Goal: Task Accomplishment & Management: Complete application form

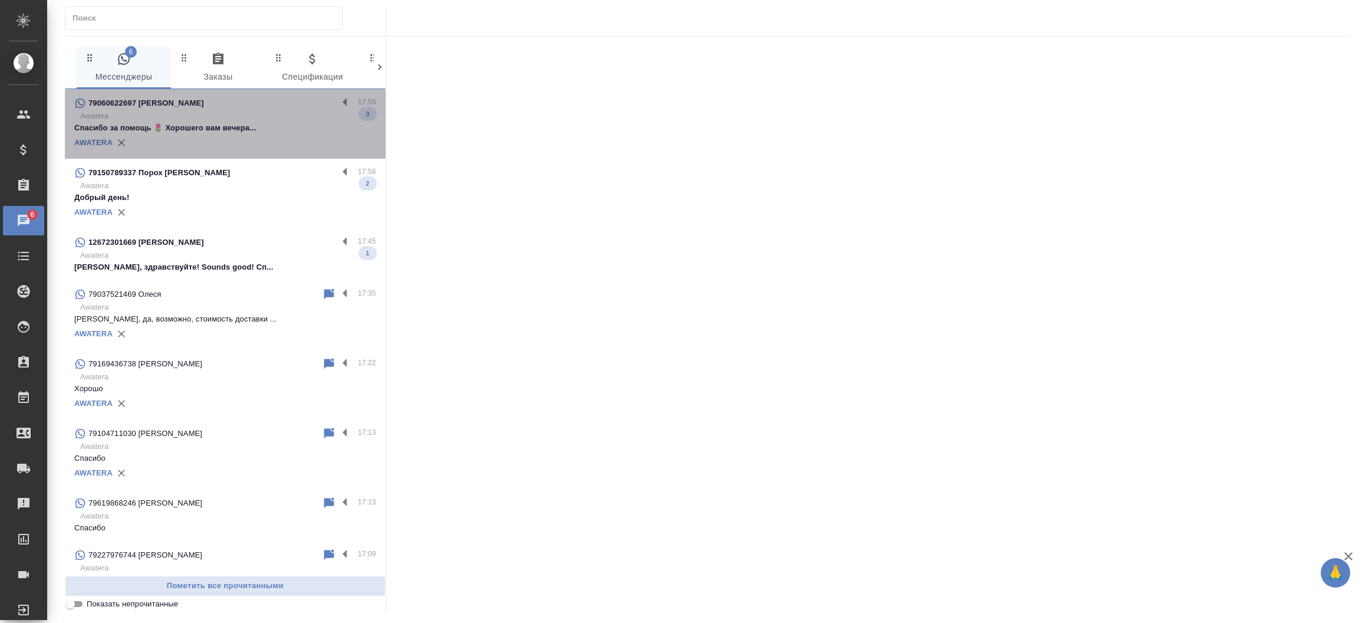
click at [277, 113] on p "Awatera" at bounding box center [228, 116] width 296 height 12
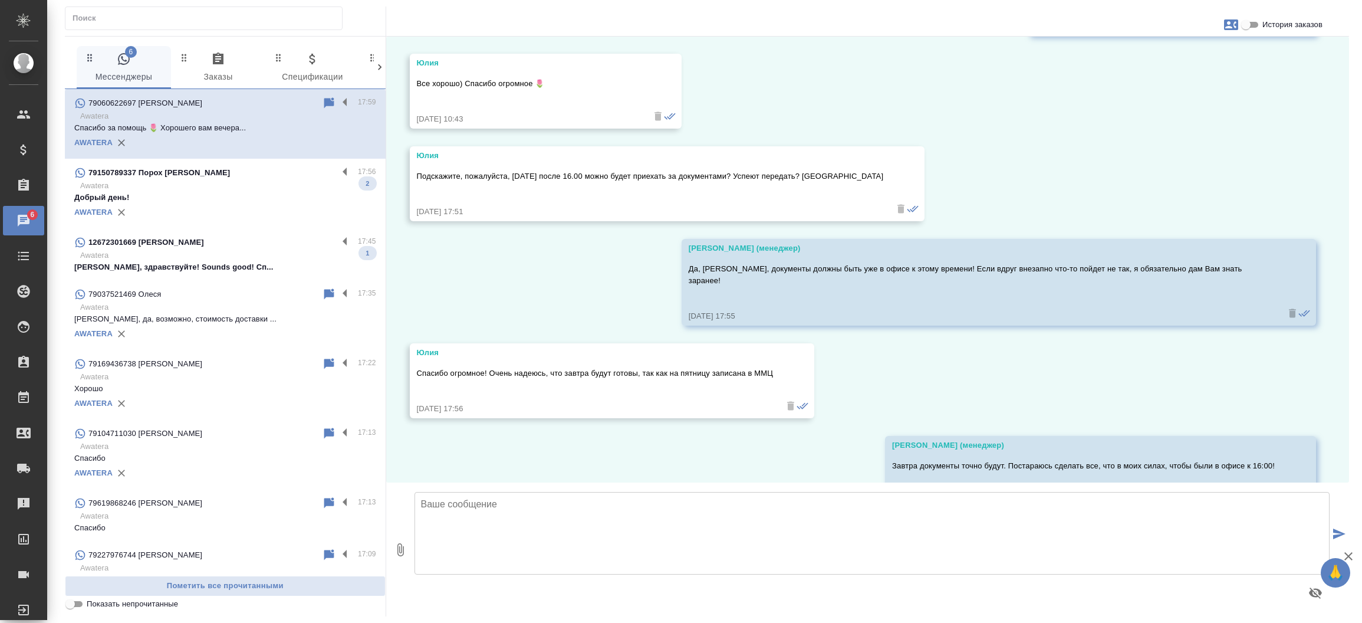
scroll to position [3857, 0]
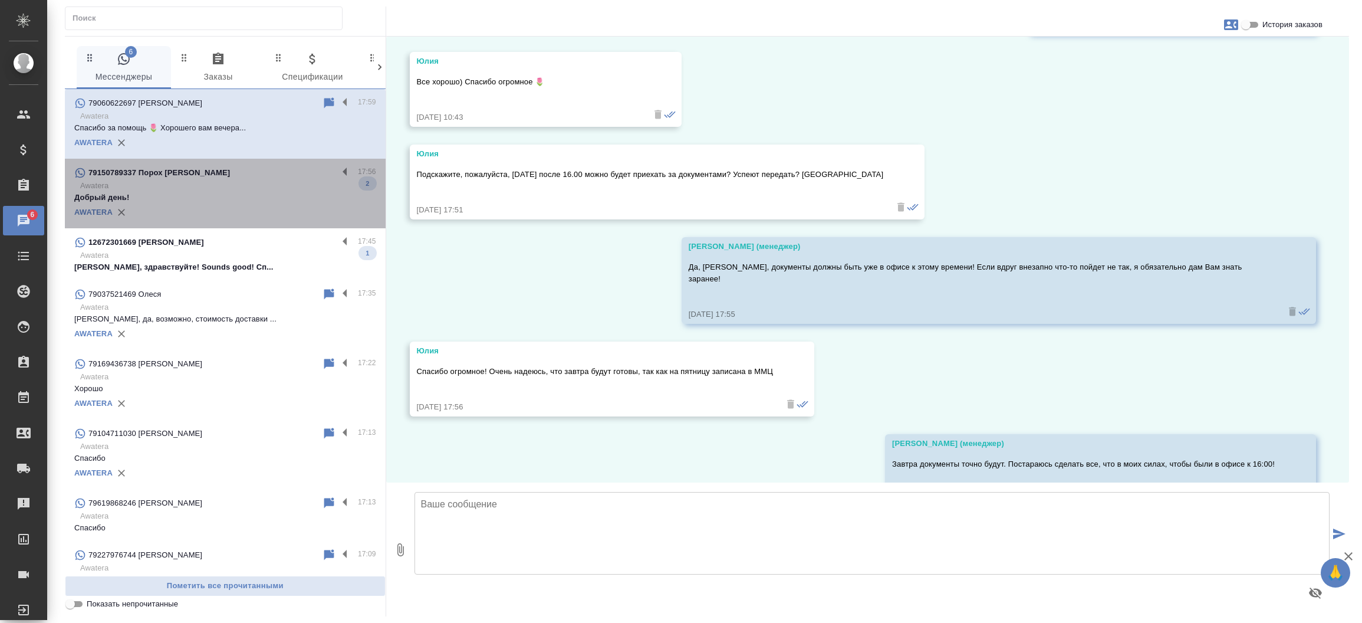
click at [239, 186] on p "Awatera" at bounding box center [228, 186] width 296 height 12
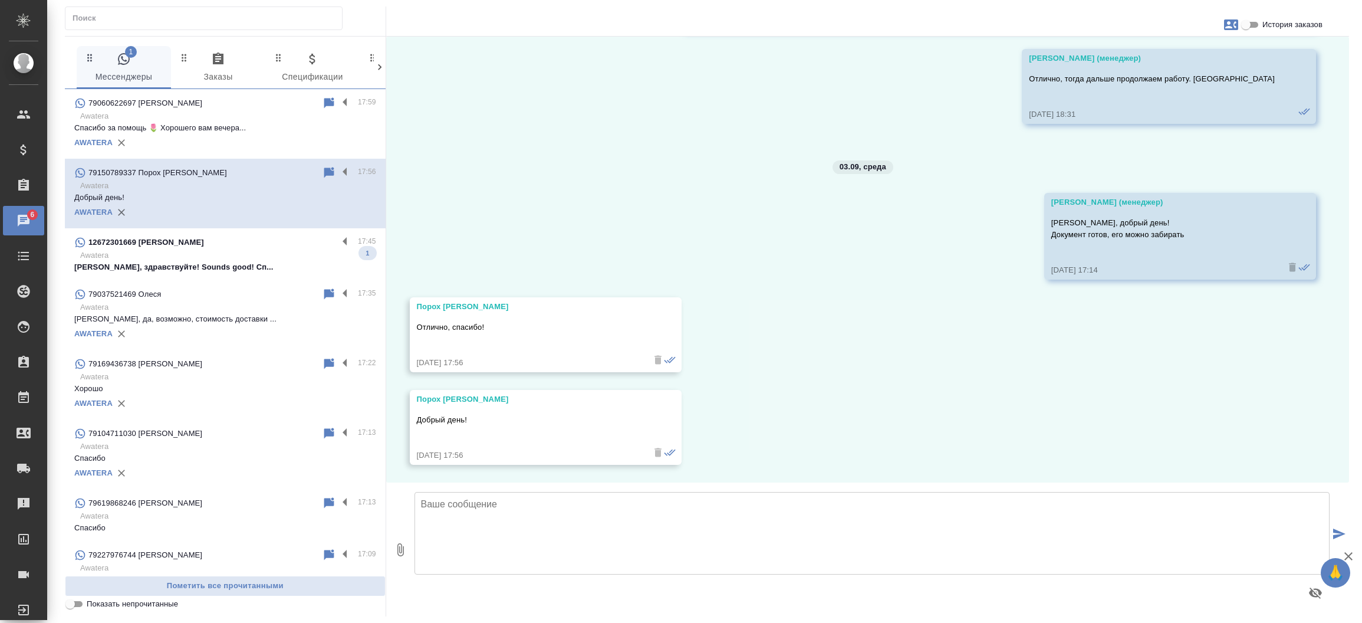
scroll to position [2782, 0]
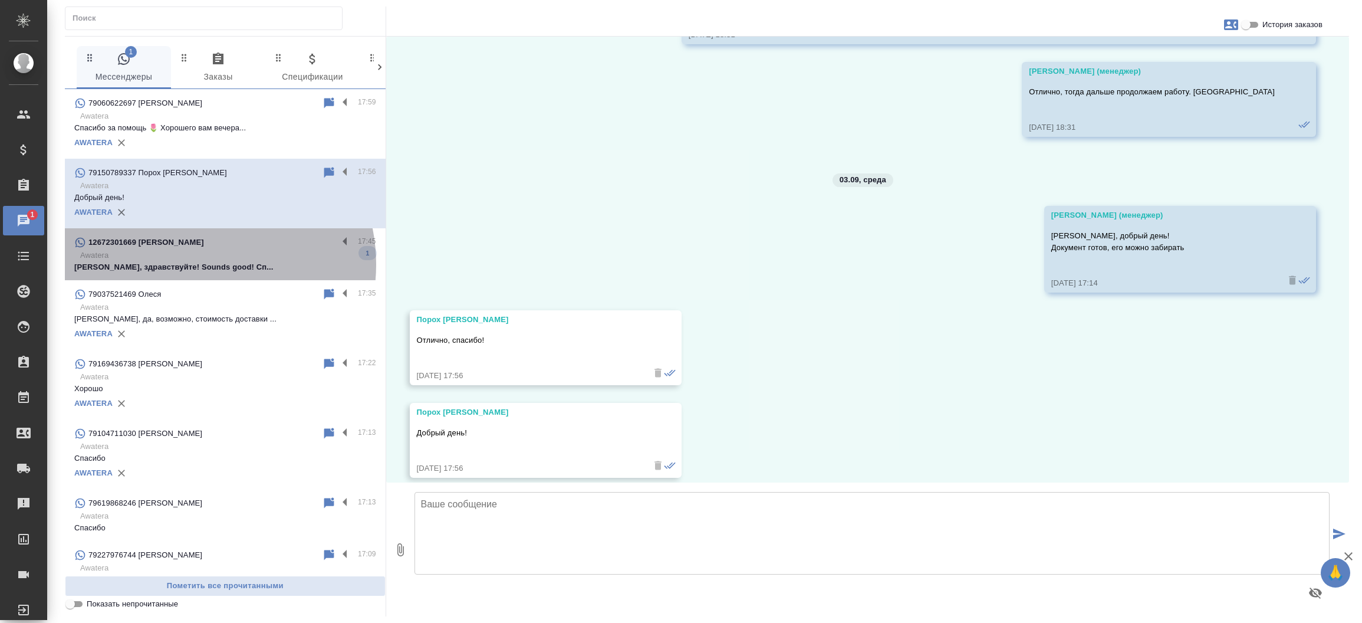
click at [196, 264] on p "Анастасия, здравствуйте! Sounds good! Сп..." at bounding box center [225, 267] width 302 height 12
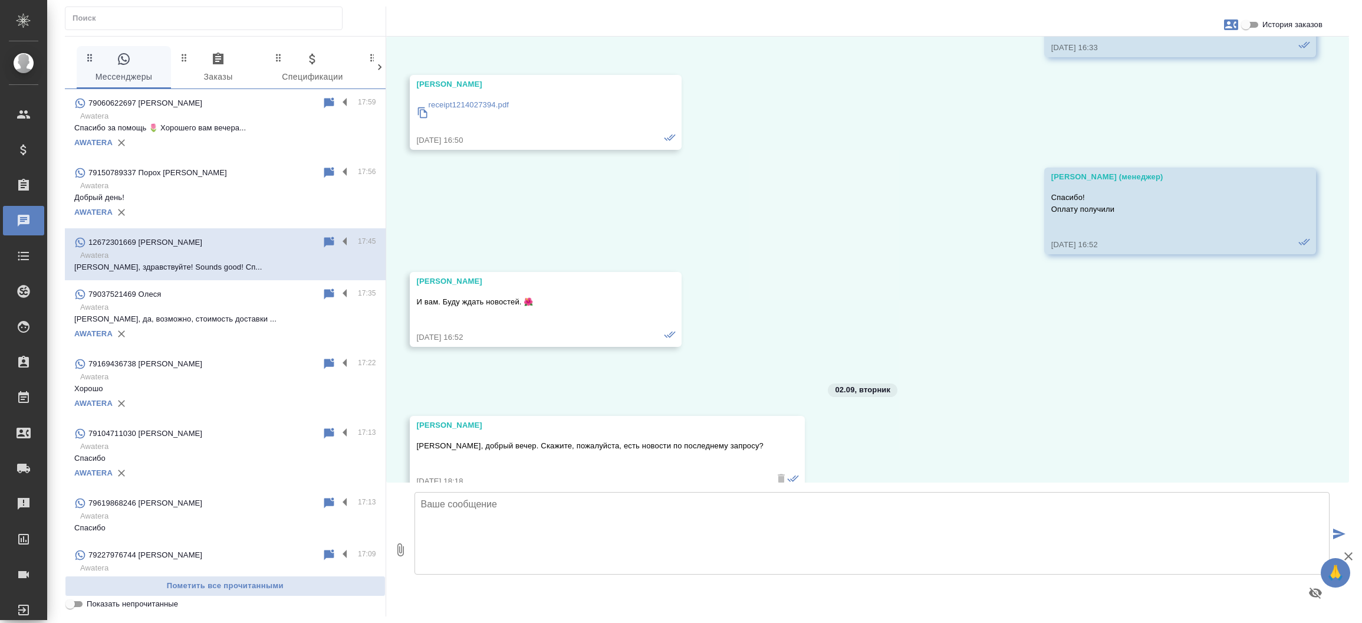
scroll to position [21832, 0]
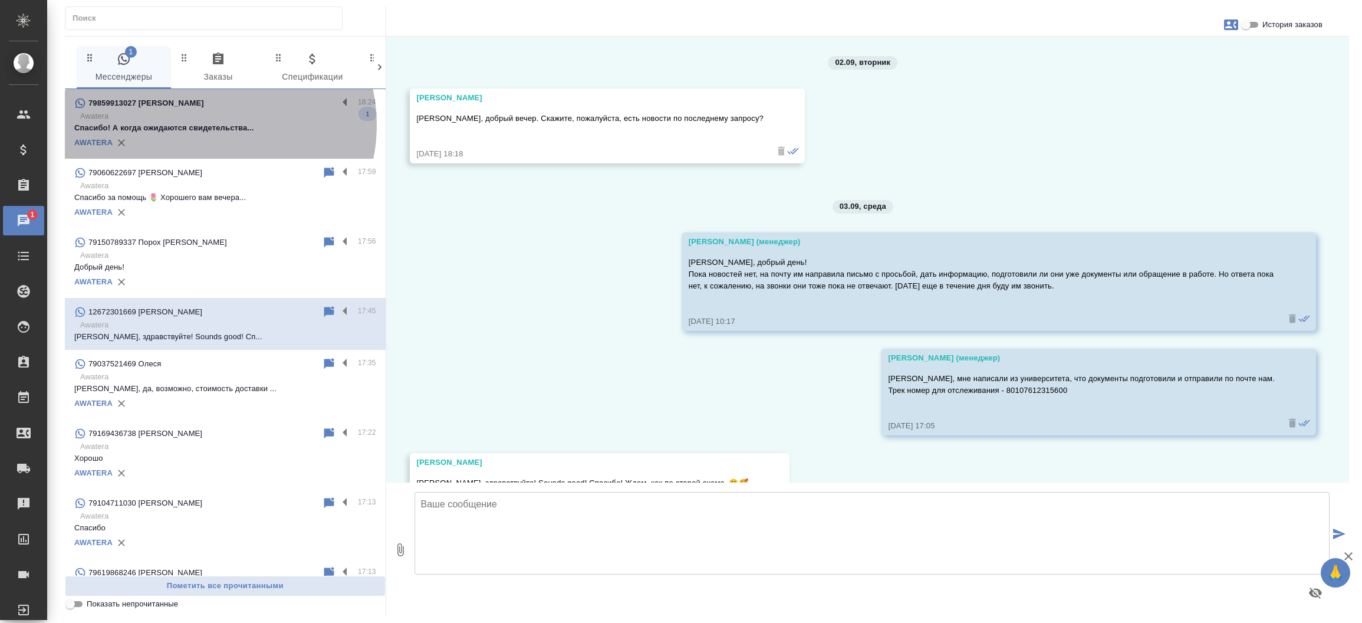
click at [209, 125] on p "Спасибо! А когда ожидаются свидетельства..." at bounding box center [225, 128] width 302 height 12
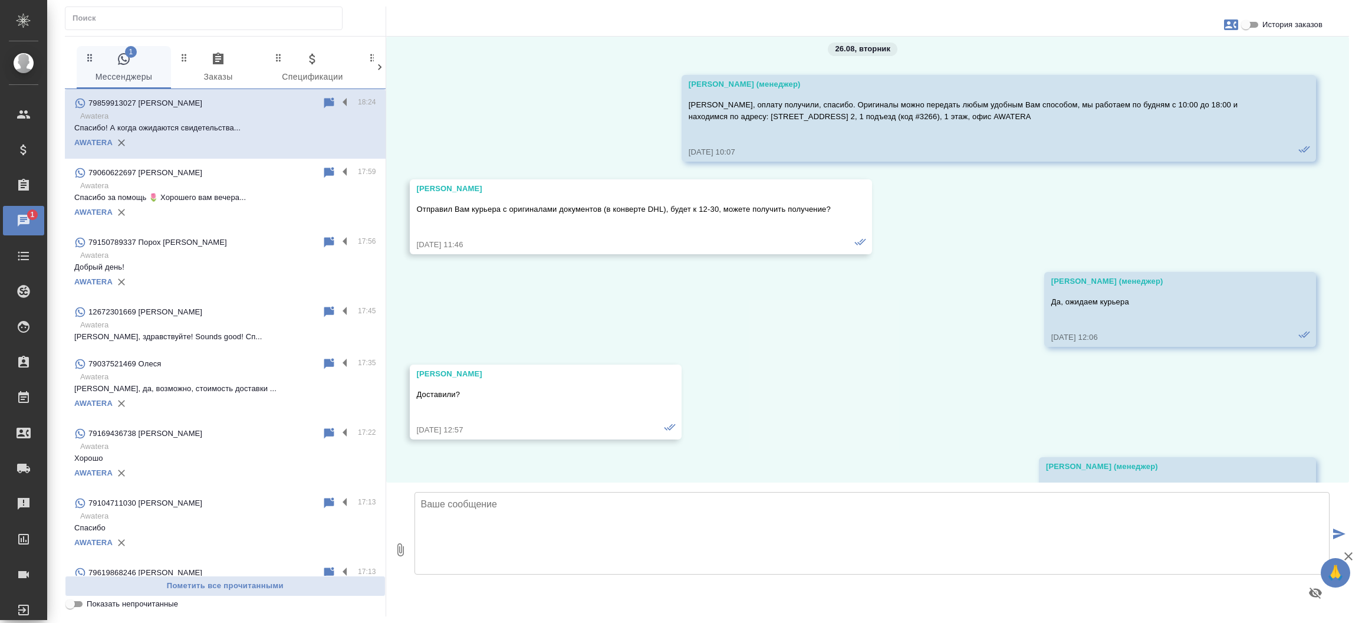
scroll to position [3378, 0]
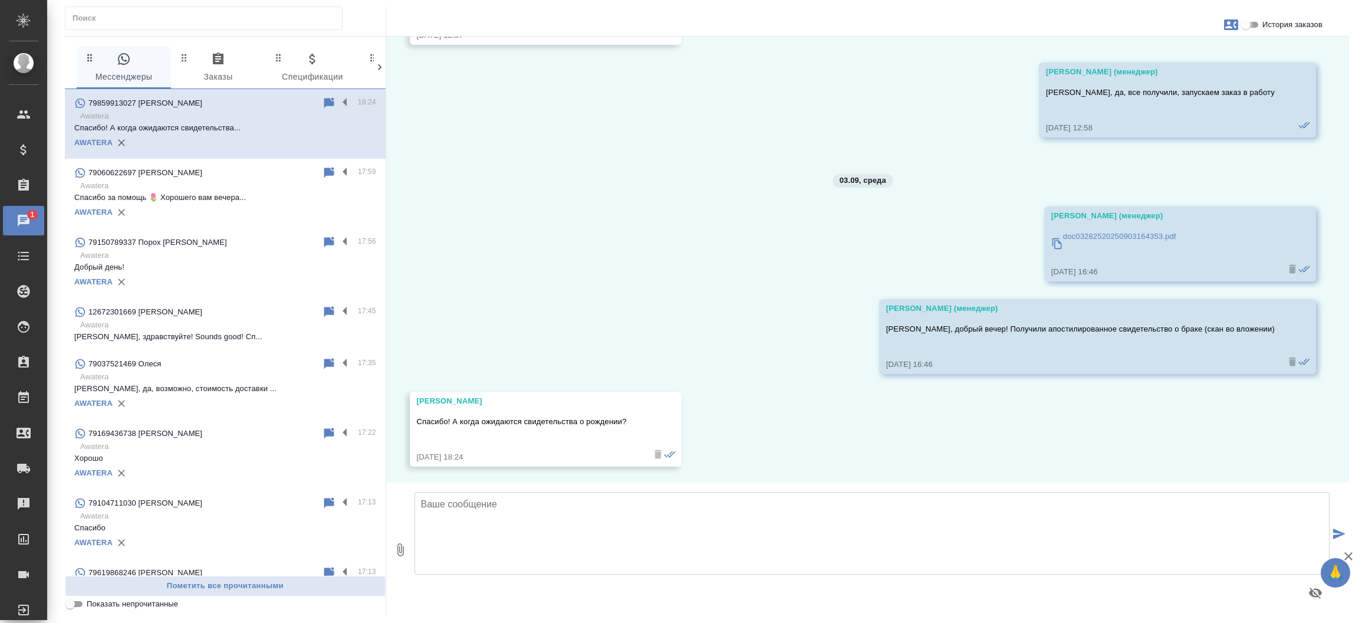
click at [1250, 25] on input "История заказов" at bounding box center [1246, 25] width 42 height 14
checkbox input "true"
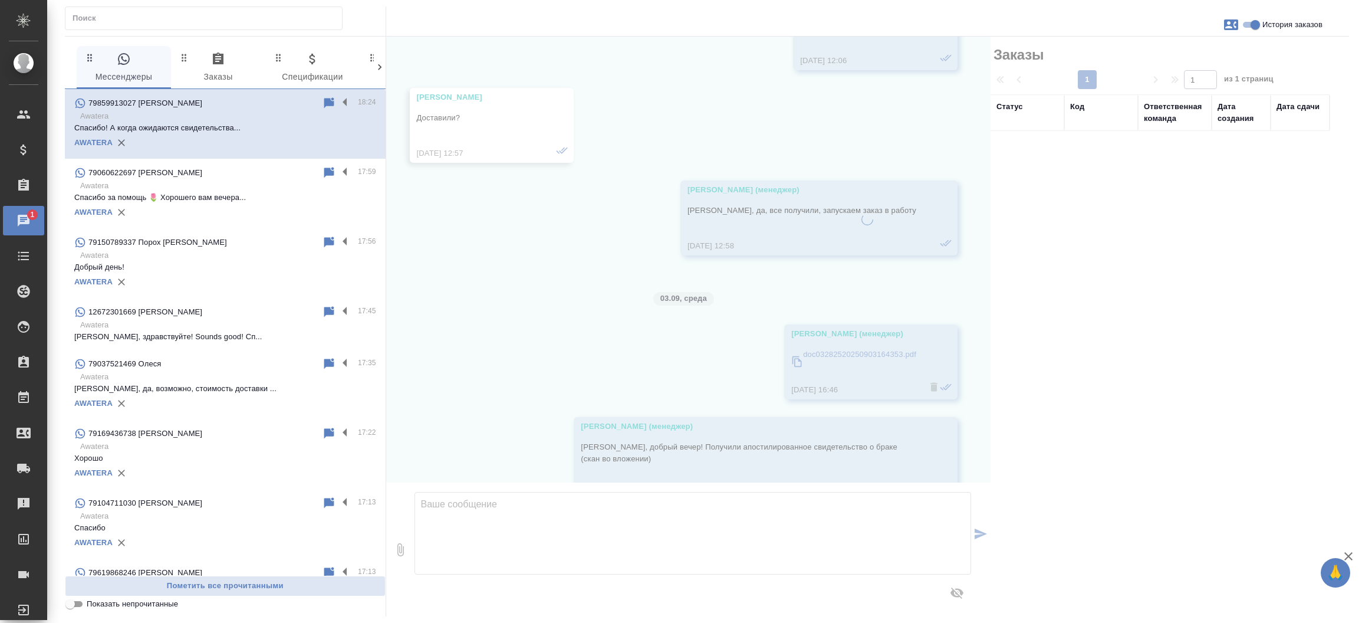
scroll to position [3521, 0]
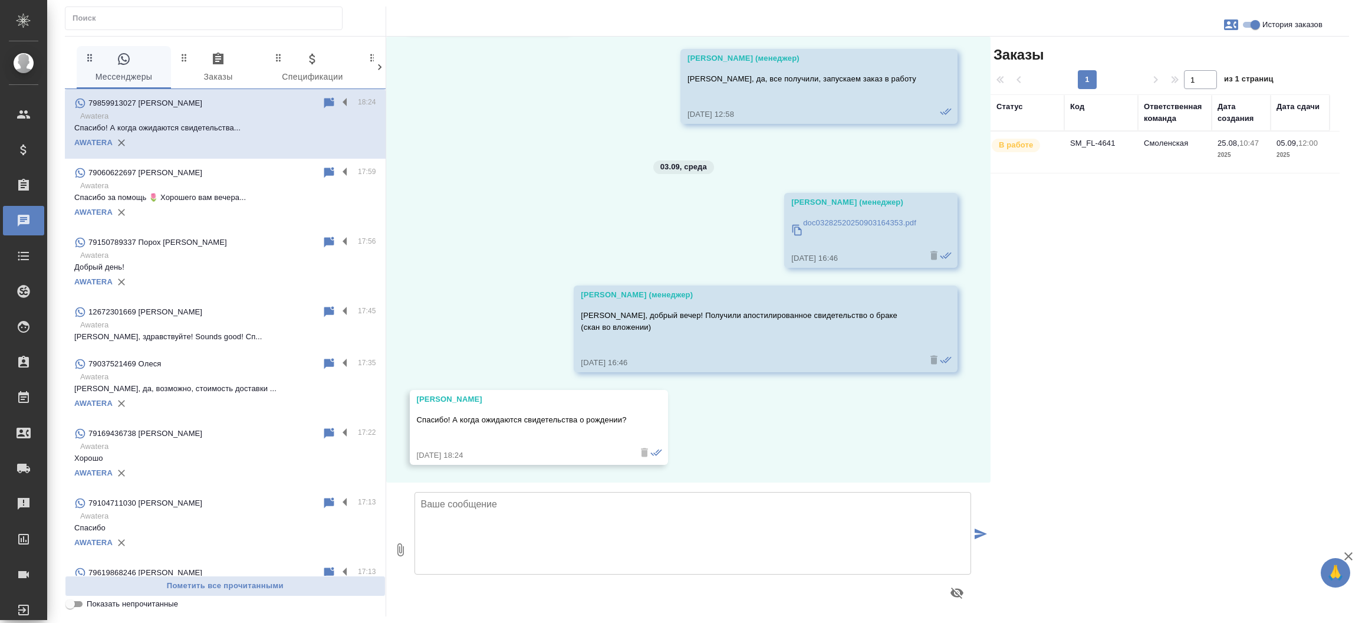
click at [1092, 149] on td "SM_FL-4641" at bounding box center [1102, 152] width 74 height 41
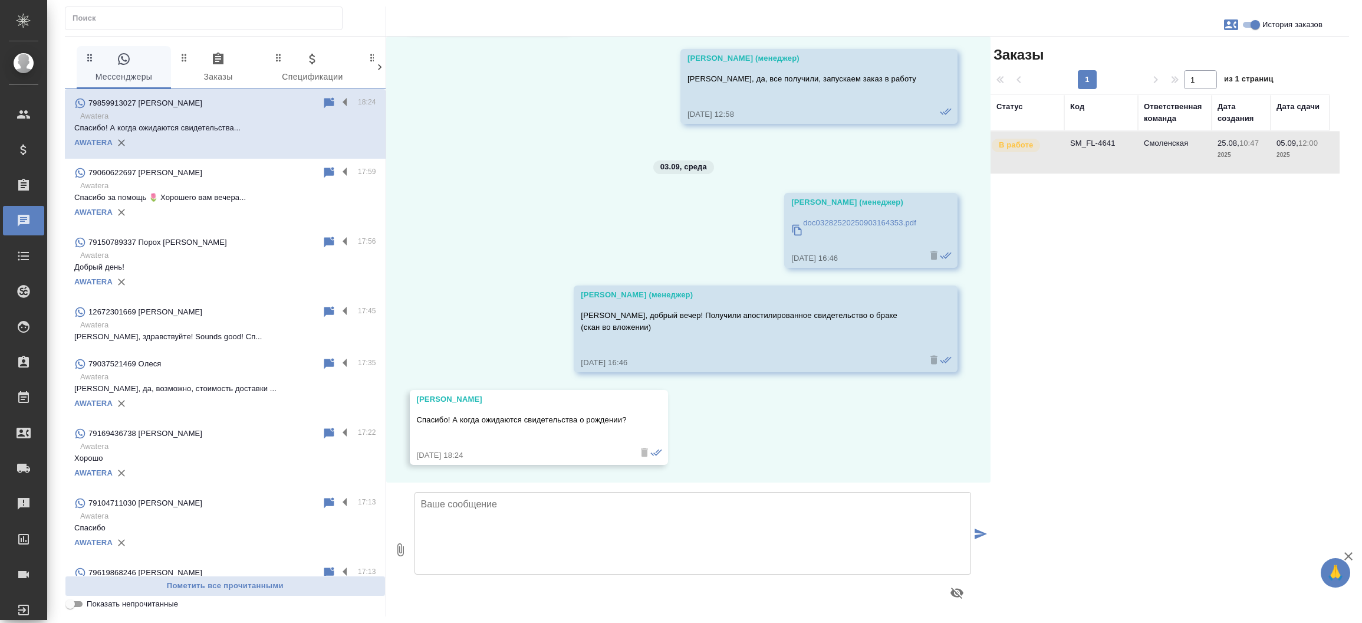
click at [1092, 149] on td "SM_FL-4641" at bounding box center [1102, 152] width 74 height 41
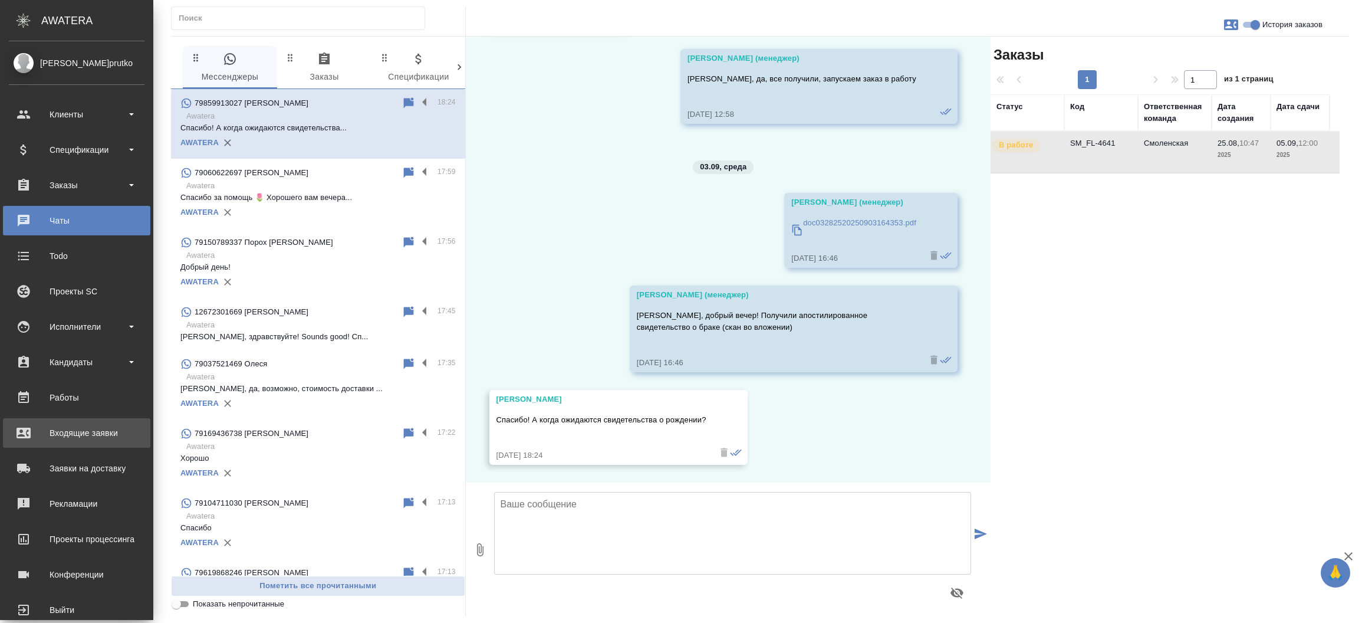
click at [57, 431] on div "Входящие заявки" at bounding box center [77, 433] width 136 height 18
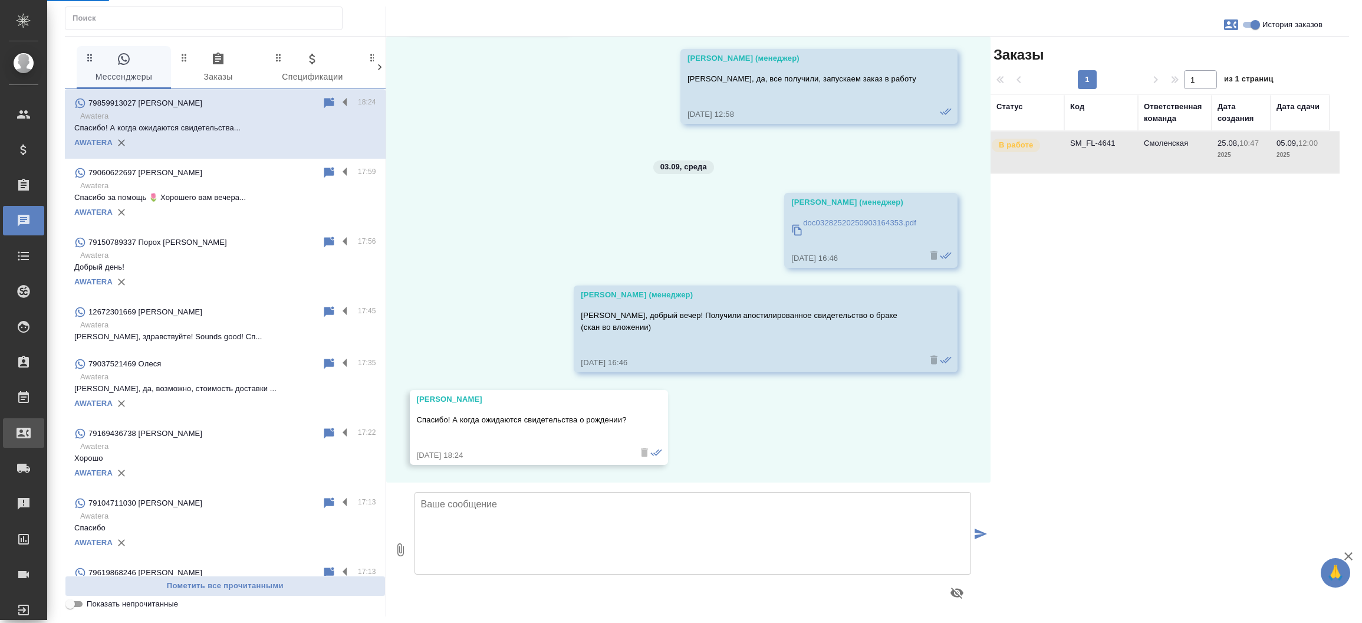
click at [57, 431] on div ".cls-1 fill:#fff; AWATERA Прутько Ирина i.prutko Клиенты Спецификации Заказы 0 …" at bounding box center [681, 311] width 1362 height 623
select select "RU"
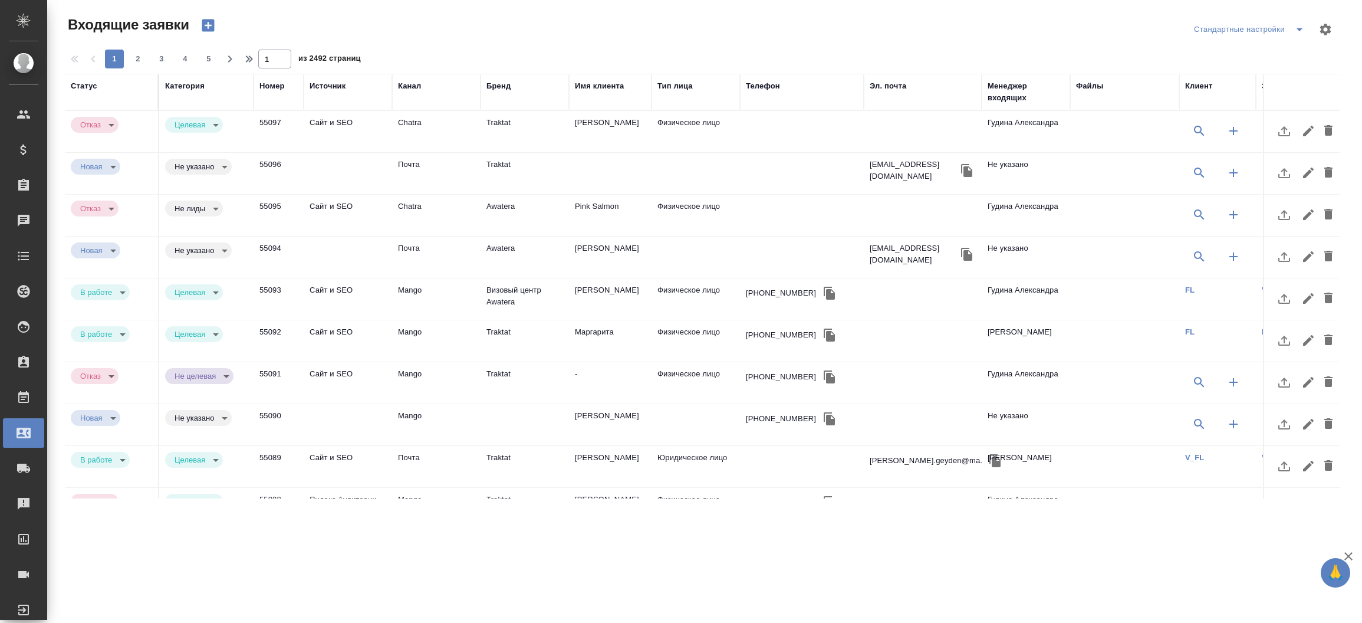
click at [402, 86] on div "Канал" at bounding box center [409, 86] width 23 height 12
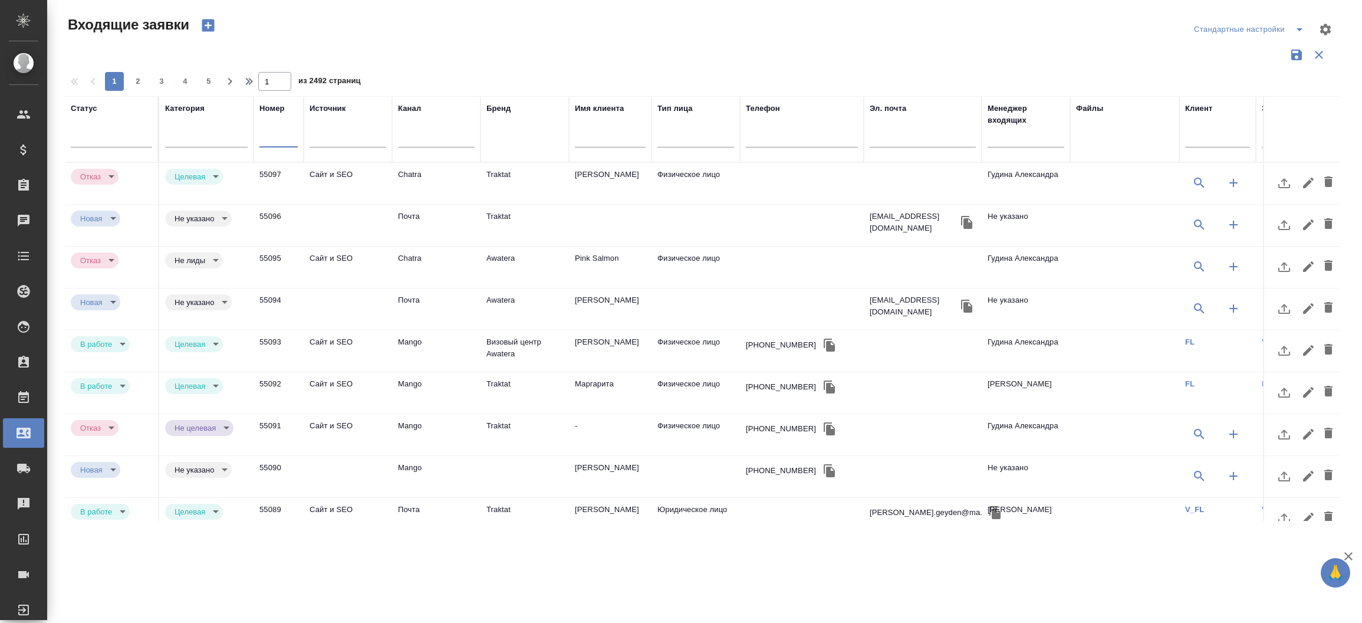
click at [268, 145] on input "text" at bounding box center [279, 138] width 38 height 17
paste input "53675"
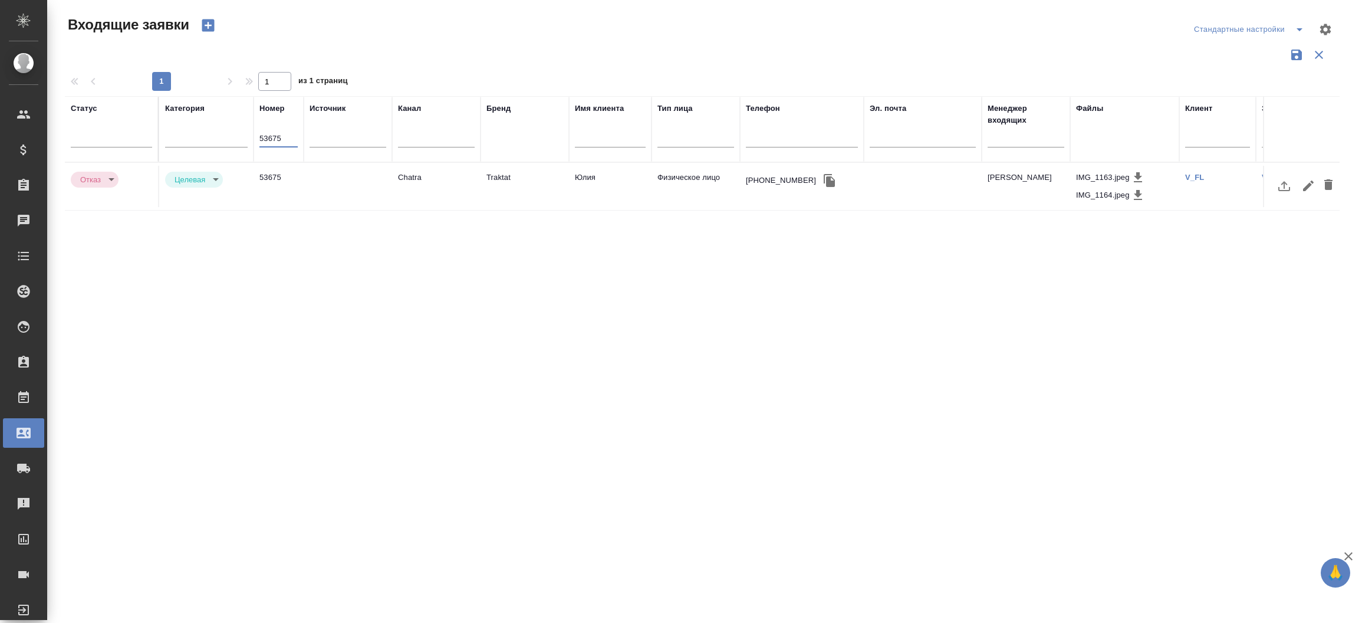
click at [272, 189] on td "53675" at bounding box center [279, 186] width 50 height 41
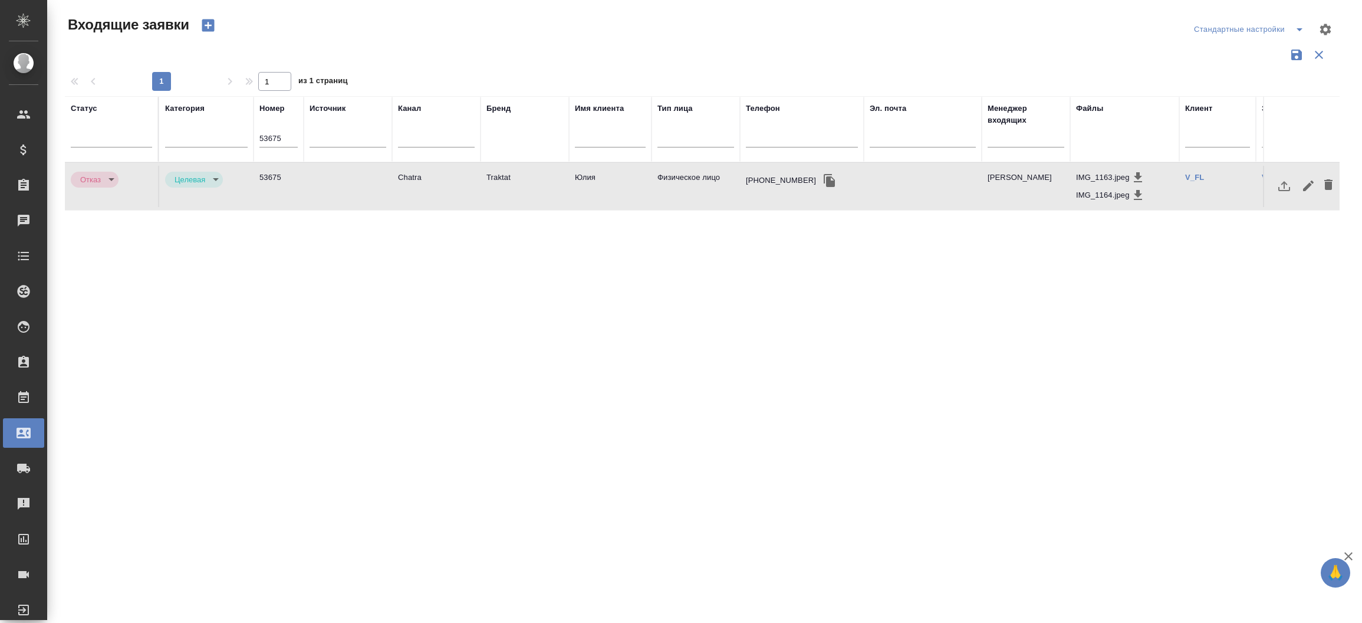
click at [272, 189] on td "53675" at bounding box center [279, 186] width 50 height 41
click at [417, 175] on td "Chatra" at bounding box center [436, 186] width 88 height 41
click at [275, 133] on input "53675" at bounding box center [279, 138] width 38 height 17
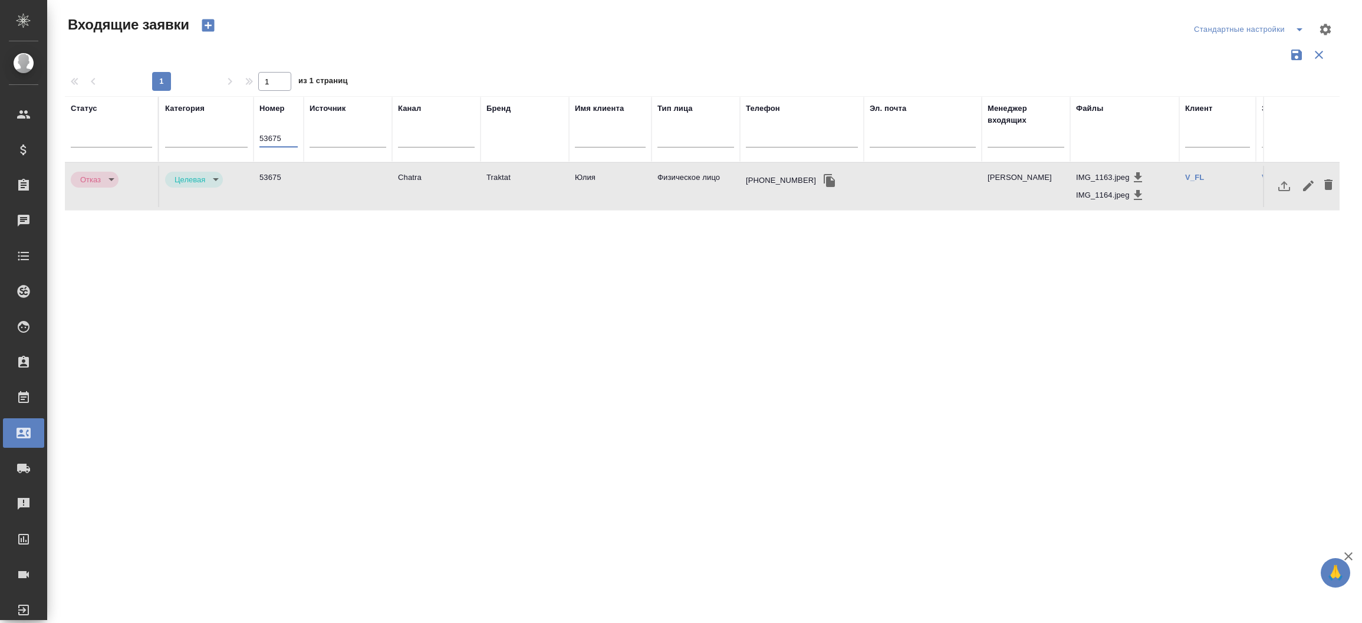
paste input "712"
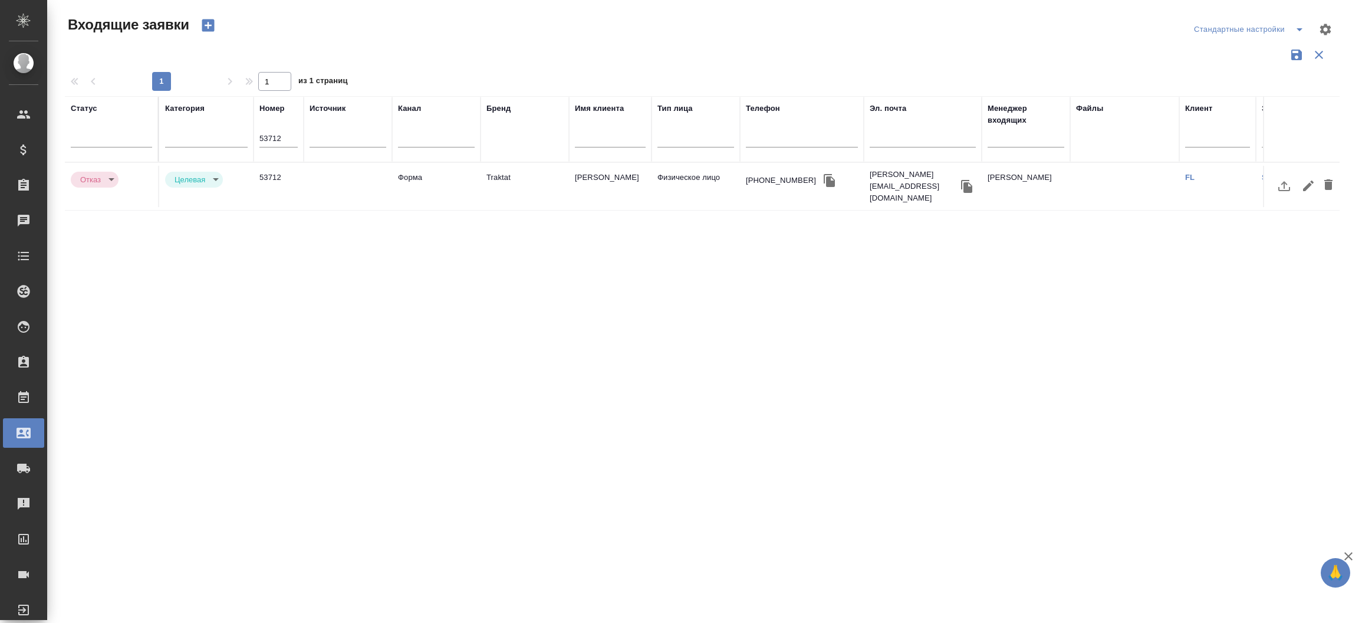
click at [285, 173] on td "53712" at bounding box center [279, 186] width 50 height 41
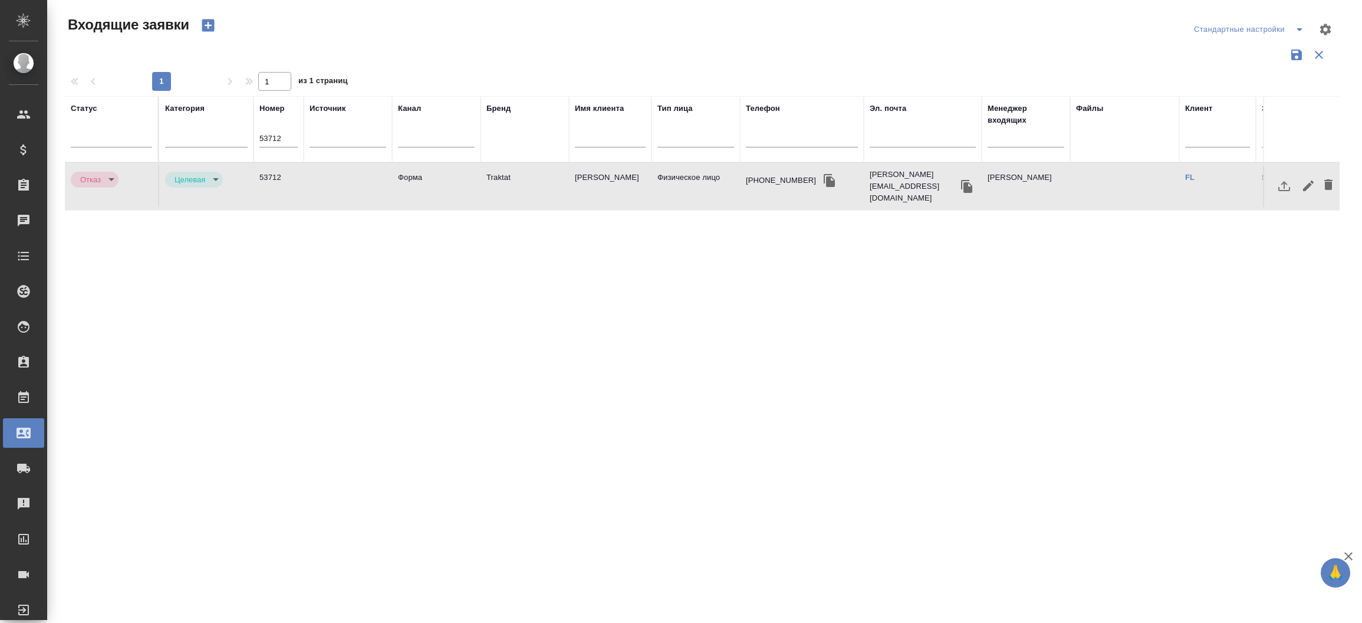
click at [285, 173] on td "53712" at bounding box center [279, 186] width 50 height 41
click at [280, 137] on input "53712" at bounding box center [279, 138] width 38 height 17
paste input "853"
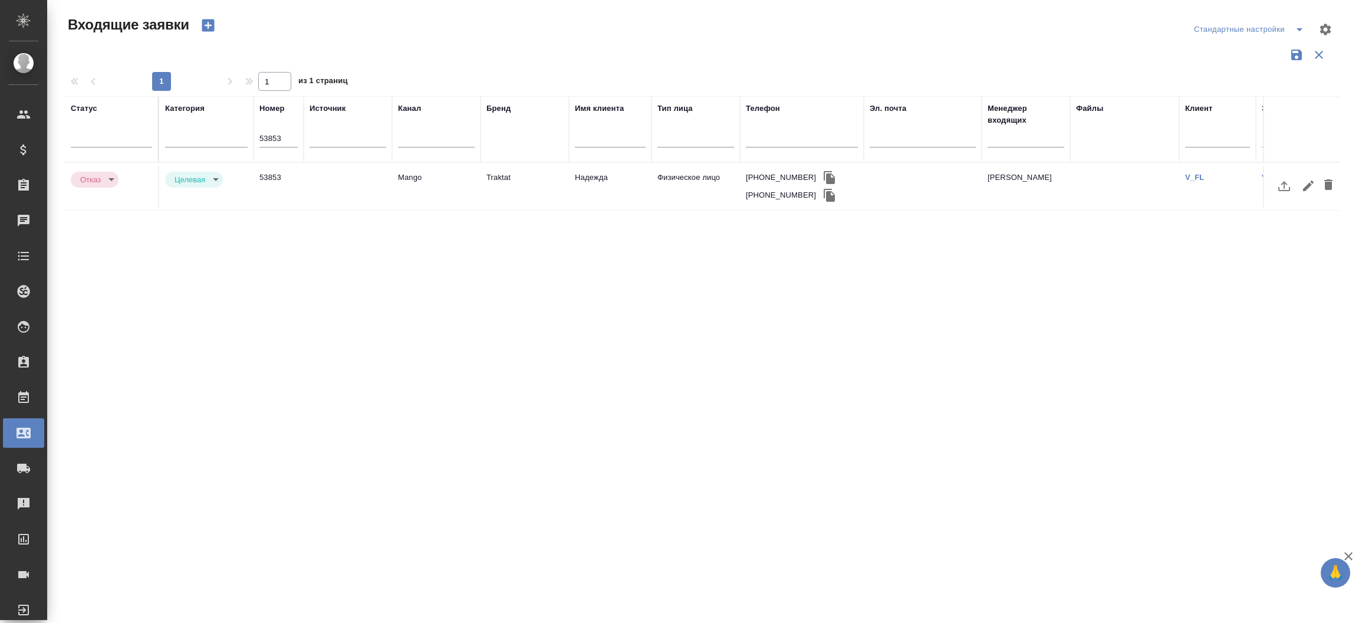
click at [264, 189] on td "53853" at bounding box center [279, 186] width 50 height 41
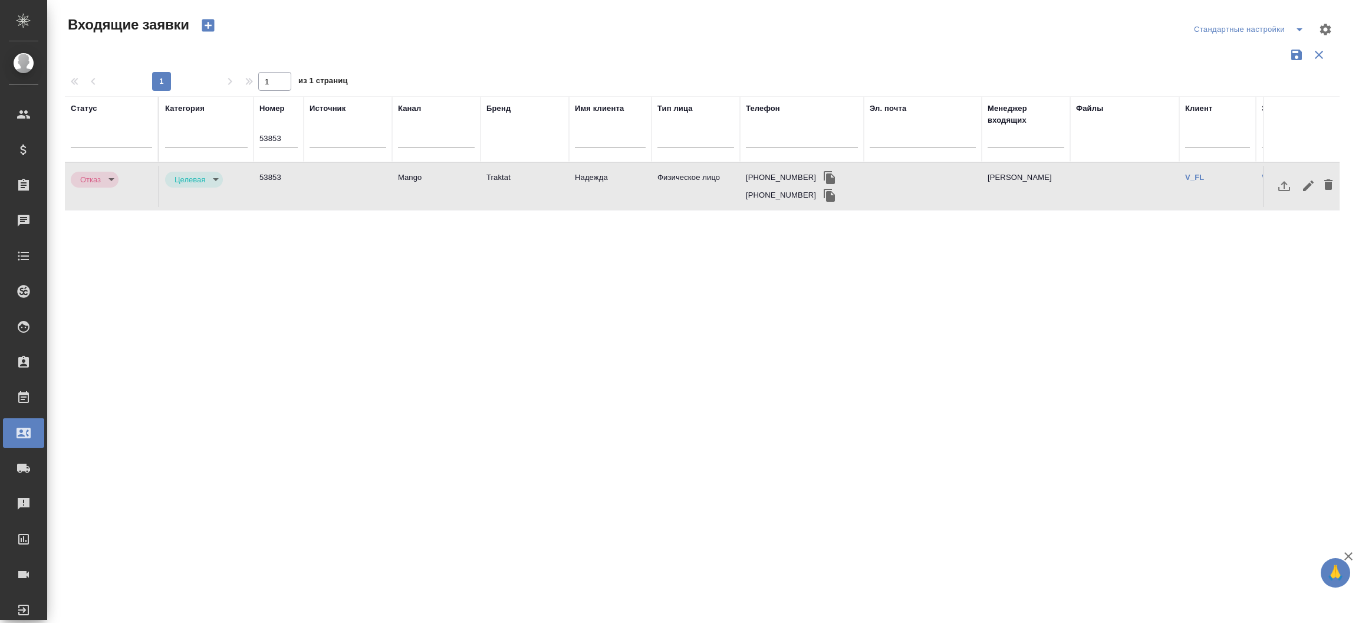
click at [264, 189] on td "53853" at bounding box center [279, 186] width 50 height 41
click at [284, 136] on input "53853" at bounding box center [279, 138] width 38 height 17
paste input "4109"
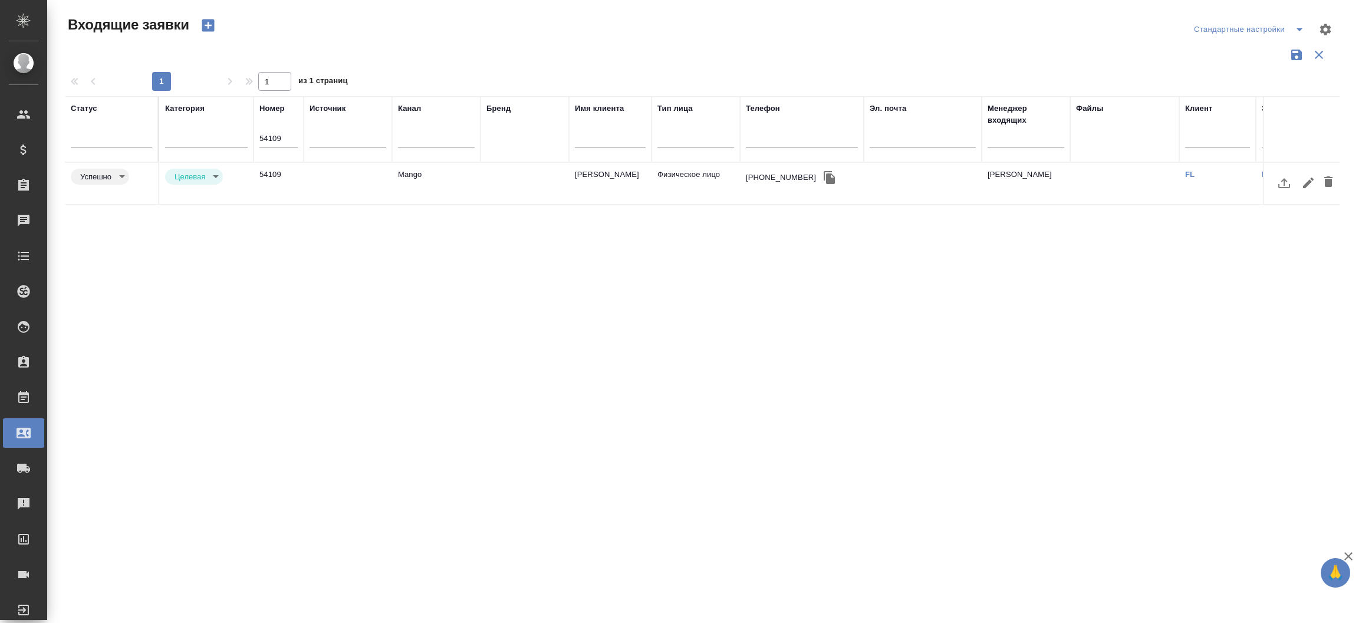
click at [272, 182] on td "54109" at bounding box center [279, 183] width 50 height 41
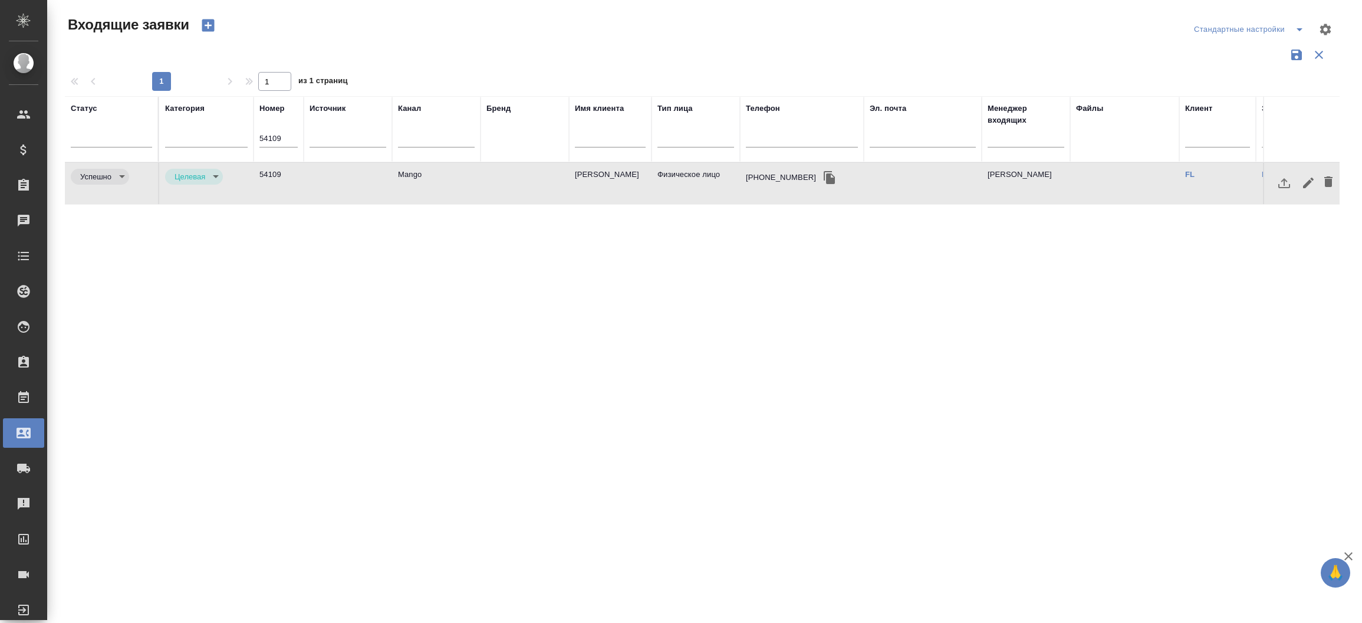
click at [272, 182] on td "54109" at bounding box center [279, 183] width 50 height 41
click at [282, 133] on input "54109" at bounding box center [279, 138] width 38 height 17
click at [279, 133] on input "54109" at bounding box center [279, 138] width 38 height 17
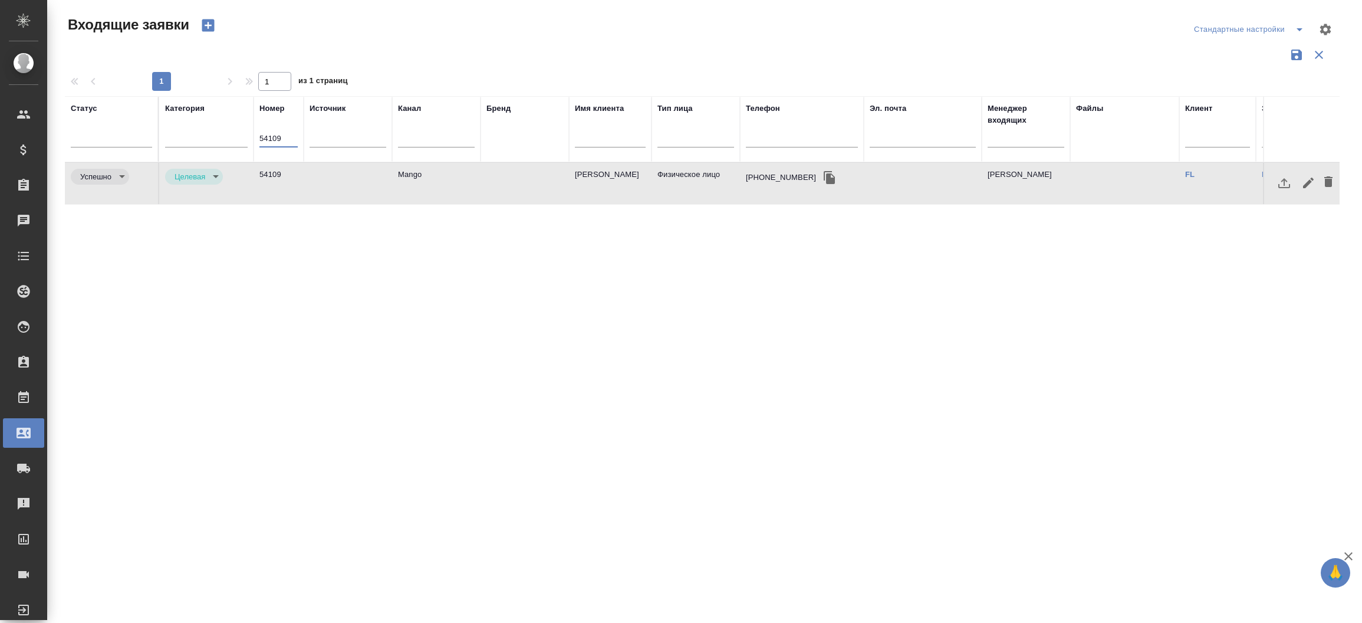
click at [279, 133] on input "54109" at bounding box center [279, 138] width 38 height 17
paste input "357"
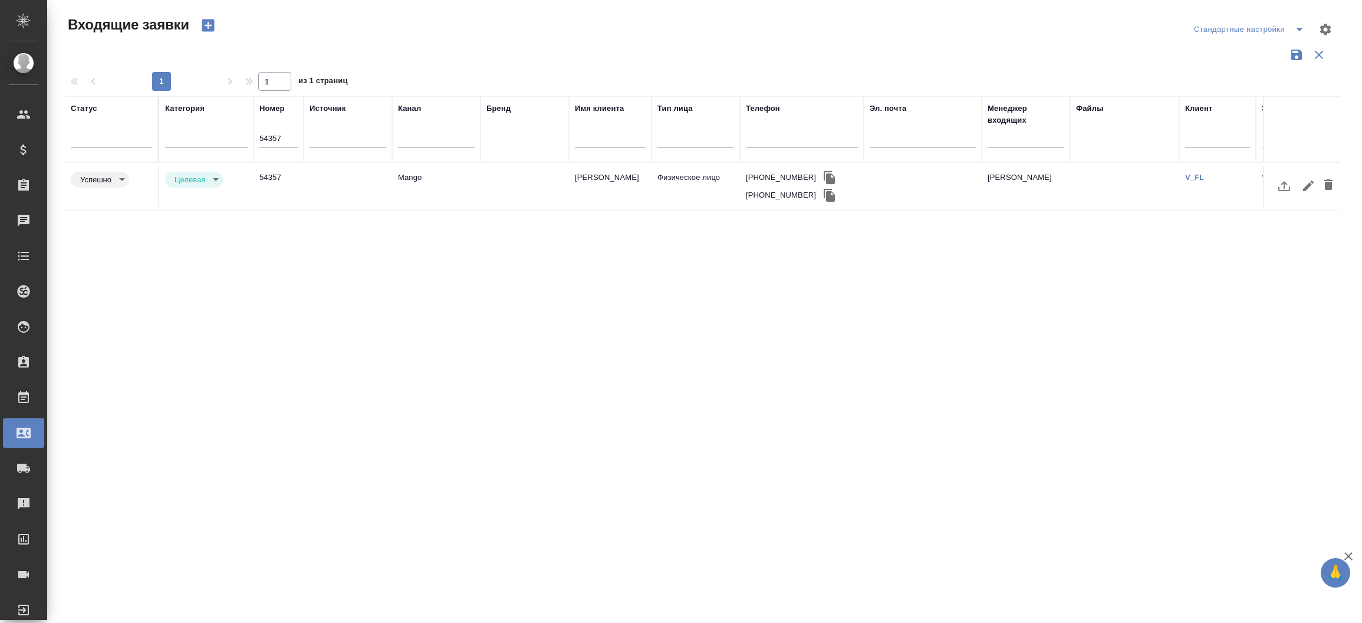
click at [409, 170] on td "Mango" at bounding box center [436, 186] width 88 height 41
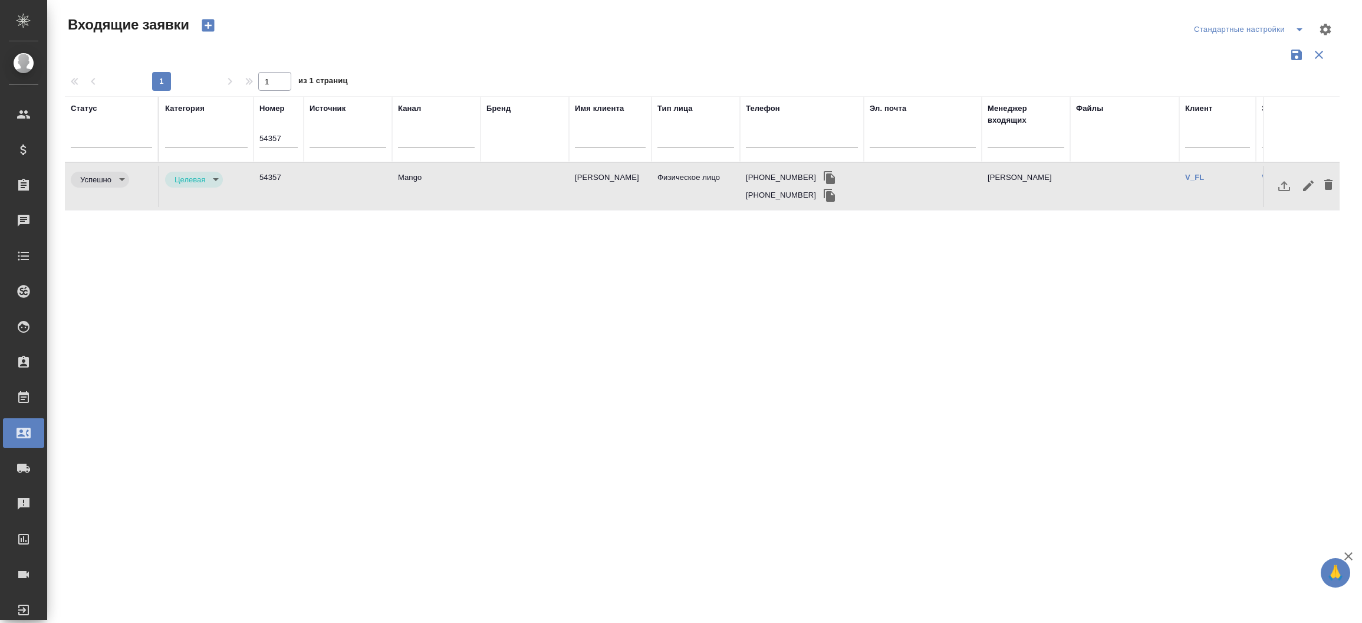
click at [409, 170] on td "Mango" at bounding box center [436, 186] width 88 height 41
click at [284, 137] on input "54357" at bounding box center [279, 138] width 38 height 17
paste input "63"
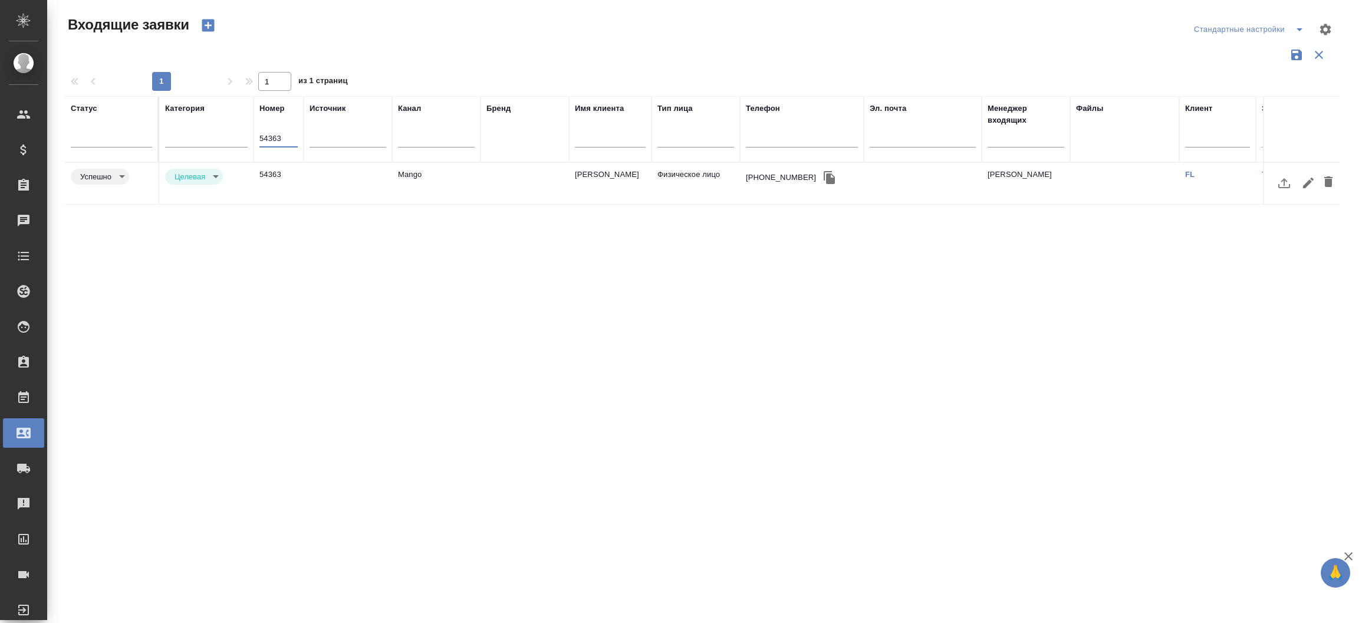
click at [356, 182] on td at bounding box center [348, 183] width 88 height 41
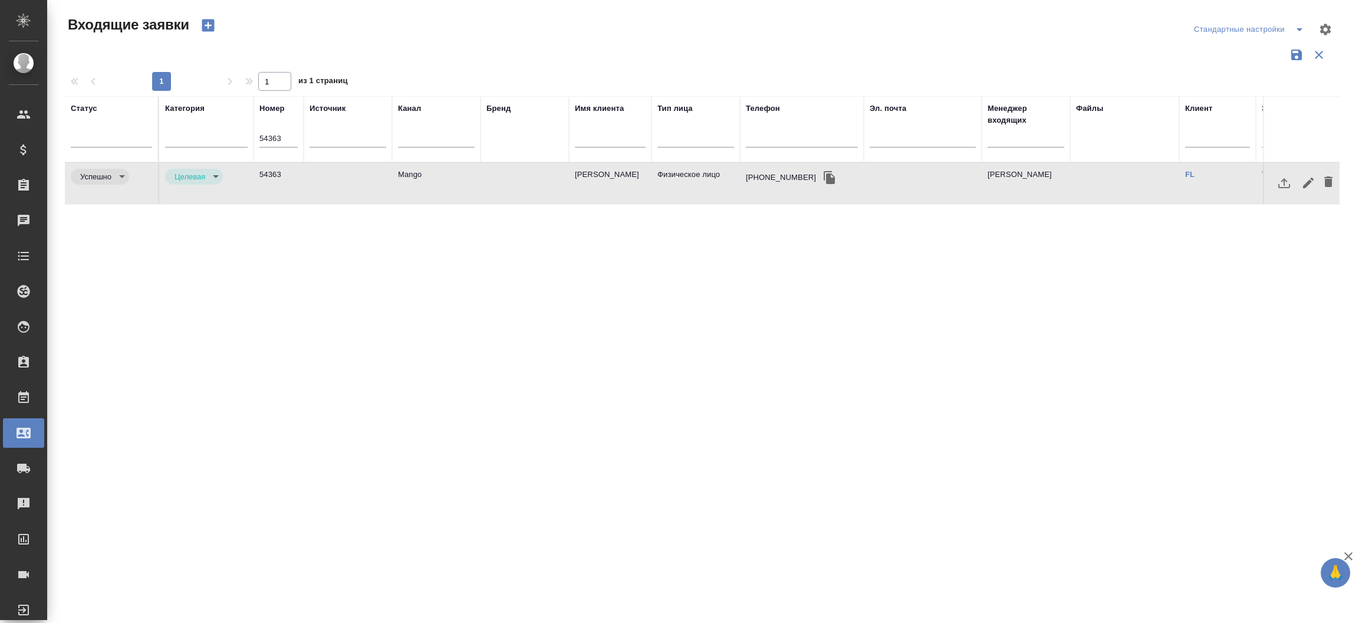
click at [356, 182] on td at bounding box center [348, 183] width 88 height 41
click at [278, 146] on div "54363" at bounding box center [279, 142] width 38 height 25
click at [277, 137] on input "54363" at bounding box center [279, 138] width 38 height 17
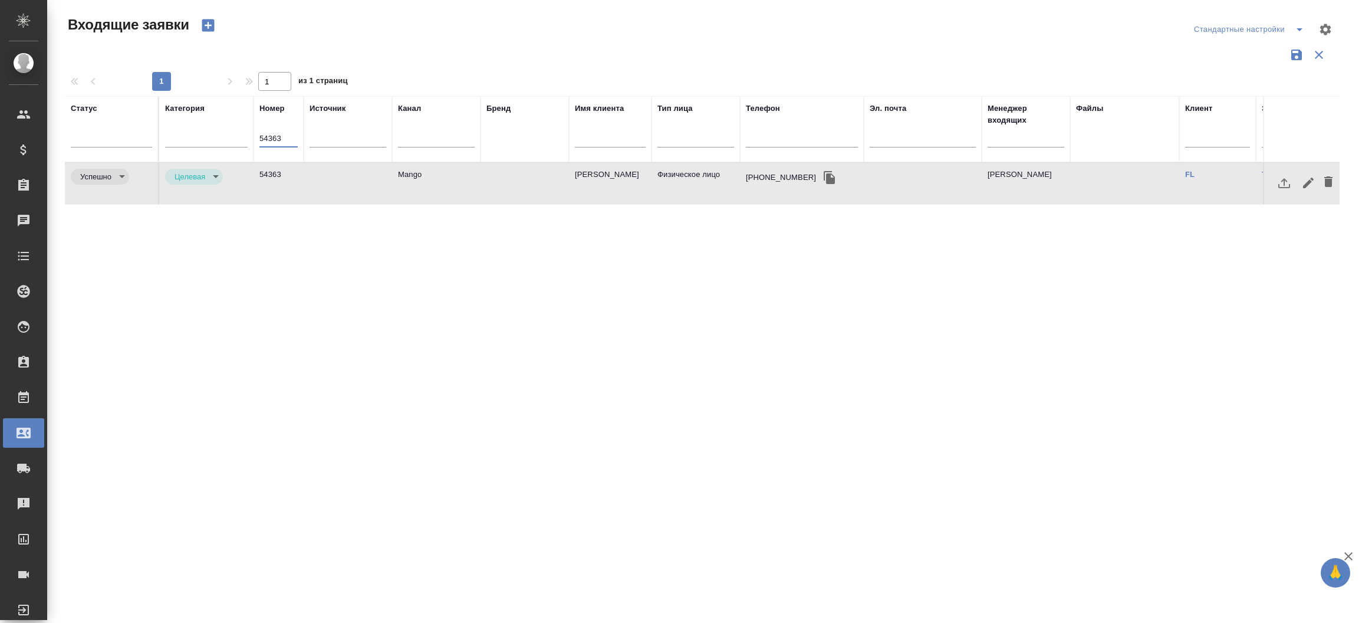
paste input "7"
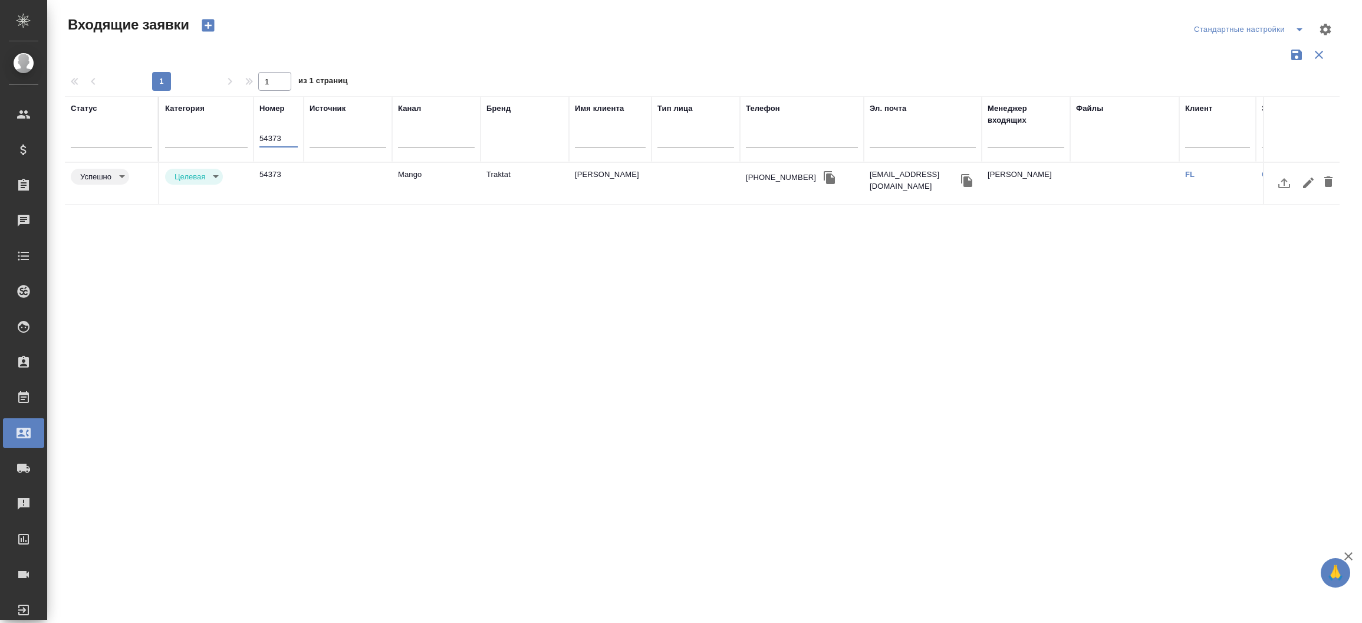
click at [268, 168] on td "54373" at bounding box center [279, 183] width 50 height 41
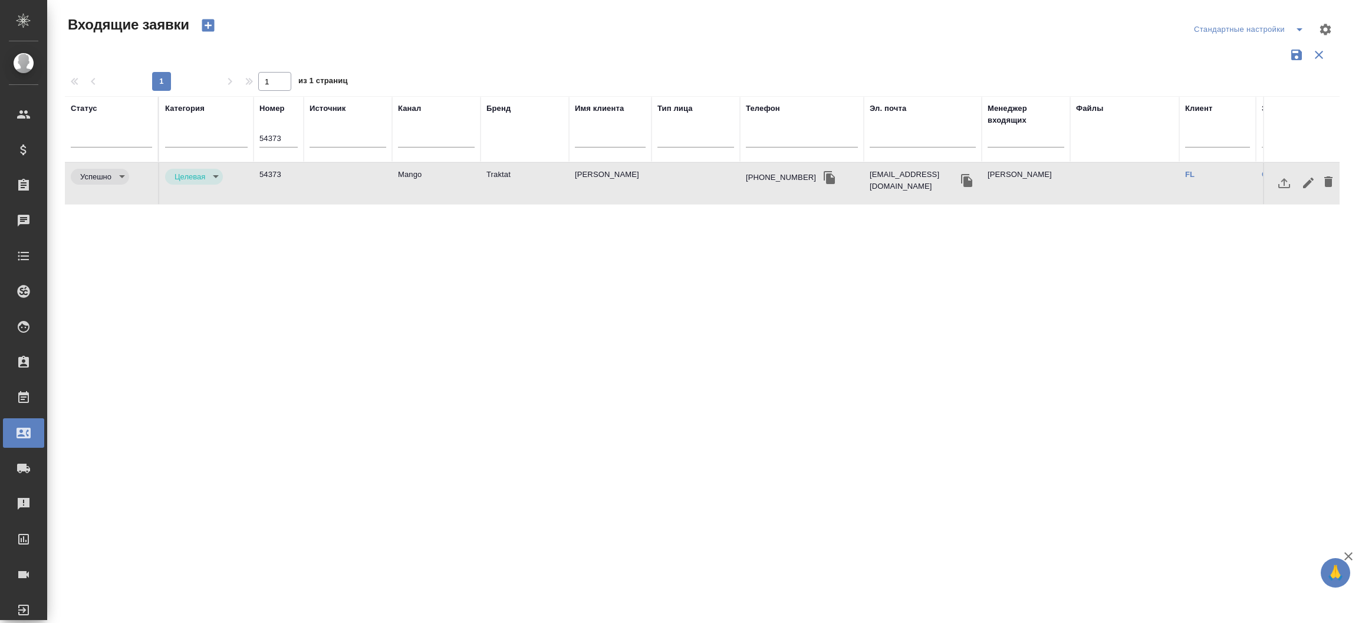
click at [268, 168] on td "54373" at bounding box center [279, 183] width 50 height 41
click at [275, 139] on input "54373" at bounding box center [279, 138] width 38 height 17
paste input "109"
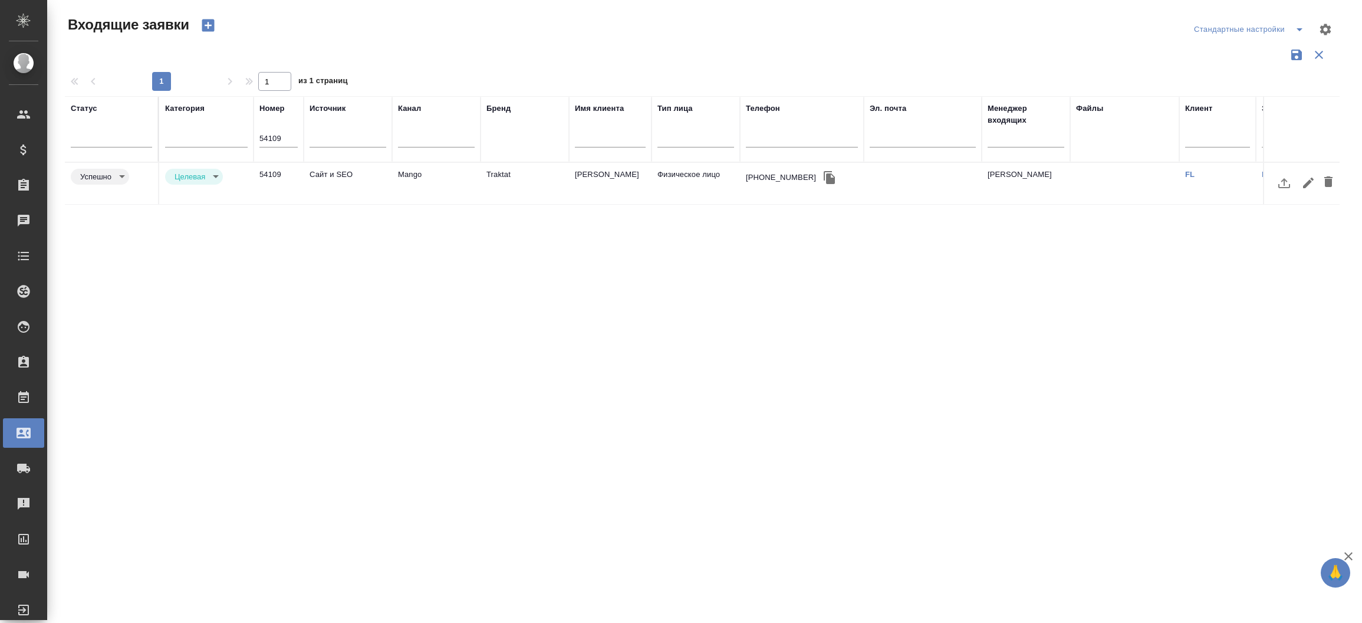
click at [574, 179] on td "[PERSON_NAME]" at bounding box center [610, 183] width 83 height 41
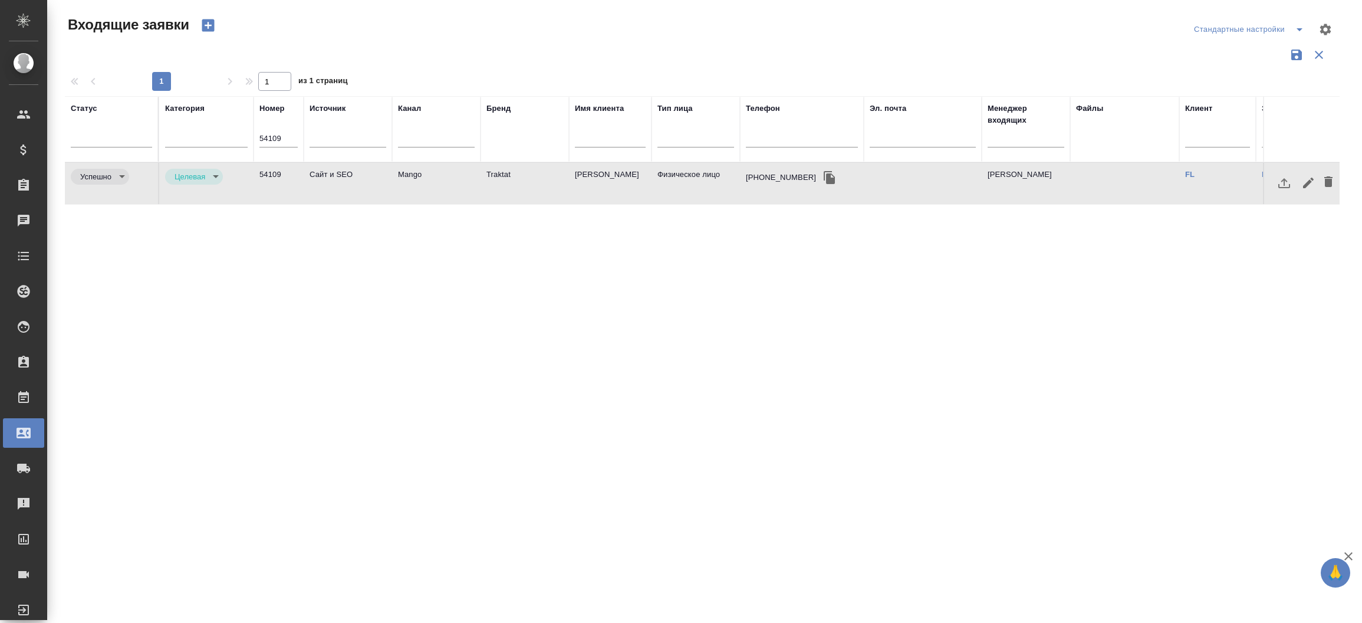
click at [574, 179] on td "[PERSON_NAME]" at bounding box center [610, 183] width 83 height 41
click at [278, 137] on input "54109" at bounding box center [279, 138] width 38 height 17
paste input "373"
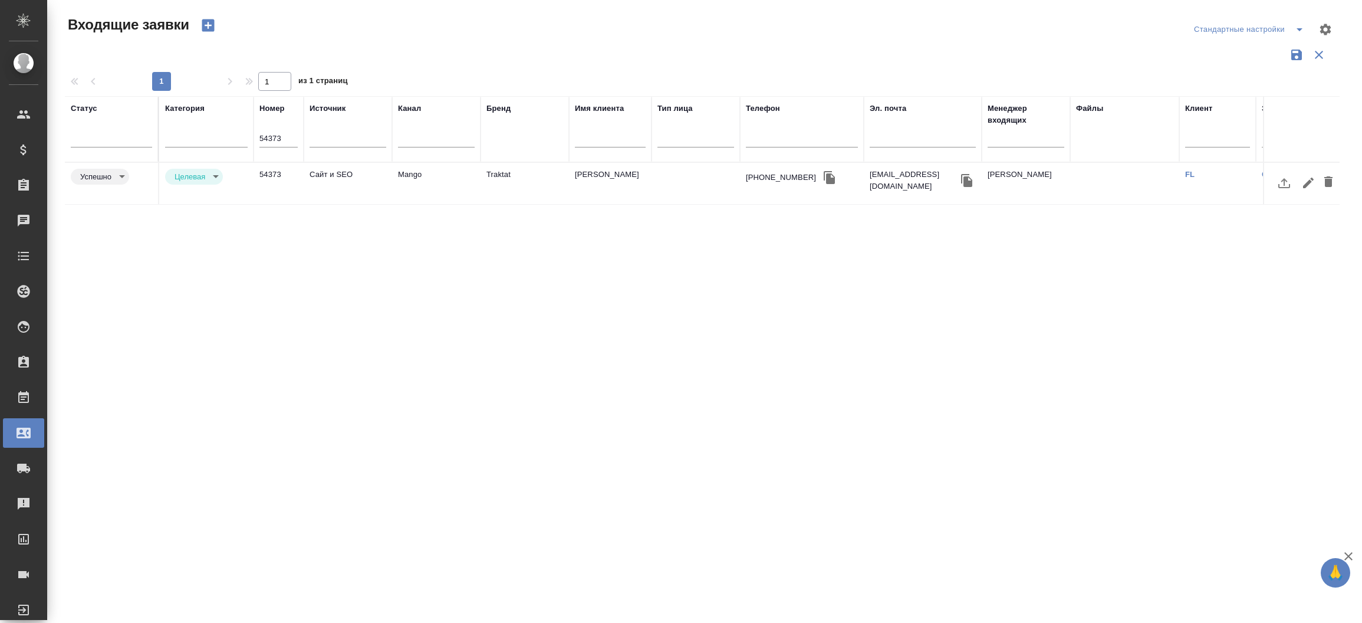
click at [261, 170] on td "54373" at bounding box center [279, 183] width 50 height 41
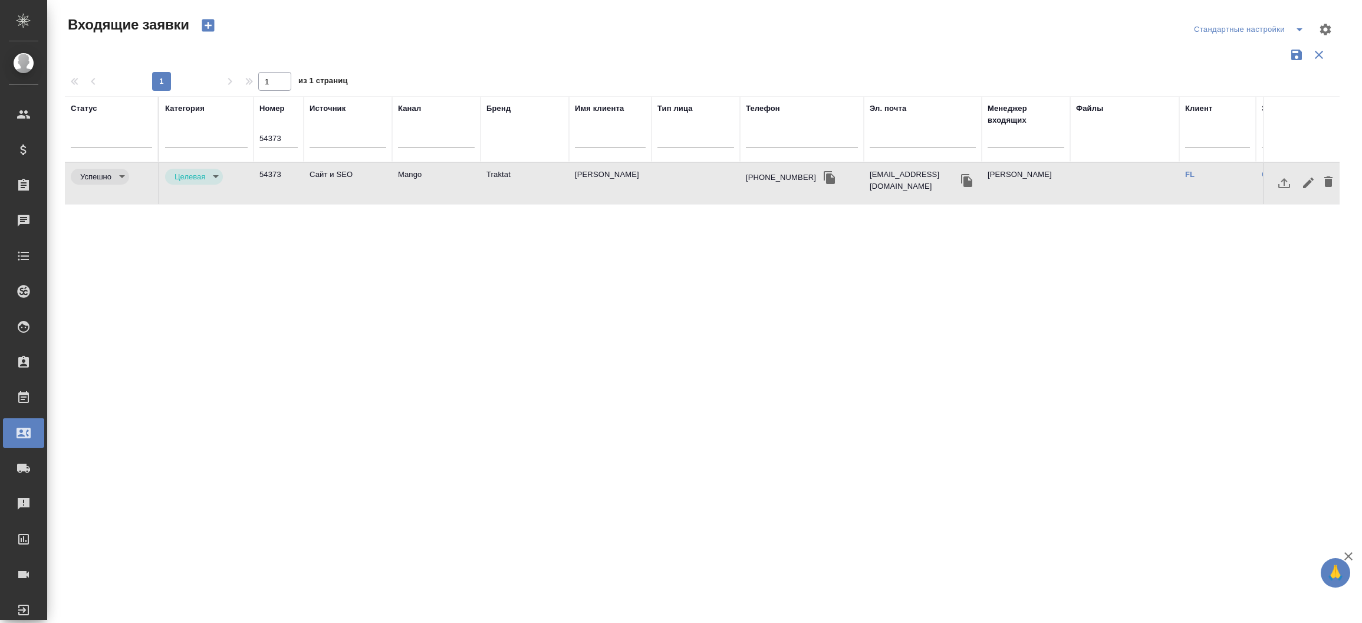
click at [261, 170] on td "54373" at bounding box center [279, 183] width 50 height 41
click at [274, 142] on input "54373" at bounding box center [279, 138] width 38 height 17
paste input "3726"
type input "53726"
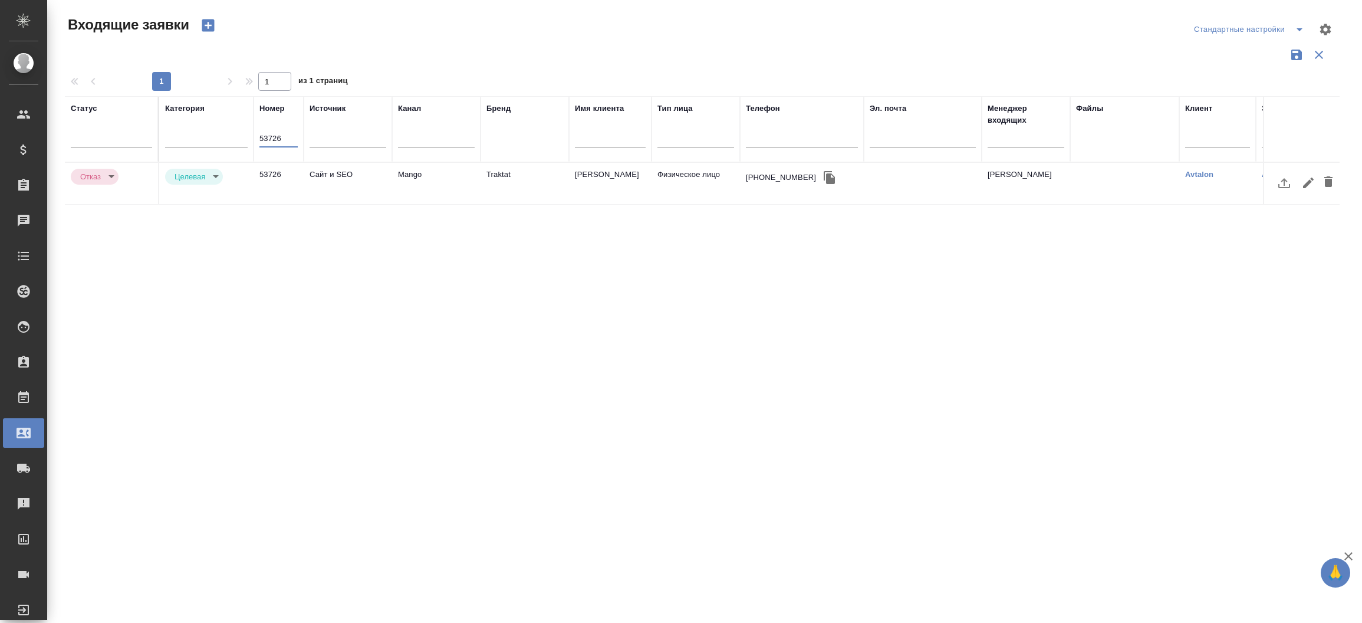
click at [472, 176] on td "Mango" at bounding box center [436, 183] width 88 height 41
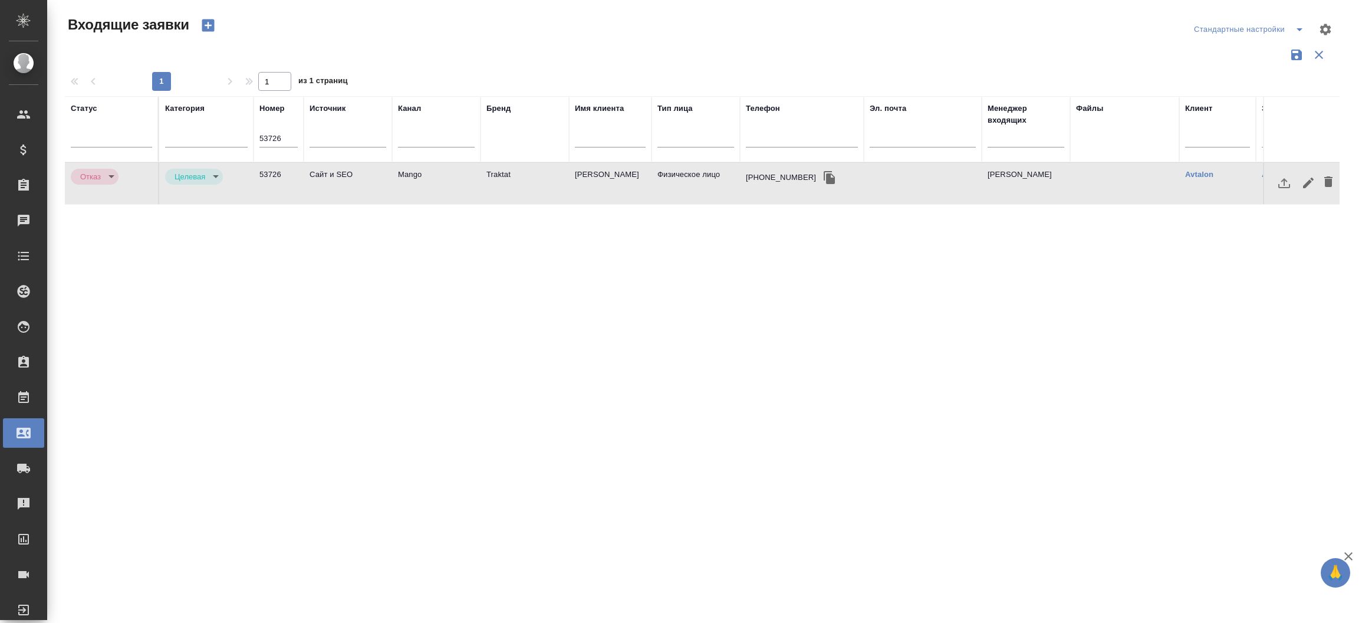
click at [472, 176] on td "Mango" at bounding box center [436, 183] width 88 height 41
click at [271, 130] on input "53726" at bounding box center [279, 138] width 38 height 17
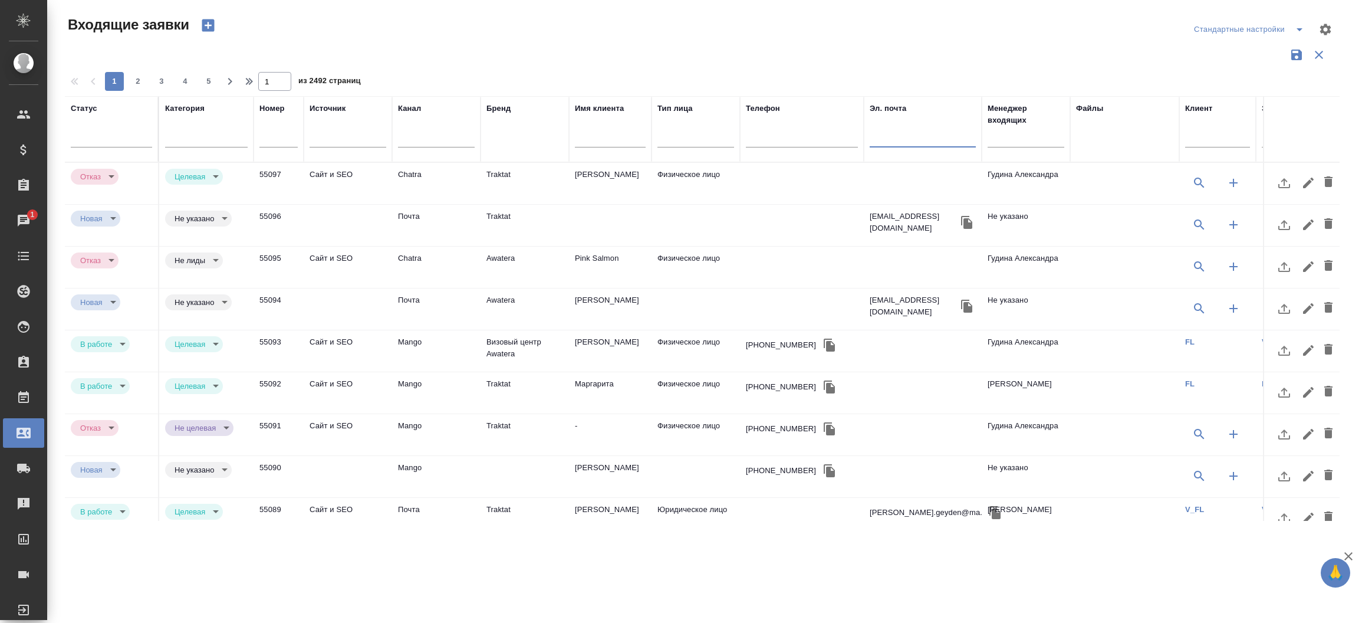
click at [888, 132] on input "text" at bounding box center [923, 139] width 106 height 15
paste input "reg2@miptest.ru"
type input "reg2@miptest.ru"
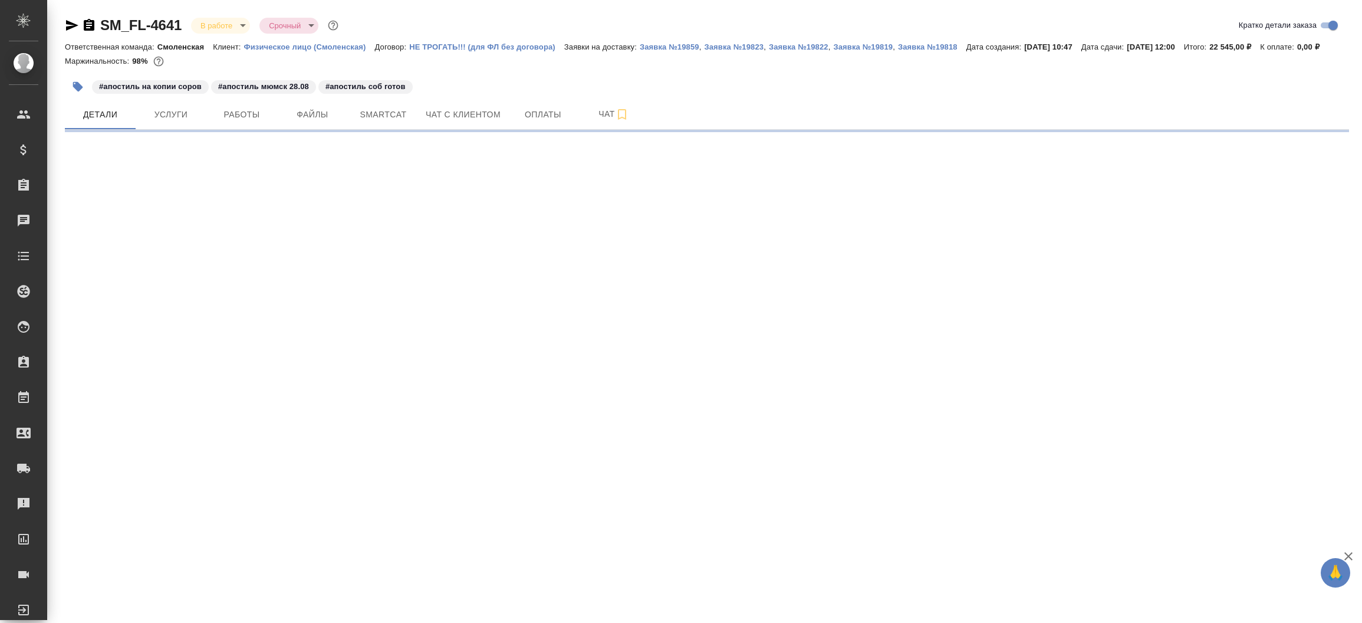
select select "RU"
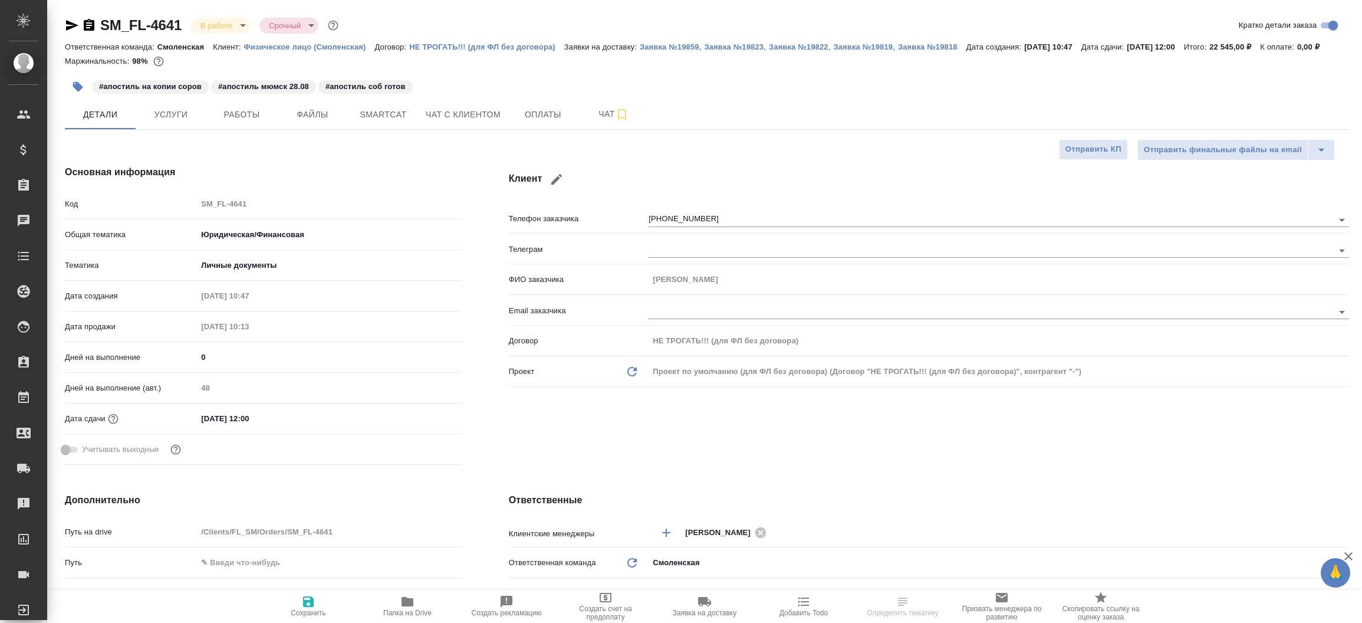
type textarea "x"
type input "Смоленская"
click at [72, 27] on icon "button" at bounding box center [72, 25] width 12 height 11
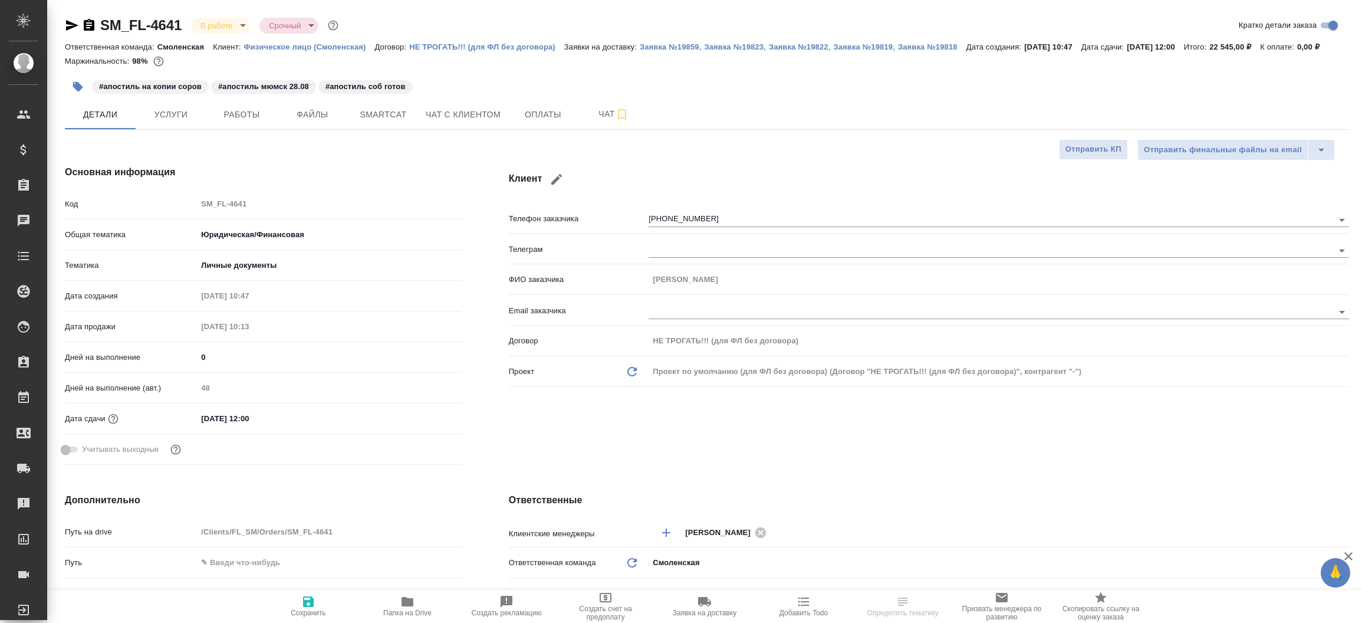
type textarea "x"
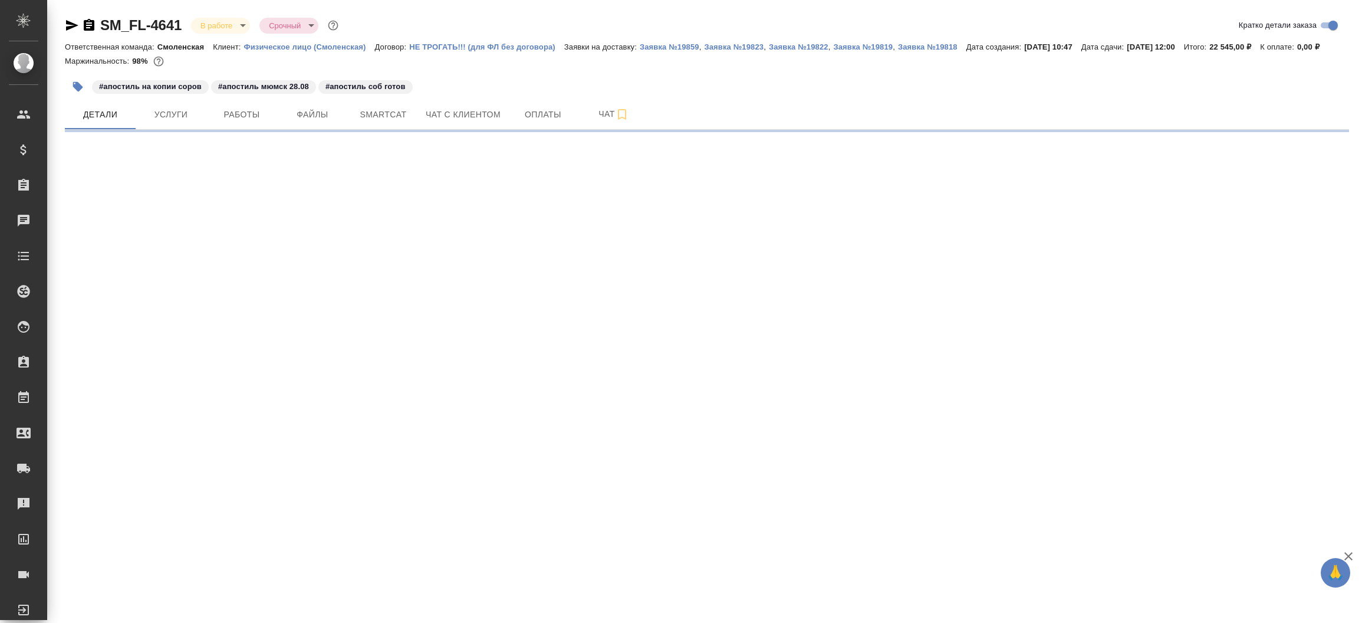
select select "RU"
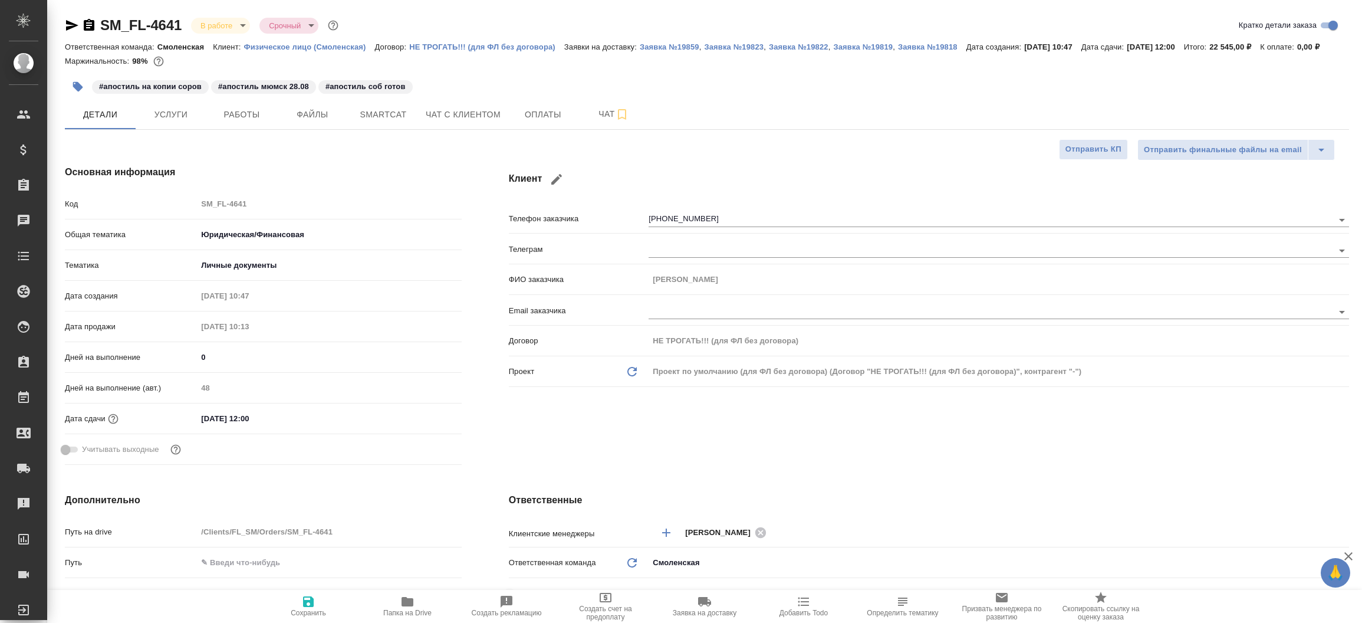
type textarea "x"
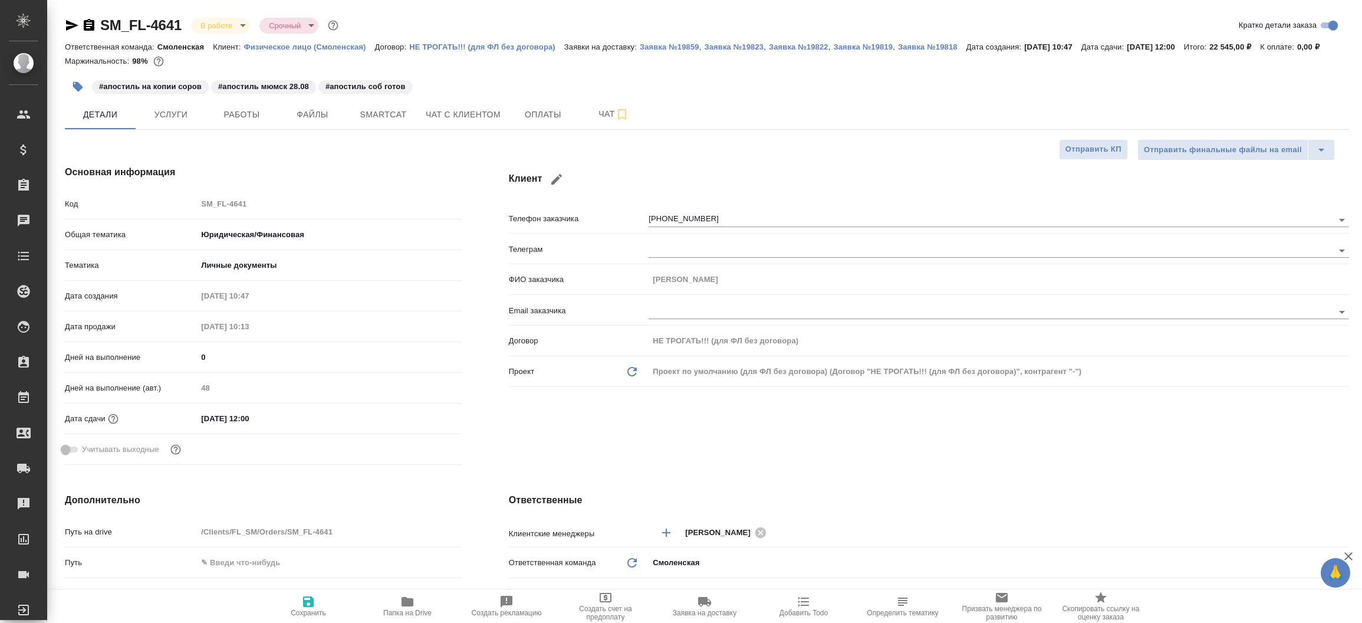
type textarea "x"
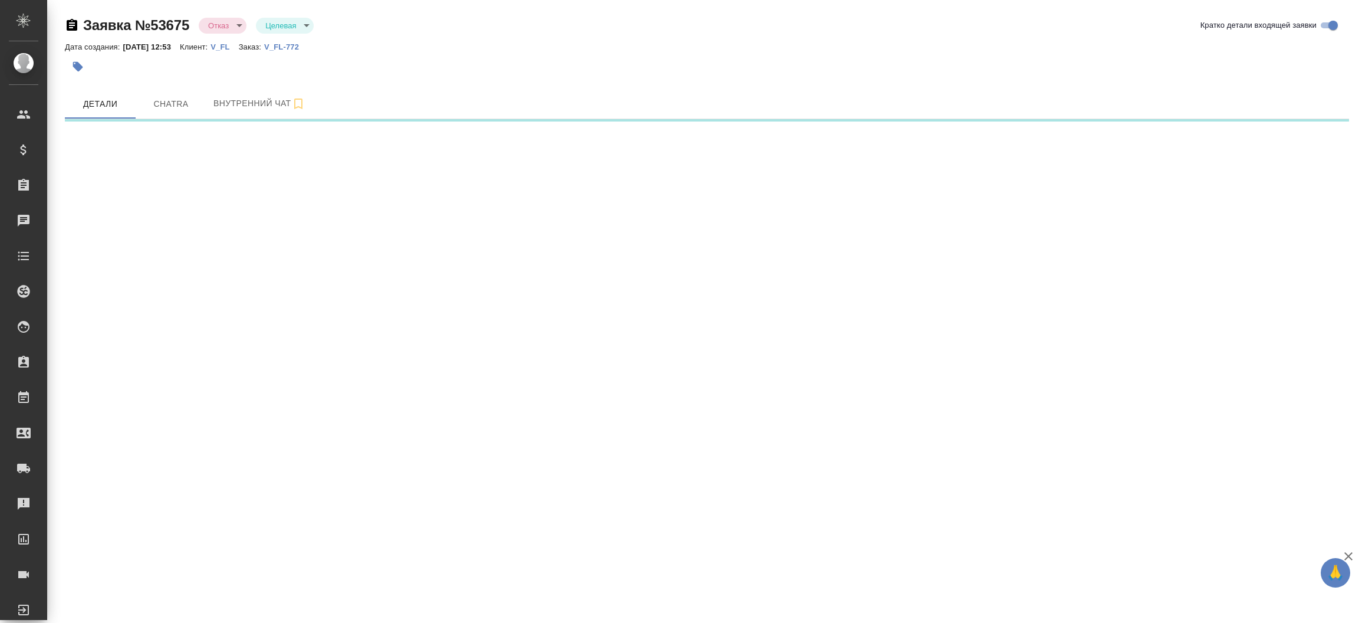
select select "RU"
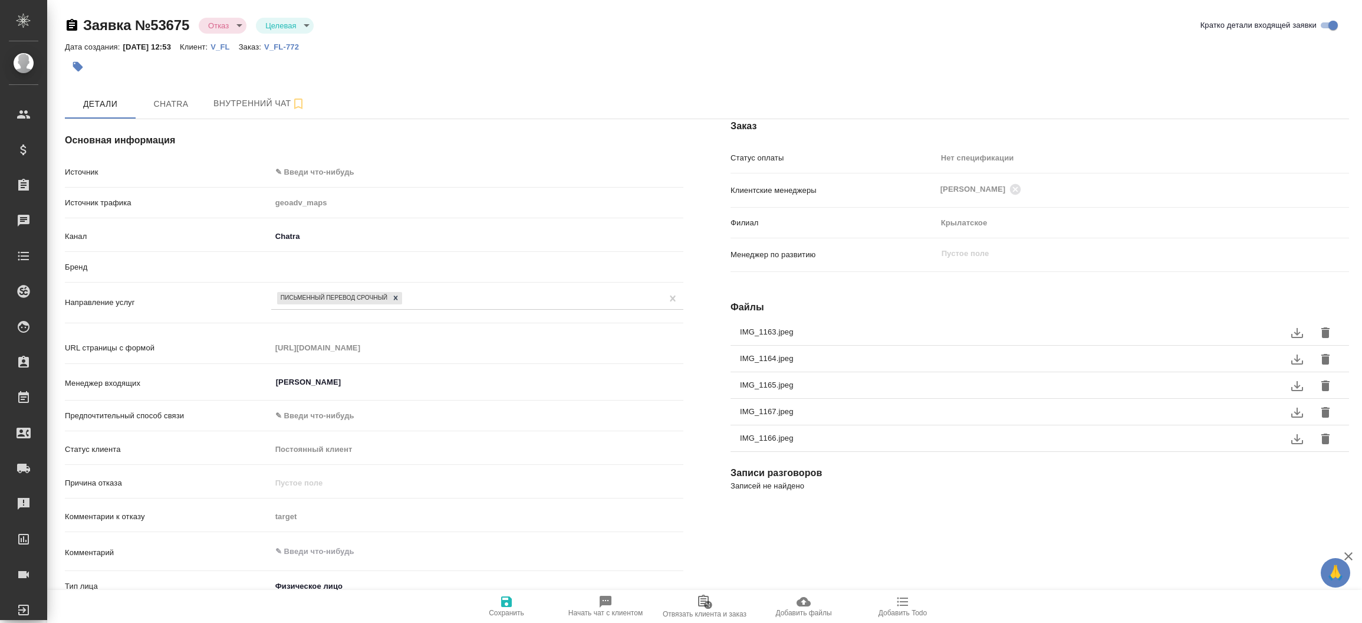
type textarea "x"
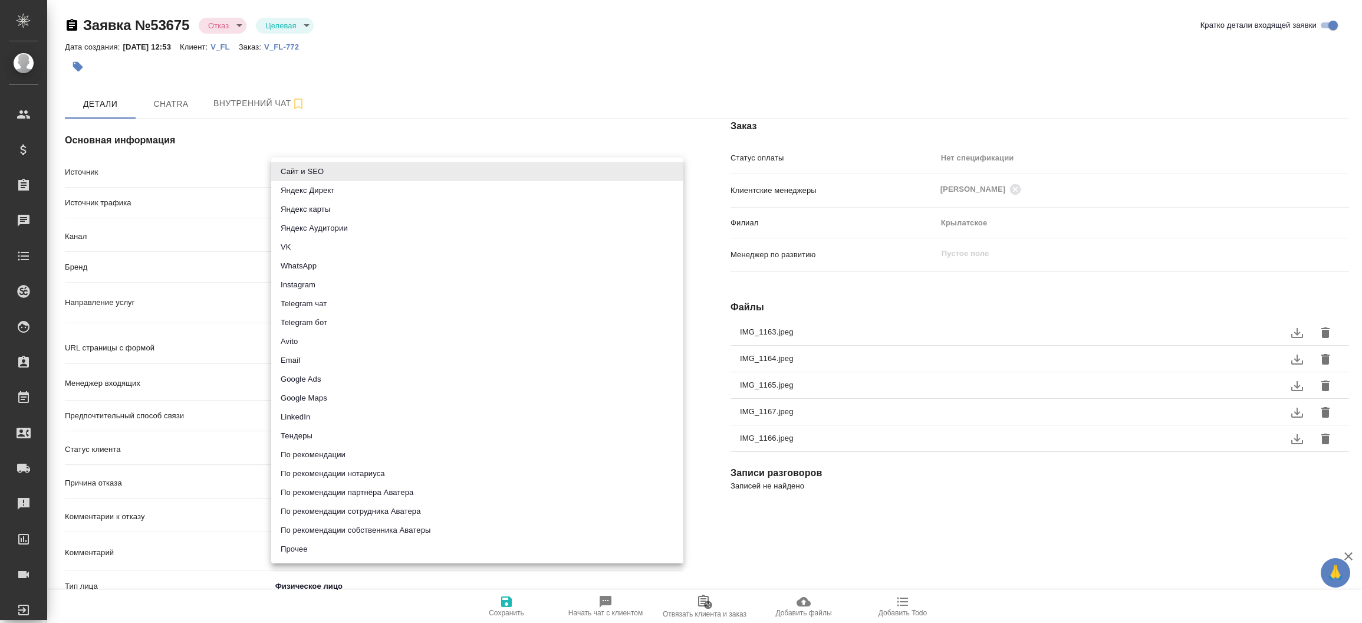
click at [302, 168] on body "🙏 .cls-1 fill:#fff; AWATERA Прутько Ирина i.prutko Клиенты Спецификации Заказы …" at bounding box center [681, 311] width 1362 height 623
click at [302, 168] on li "Сайт и SEO" at bounding box center [477, 171] width 412 height 19
type input "seo"
type textarea "x"
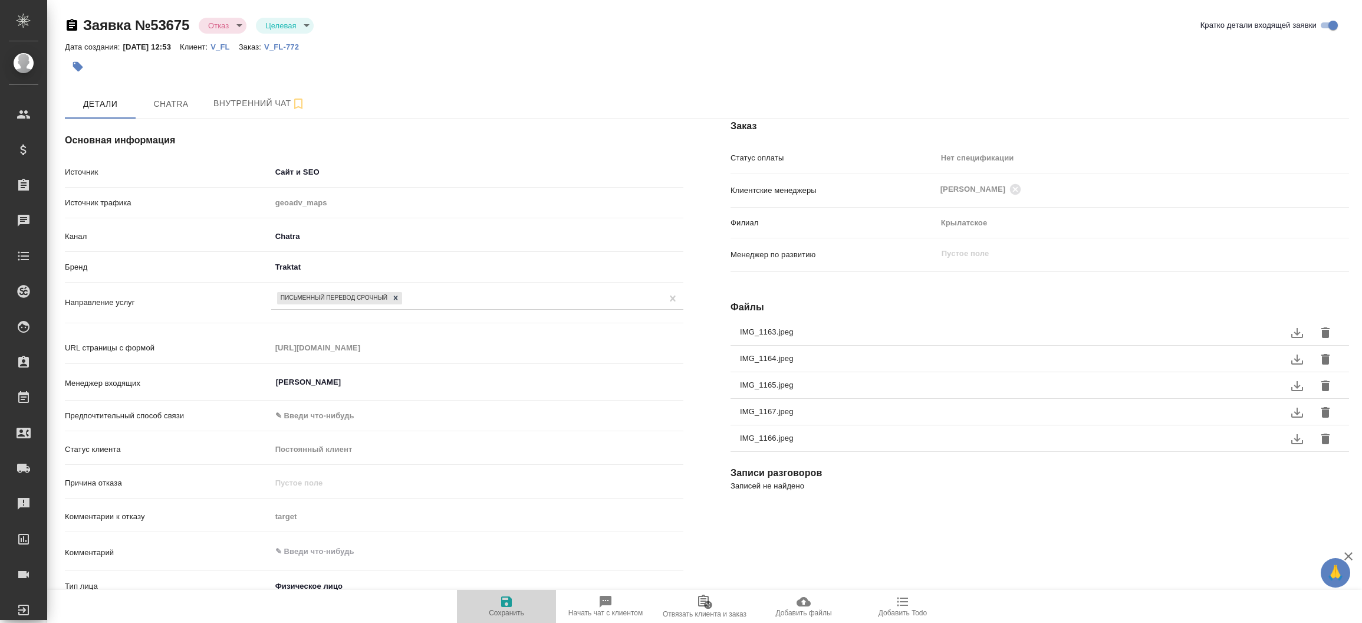
click at [511, 605] on icon "button" at bounding box center [506, 601] width 11 height 11
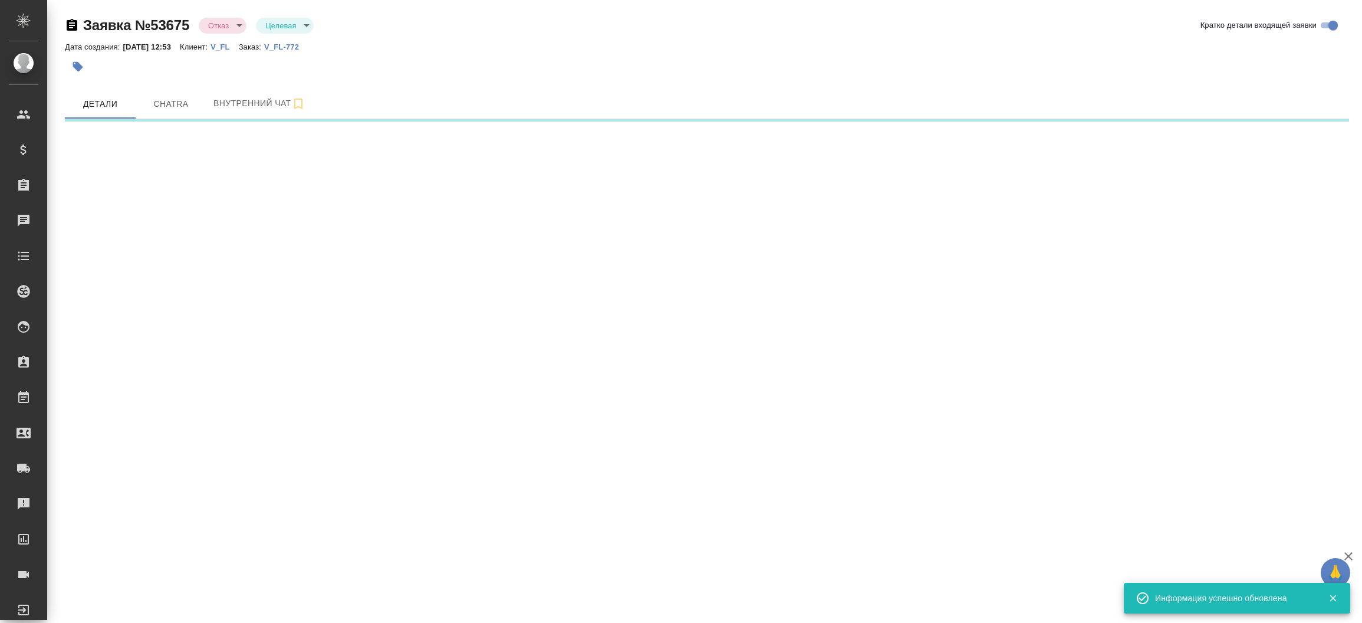
select select "RU"
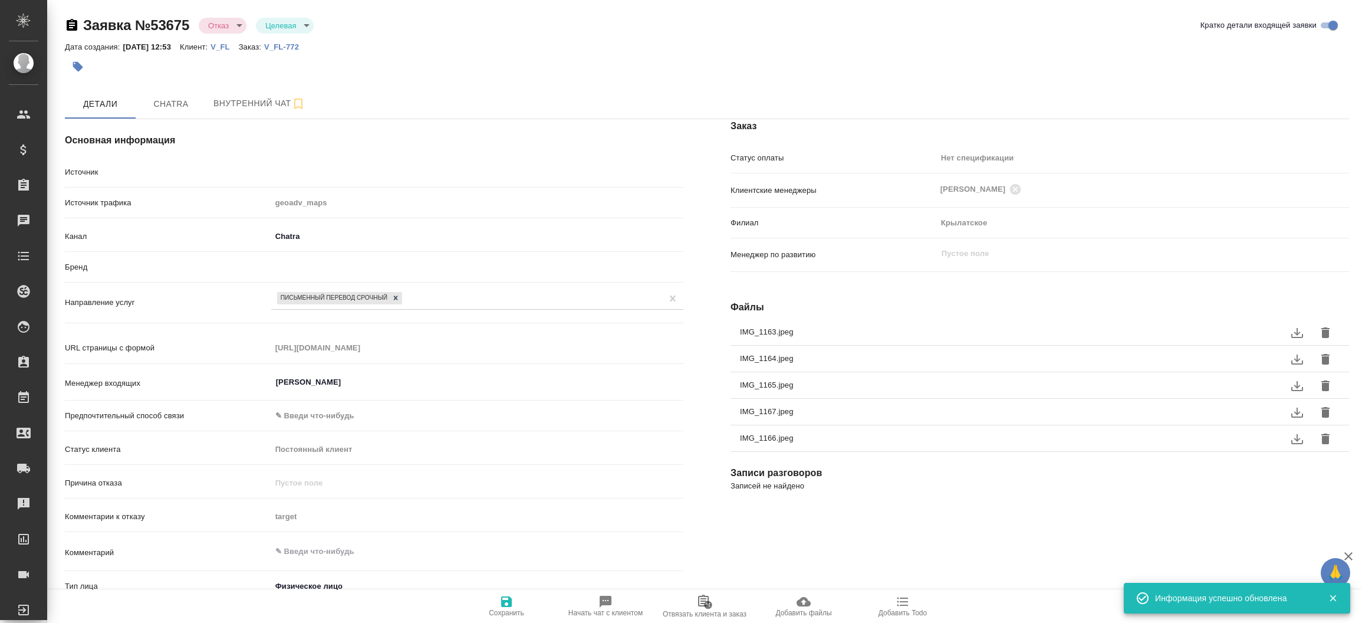
type textarea "x"
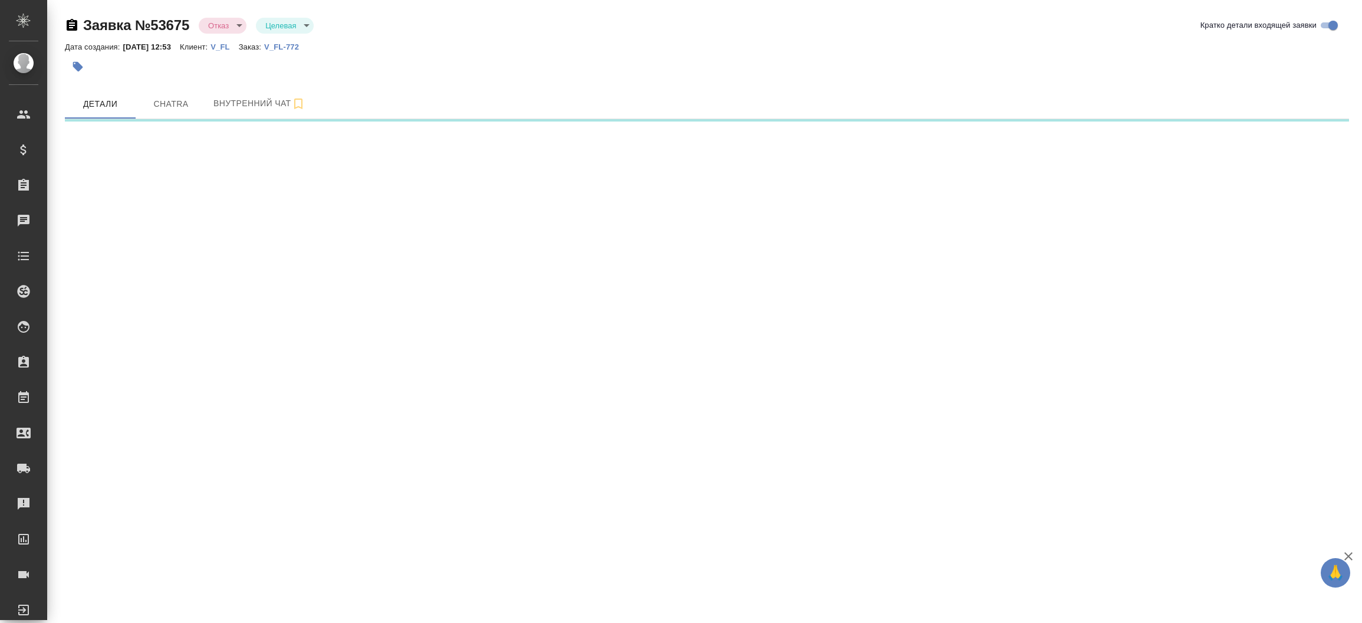
select select "RU"
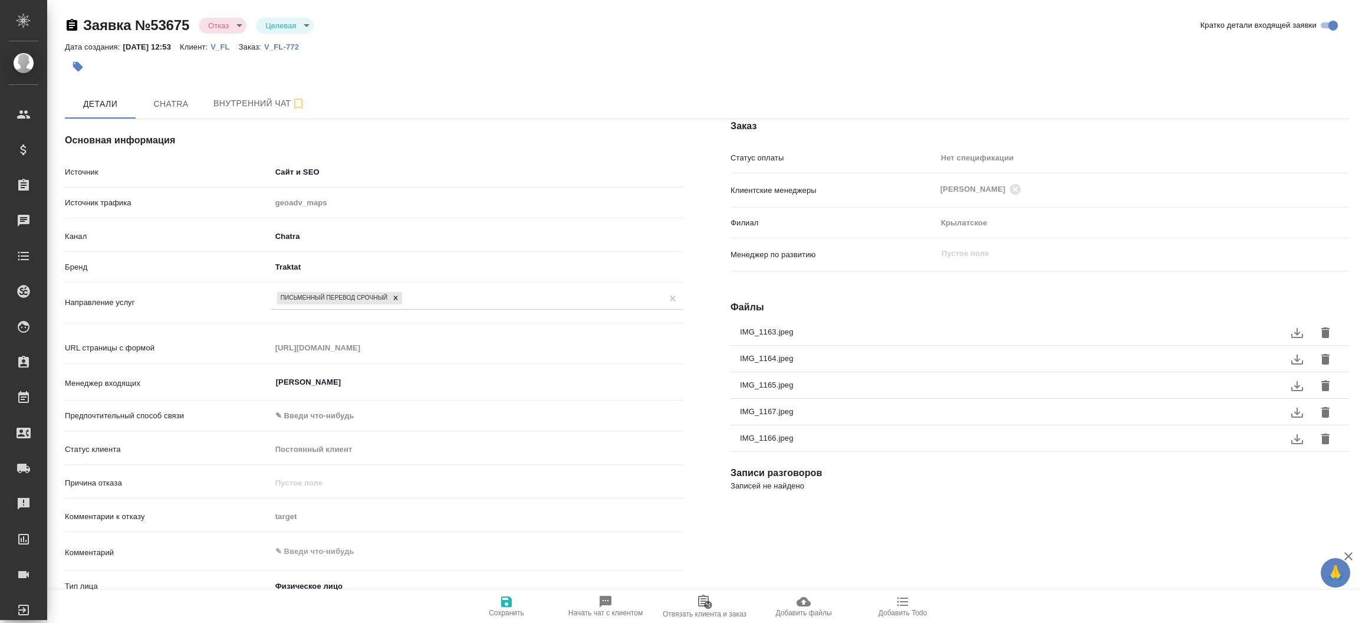
type textarea "x"
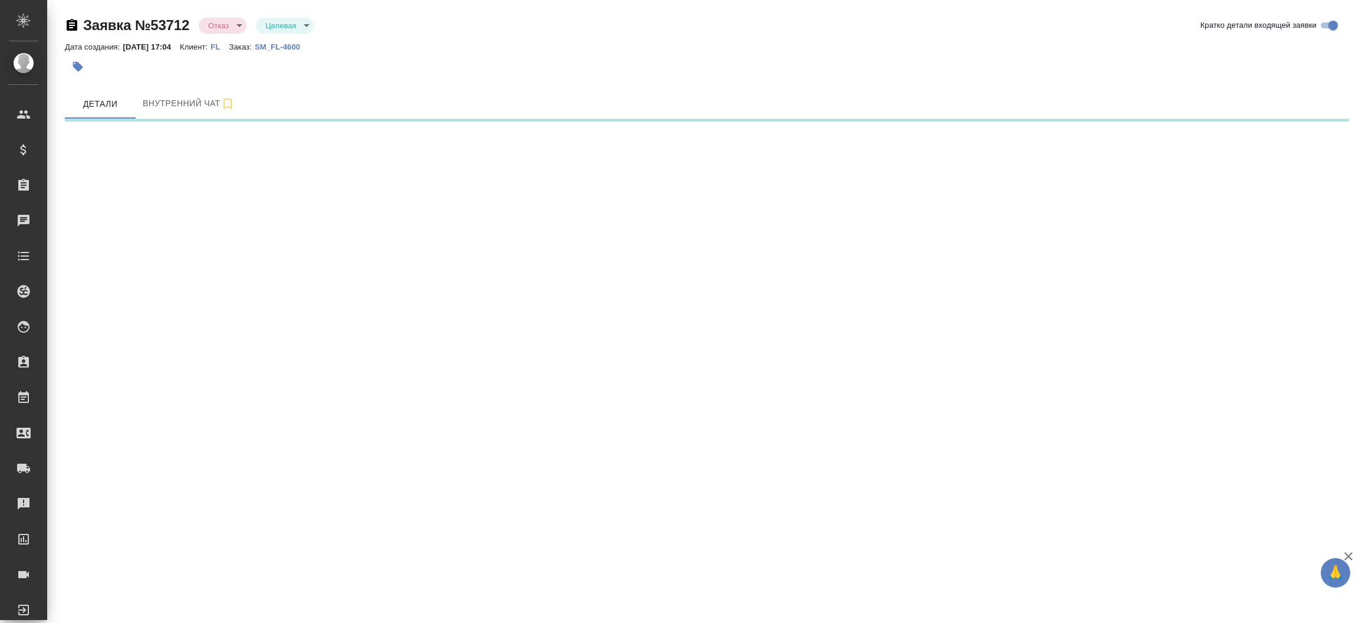
select select "RU"
select select "AE"
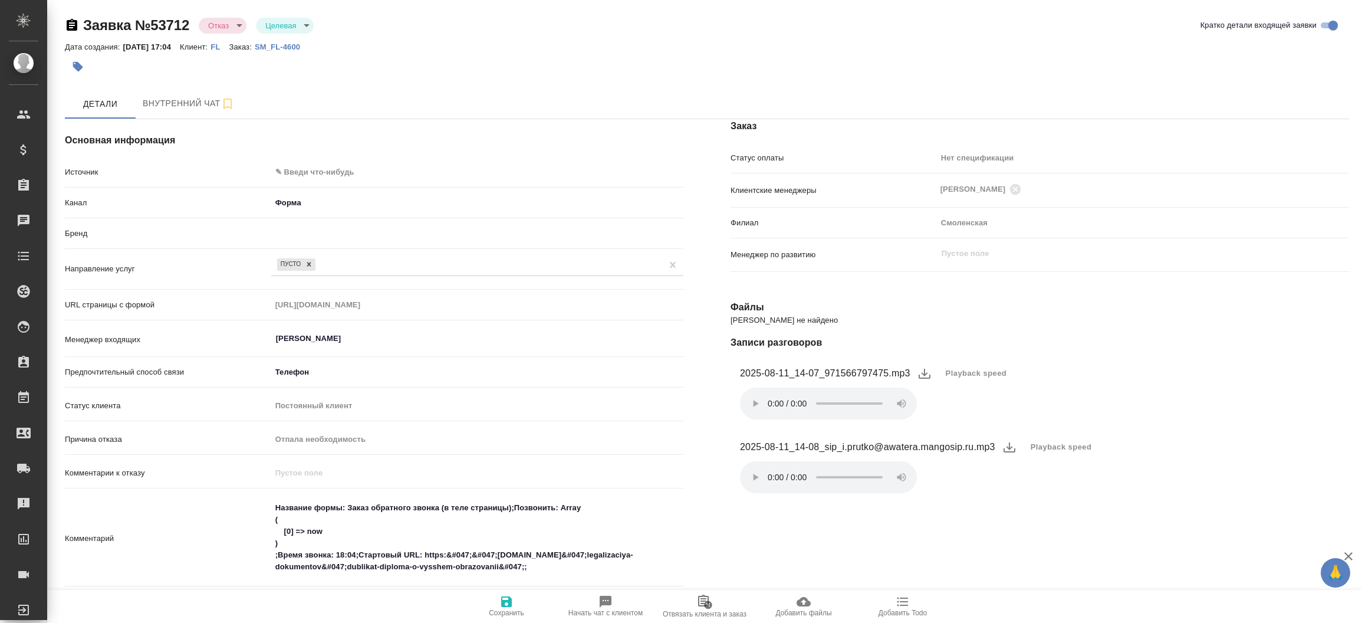
type textarea "x"
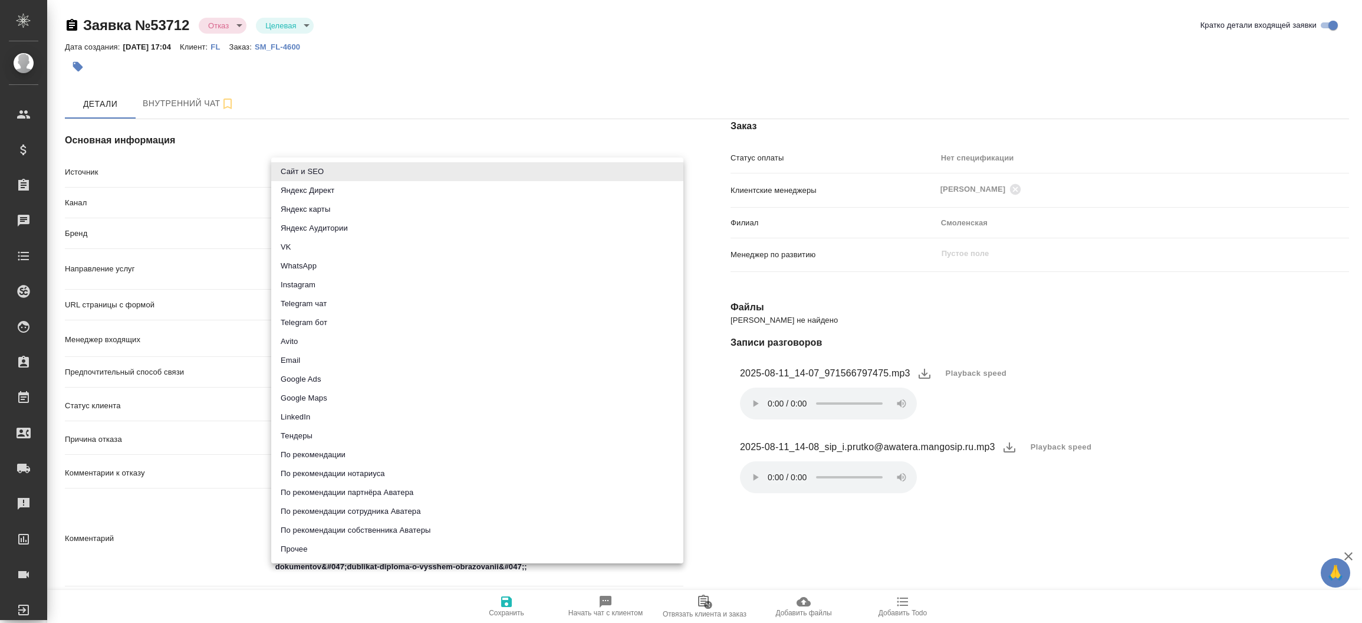
click at [288, 169] on body "🙏 .cls-1 fill:#fff; AWATERA Прутько Ирина i.prutko Клиенты Спецификации Заказы …" at bounding box center [681, 311] width 1362 height 623
click at [313, 176] on li "Сайт и SEO" at bounding box center [477, 171] width 412 height 19
type input "seo"
type textarea "x"
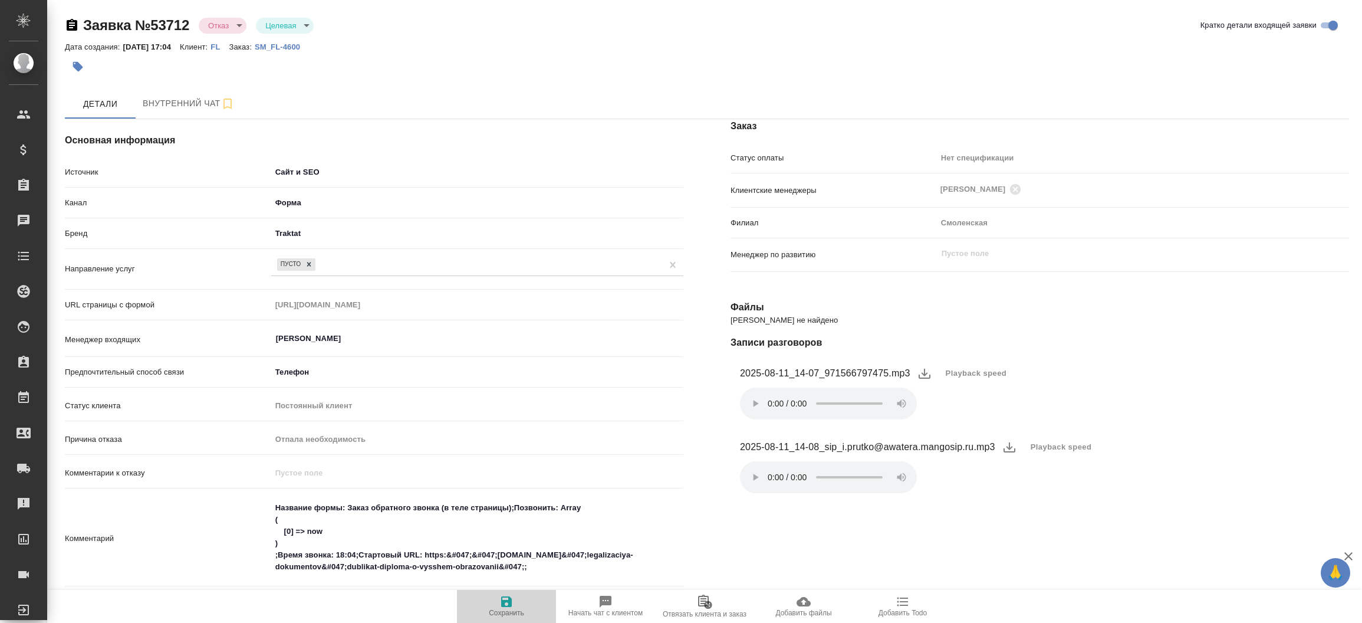
click at [514, 596] on span "Сохранить" at bounding box center [506, 606] width 85 height 22
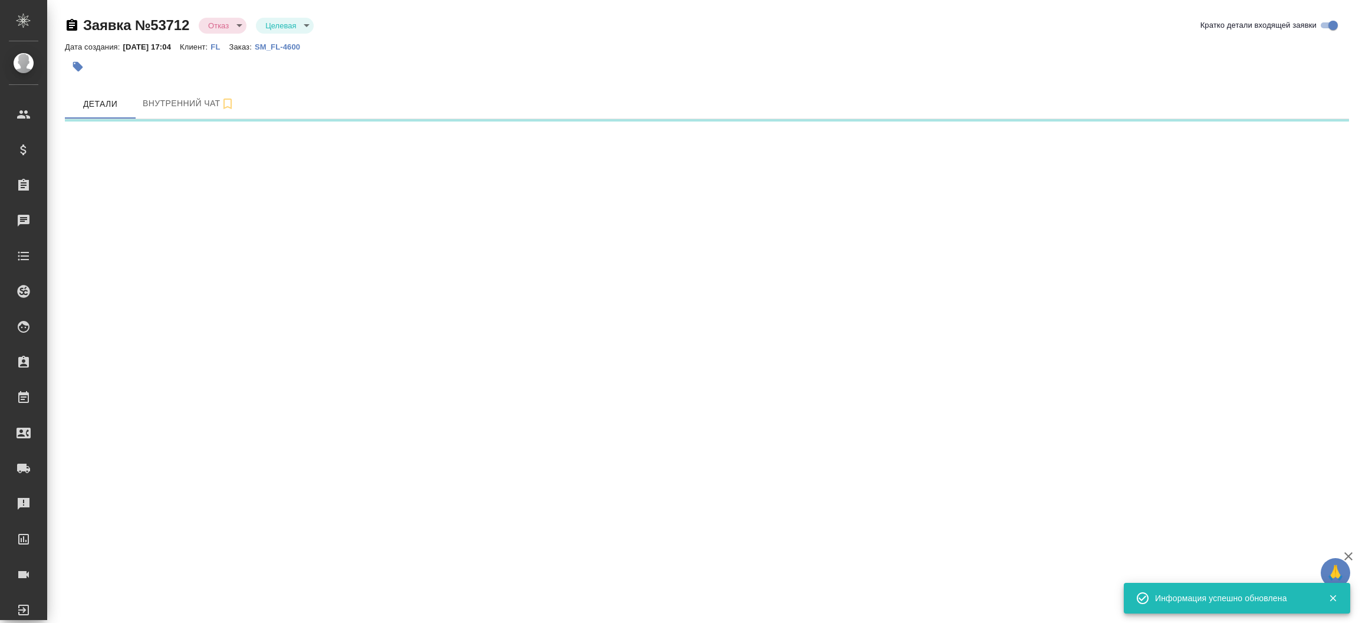
select select "RU"
select select "AE"
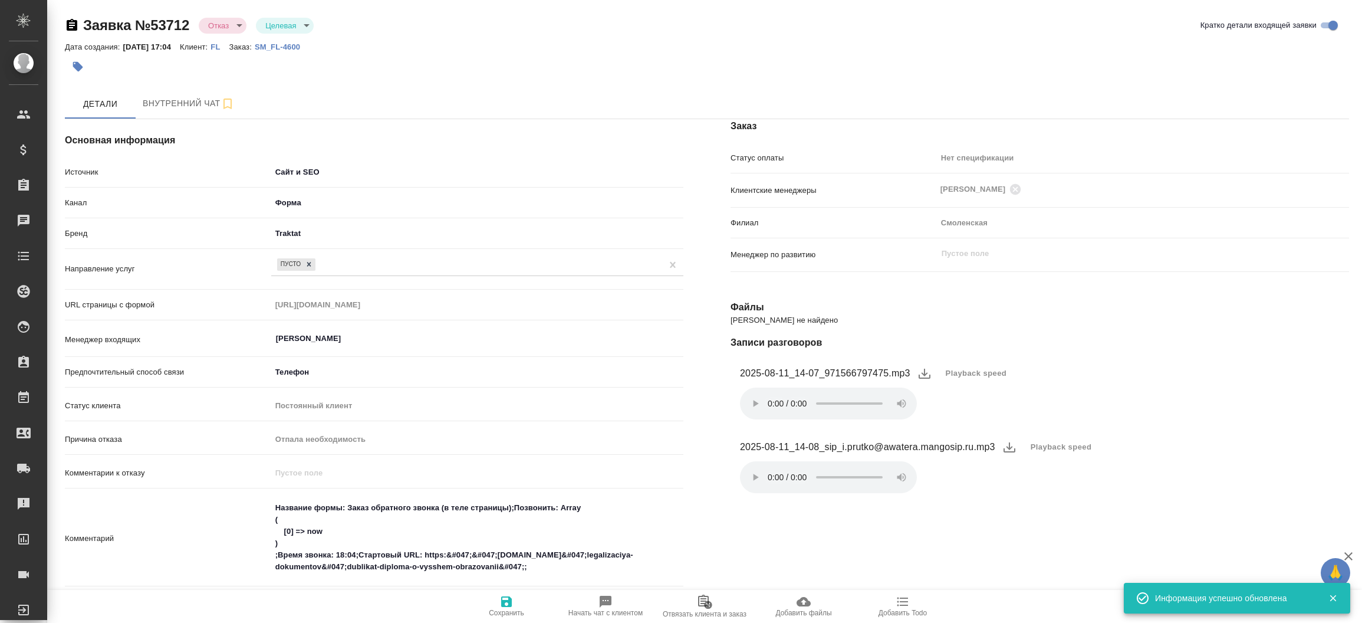
type textarea "x"
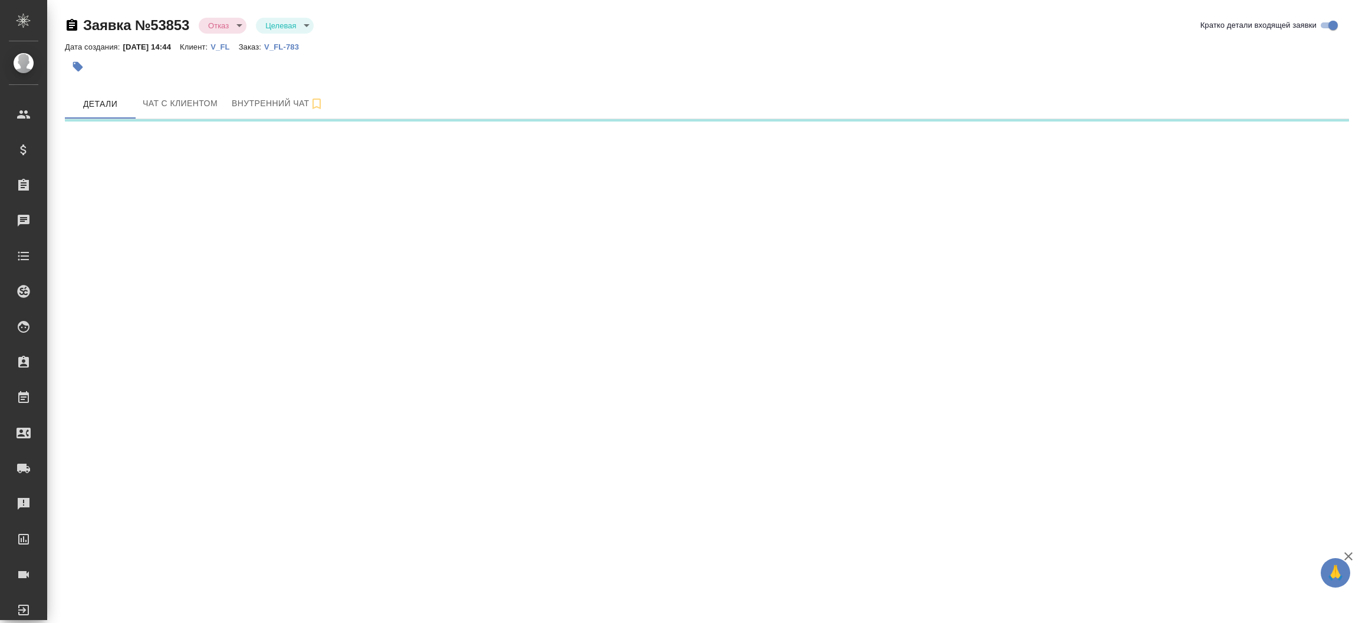
select select "RU"
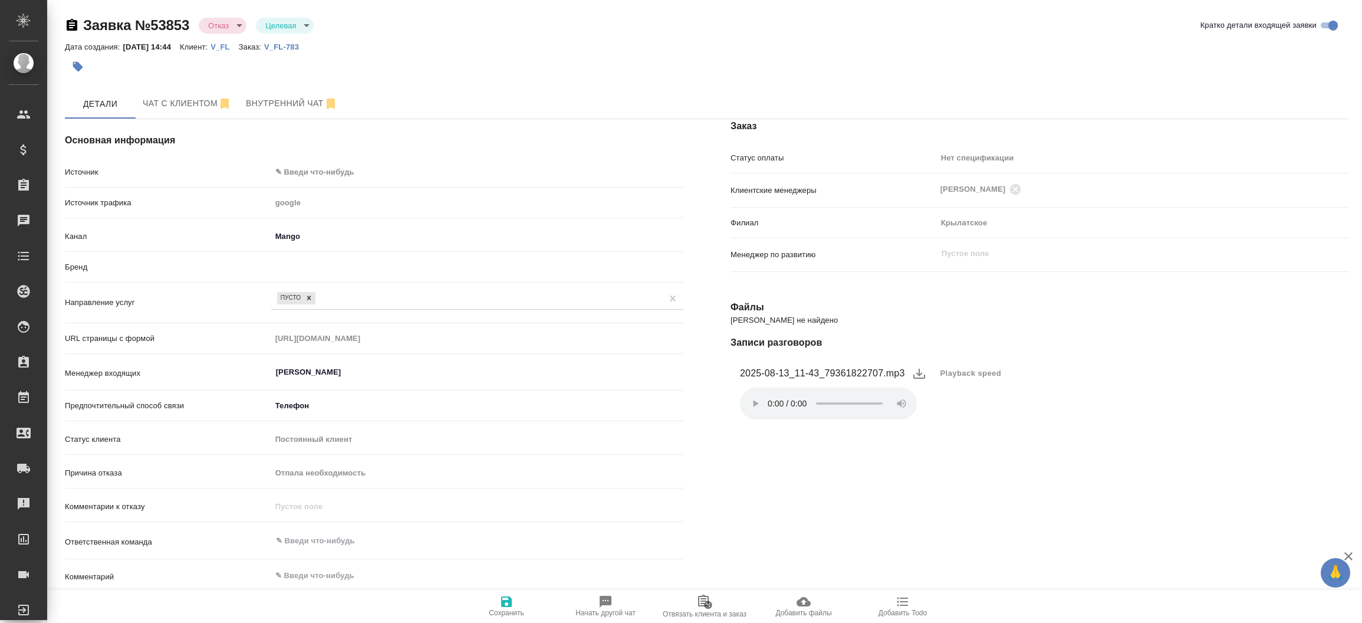
type textarea "x"
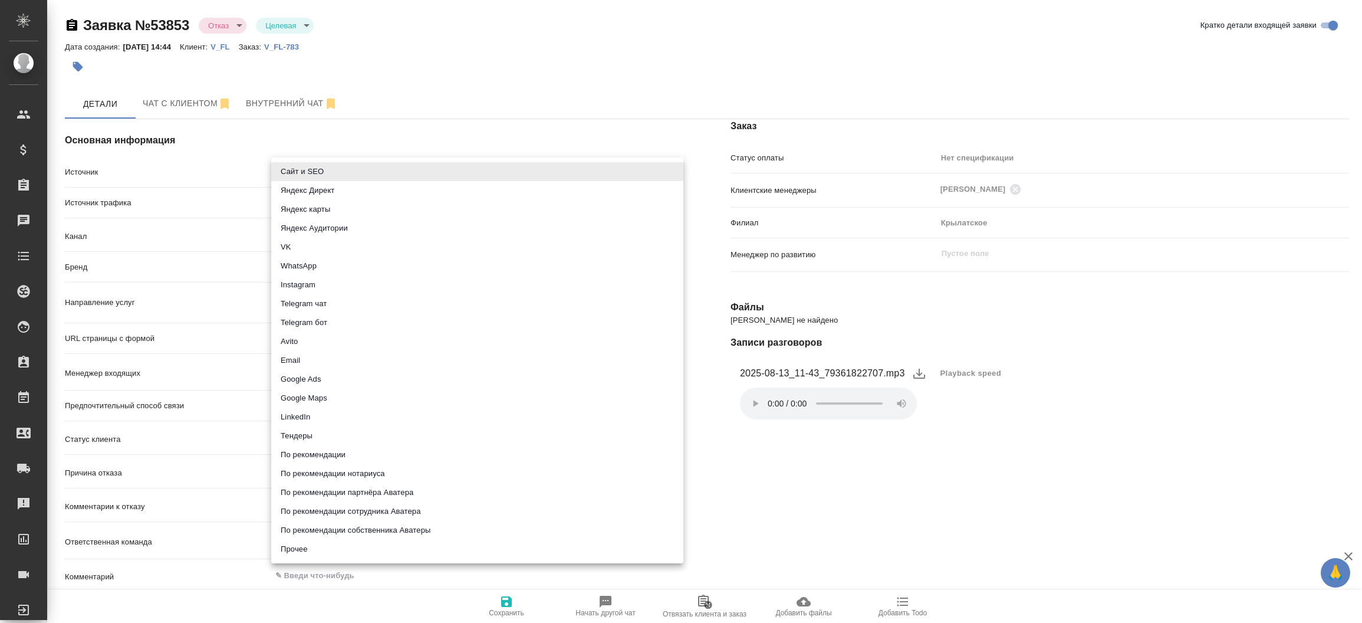
click at [290, 171] on body "🙏 .cls-1 fill:#fff; AWATERA Прутько Ирина i.prutko Клиенты Спецификации Заказы …" at bounding box center [681, 311] width 1362 height 623
click at [290, 171] on li "Сайт и SEO" at bounding box center [477, 171] width 412 height 19
type input "seo"
type textarea "x"
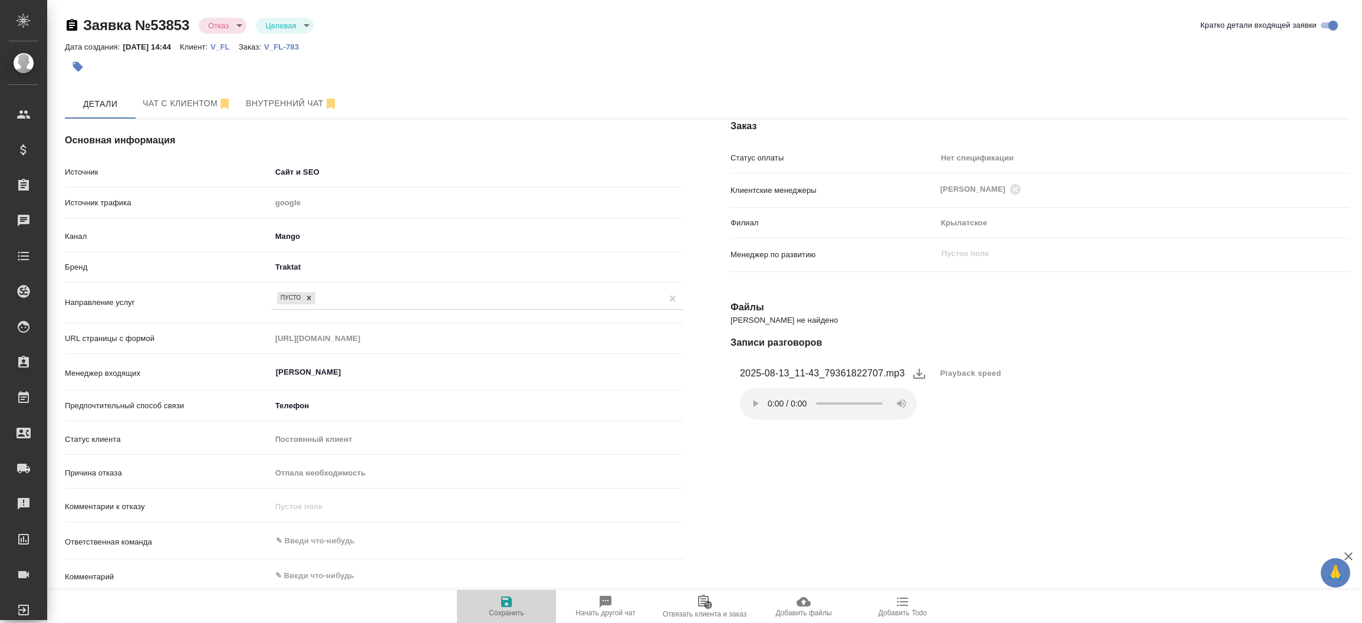
click at [497, 602] on span "Сохранить" at bounding box center [506, 606] width 85 height 22
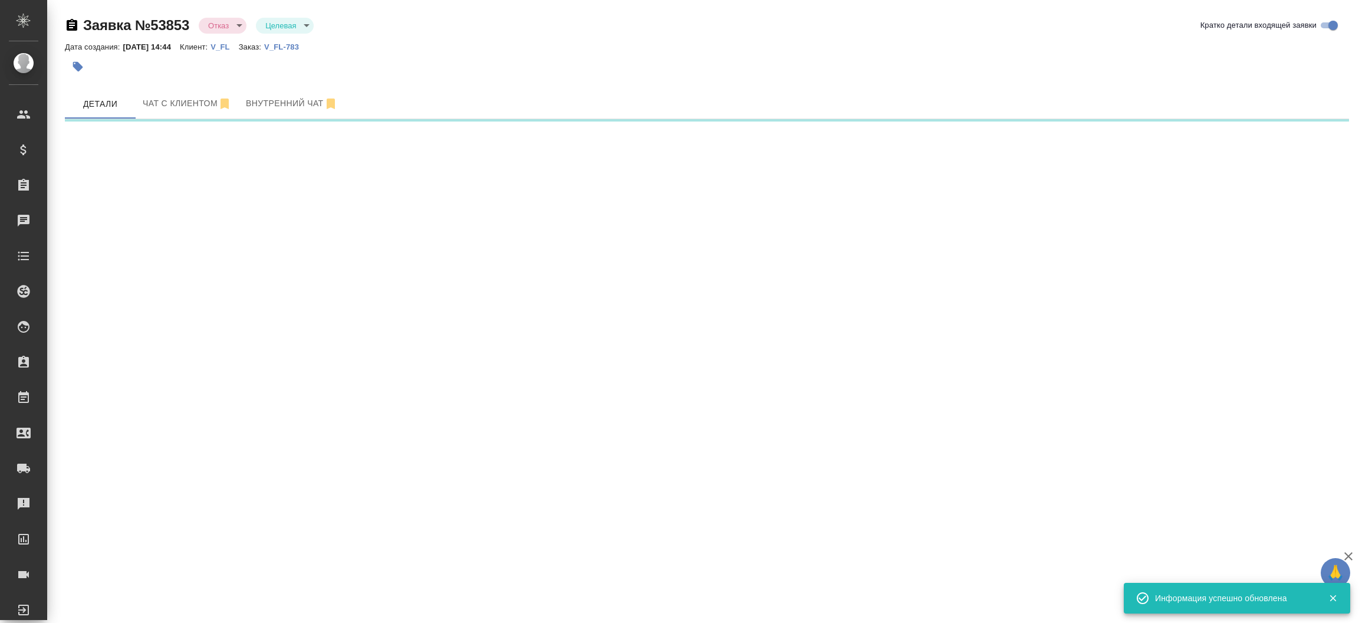
select select "RU"
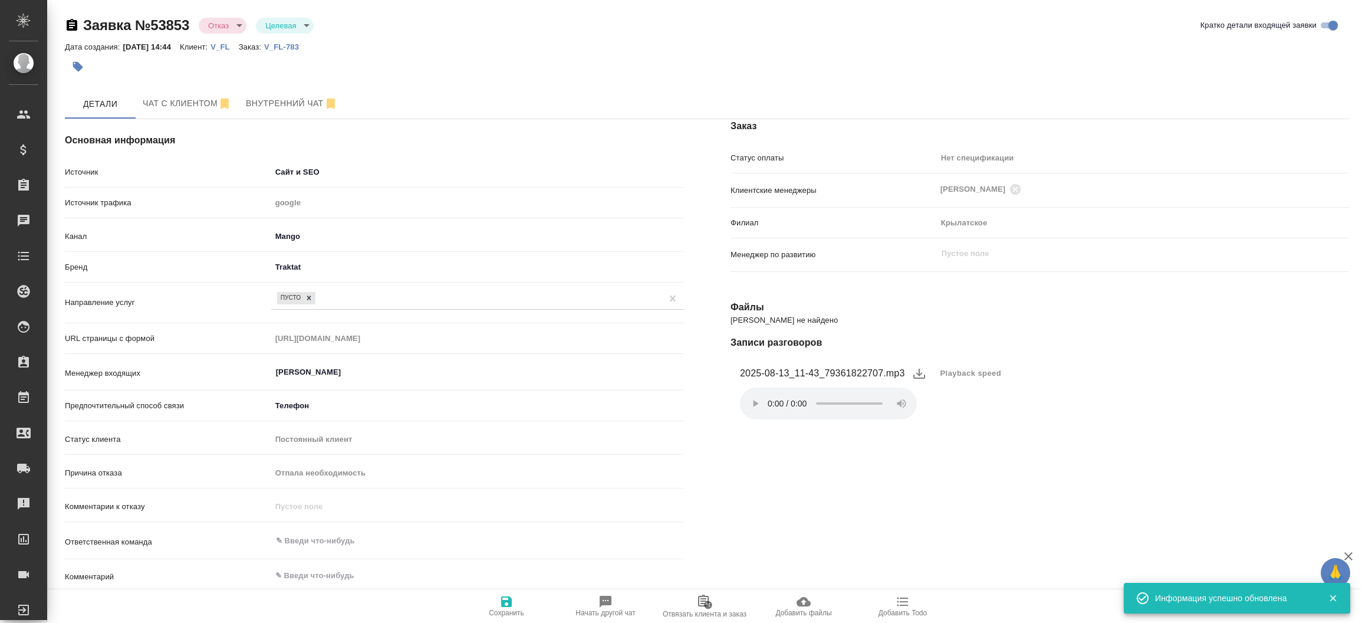
type textarea "x"
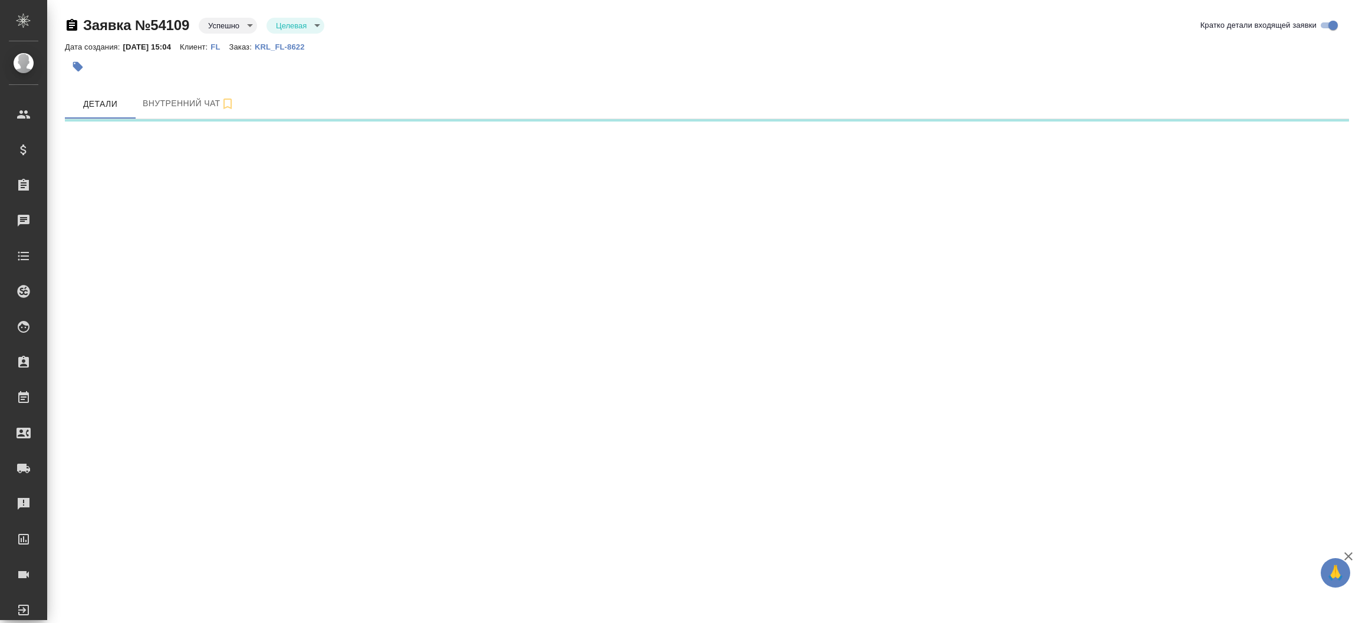
select select "RU"
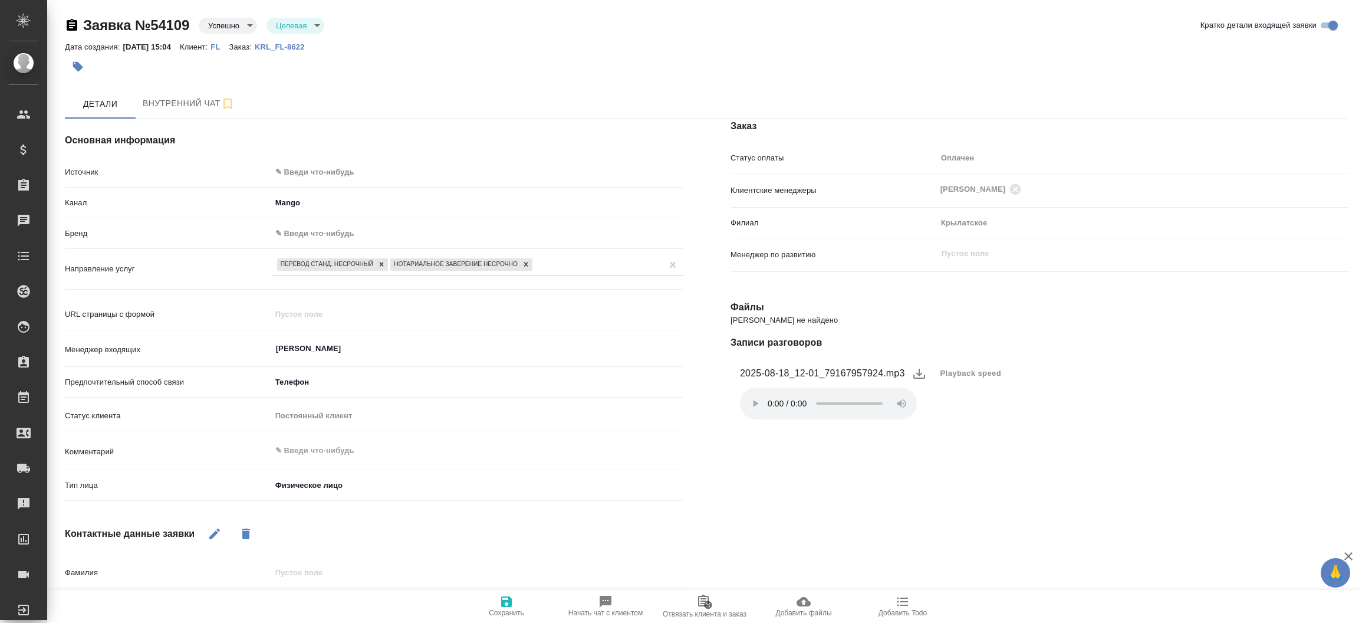
type textarea "x"
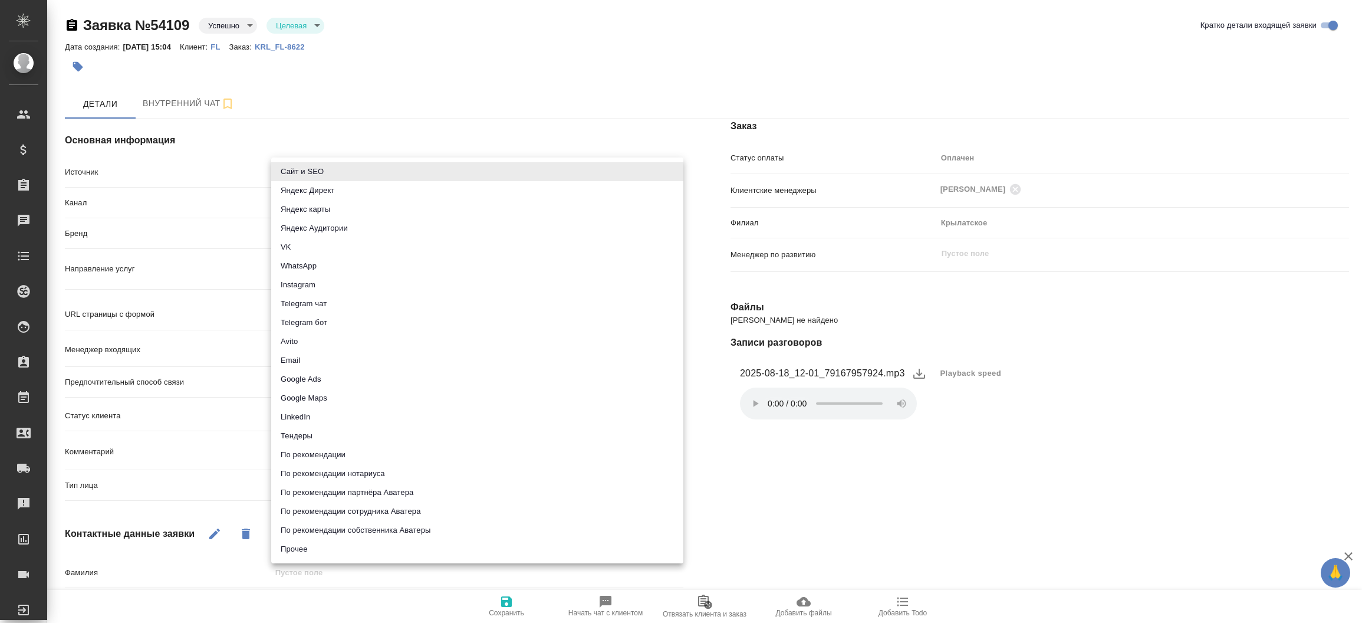
click at [295, 168] on body "🙏 .cls-1 fill:#fff; AWATERA [PERSON_NAME]prutko Клиенты Спецификации Заказы Чат…" at bounding box center [681, 311] width 1362 height 623
click at [295, 168] on li "Сайт и SEO" at bounding box center [477, 171] width 412 height 19
type input "seo"
type textarea "x"
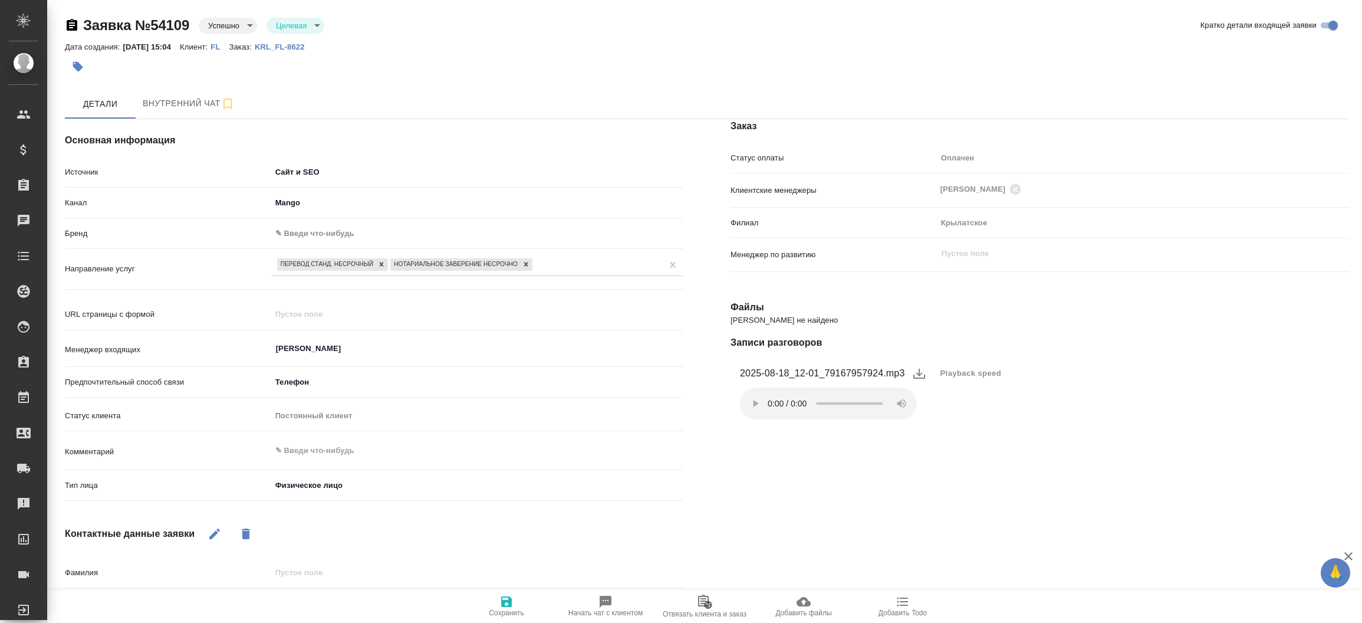
click at [330, 237] on body "🙏 .cls-1 fill:#fff; AWATERA Прутько Ирина i.prutko Клиенты Спецификации Заказы …" at bounding box center [681, 311] width 1362 height 623
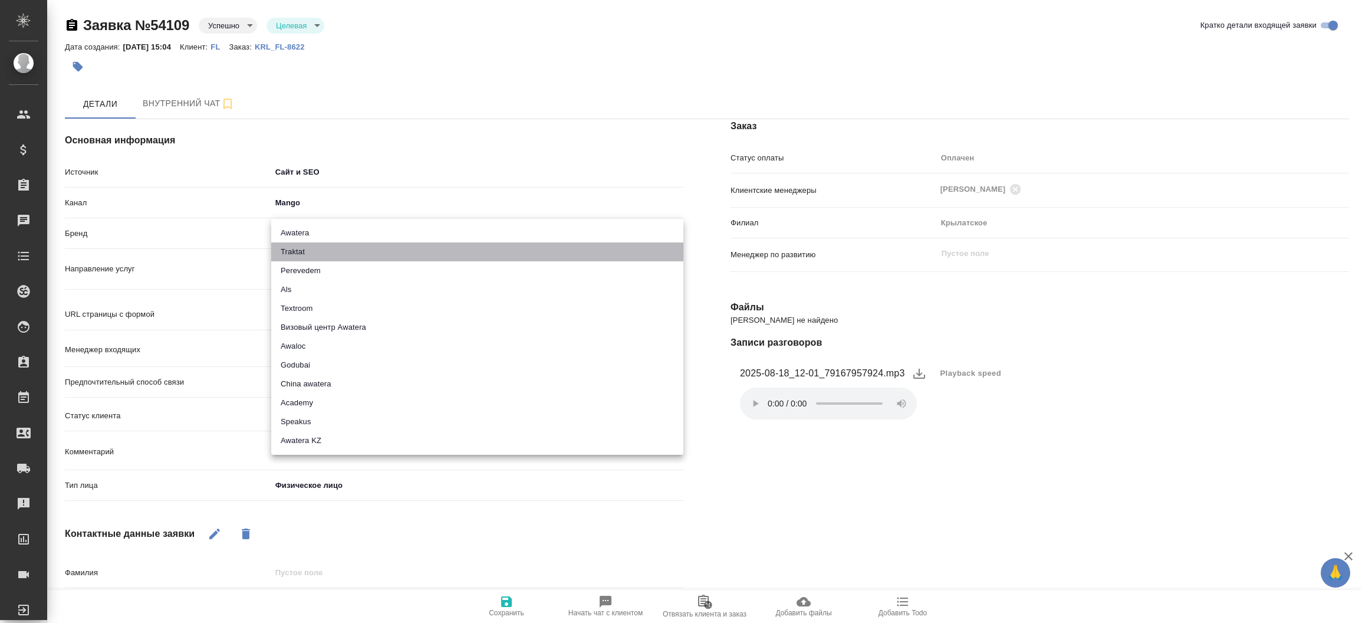
click at [321, 248] on li "Traktat" at bounding box center [477, 251] width 412 height 19
type input "traktat"
type textarea "x"
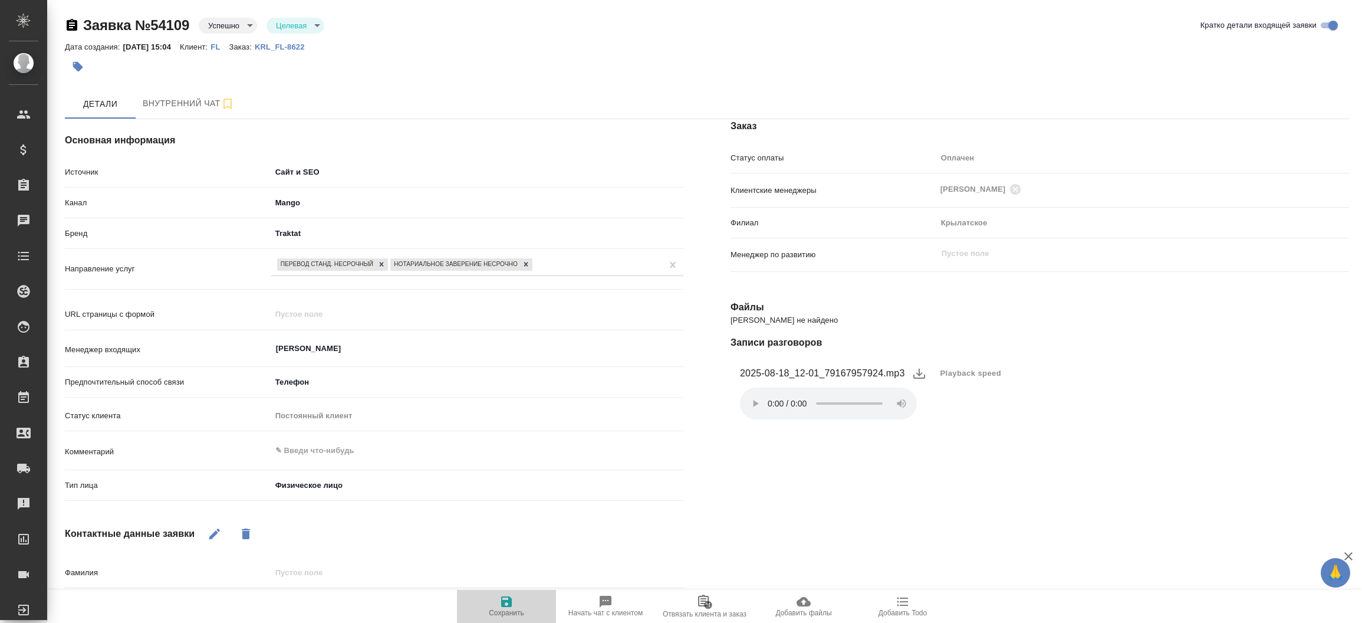
click at [516, 601] on span "Сохранить" at bounding box center [506, 606] width 85 height 22
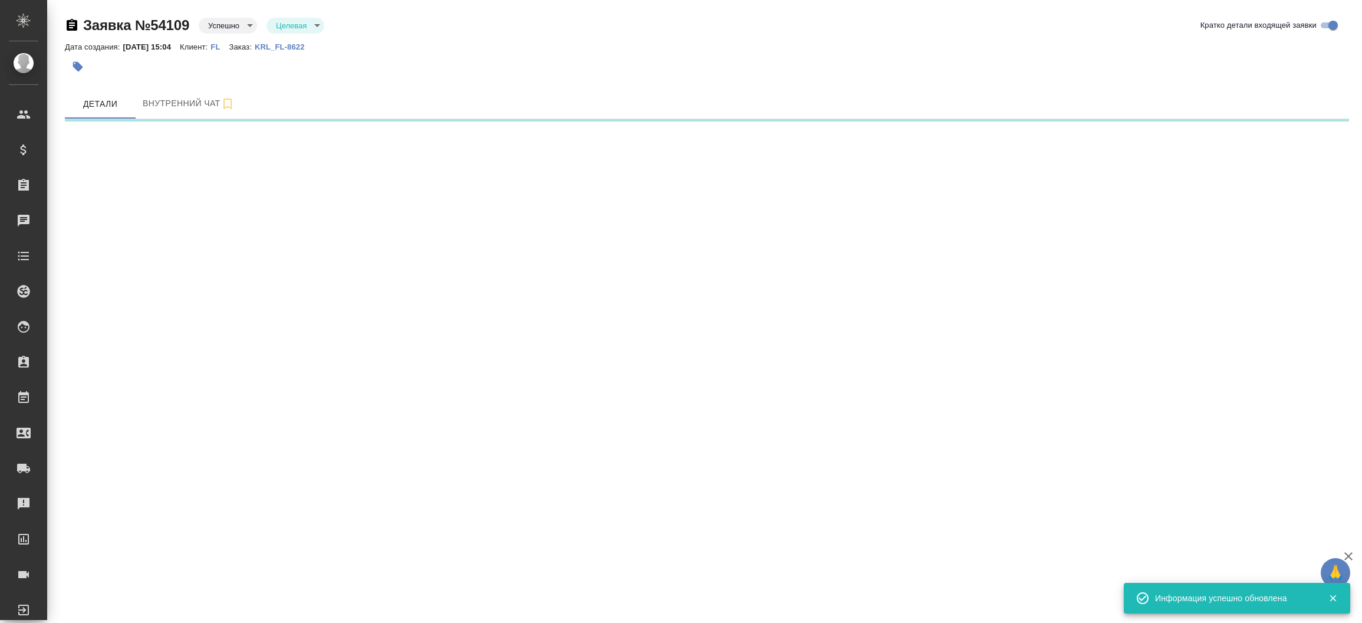
select select "RU"
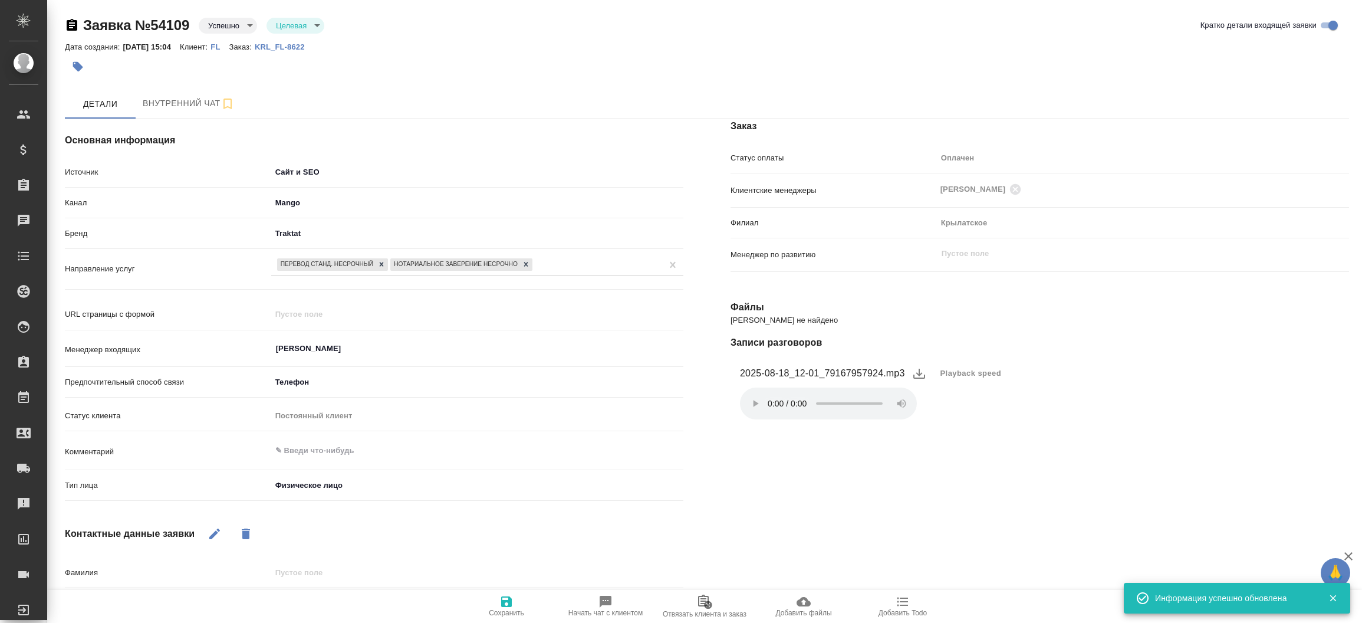
type textarea "x"
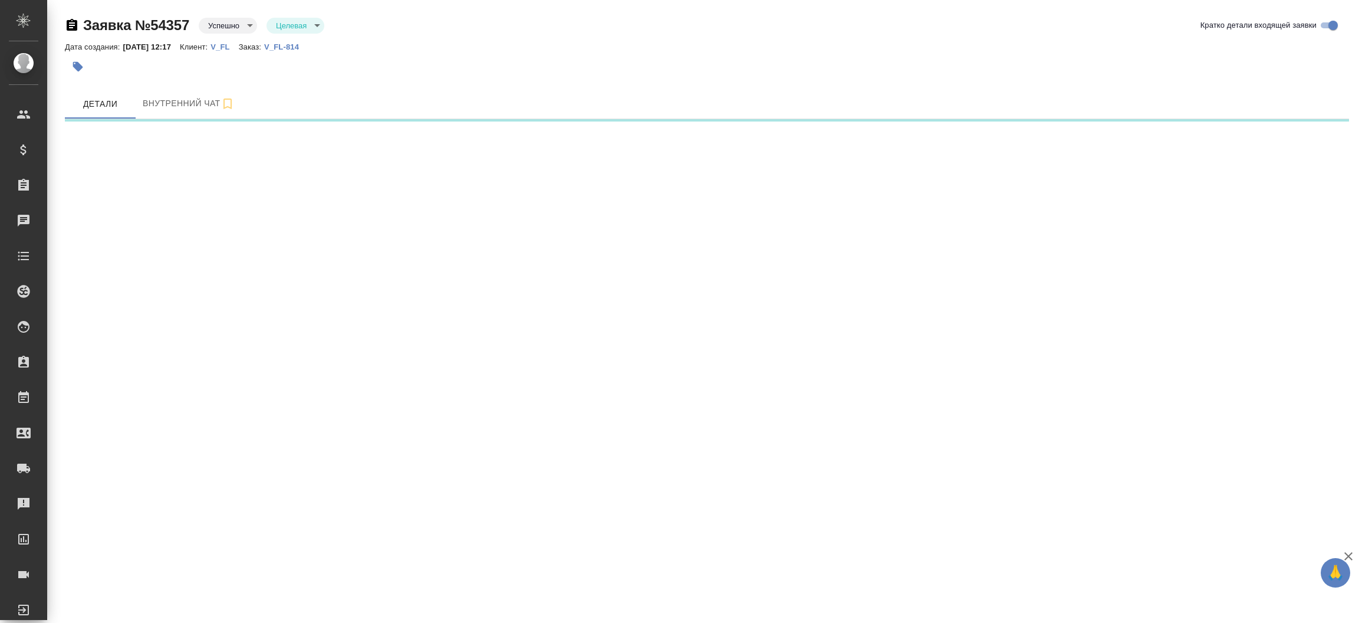
select select "RU"
select select "KZ"
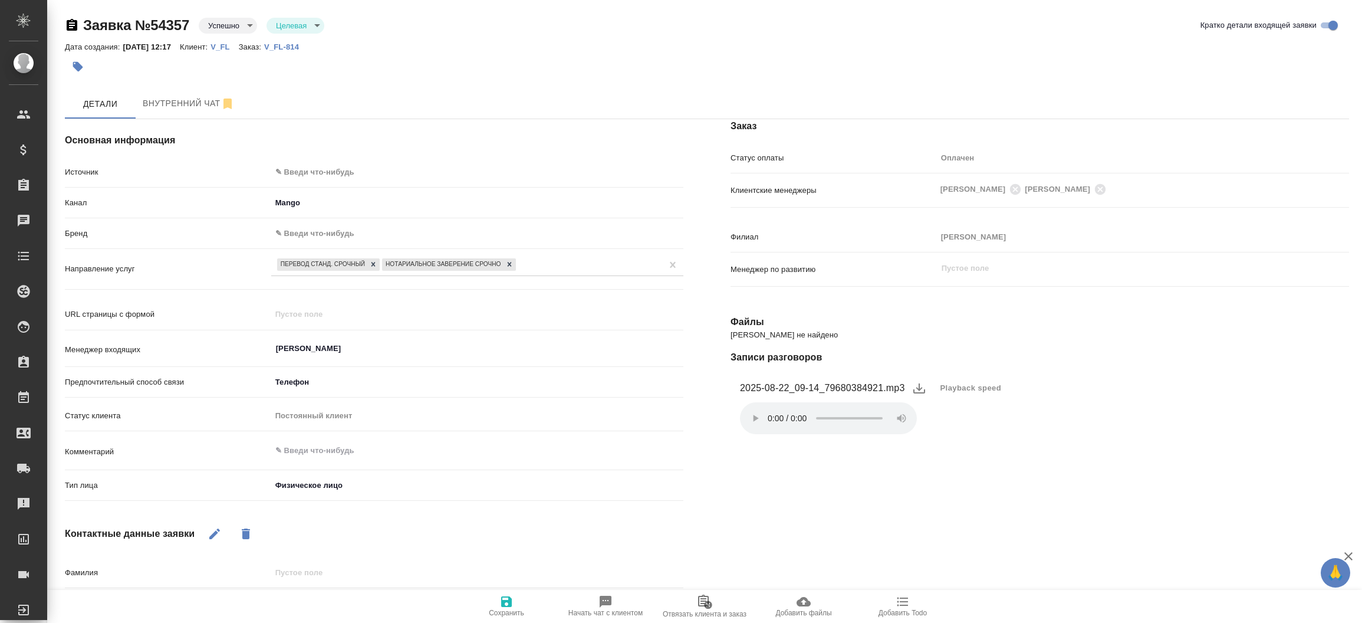
type textarea "x"
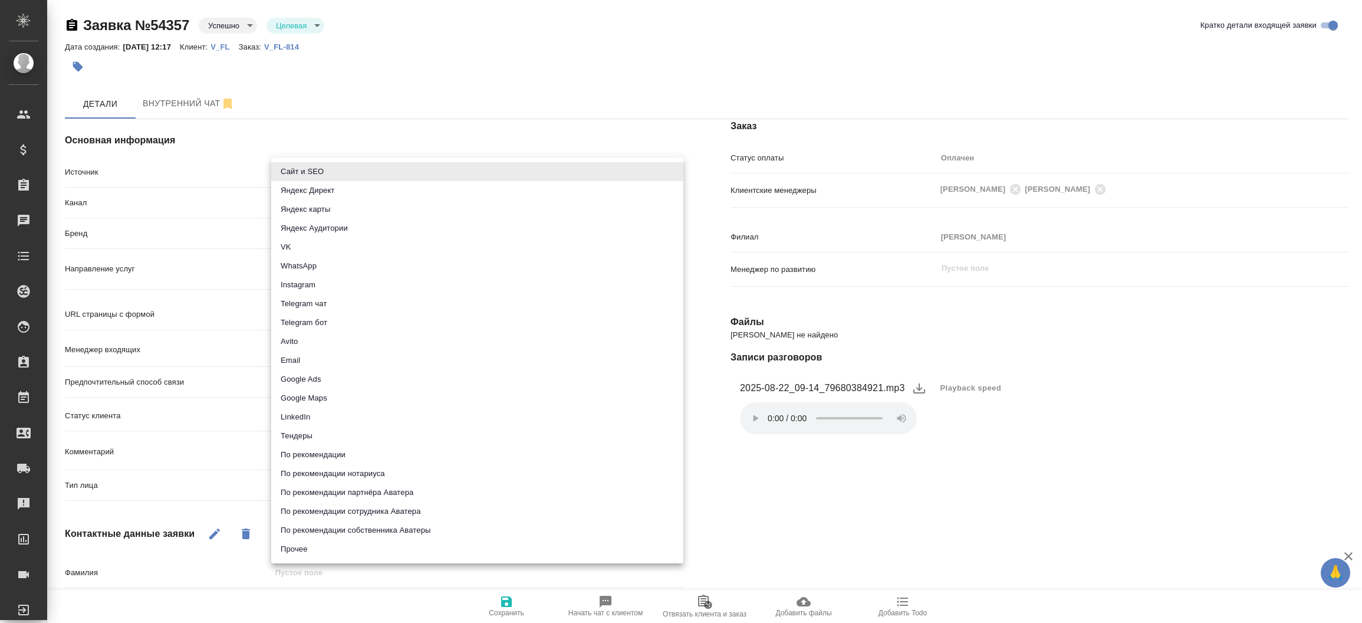
click at [409, 170] on body "🙏 .cls-1 fill:#fff; AWATERA [PERSON_NAME]prutko Клиенты Спецификации Заказы Чат…" at bounding box center [681, 311] width 1362 height 623
click at [409, 170] on li "Сайт и SEO" at bounding box center [477, 171] width 412 height 19
type input "seo"
type textarea "x"
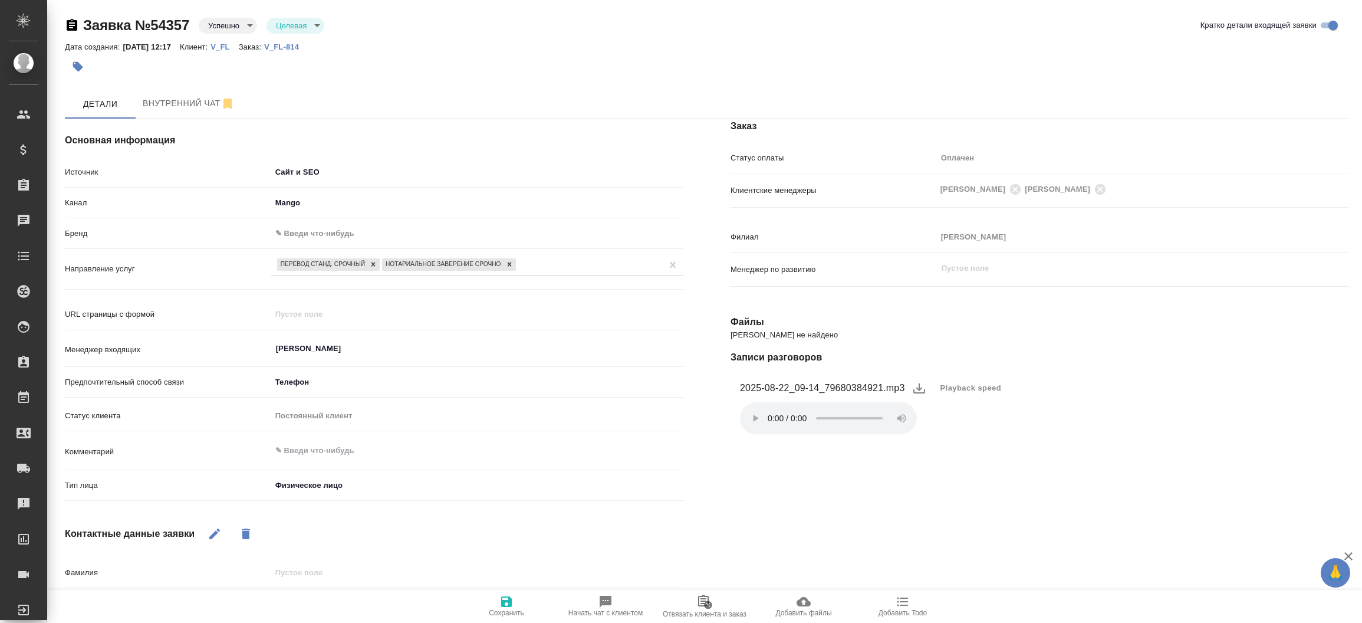
click at [370, 235] on body "🙏 .cls-1 fill:#fff; AWATERA Прутько Ирина i.prutko Клиенты Спецификации Заказы …" at bounding box center [681, 311] width 1362 height 623
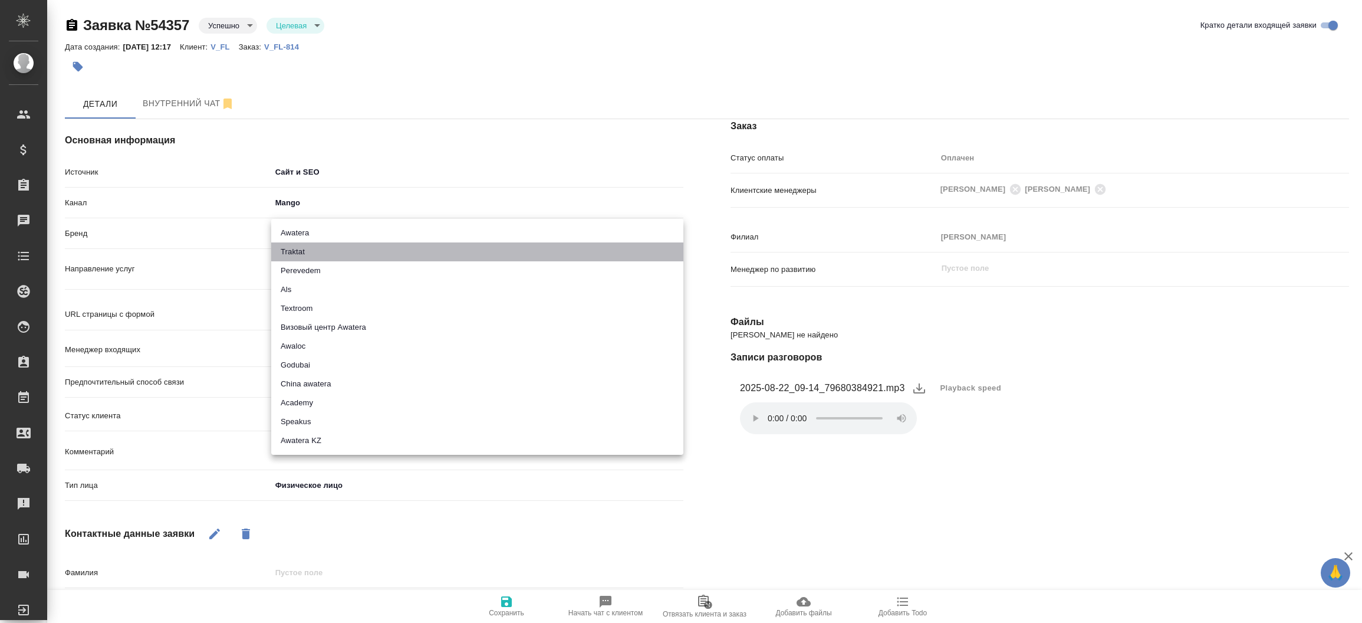
click at [359, 260] on li "Traktat" at bounding box center [477, 251] width 412 height 19
type input "traktat"
type textarea "x"
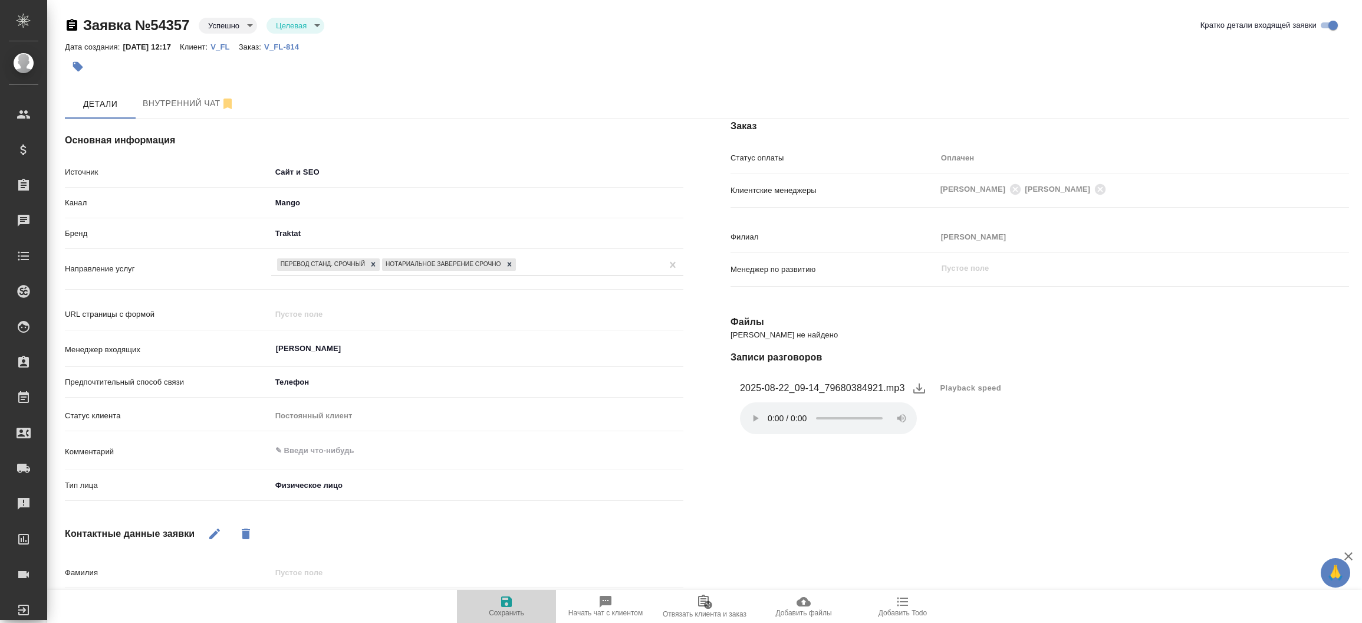
click at [494, 592] on button "Сохранить" at bounding box center [506, 606] width 99 height 33
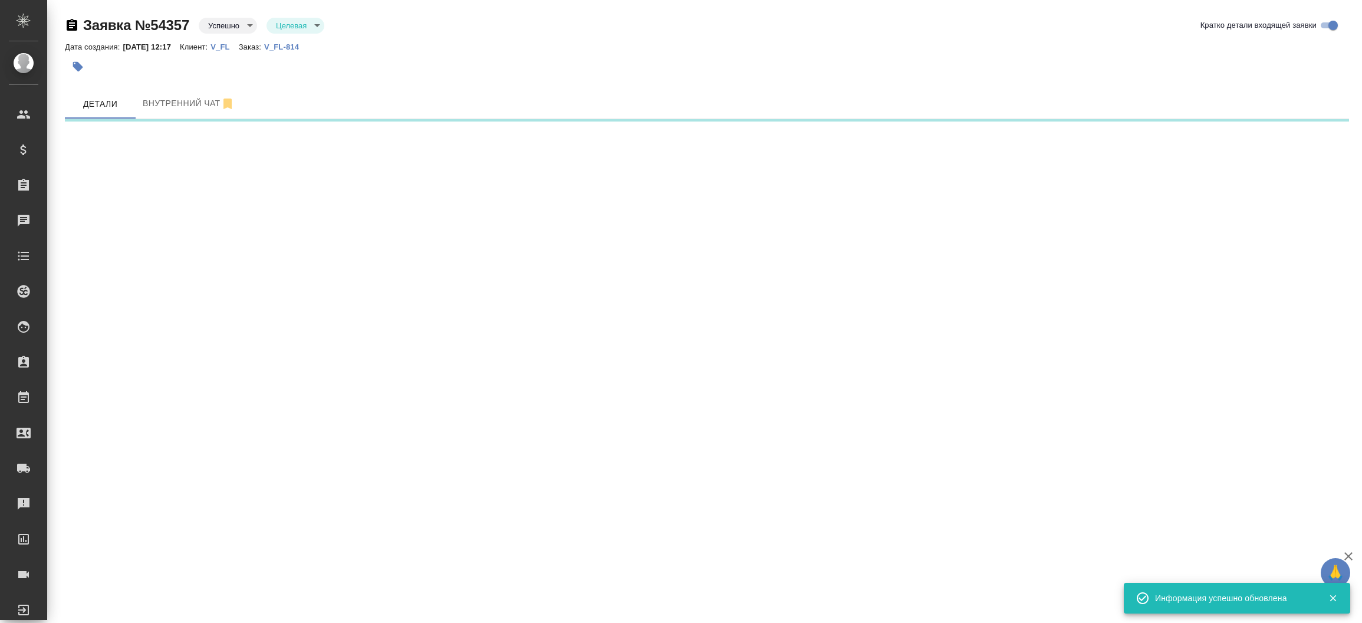
select select "RU"
select select "KZ"
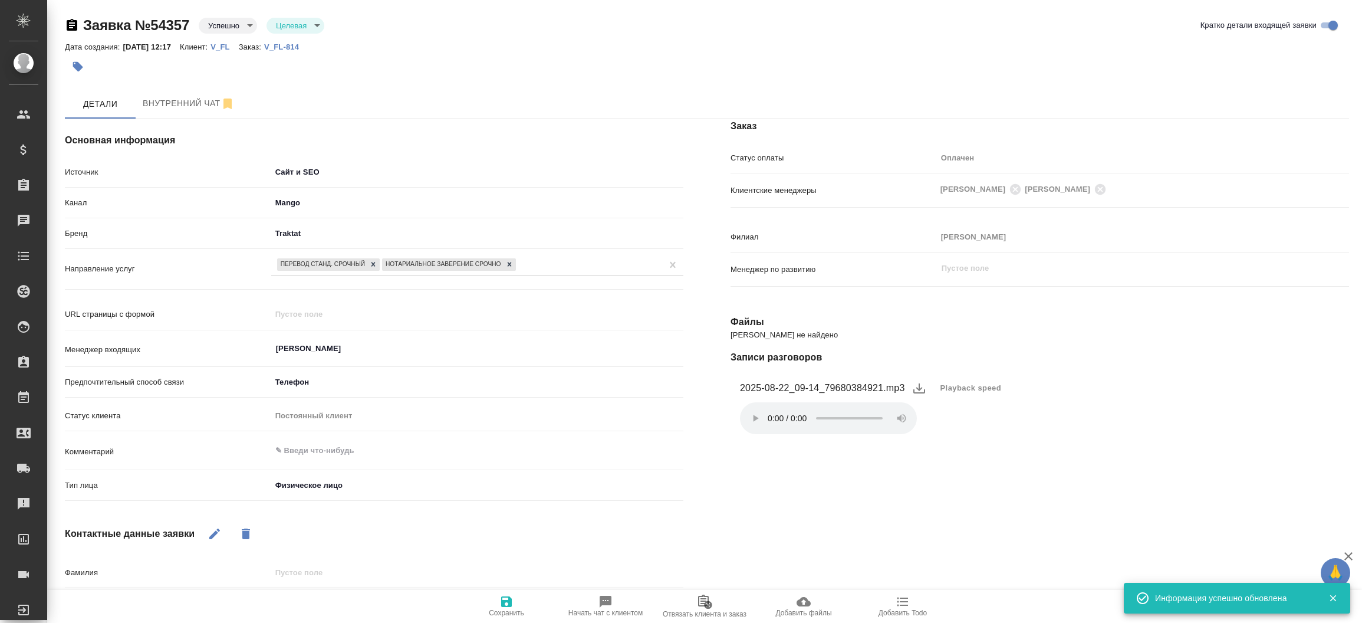
click at [295, 45] on p "V_FL-814" at bounding box center [286, 46] width 44 height 9
type textarea "x"
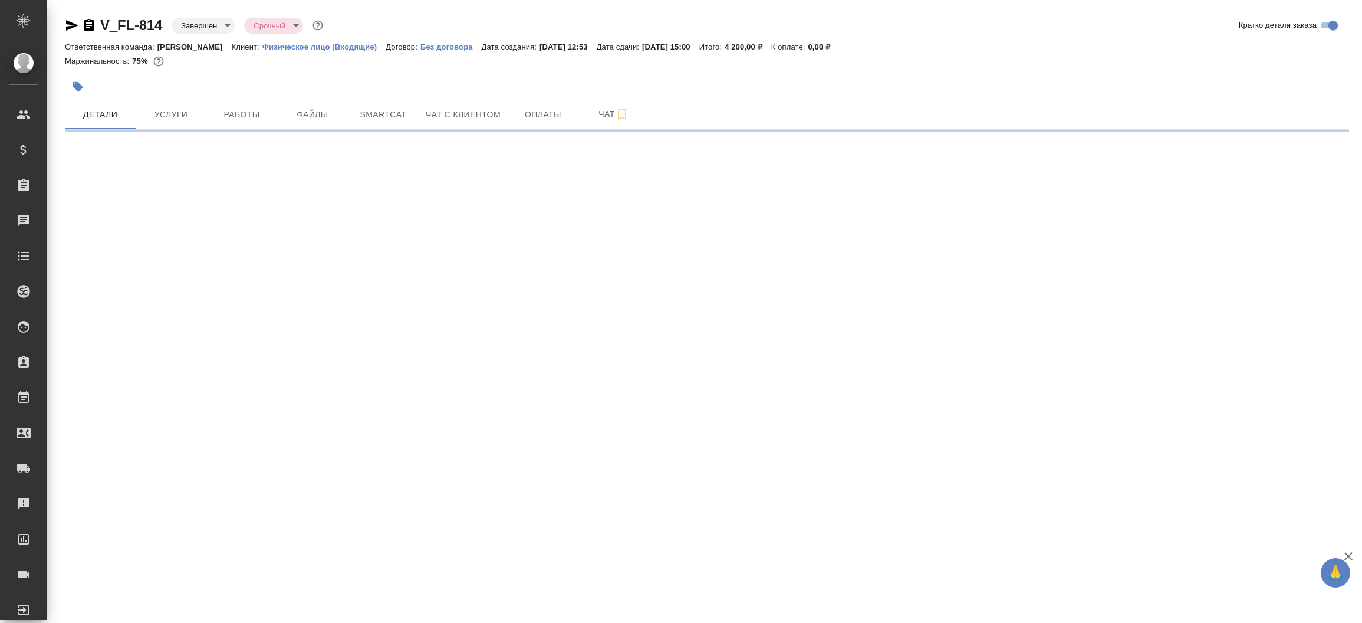
select select "RU"
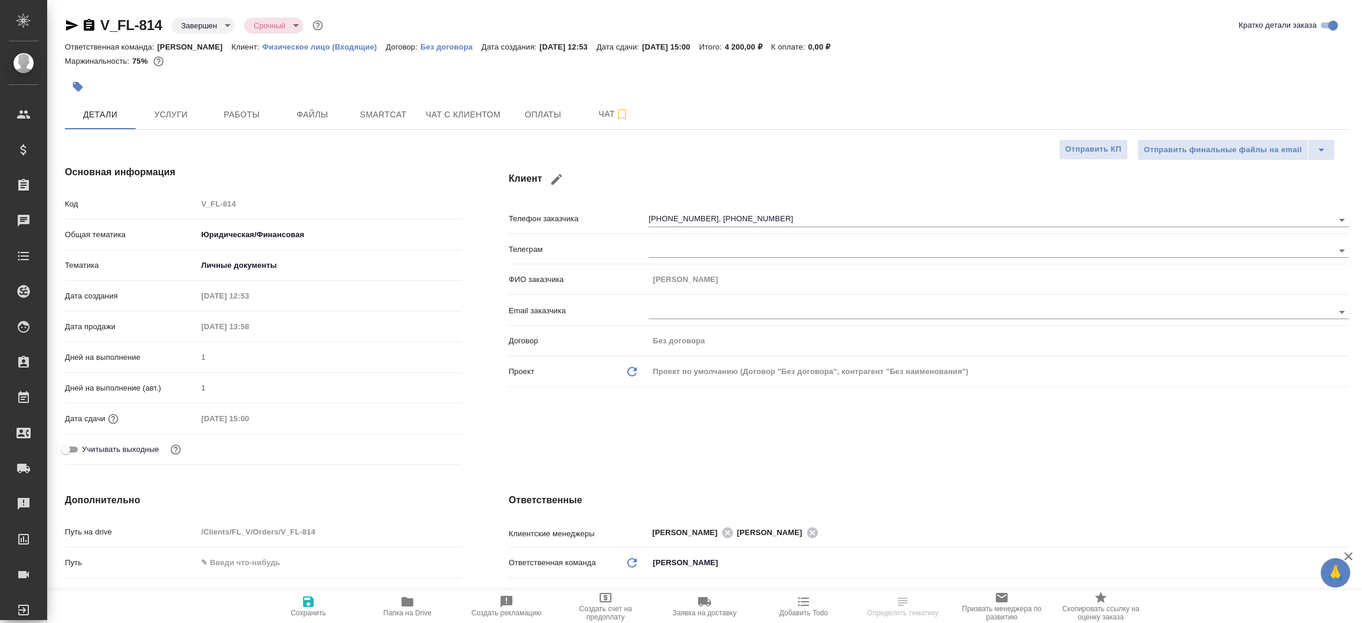
type textarea "x"
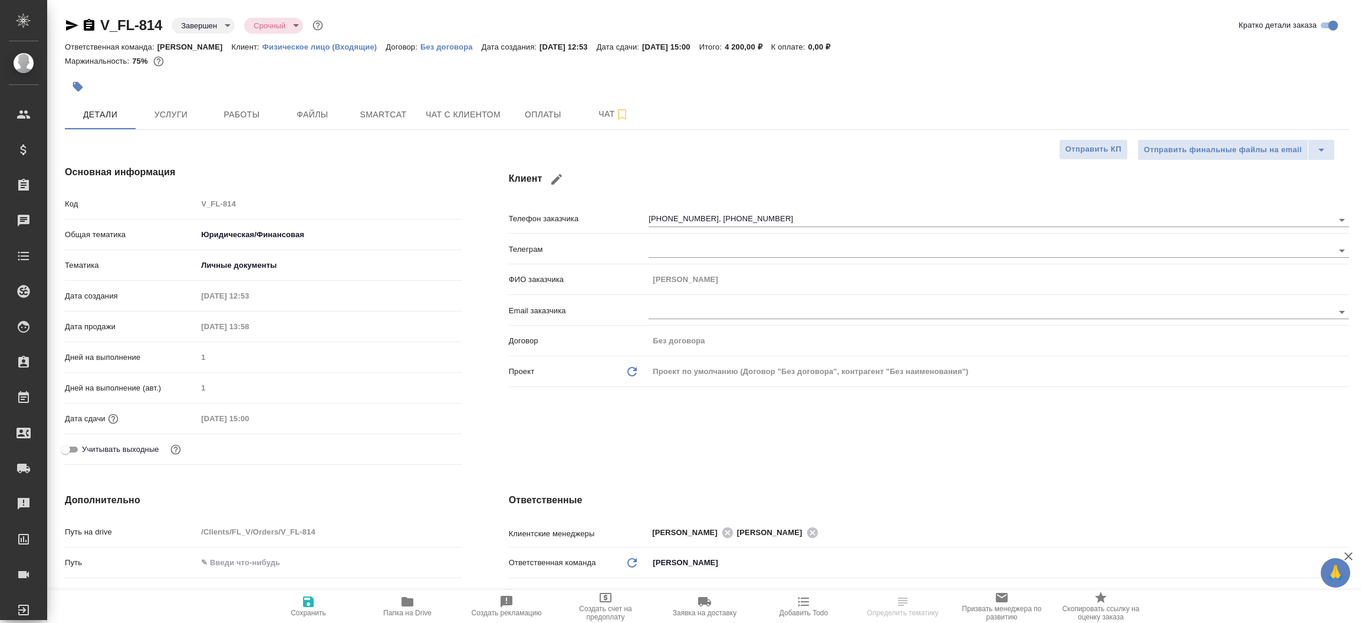
type textarea "x"
select select "RU"
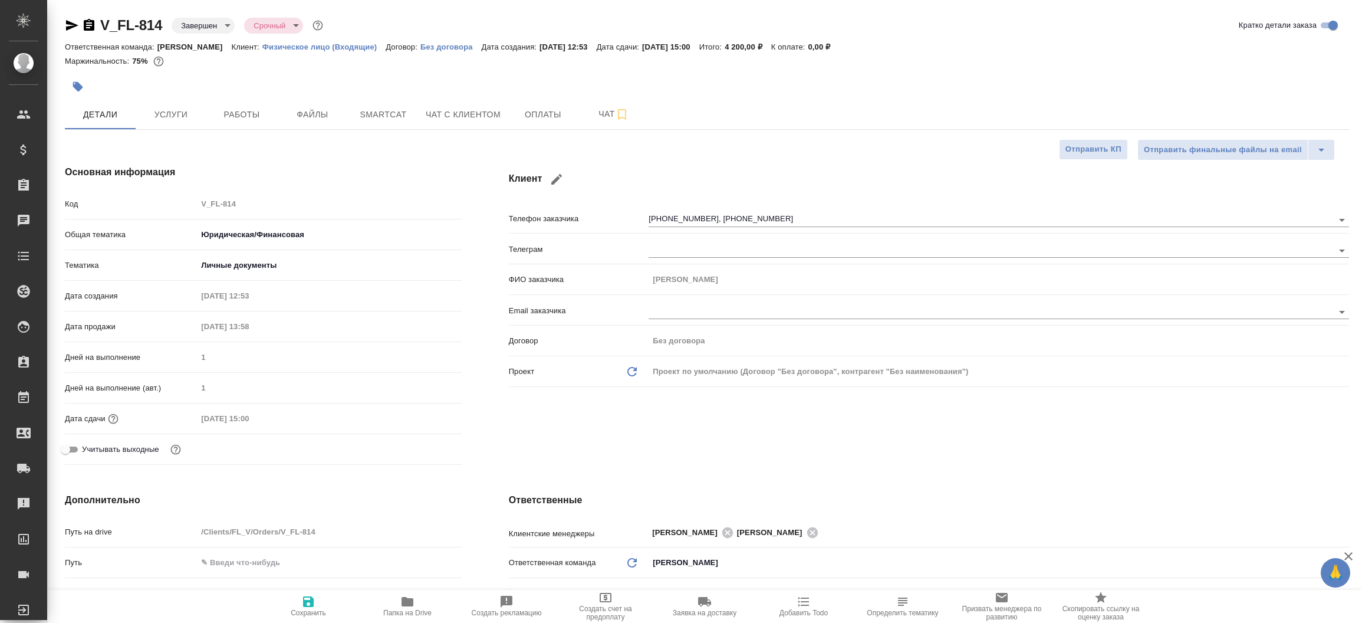
type textarea "x"
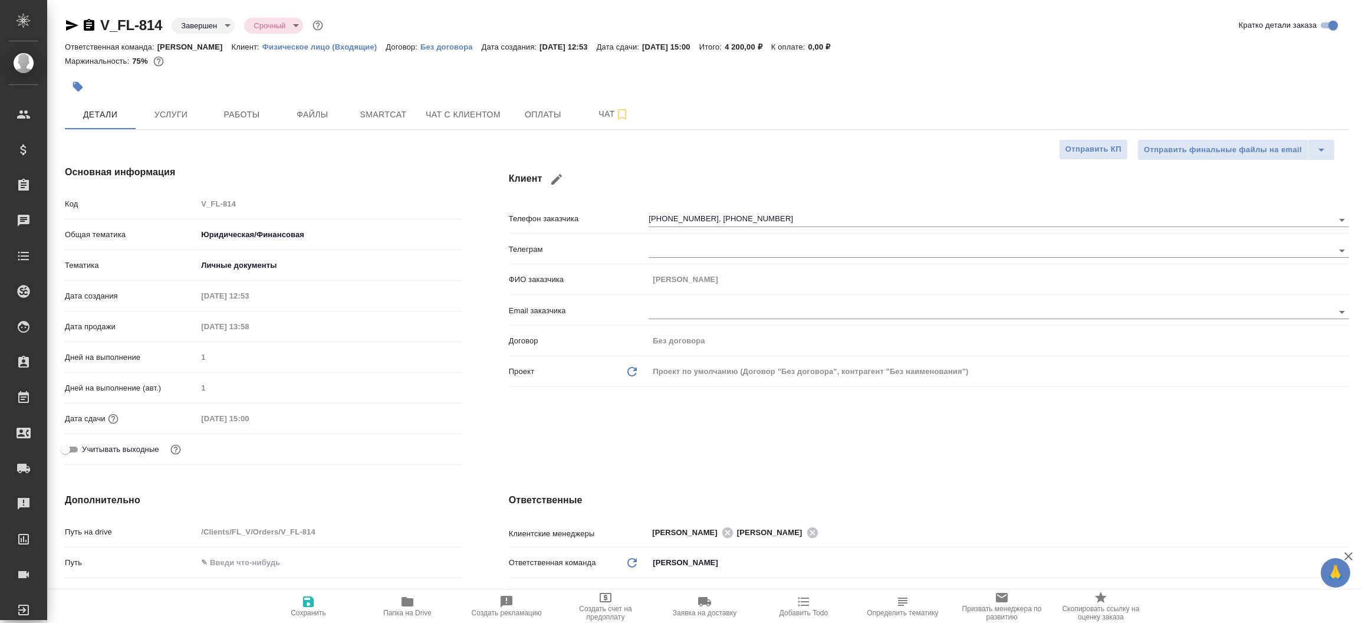
type textarea "x"
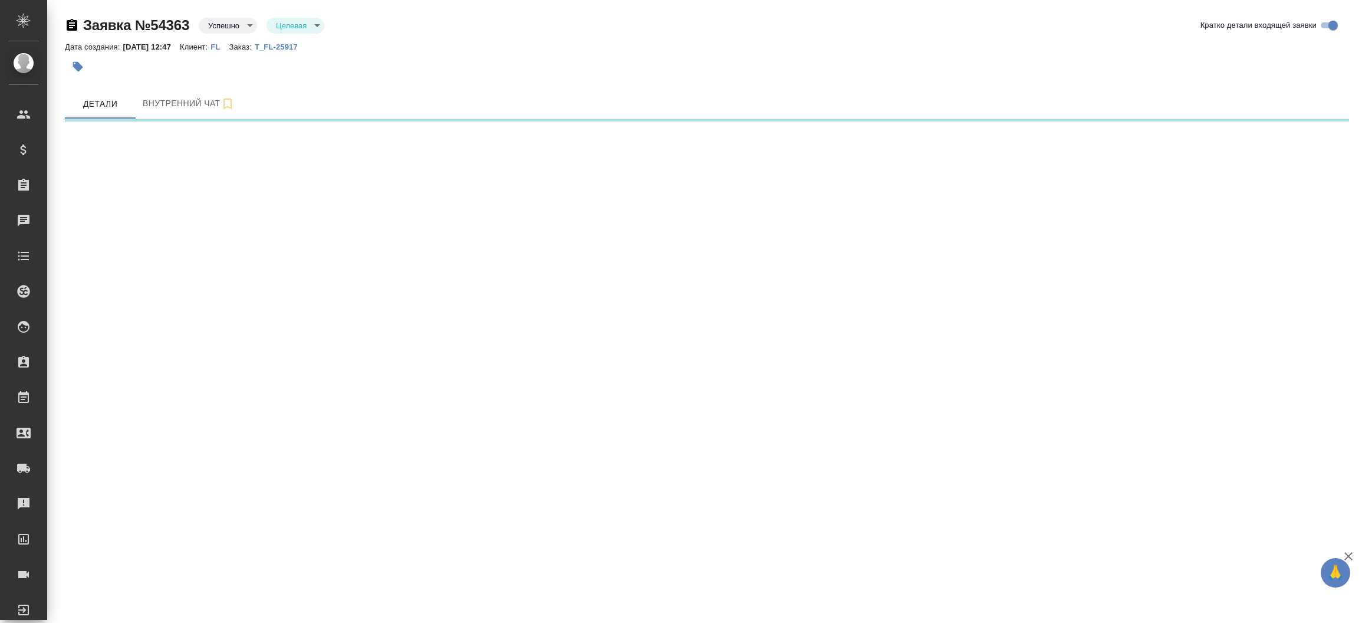
select select "RU"
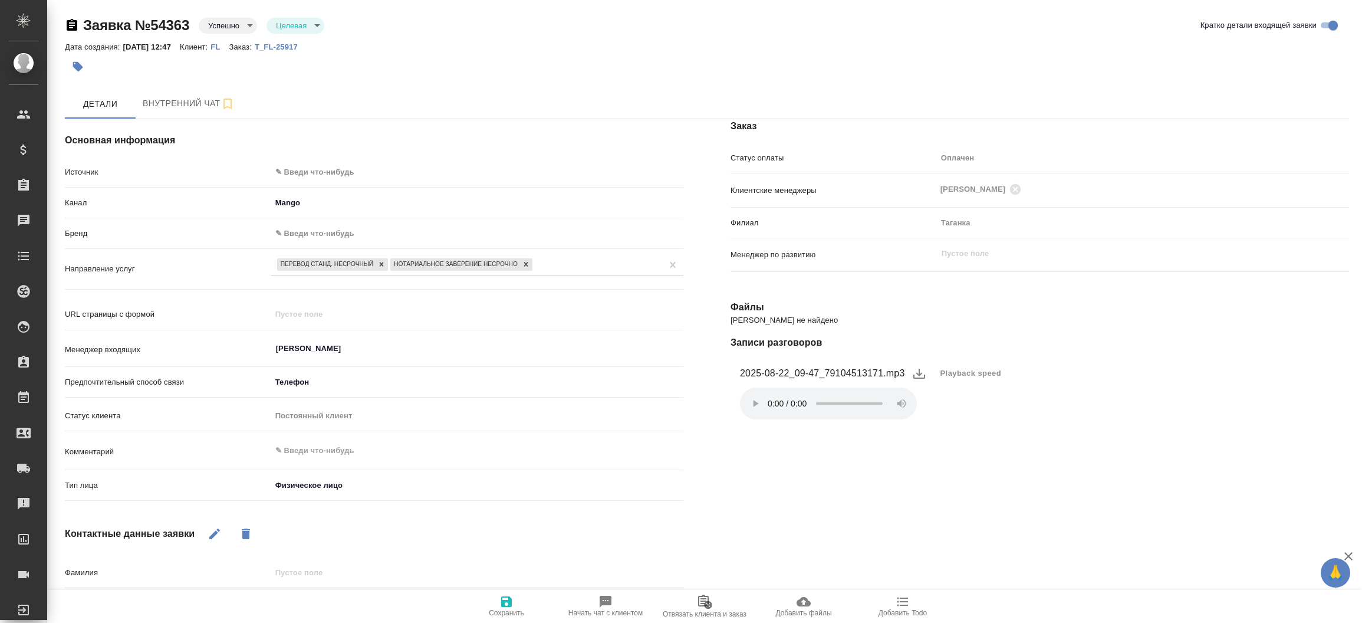
type textarea "x"
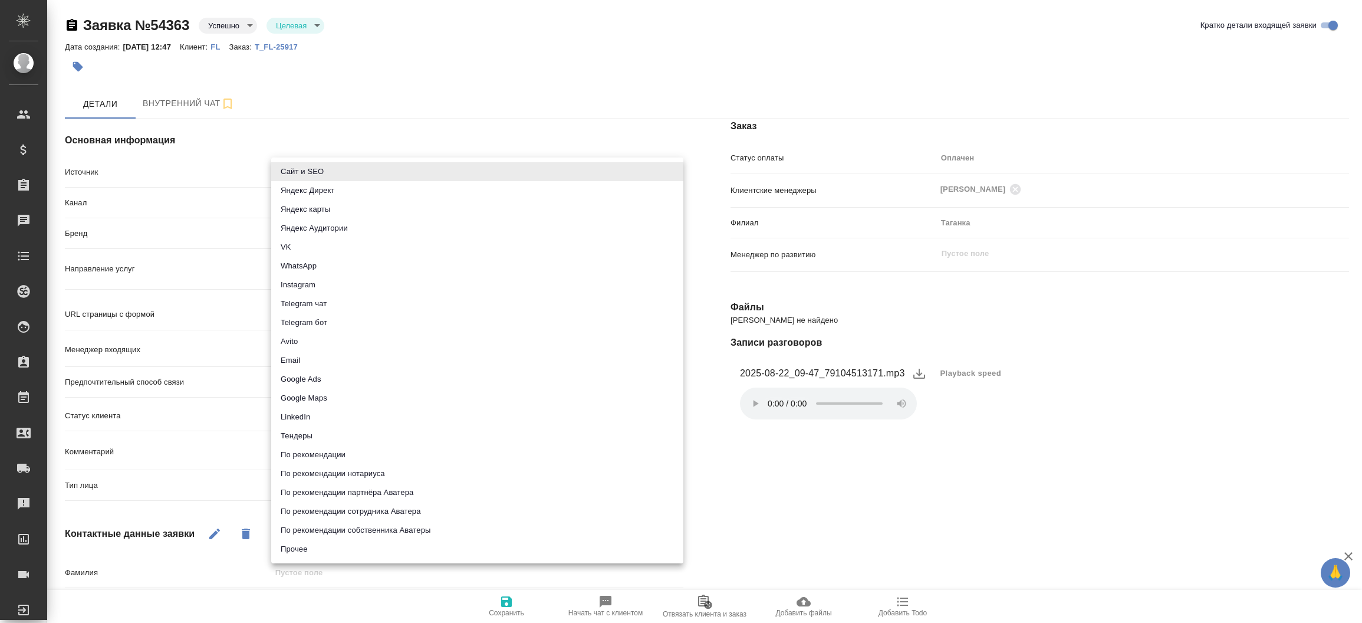
click at [310, 163] on body "🙏 .cls-1 fill:#fff; AWATERA Прутько Ирина i.prutko Клиенты Спецификации Заказы …" at bounding box center [681, 311] width 1362 height 623
click at [310, 163] on li "Сайт и SEO" at bounding box center [477, 171] width 412 height 19
type input "seo"
type textarea "x"
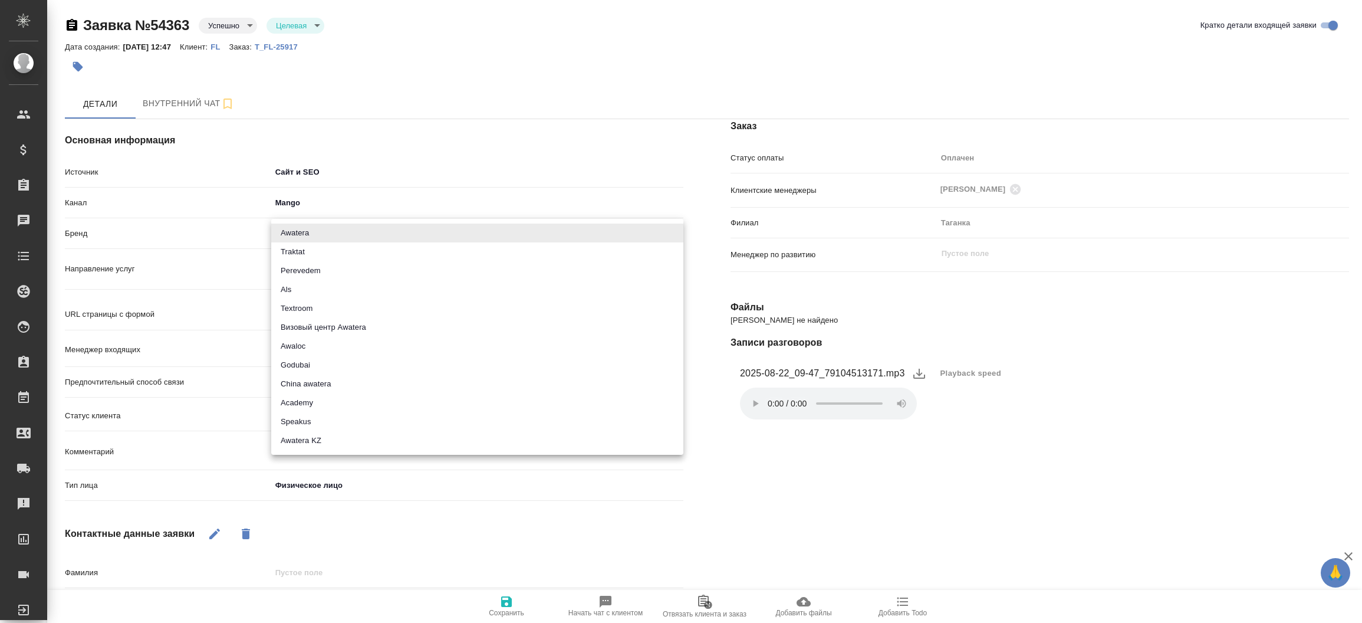
click at [299, 228] on body "🙏 .cls-1 fill:#fff; AWATERA Прутько Ирина i.prutko Клиенты Спецификации Заказы …" at bounding box center [681, 311] width 1362 height 623
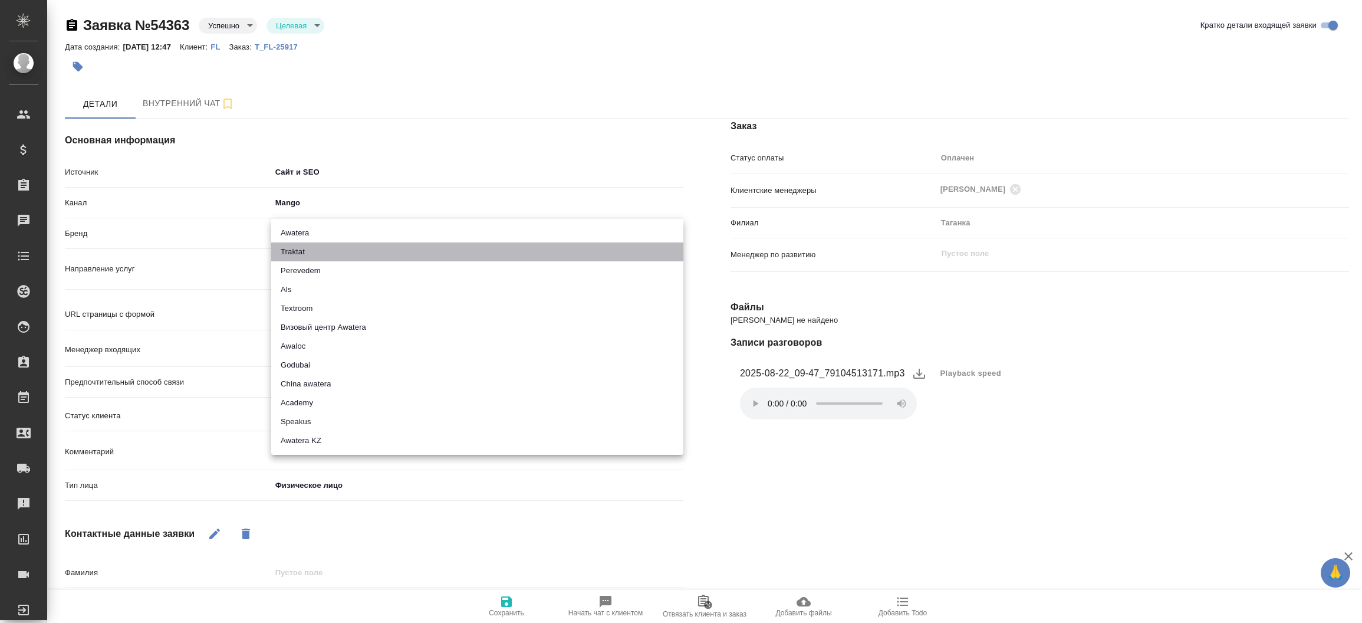
click at [304, 254] on li "Traktat" at bounding box center [477, 251] width 412 height 19
type input "traktat"
type textarea "x"
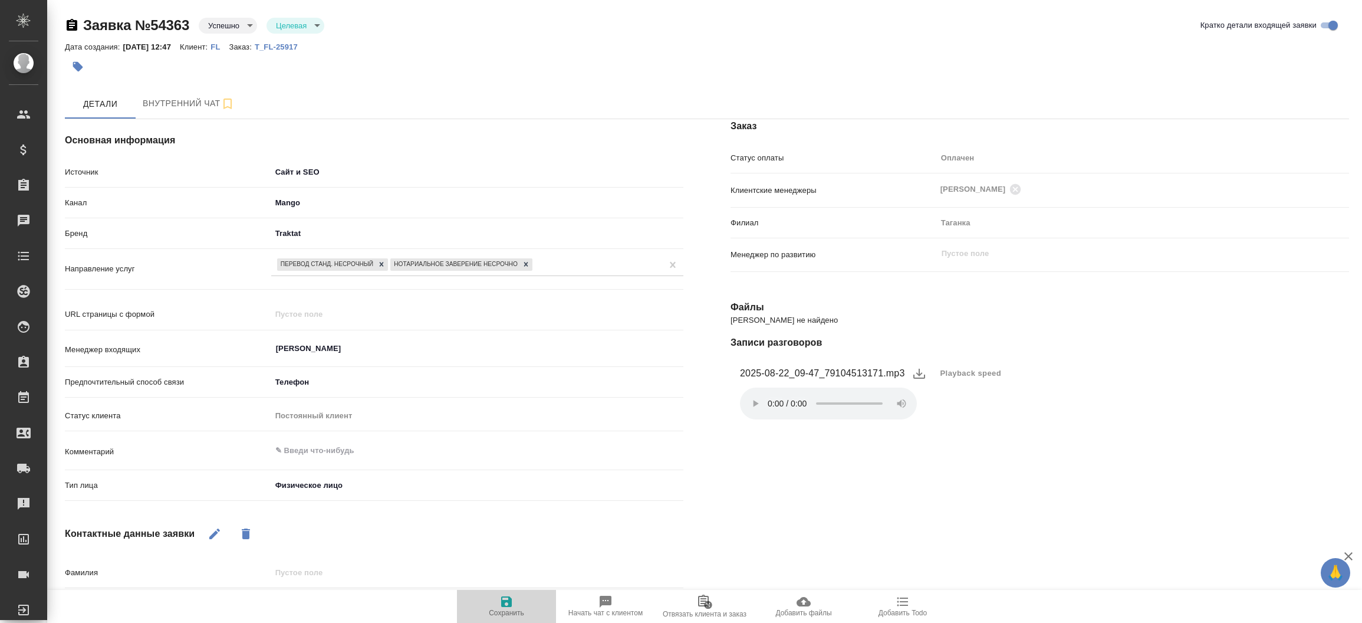
click at [504, 602] on icon "button" at bounding box center [506, 601] width 11 height 11
select select "RU"
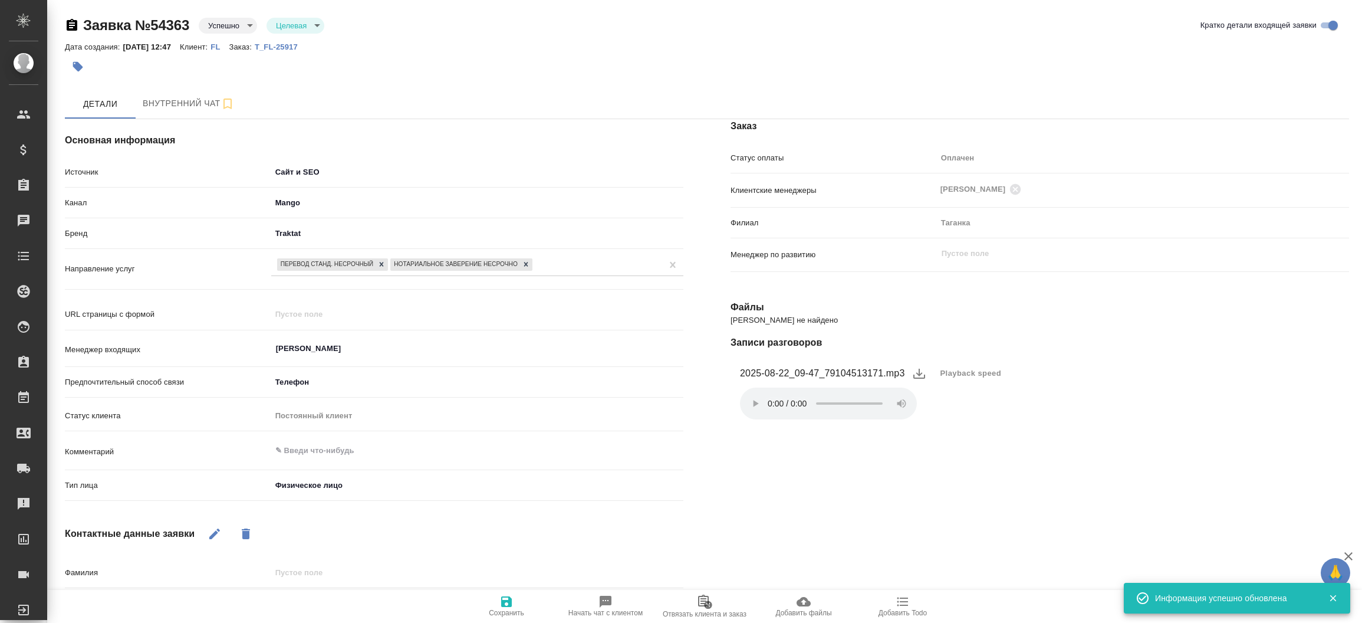
click at [300, 50] on p "T_FL-25917" at bounding box center [281, 46] width 52 height 9
type textarea "x"
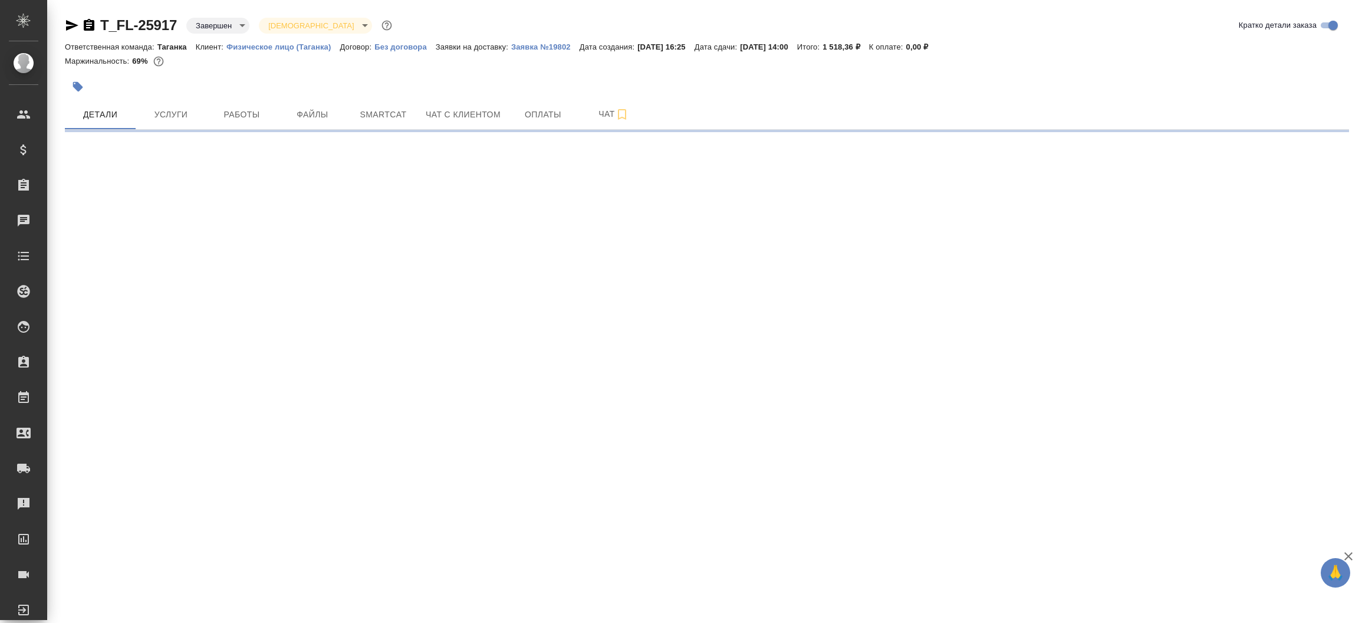
select select "RU"
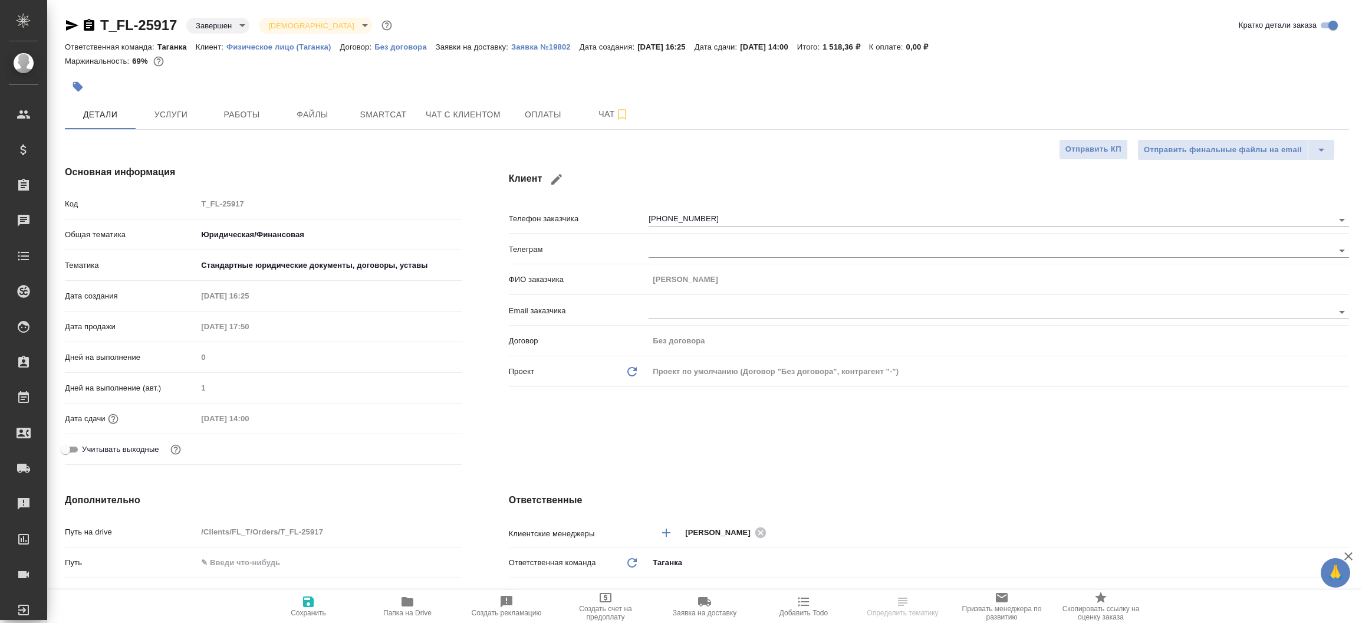
type textarea "x"
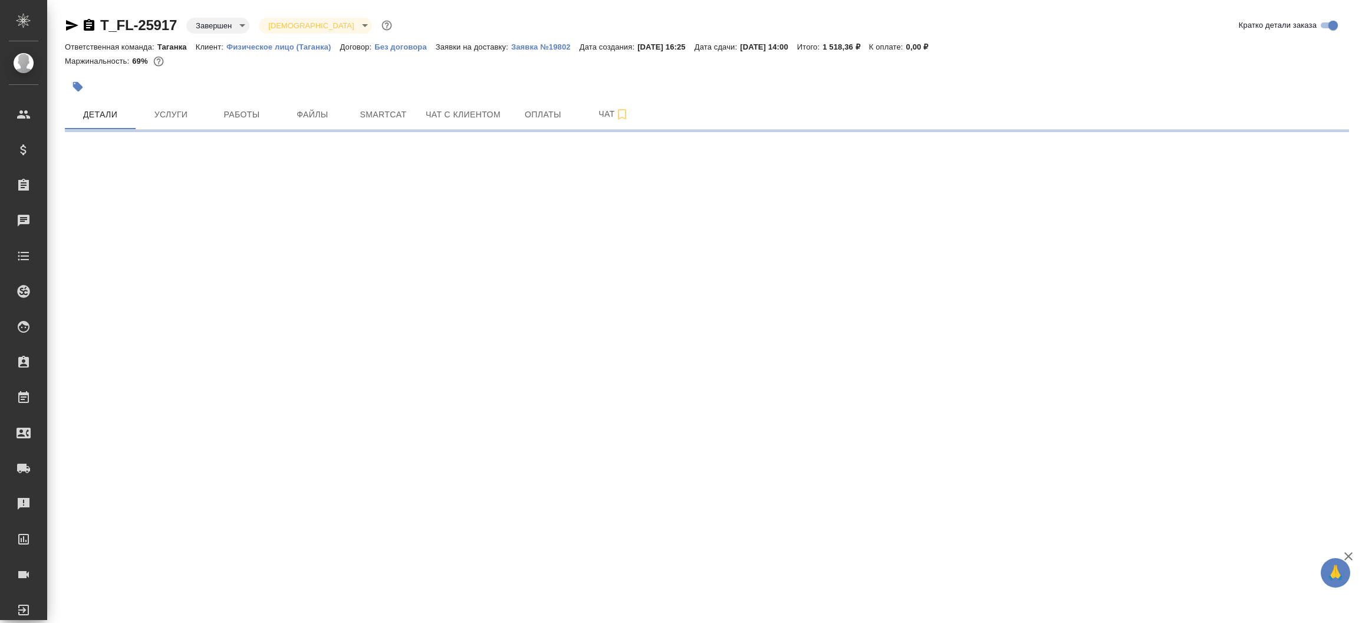
select select "RU"
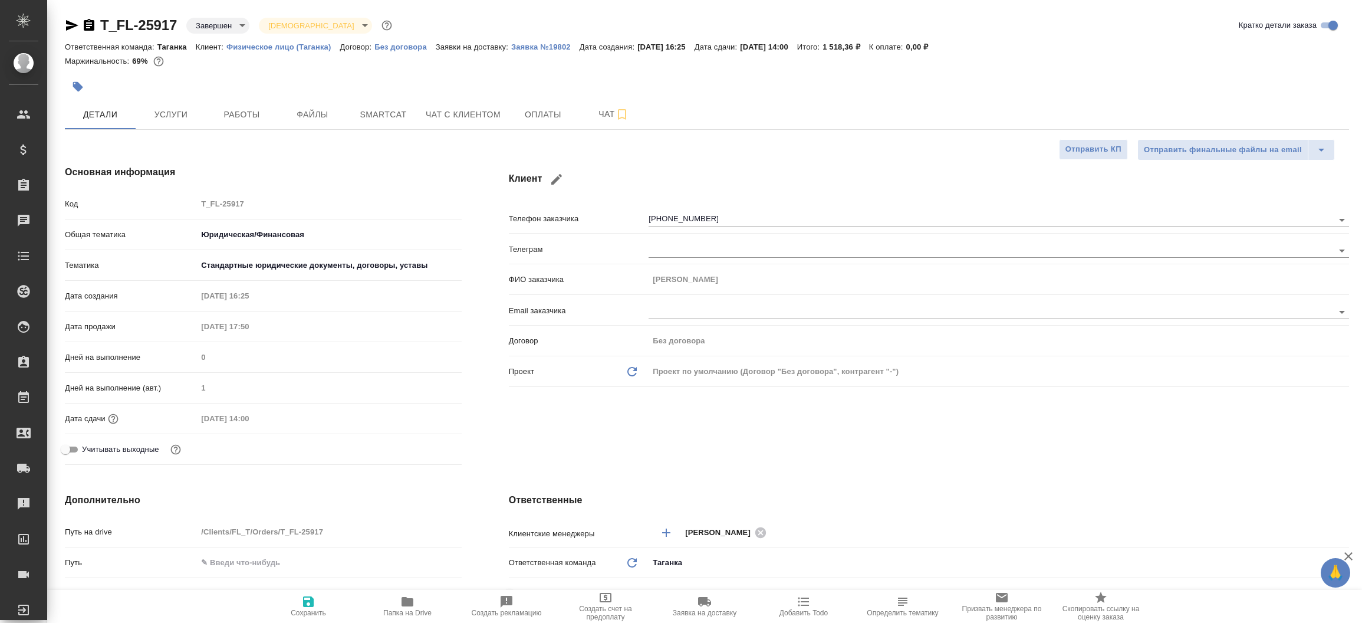
type textarea "x"
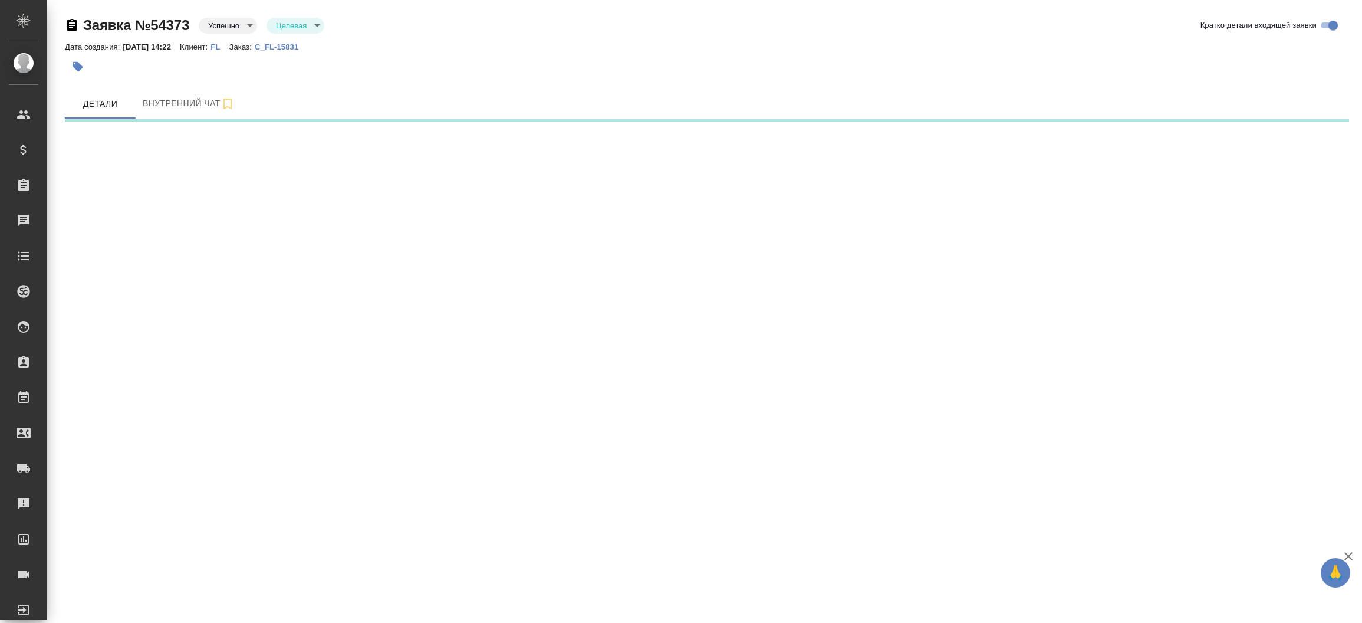
select select "RU"
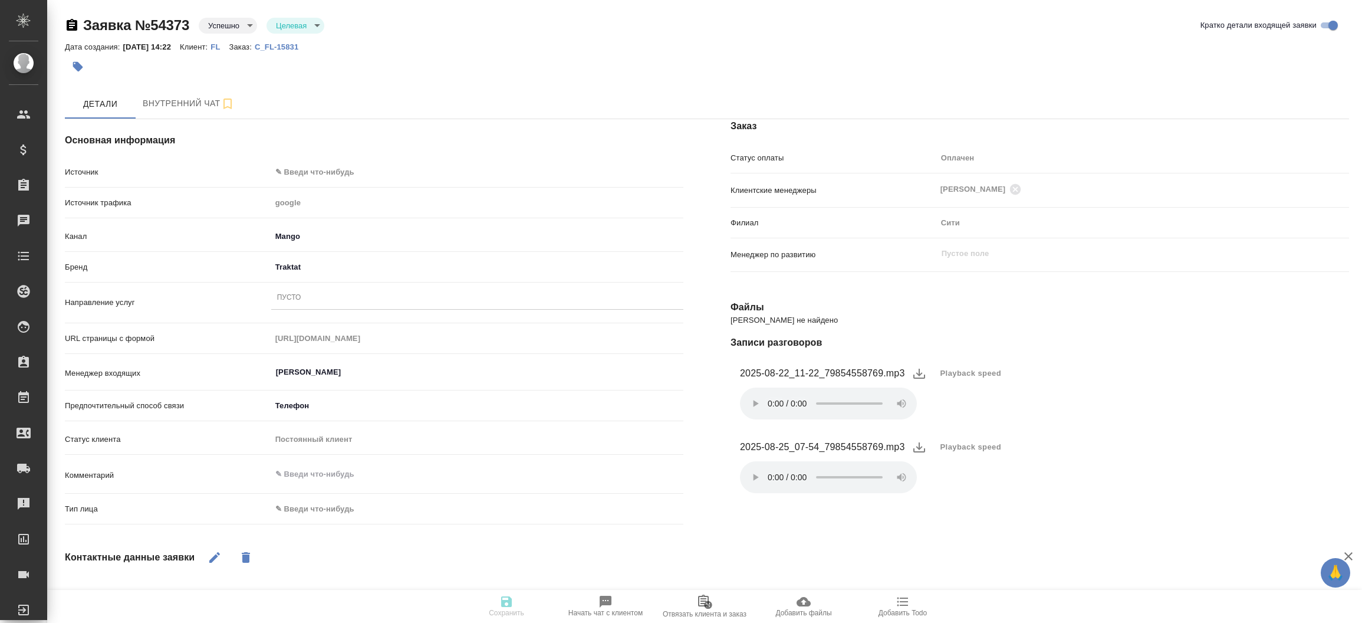
type textarea "x"
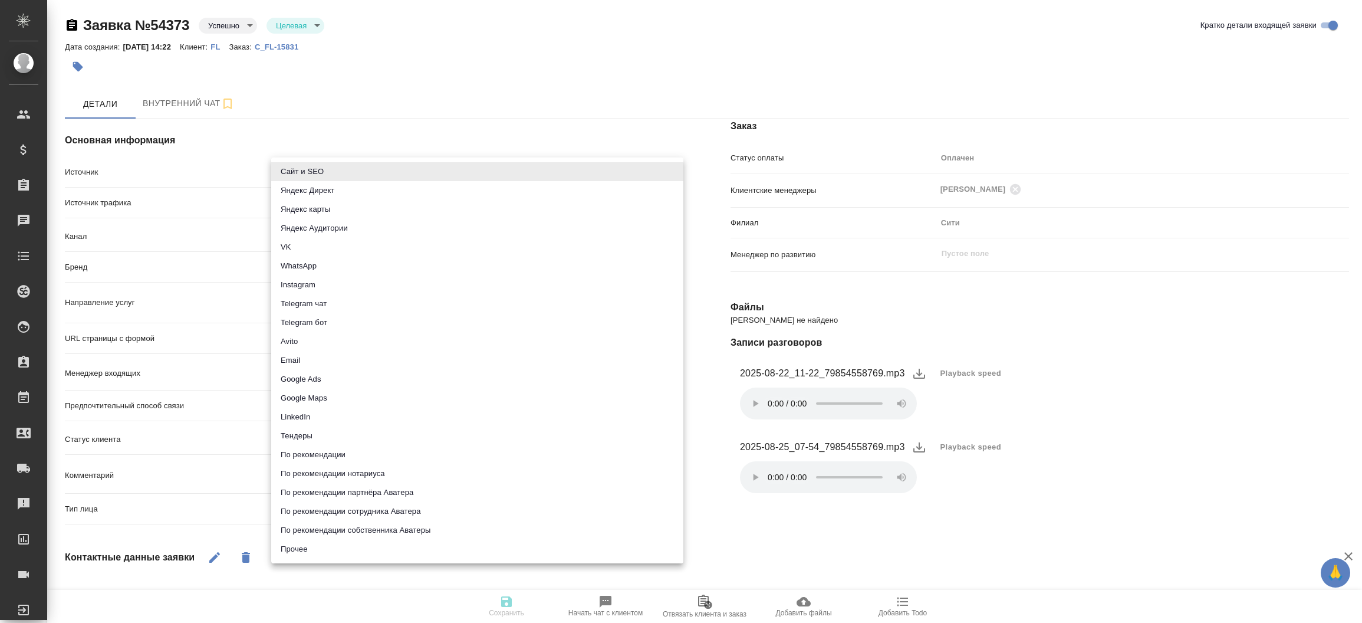
click at [295, 163] on body "🙏 .cls-1 fill:#fff; AWATERA [PERSON_NAME]prutko Клиенты Спецификации Заказы Чат…" at bounding box center [681, 311] width 1362 height 623
click at [295, 163] on li "Сайт и SEO" at bounding box center [477, 171] width 412 height 19
type input "seo"
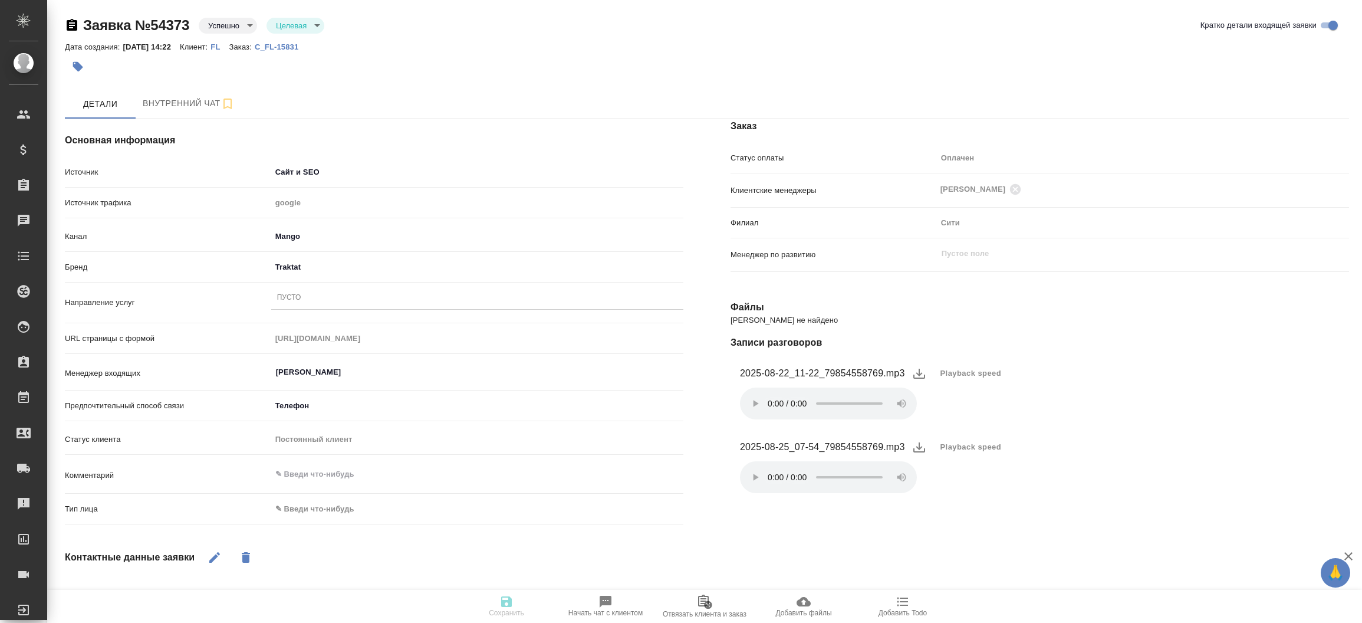
click at [293, 51] on p "C_FL-15831" at bounding box center [281, 46] width 52 height 9
type textarea "x"
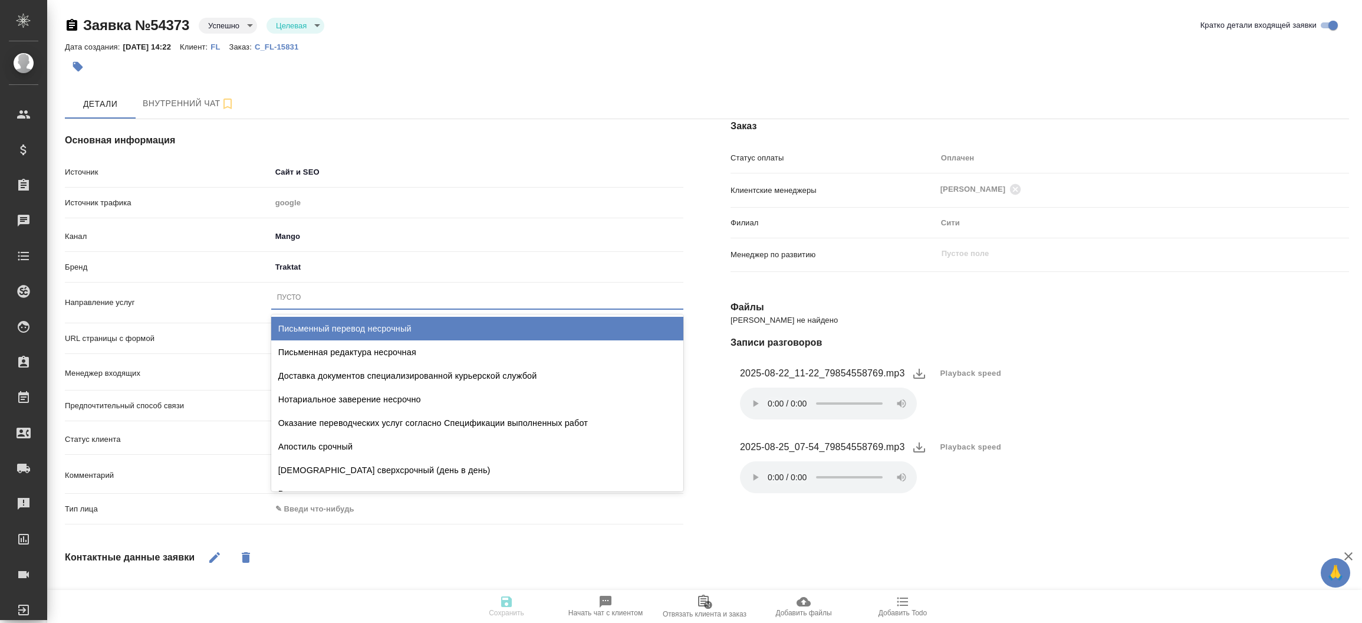
click at [313, 289] on div "Пусто" at bounding box center [477, 297] width 412 height 17
type input "письме"
click at [329, 323] on div "Письменный перевод несрочный" at bounding box center [477, 329] width 412 height 24
type textarea "x"
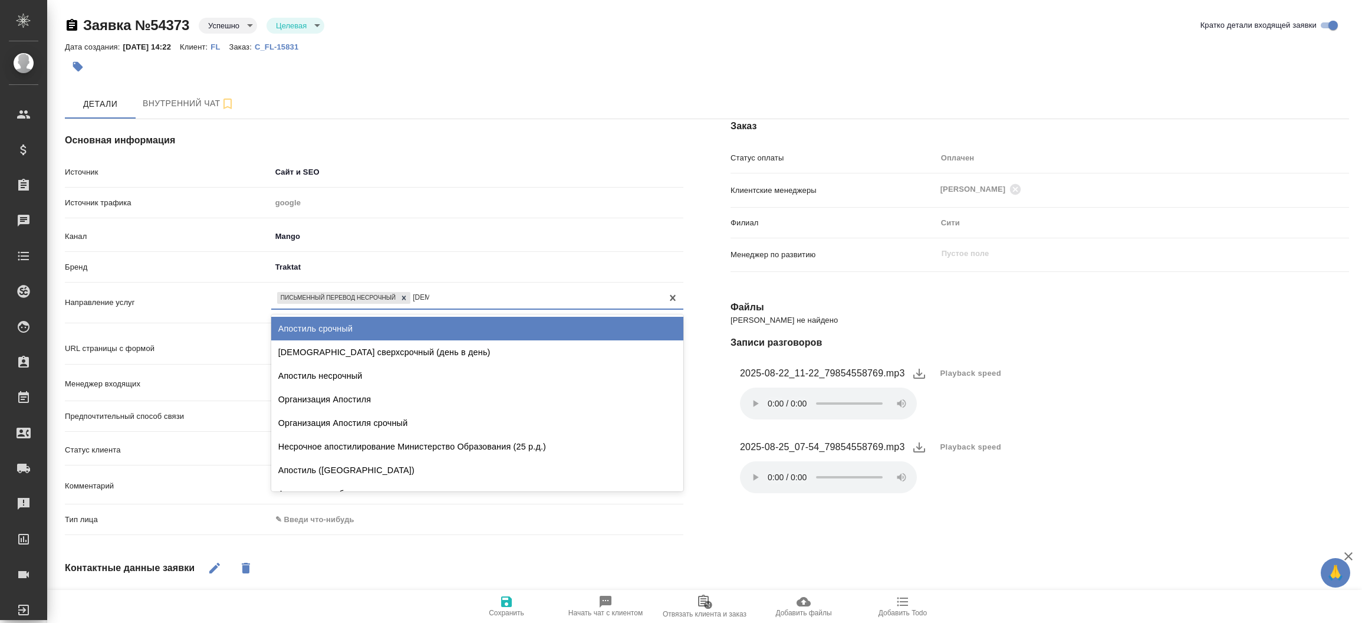
type input "апости"
click at [329, 323] on div "Апостиль срочный" at bounding box center [477, 329] width 412 height 24
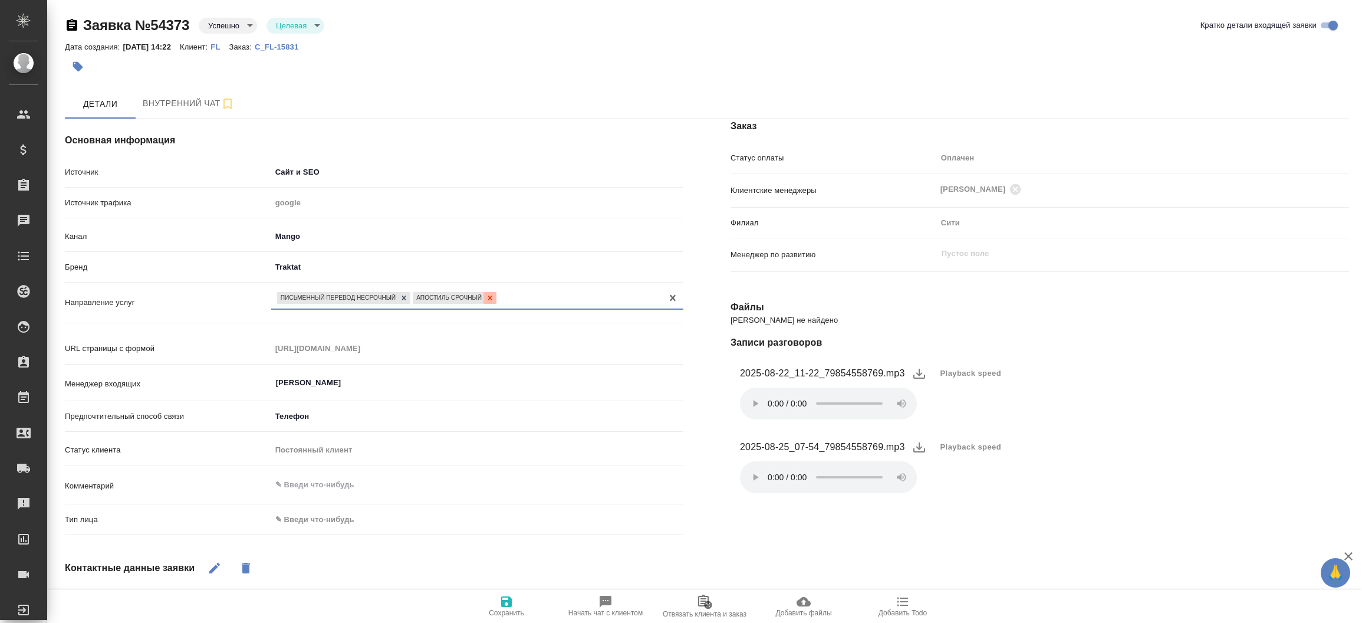
click at [491, 299] on icon at bounding box center [490, 297] width 4 height 4
type textarea "x"
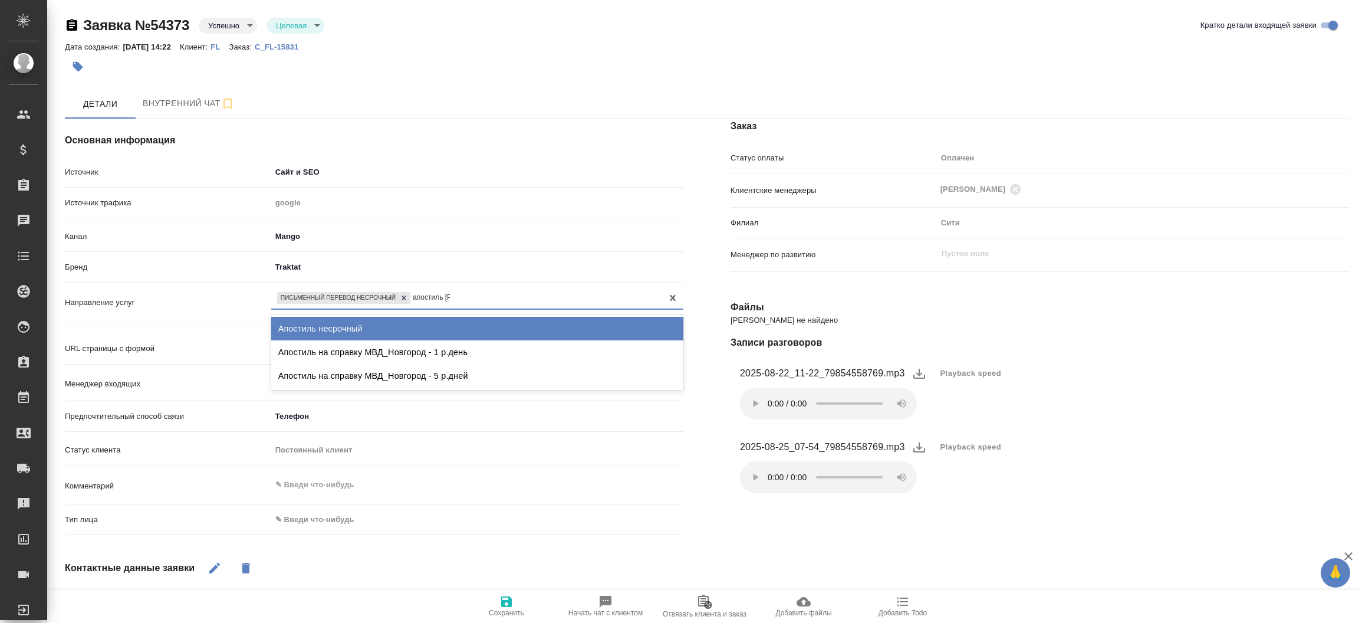
type input "апостиль не"
click at [448, 317] on div "Апостиль несрочный" at bounding box center [477, 329] width 412 height 24
type textarea "x"
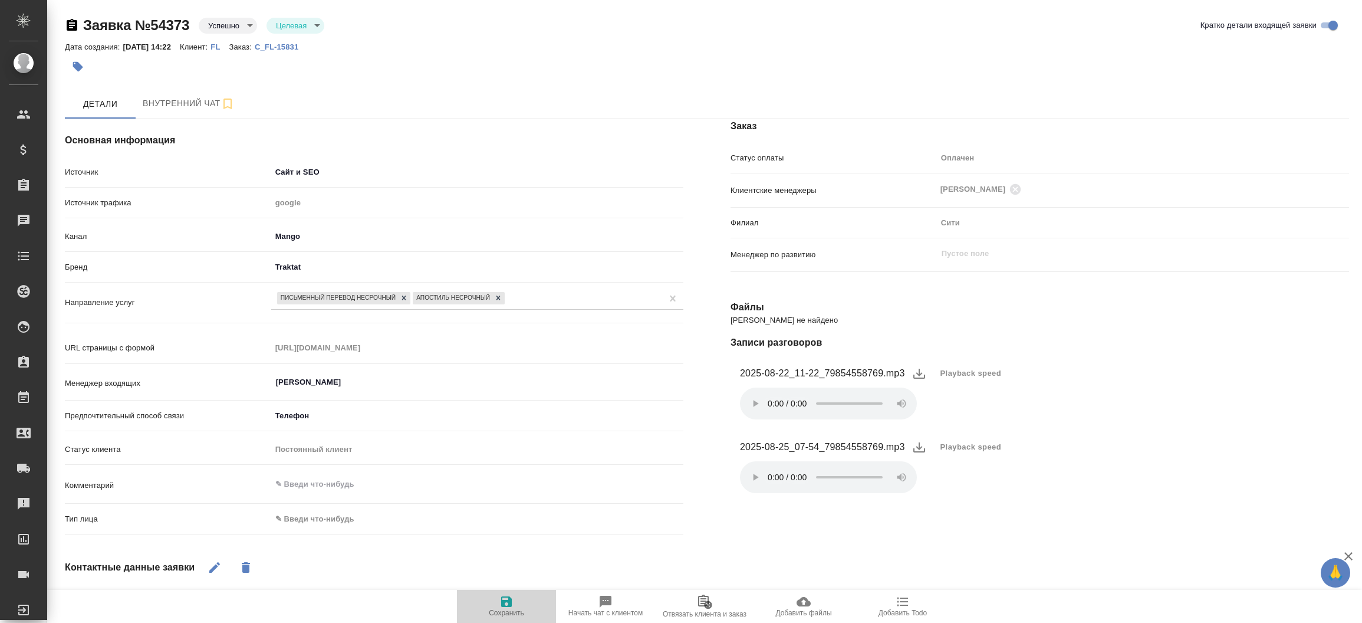
click at [495, 595] on span "Сохранить" at bounding box center [506, 606] width 85 height 22
select select "RU"
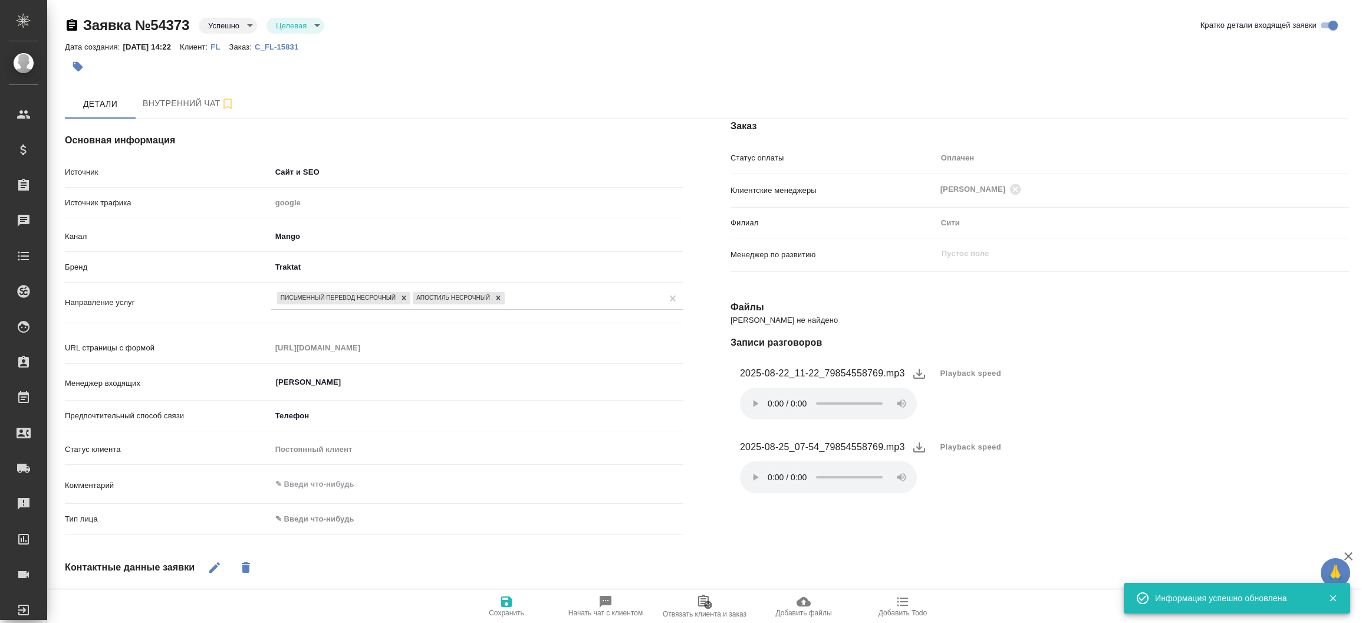
type textarea "x"
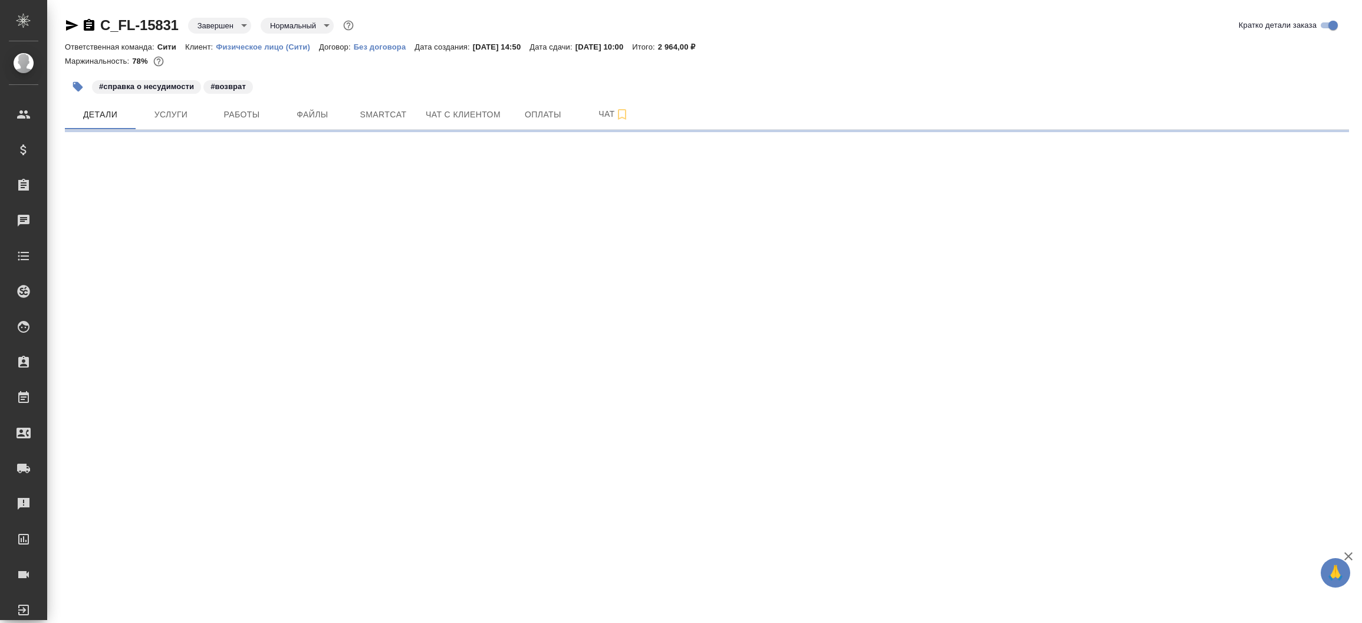
select select "RU"
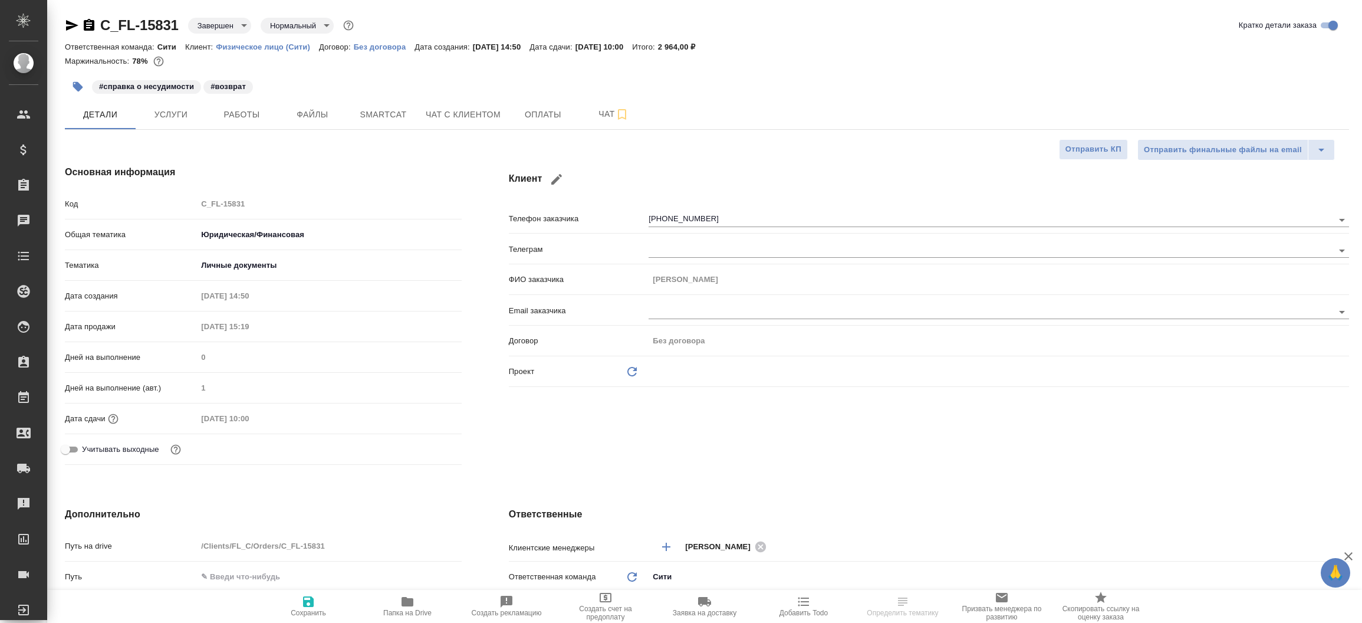
type textarea "x"
click at [585, 424] on div "Клиент Телефон заказчика [PHONE_NUMBER] Телеграм ФИО заказчика [PERSON_NAME] Em…" at bounding box center [929, 318] width 888 height 352
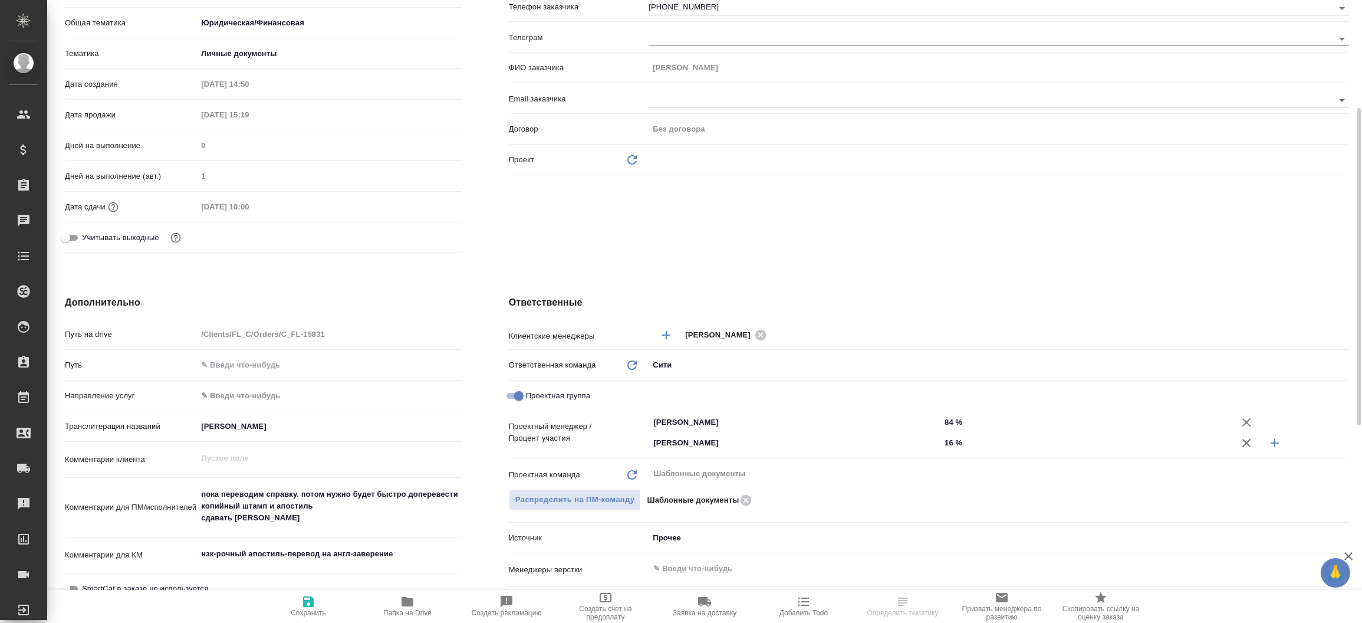
scroll to position [247, 0]
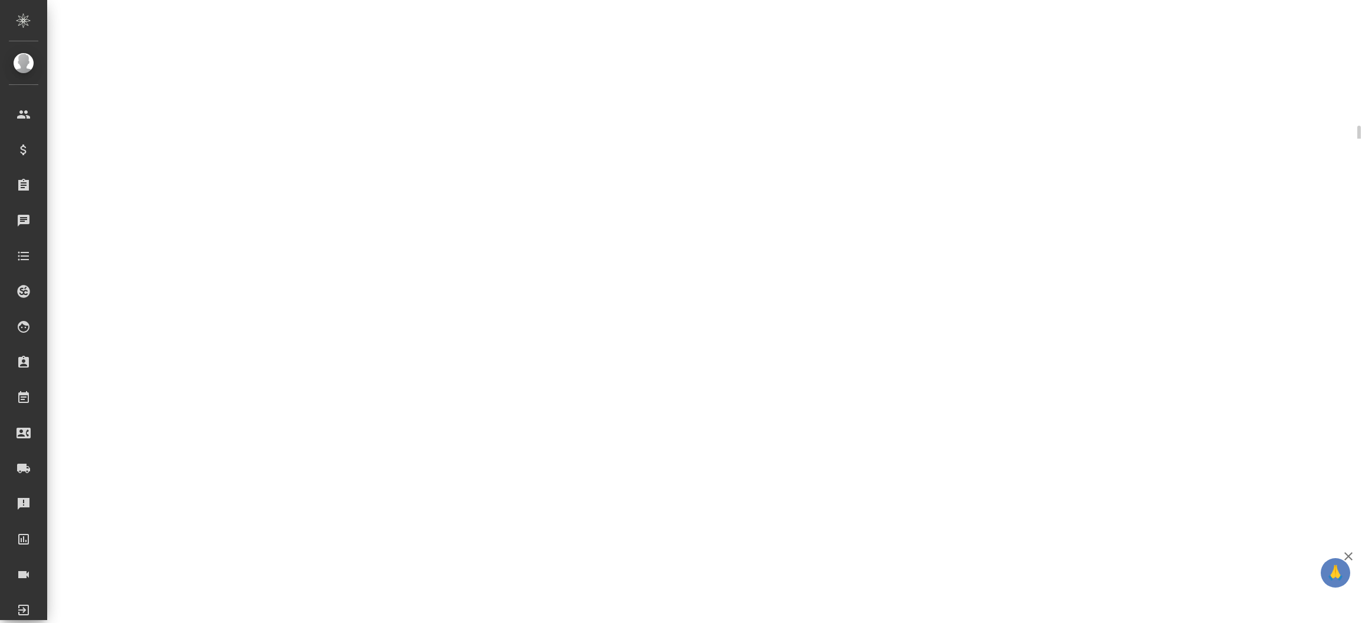
select select "RU"
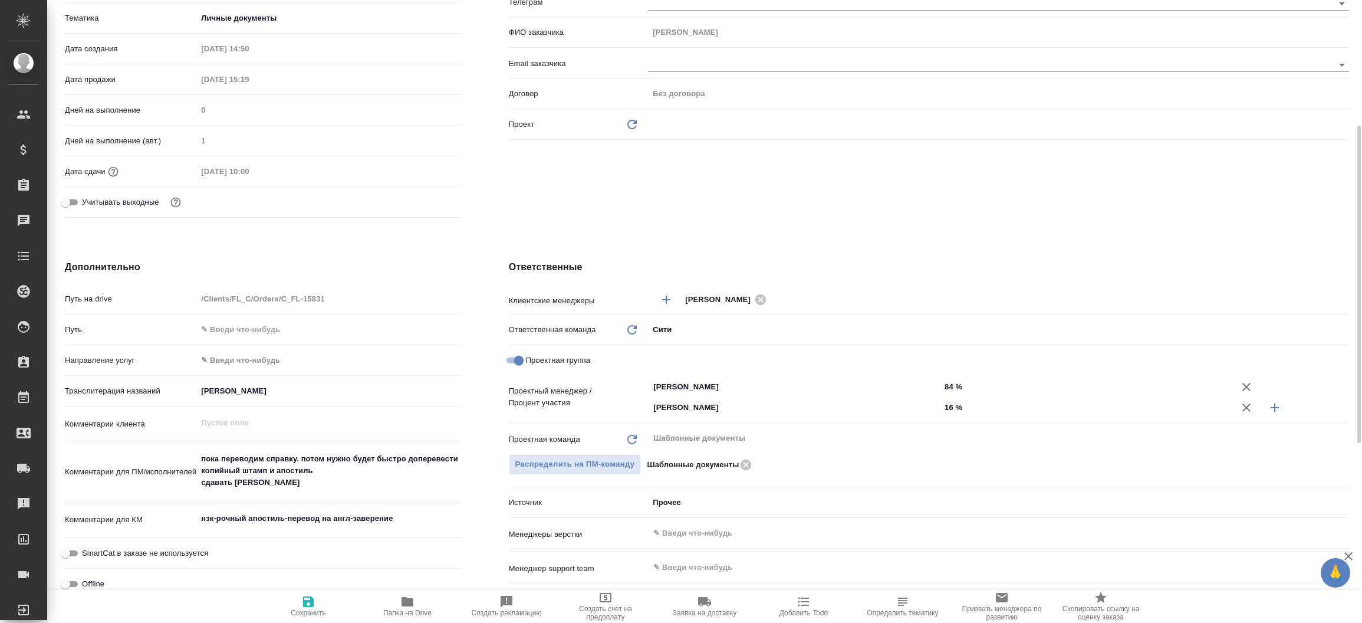
type textarea "x"
click at [511, 183] on div "Клиент Телефон заказчика [PHONE_NUMBER] Телеграм ФИО заказчика [PERSON_NAME] Em…" at bounding box center [929, 70] width 888 height 352
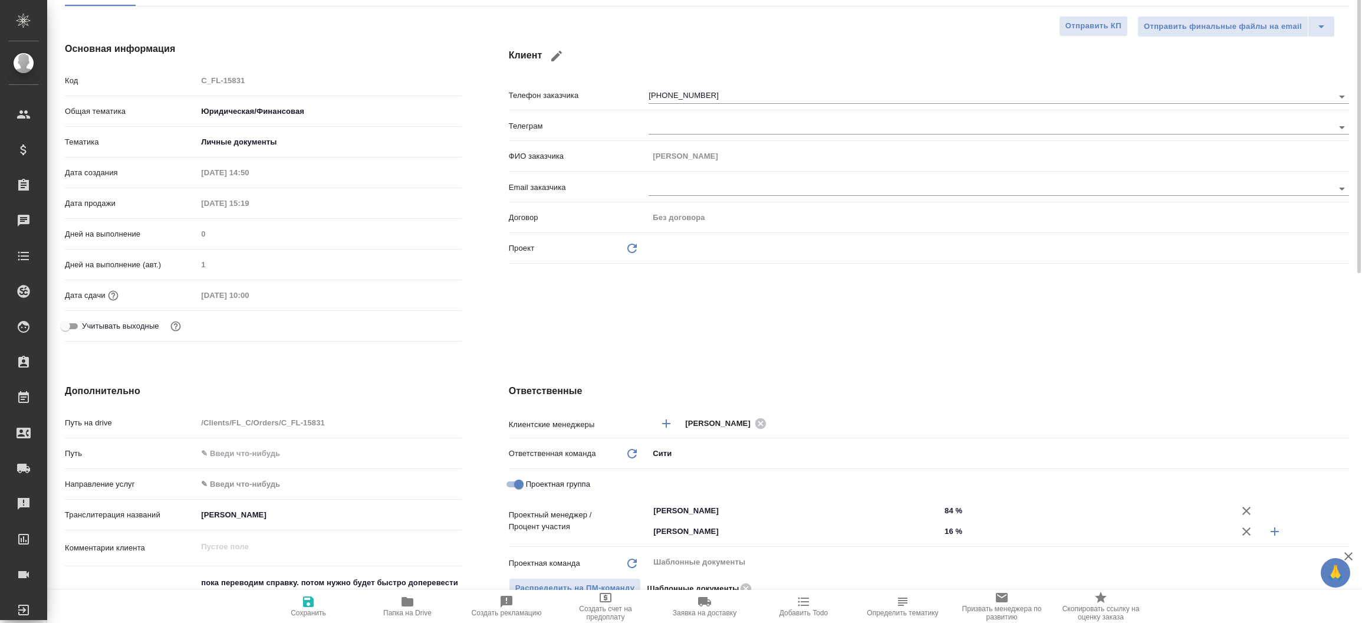
scroll to position [0, 0]
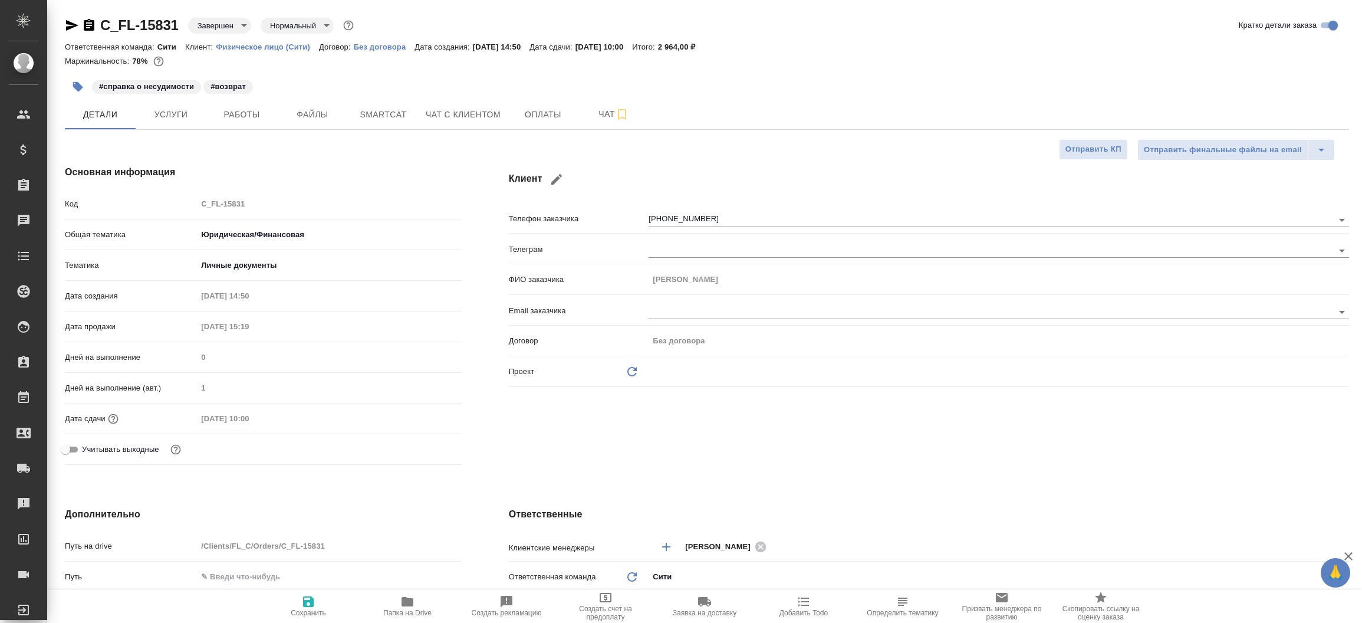
type textarea "x"
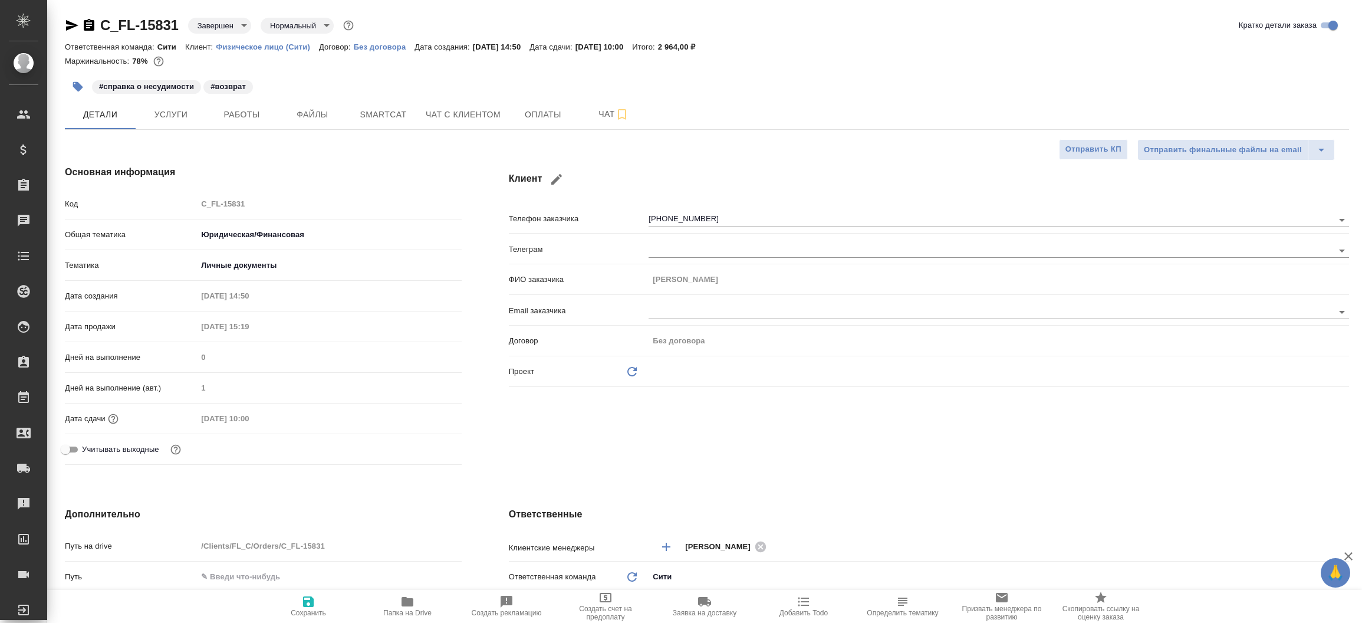
type textarea "x"
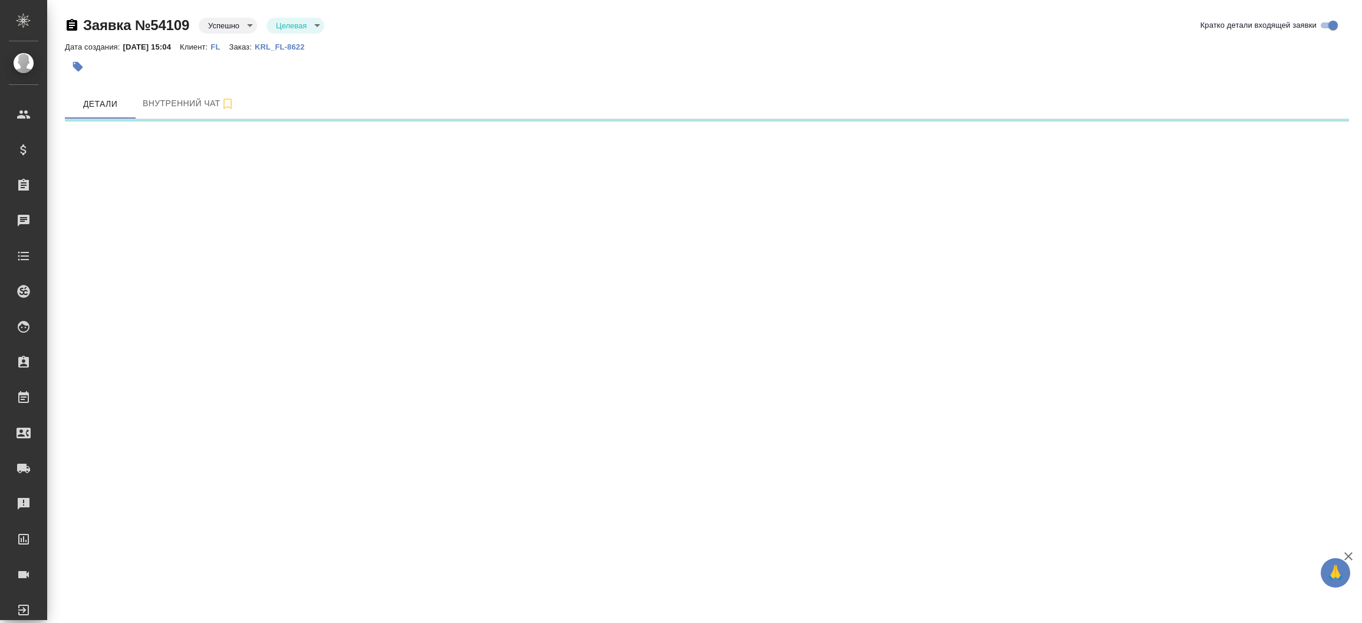
select select "RU"
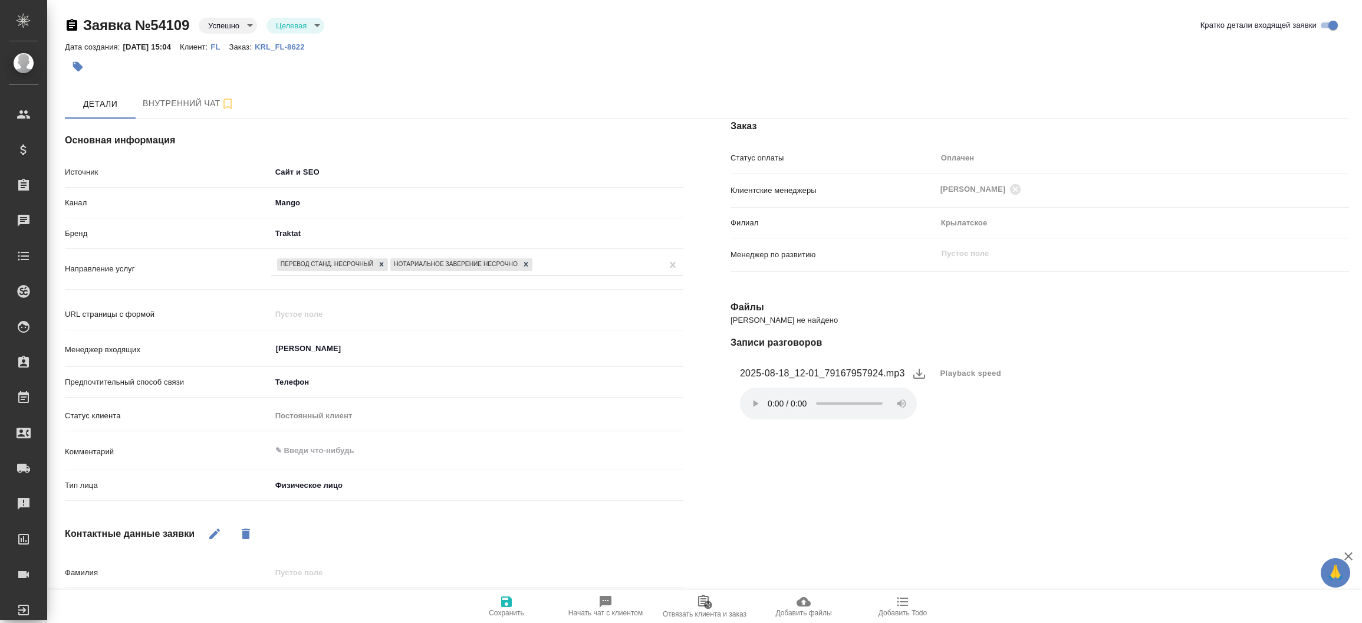
click at [306, 51] on p "KRL_FL-8622" at bounding box center [284, 46] width 59 height 9
type textarea "x"
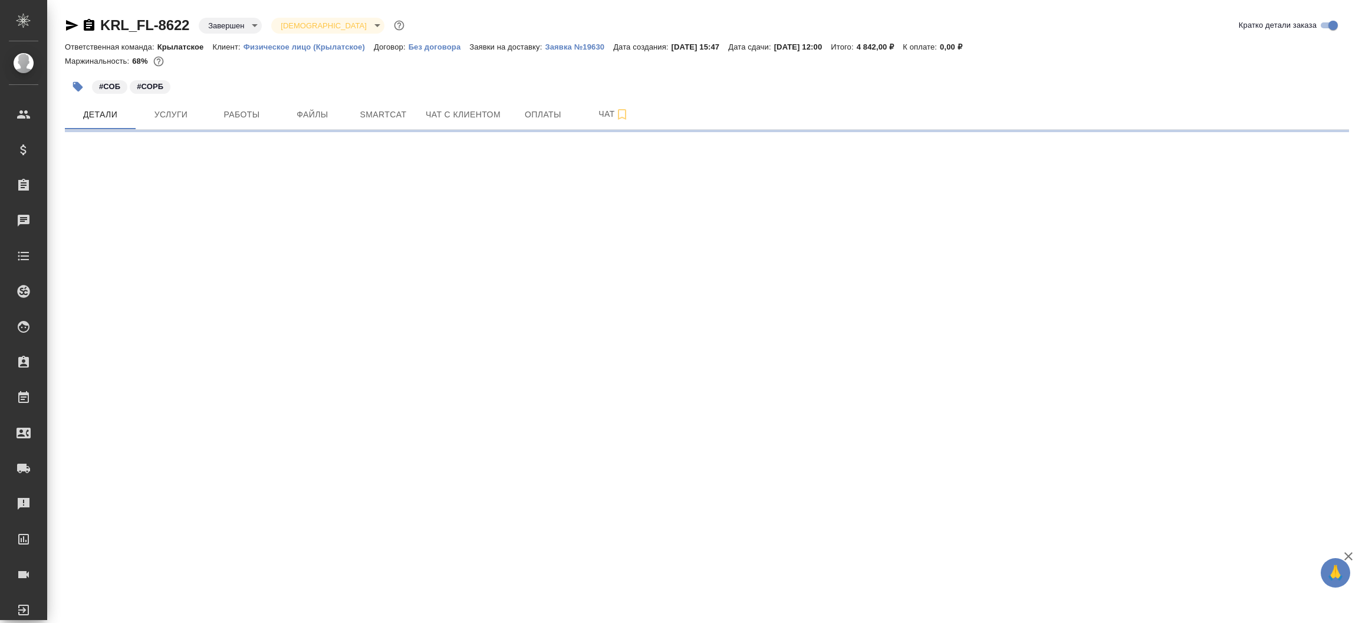
select select "RU"
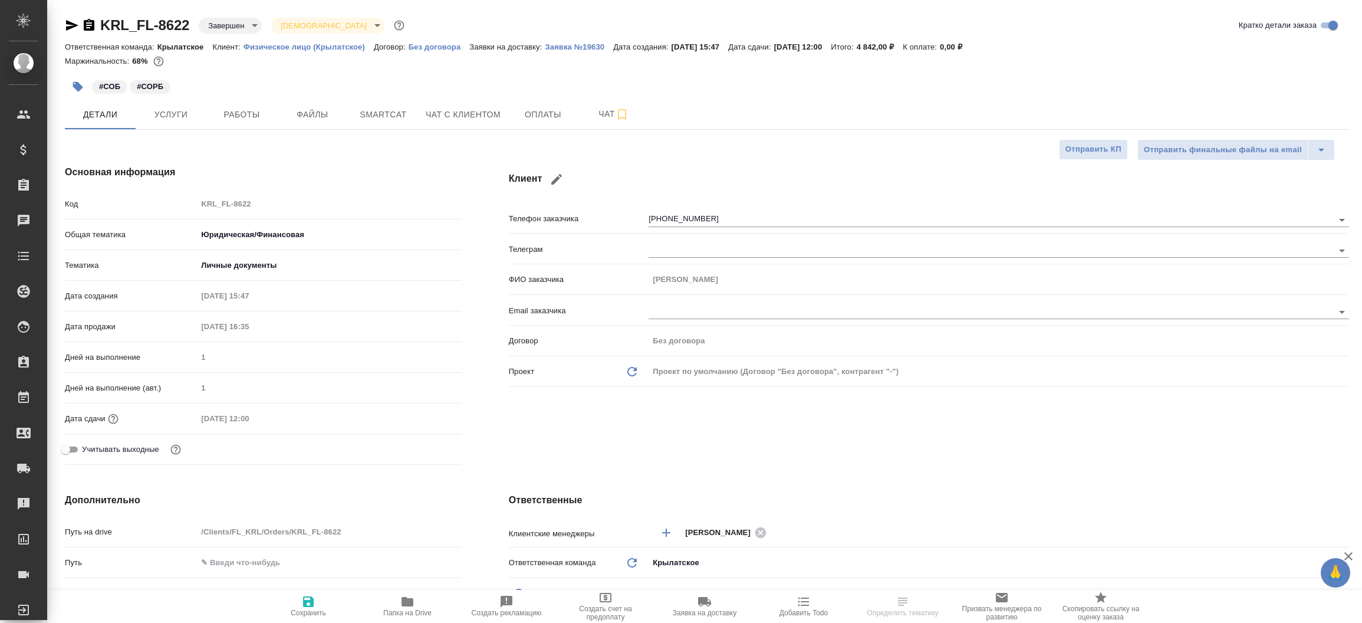
type textarea "x"
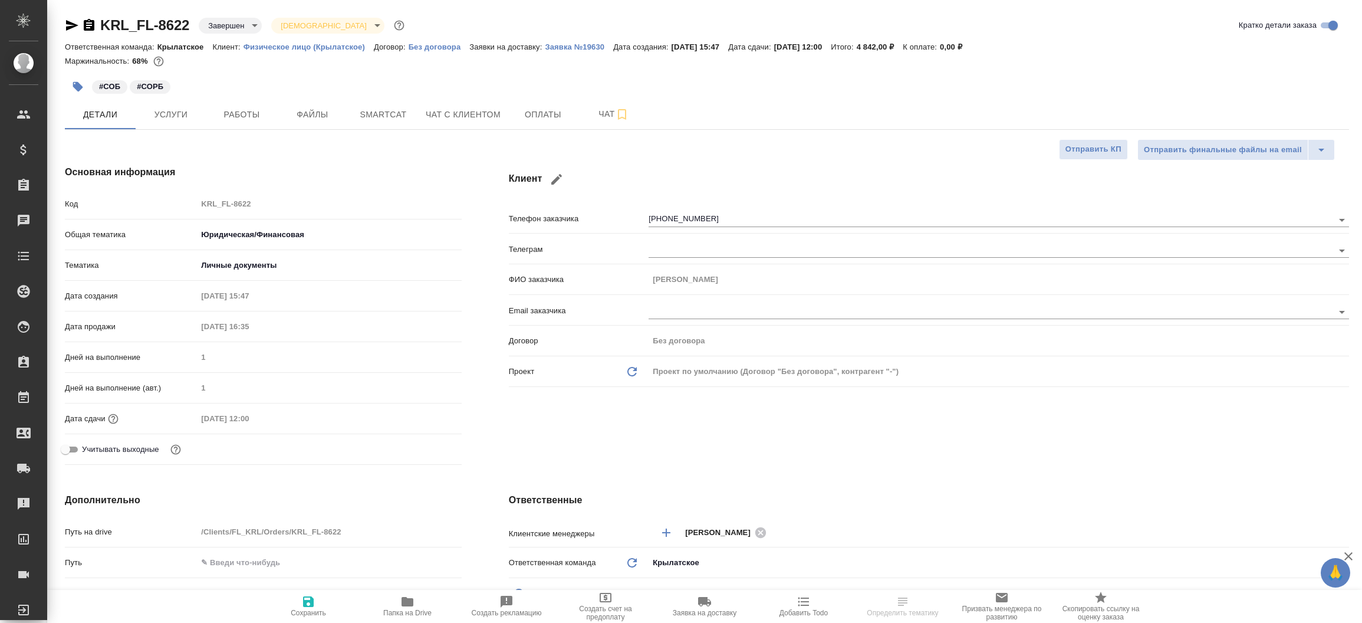
type textarea "x"
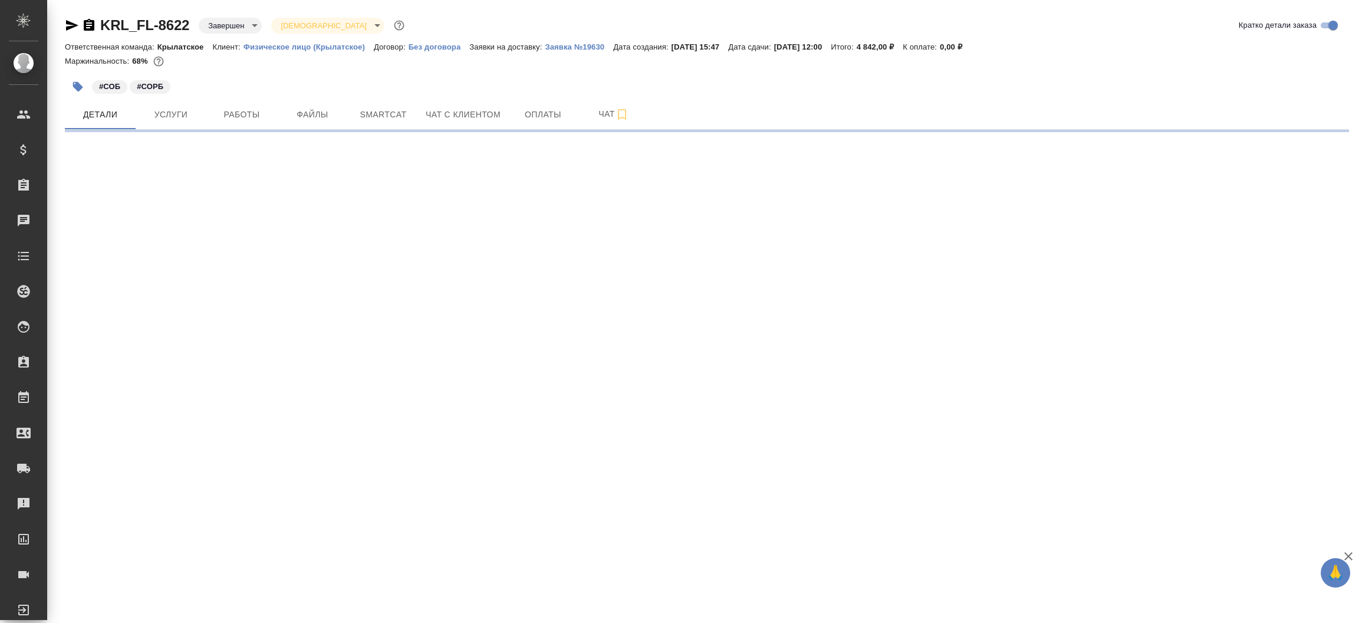
select select "RU"
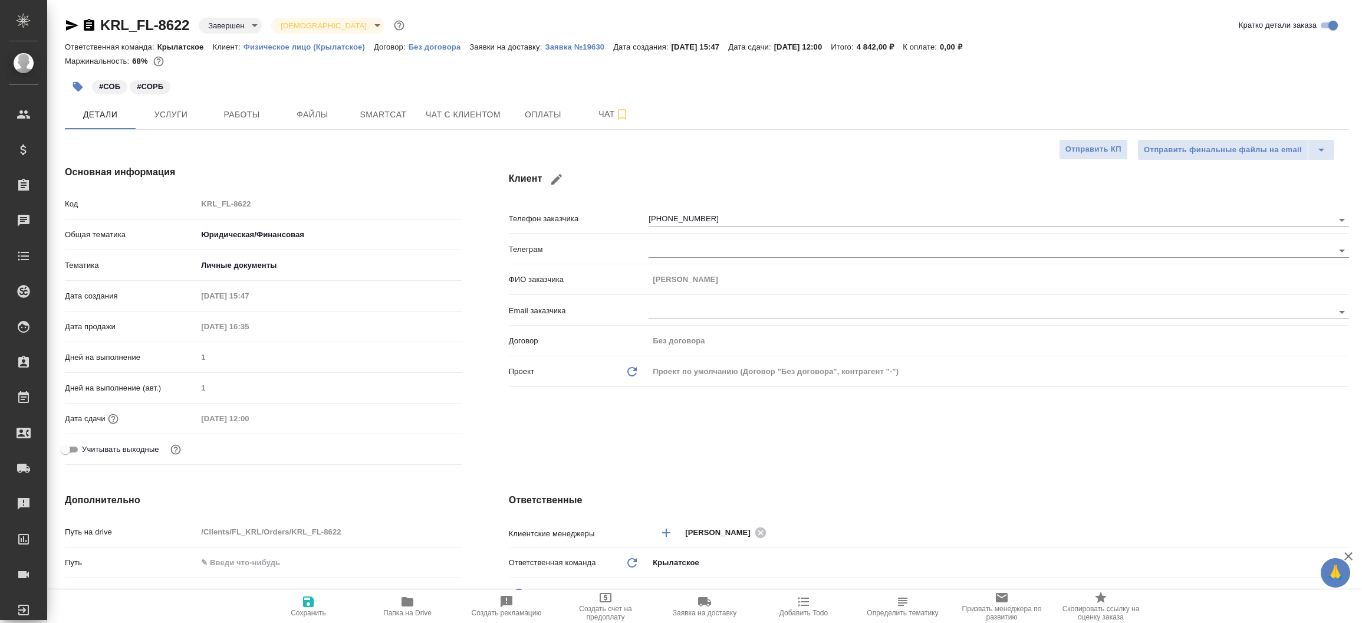
type textarea "x"
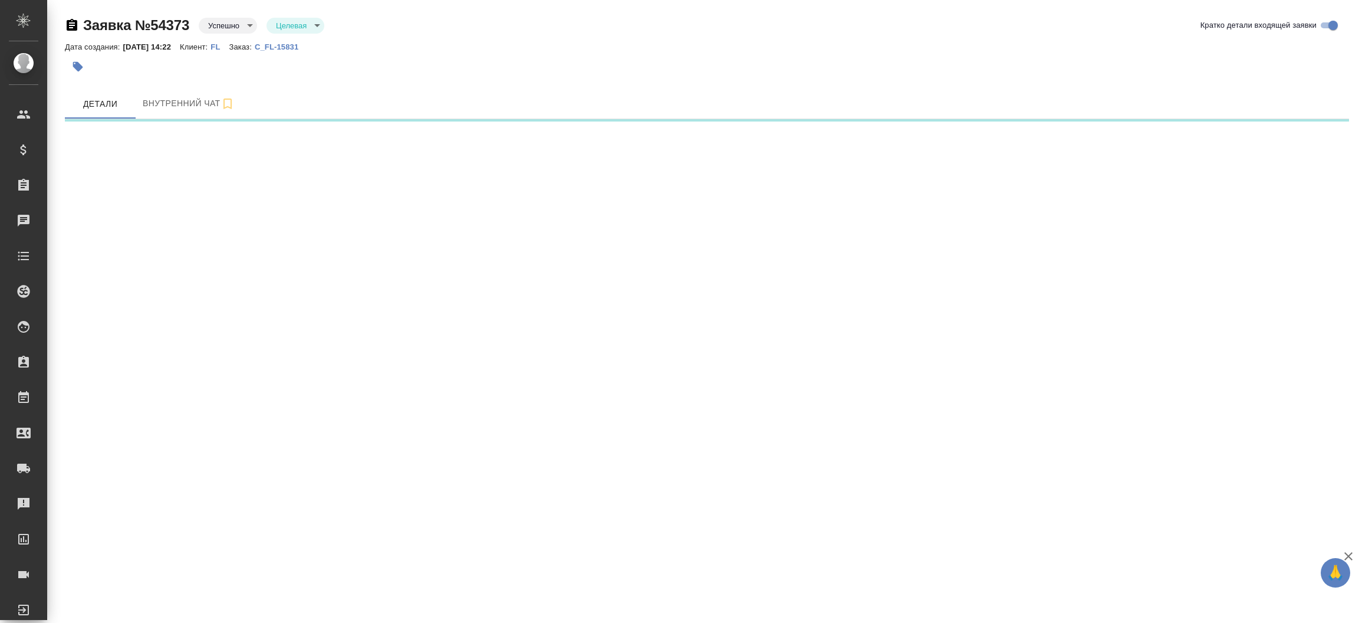
select select "RU"
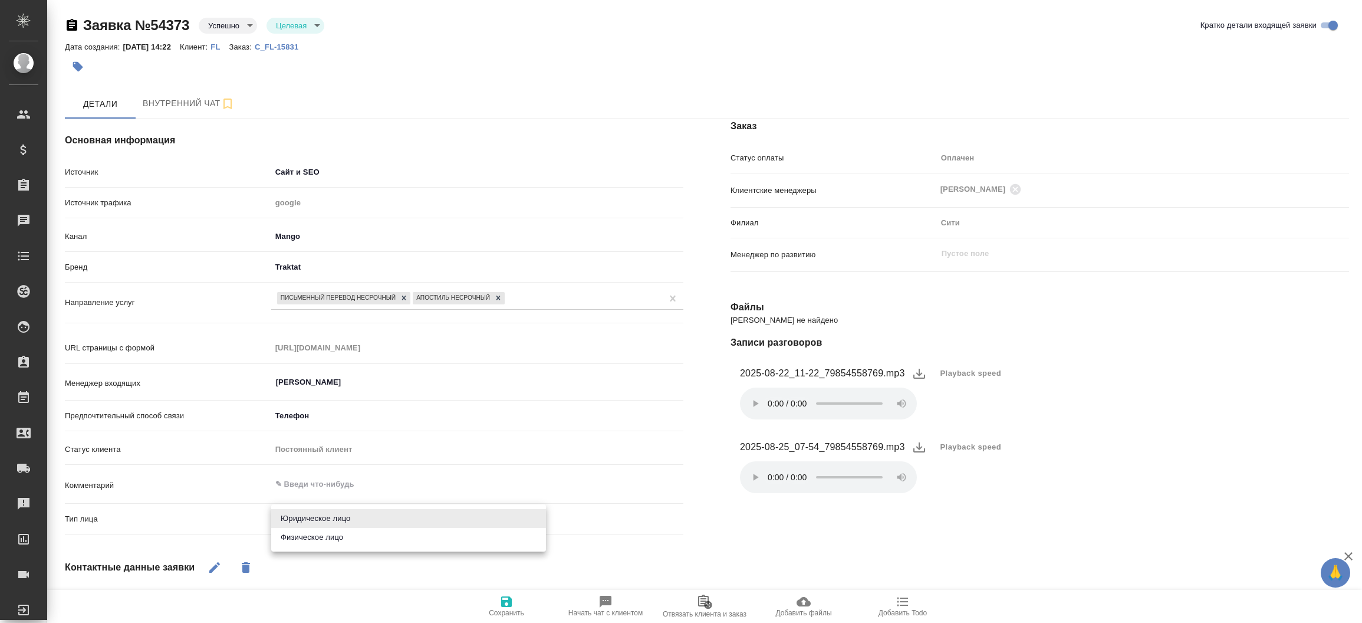
click at [317, 519] on body "🙏 .cls-1 fill:#fff; AWATERA Прутько Ирина i.prutko Клиенты Спецификации Заказы …" at bounding box center [681, 311] width 1362 height 623
drag, startPoint x: 317, startPoint y: 519, endPoint x: 314, endPoint y: 528, distance: 9.9
click at [314, 528] on ul "Юридическое лицо Физическое лицо" at bounding box center [408, 527] width 275 height 47
click at [316, 540] on li "Физическое лицо" at bounding box center [408, 537] width 275 height 19
type textarea "x"
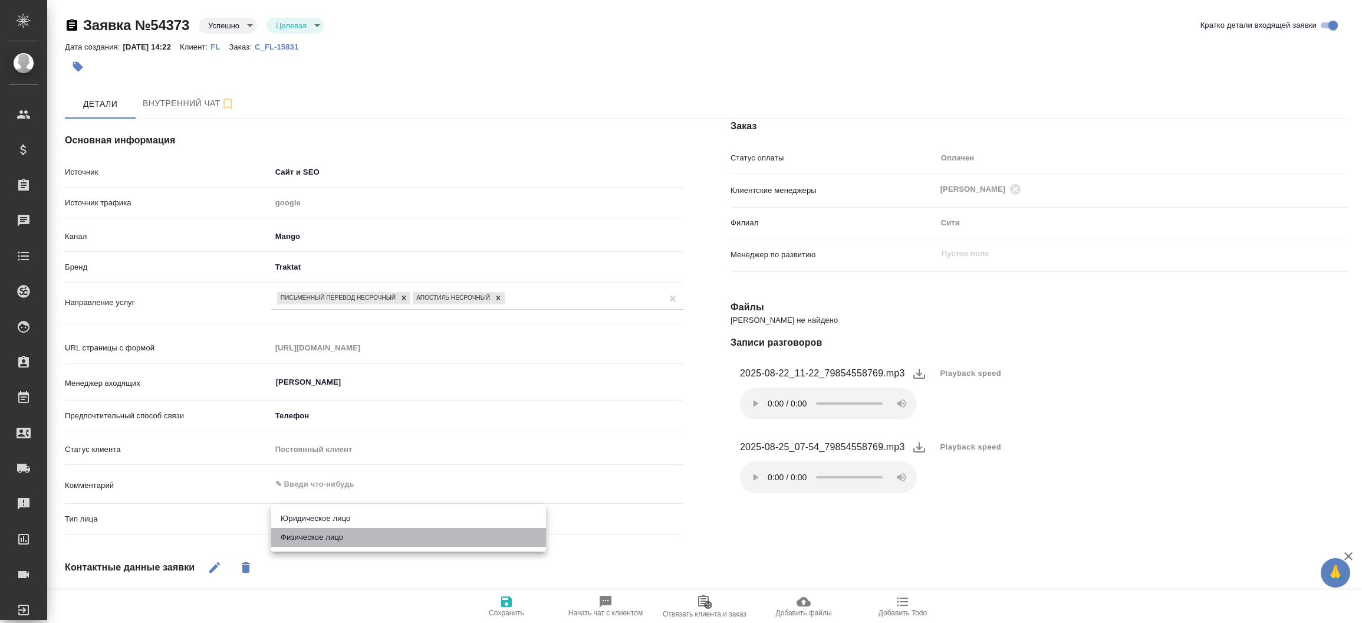
type input "private"
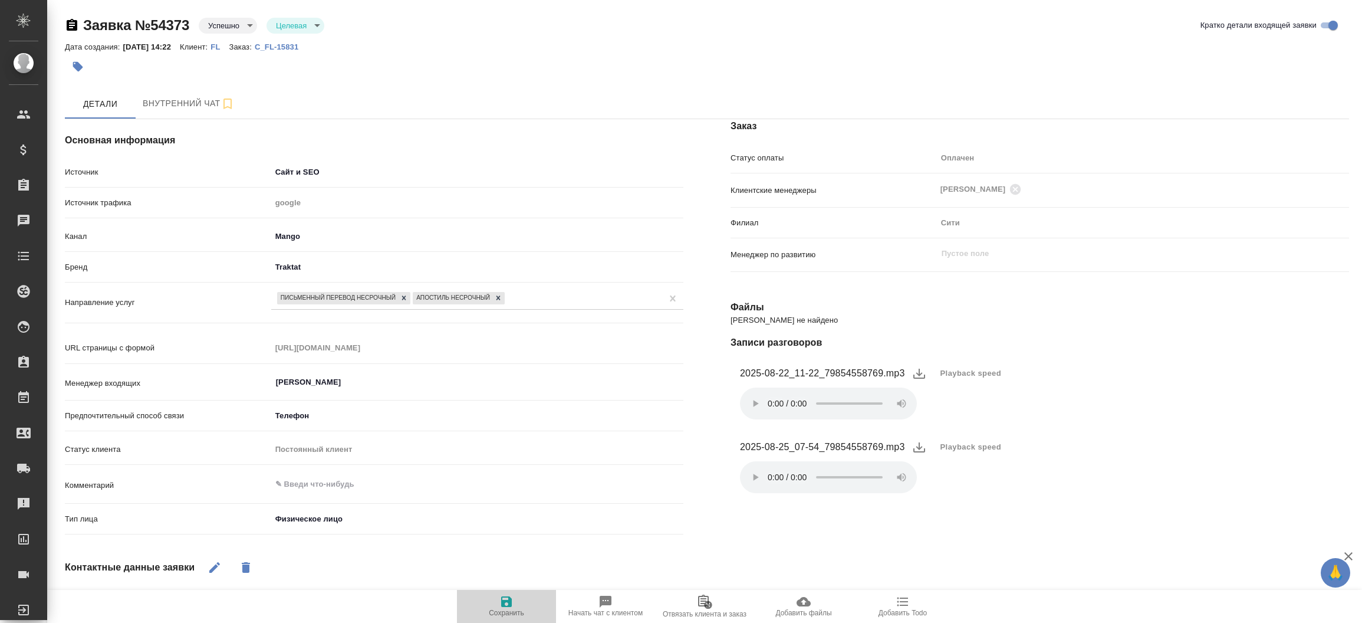
click at [515, 600] on span "Сохранить" at bounding box center [506, 606] width 85 height 22
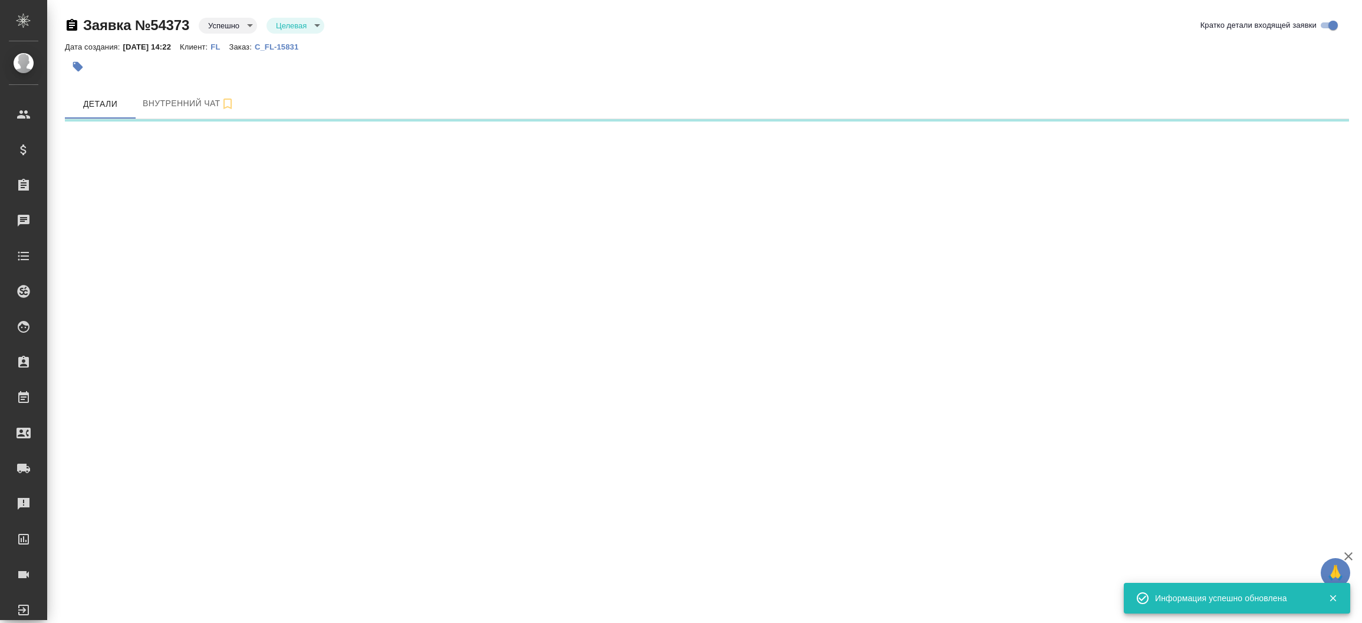
select select "RU"
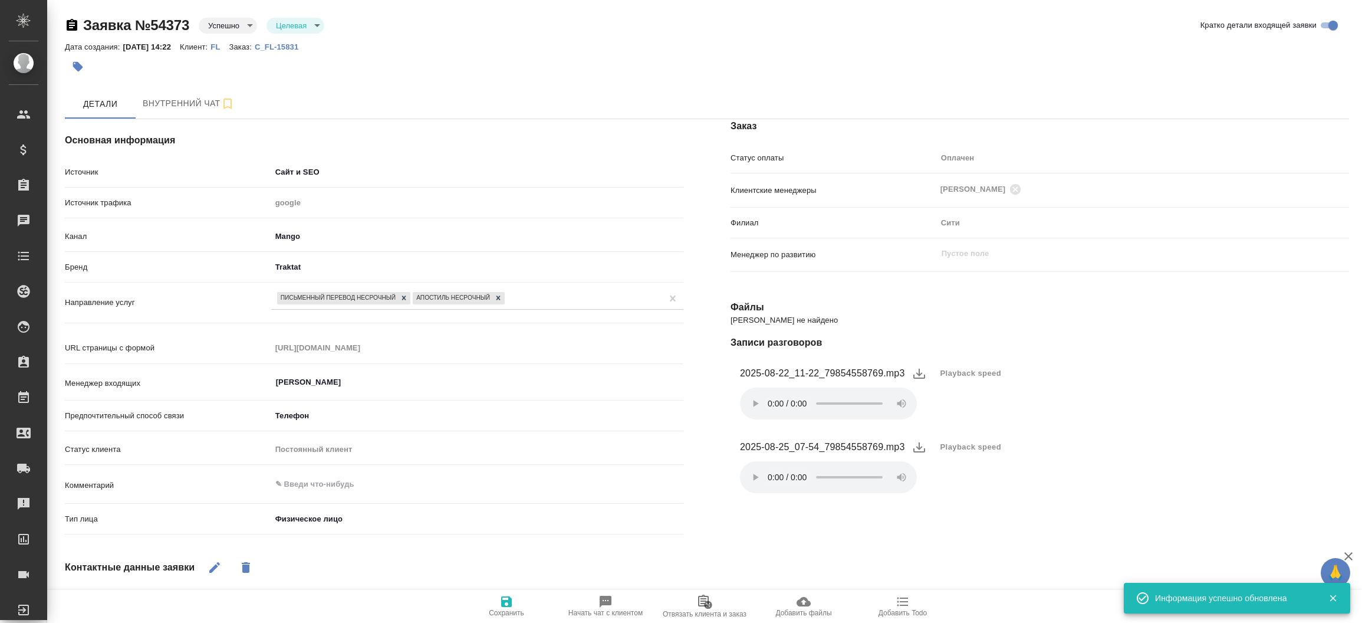
type textarea "x"
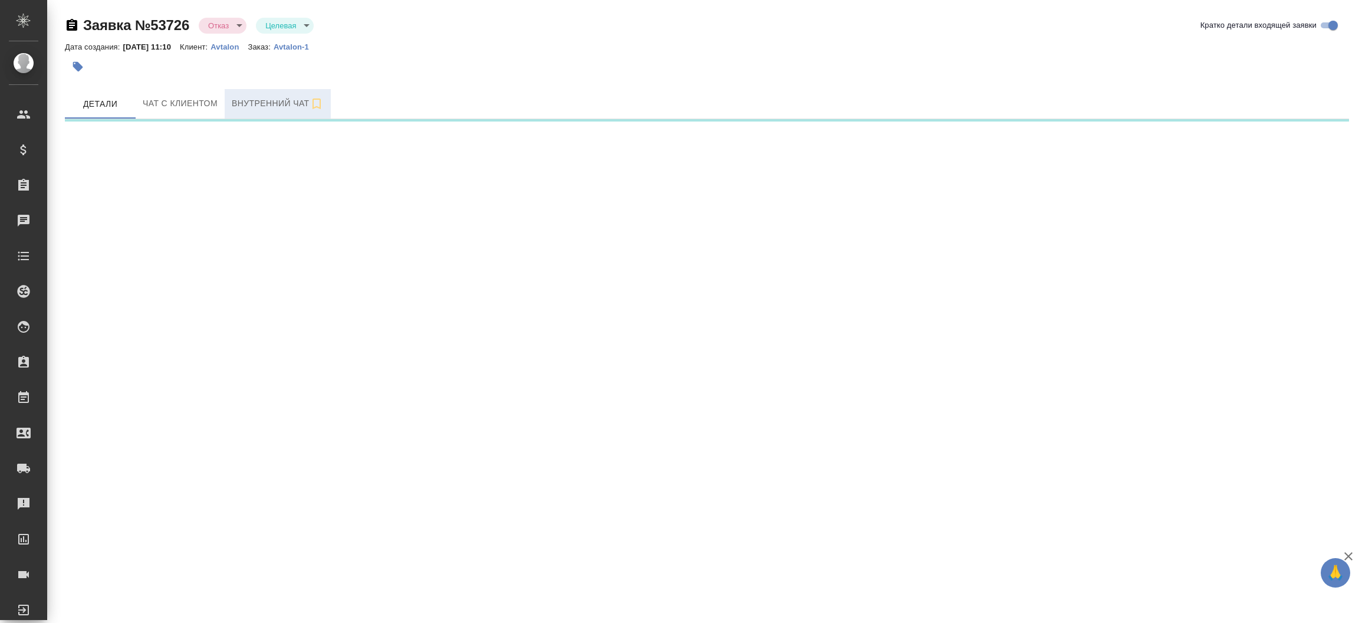
select select "RU"
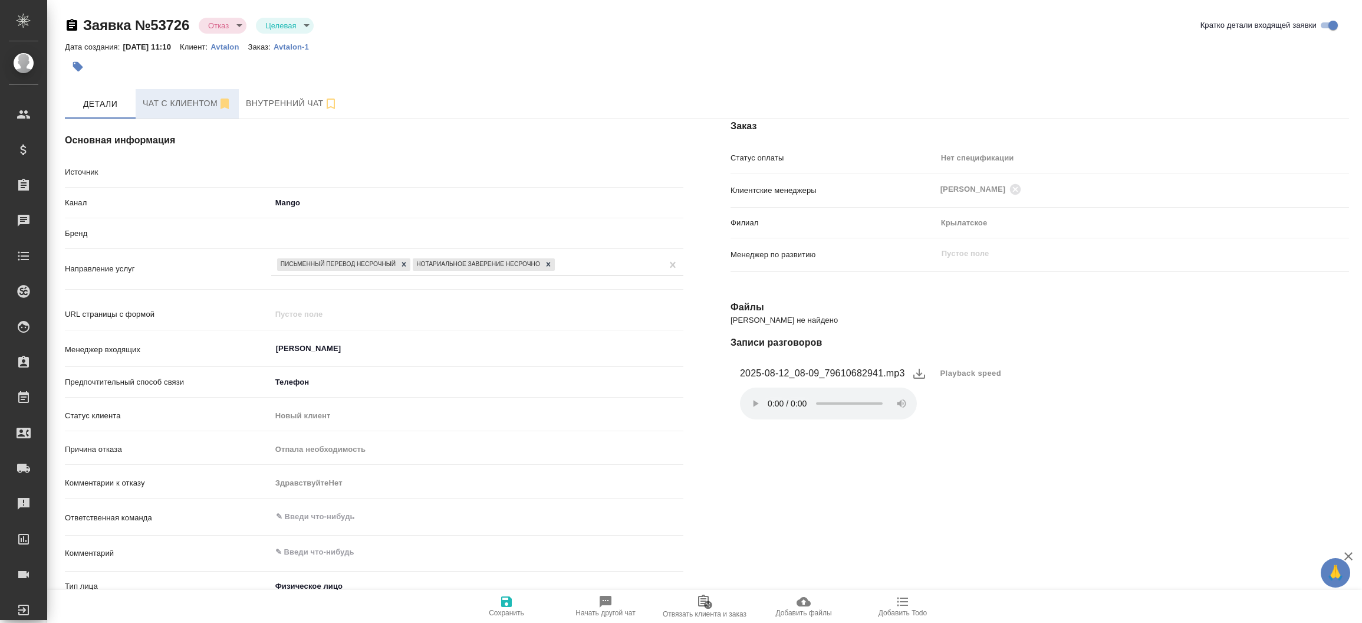
type input "ЗдравствуйтеНет"
type textarea "x"
type input "ЗдравствуйтеНет"
type textarea "x"
click at [305, 47] on p "Avtalon-1" at bounding box center [296, 46] width 44 height 9
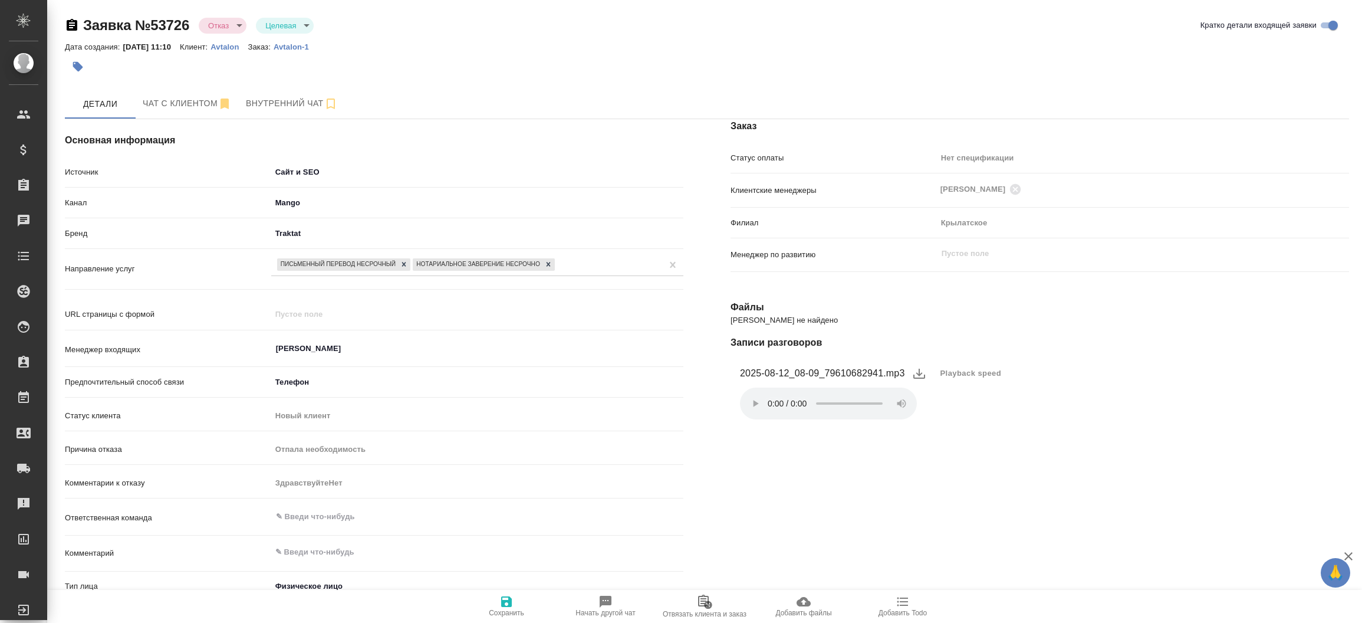
type input "ЗдравствуйтеНет"
type textarea "x"
type input "ЗдравствуйтеНет"
type textarea "x"
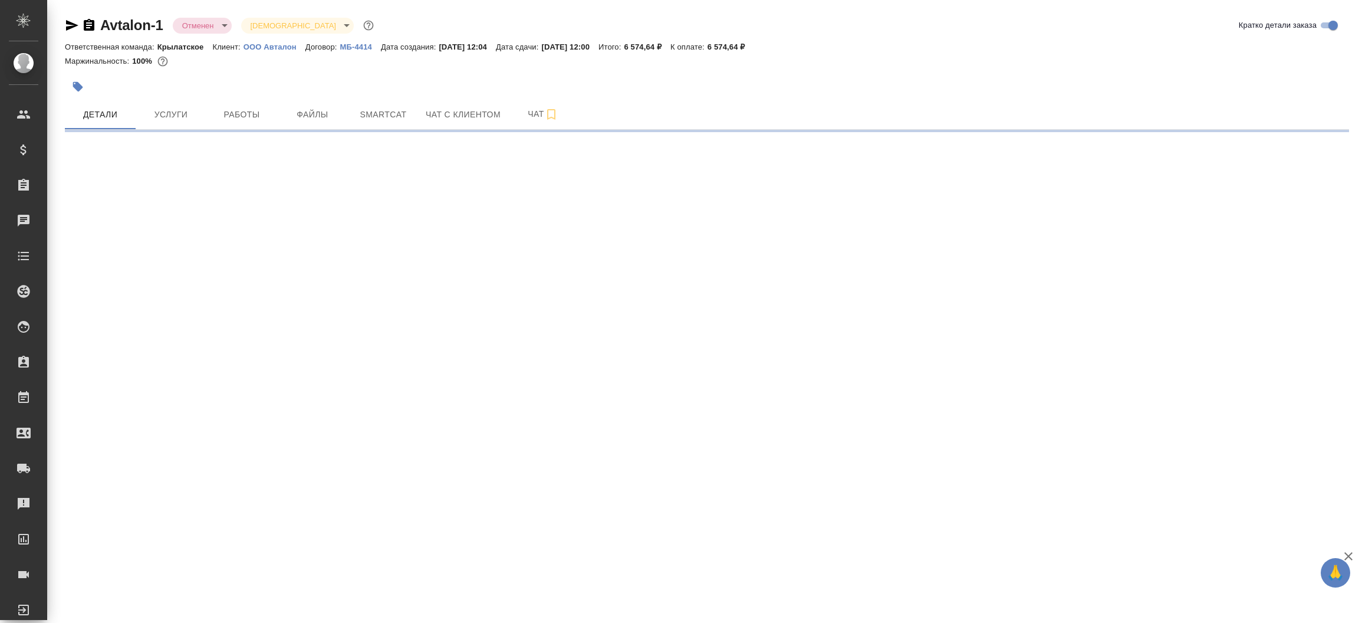
select select "RU"
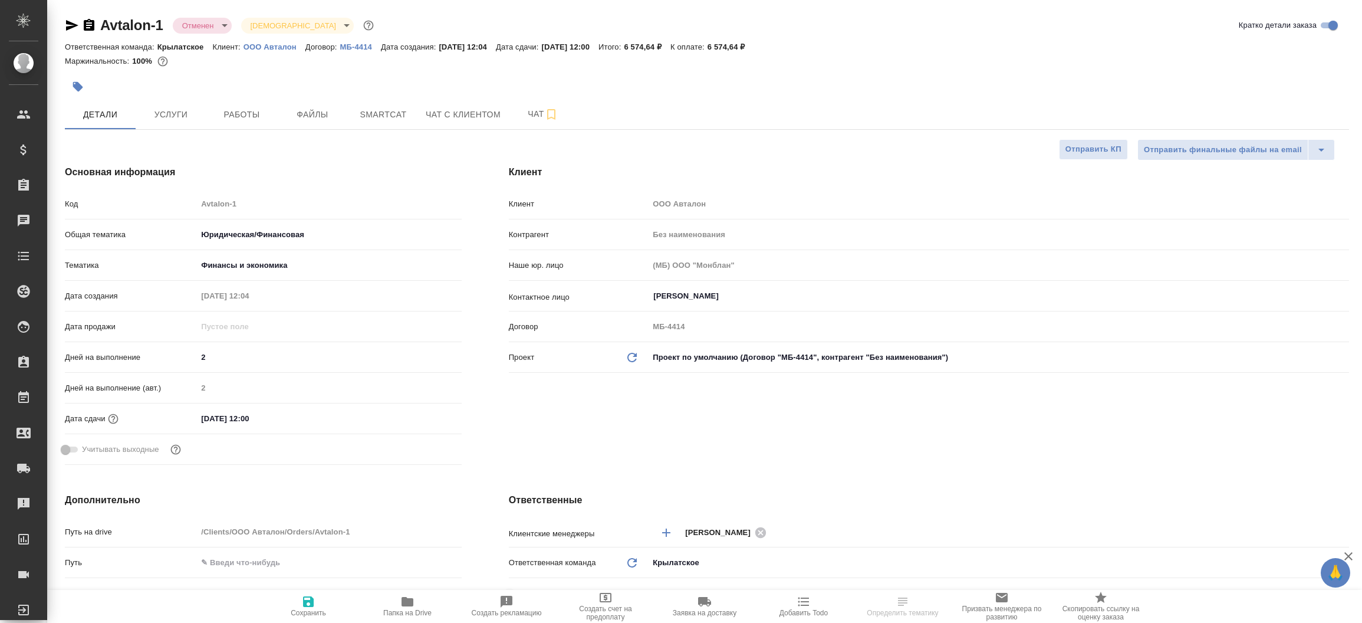
type textarea "x"
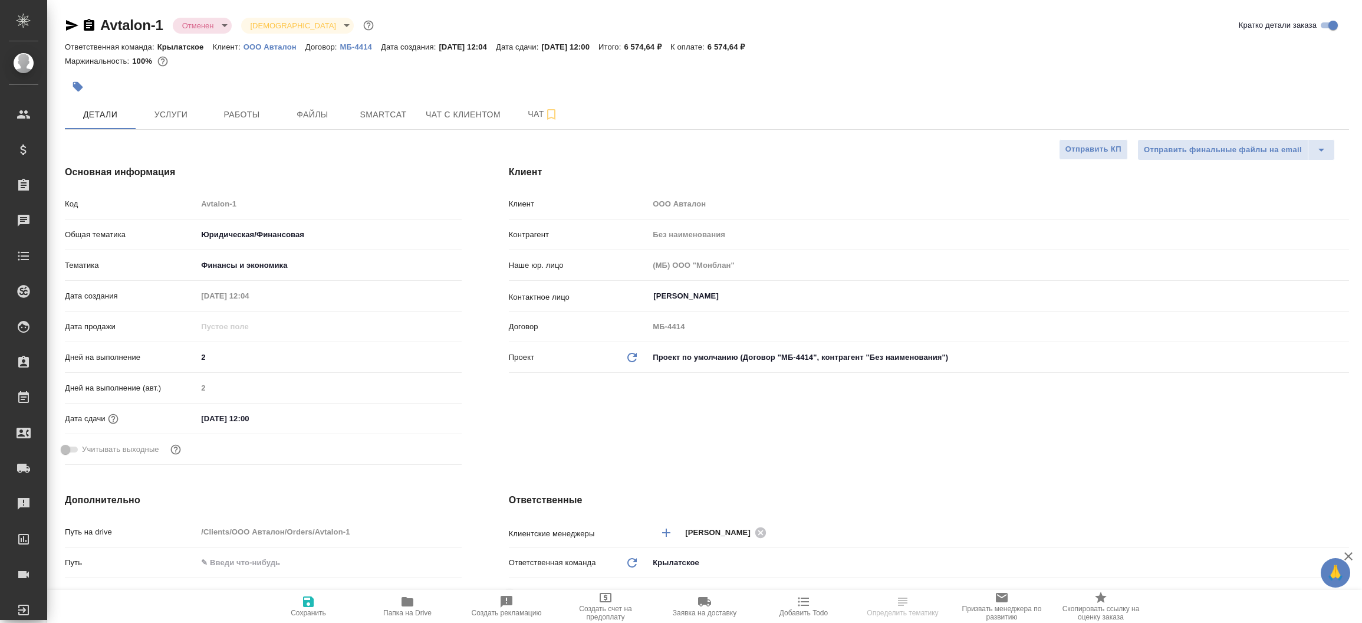
type textarea "x"
click at [350, 45] on p "МБ-4414" at bounding box center [360, 46] width 41 height 9
type textarea "x"
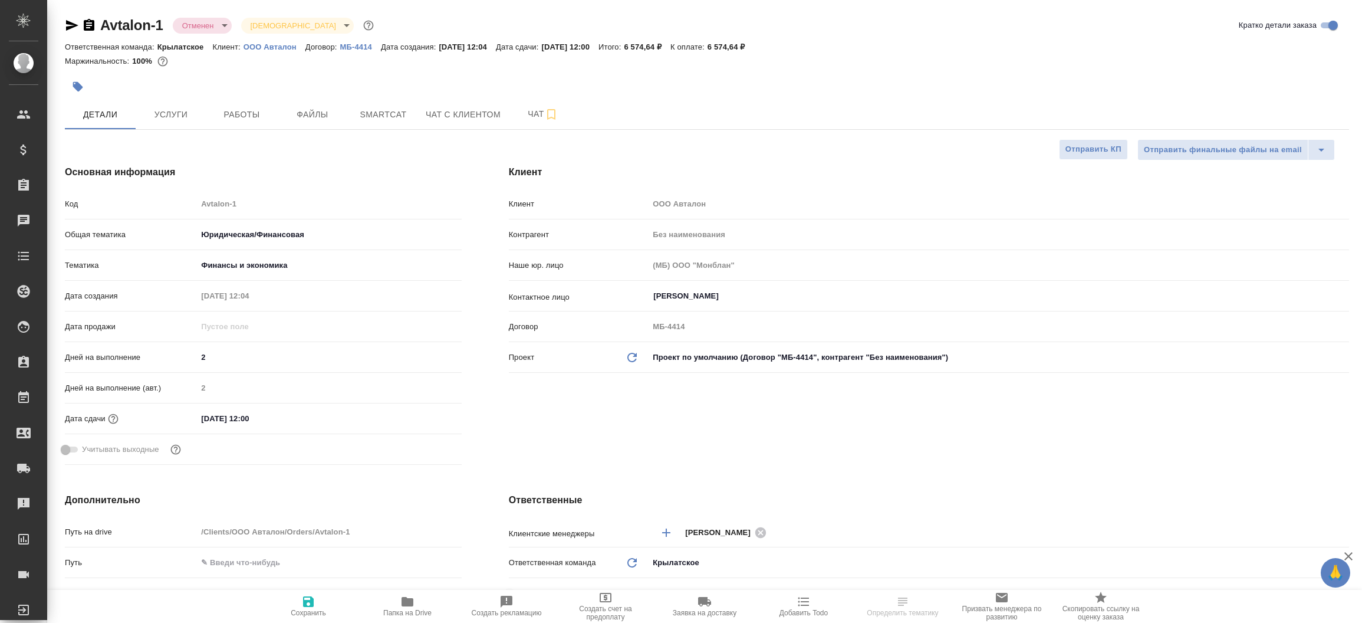
select select "RU"
type textarea "x"
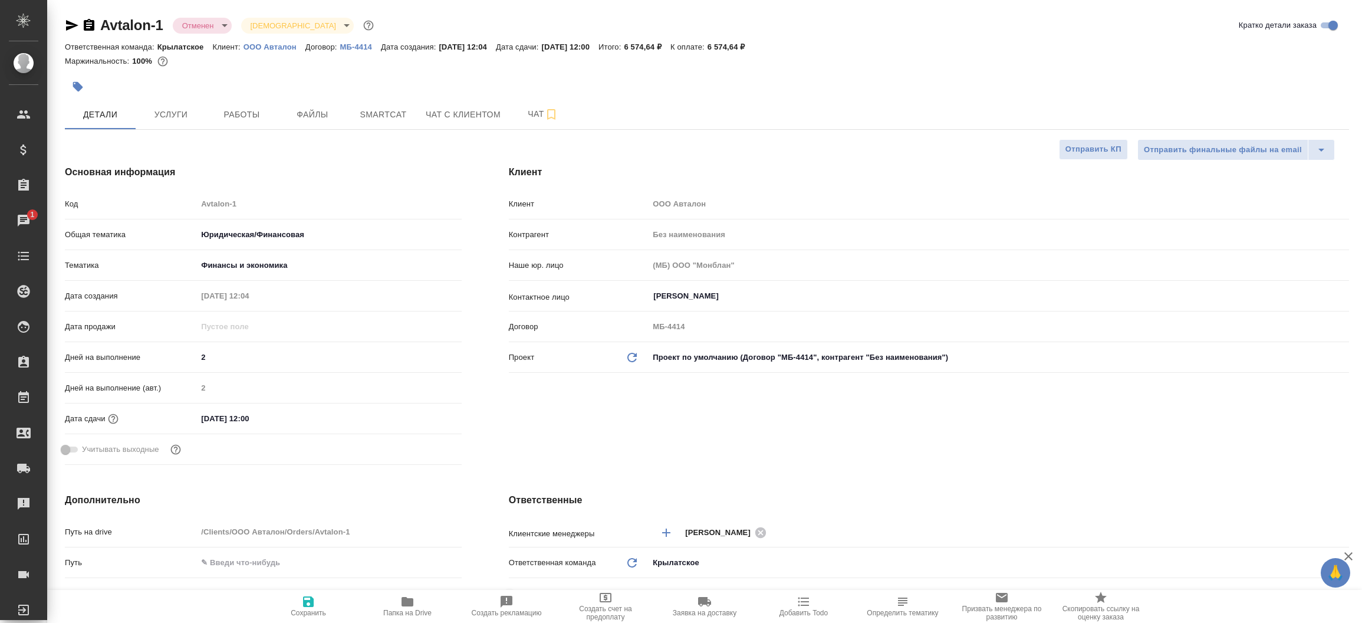
type textarea "x"
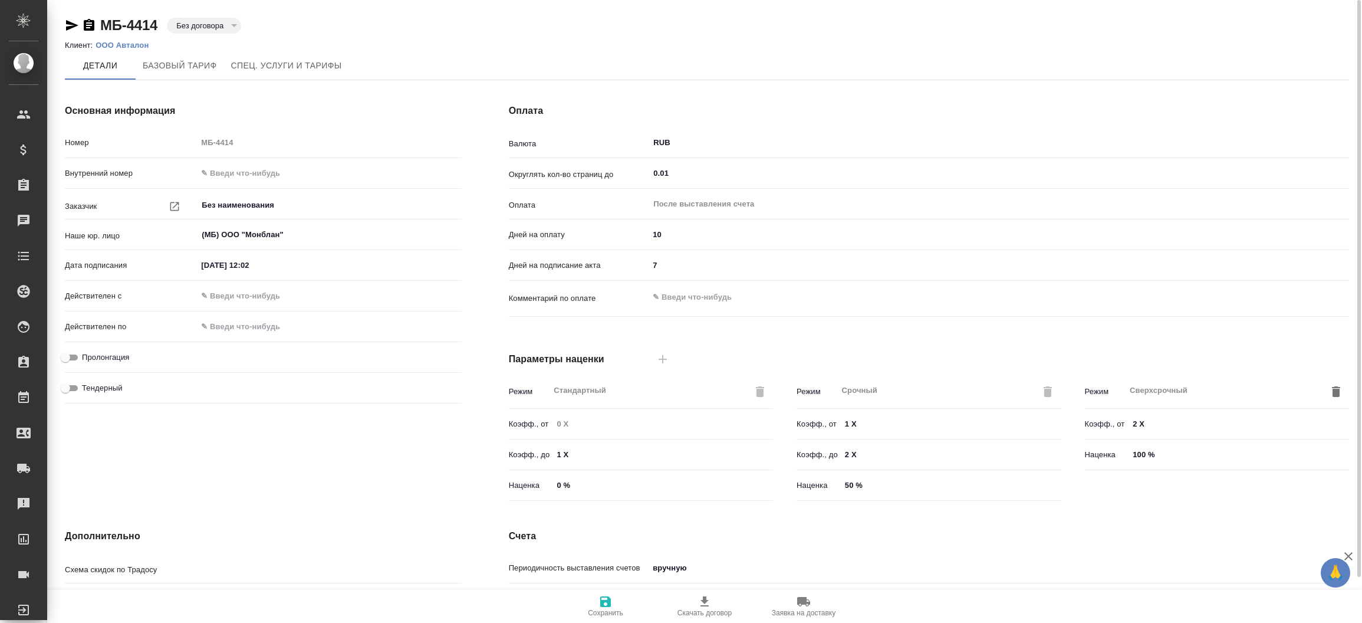
type input "Базовый ТП 2025"
type input "Стандартный шаблон - [PHONE_NUMBER] - ВЫБЕРИ МЕНЯ!"
click at [205, 64] on span "Базовый тариф" at bounding box center [180, 65] width 74 height 15
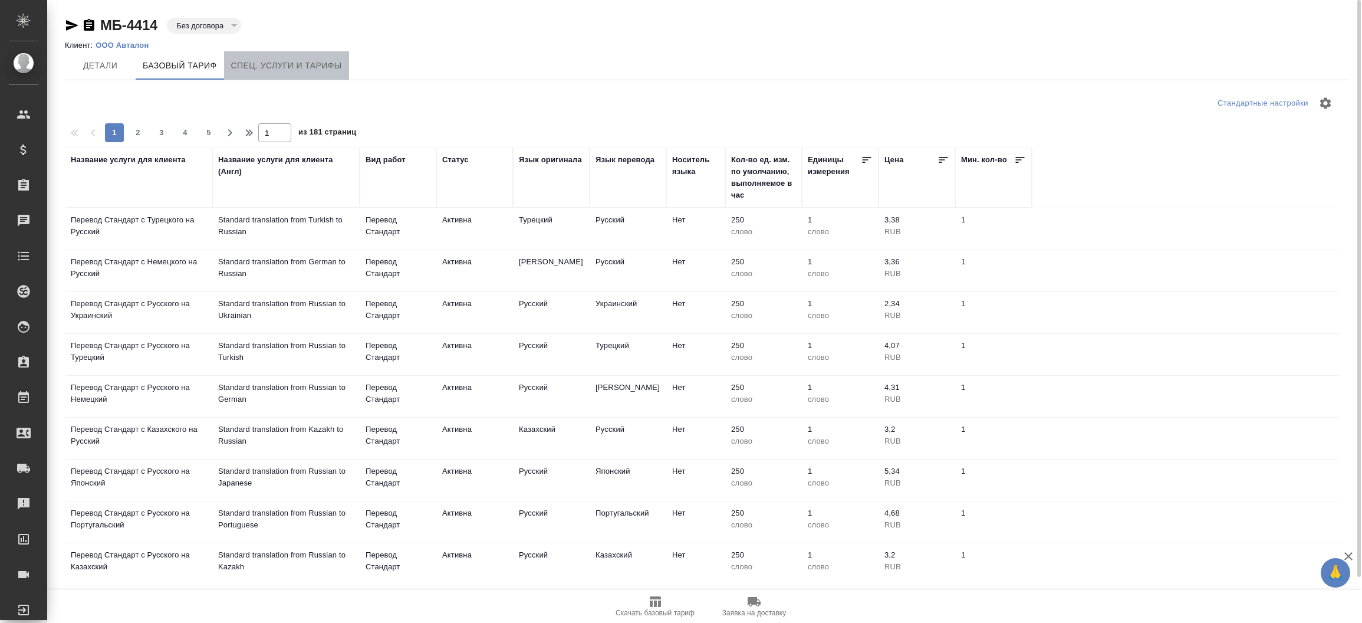
click at [259, 58] on span "Спец. услуги и тарифы" at bounding box center [286, 65] width 111 height 15
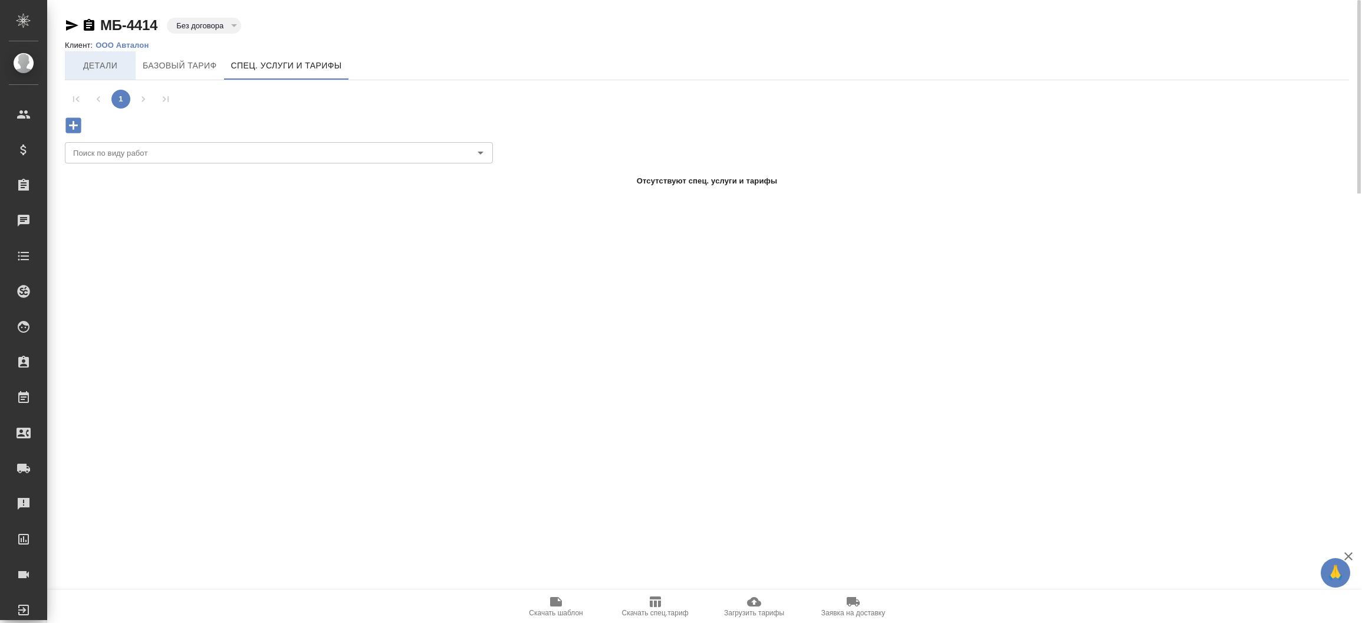
click at [101, 66] on span "Детали" at bounding box center [100, 65] width 57 height 15
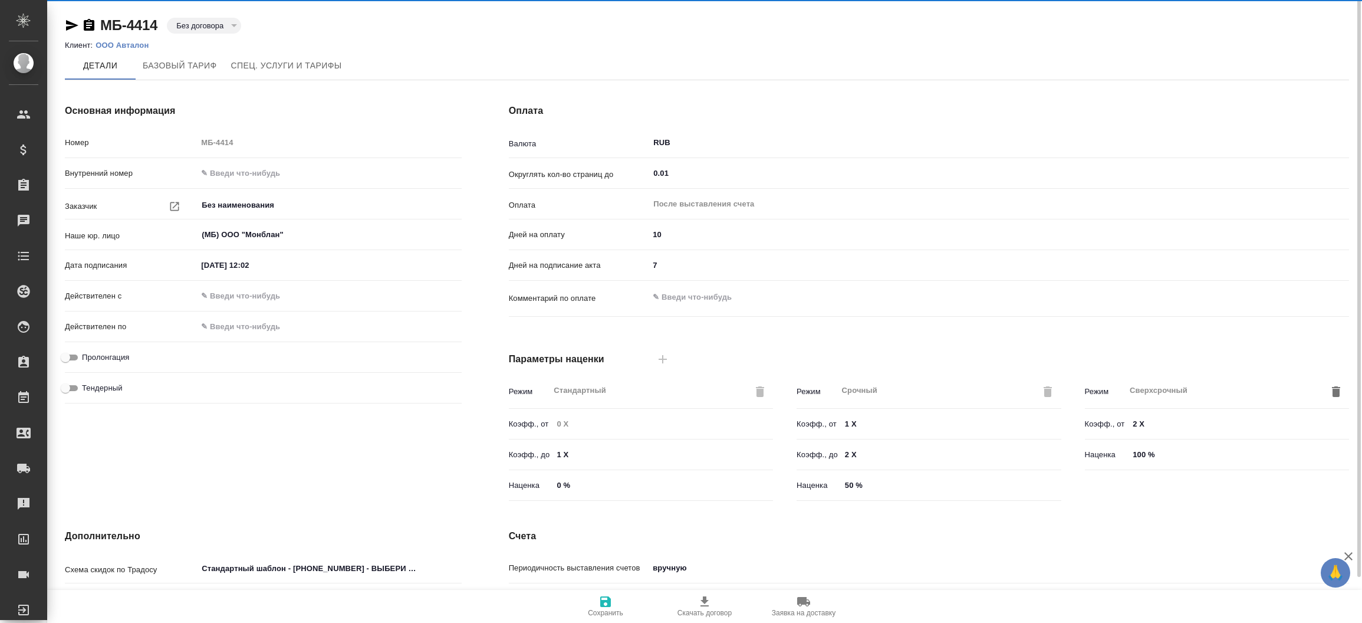
type input "Базовый ТП 2025"
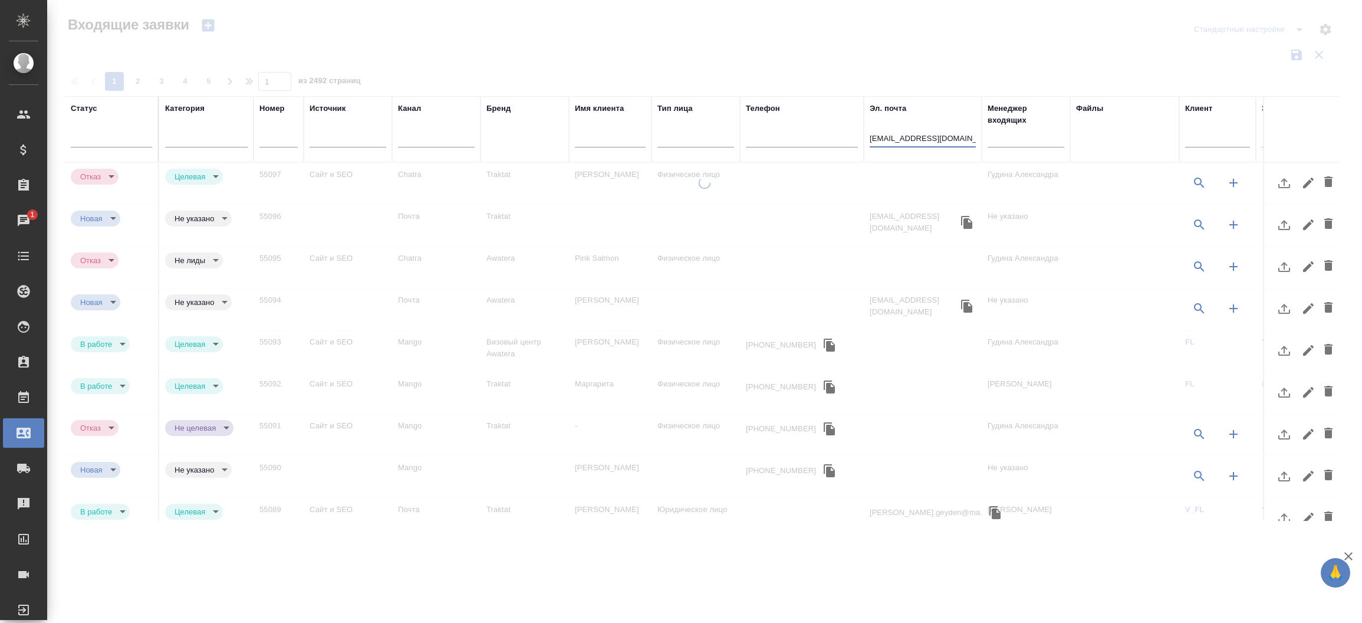
select select "RU"
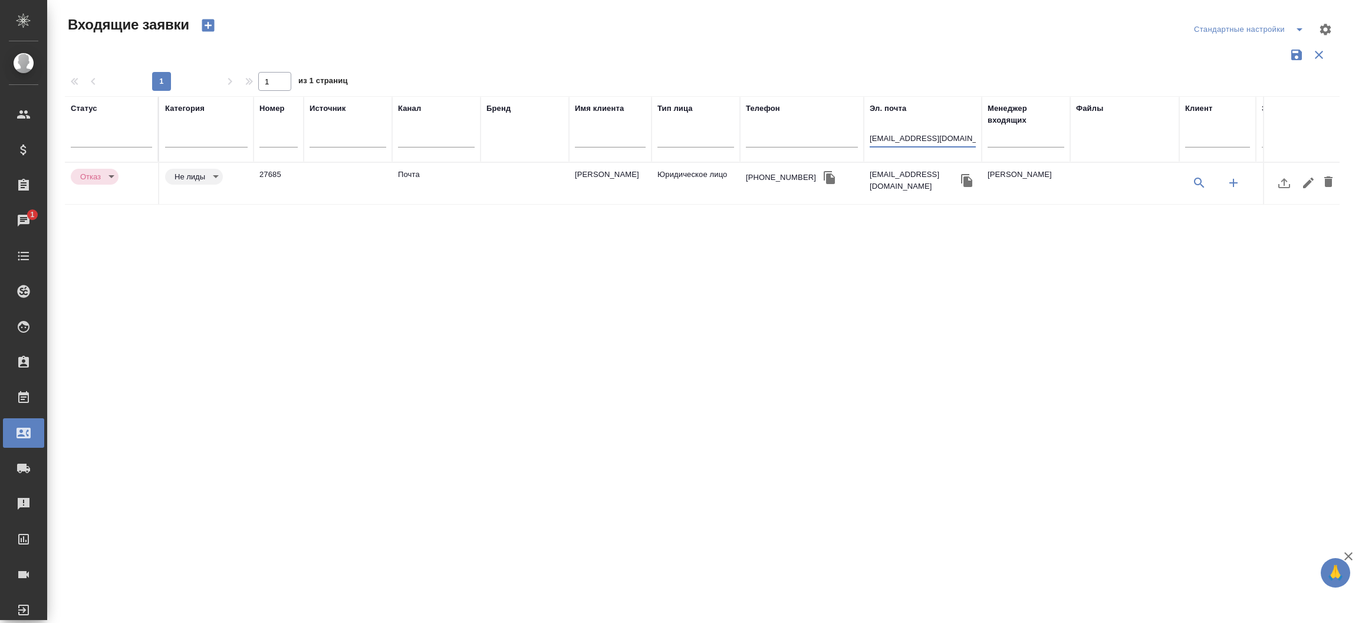
type input "[EMAIL_ADDRESS][DOMAIN_NAME]"
click at [208, 27] on icon "button" at bounding box center [208, 25] width 12 height 12
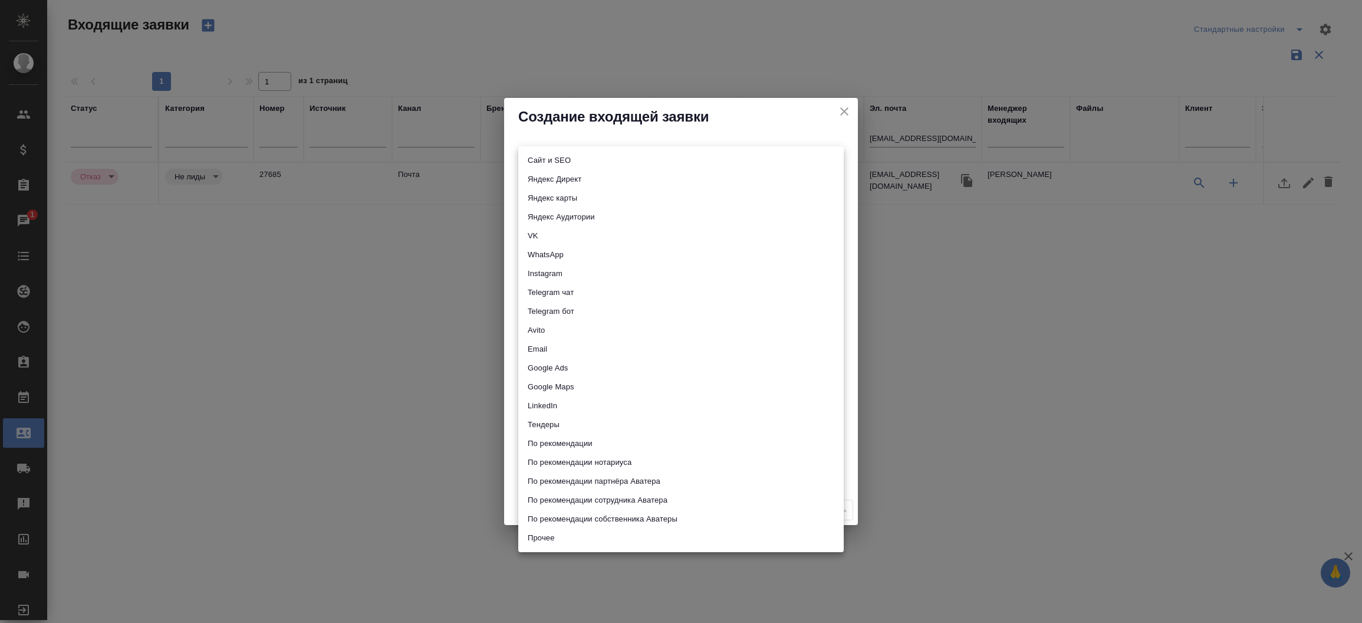
click at [594, 162] on body "🙏 .cls-1 fill:#fff; AWATERA Прутько Ирина i.prutko Клиенты Спецификации Заказы …" at bounding box center [681, 311] width 1362 height 623
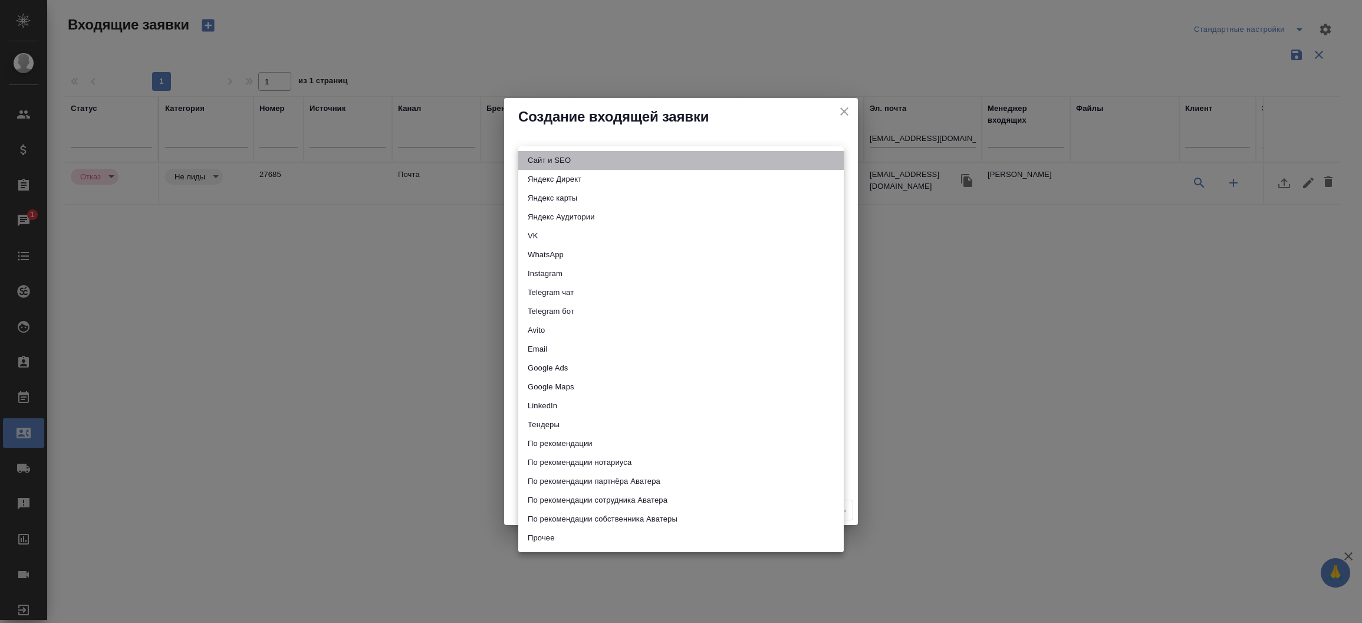
click at [594, 162] on li "Сайт и SEO" at bounding box center [681, 160] width 326 height 19
type input "seo"
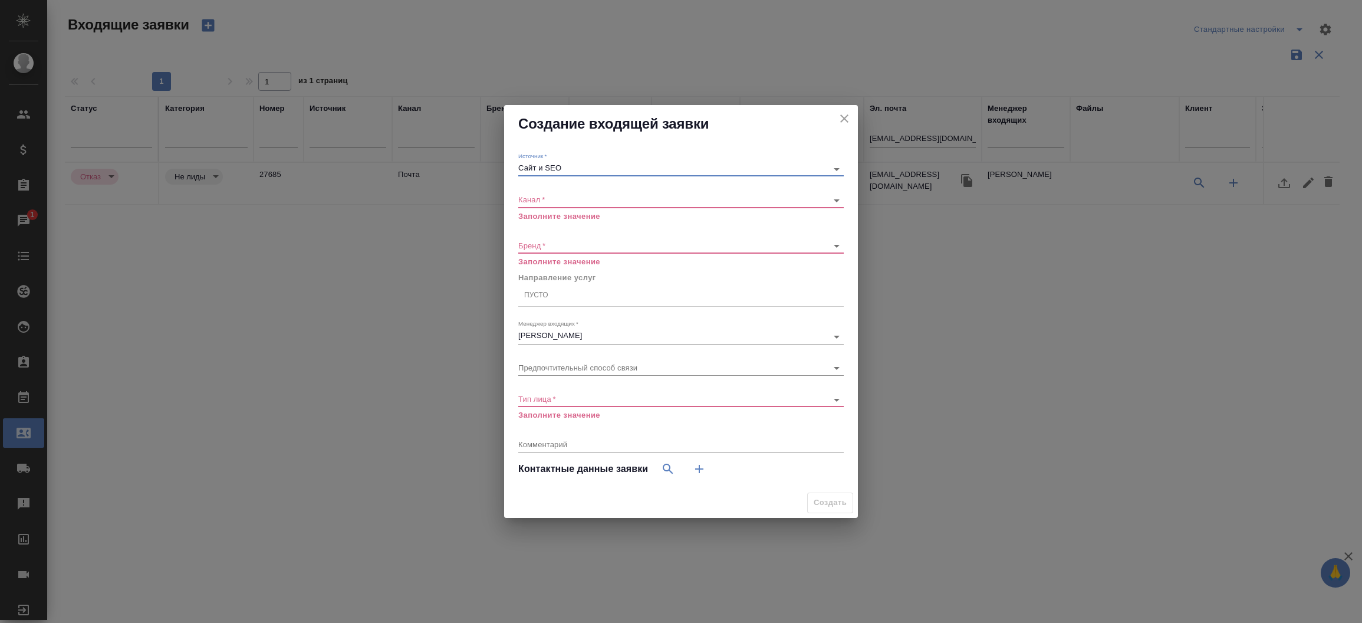
click at [566, 199] on body "🙏 .cls-1 fill:#fff; AWATERA Прутько Ирина i.prutko Клиенты Спецификации Заказы …" at bounding box center [681, 311] width 1362 height 623
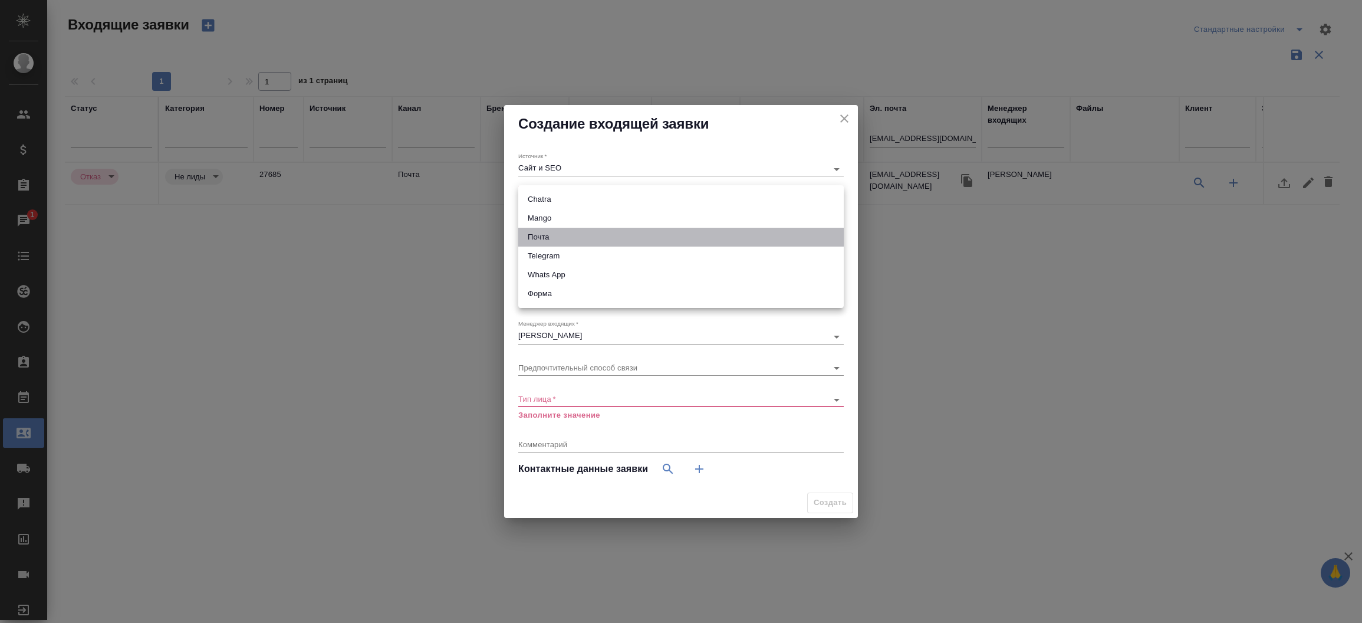
click at [547, 238] on li "Почта" at bounding box center [681, 237] width 326 height 19
type input "640a088c6aae0874b0a8d791"
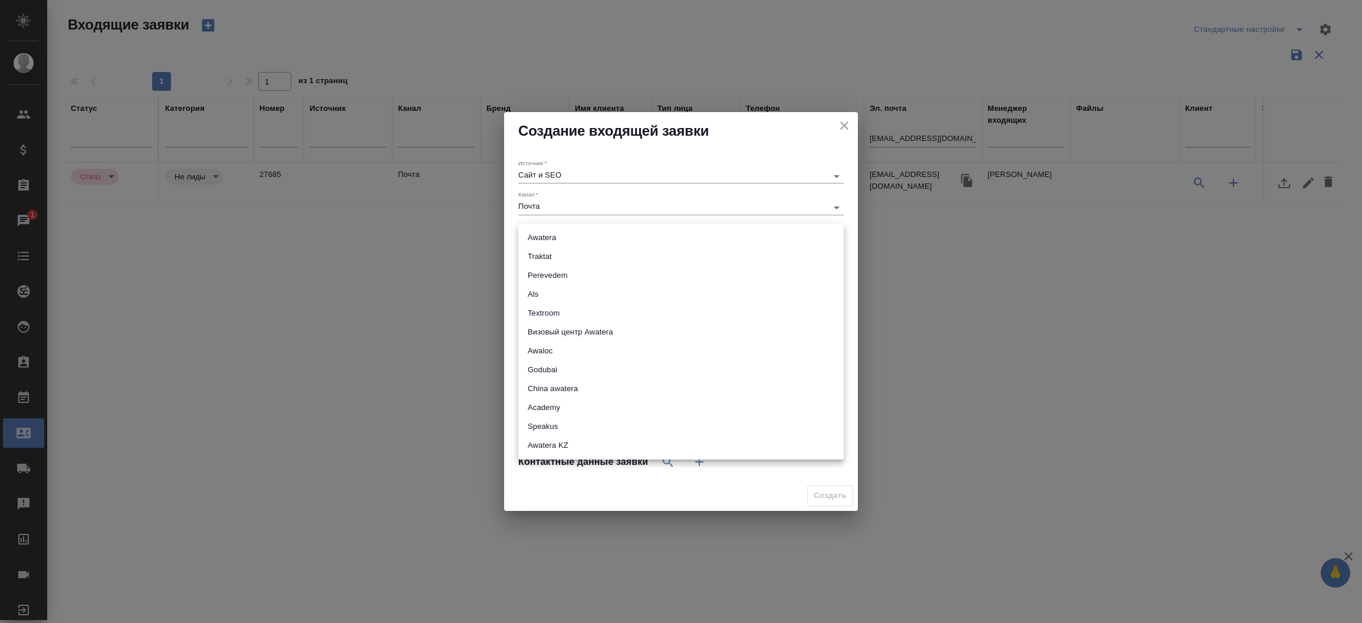
click at [590, 241] on body "🙏 .cls-1 fill:#fff; AWATERA Прутько Ирина i.prutko Клиенты Спецификации Заказы …" at bounding box center [681, 311] width 1362 height 623
click at [590, 241] on li "Awatera" at bounding box center [681, 237] width 326 height 19
type input "awatera"
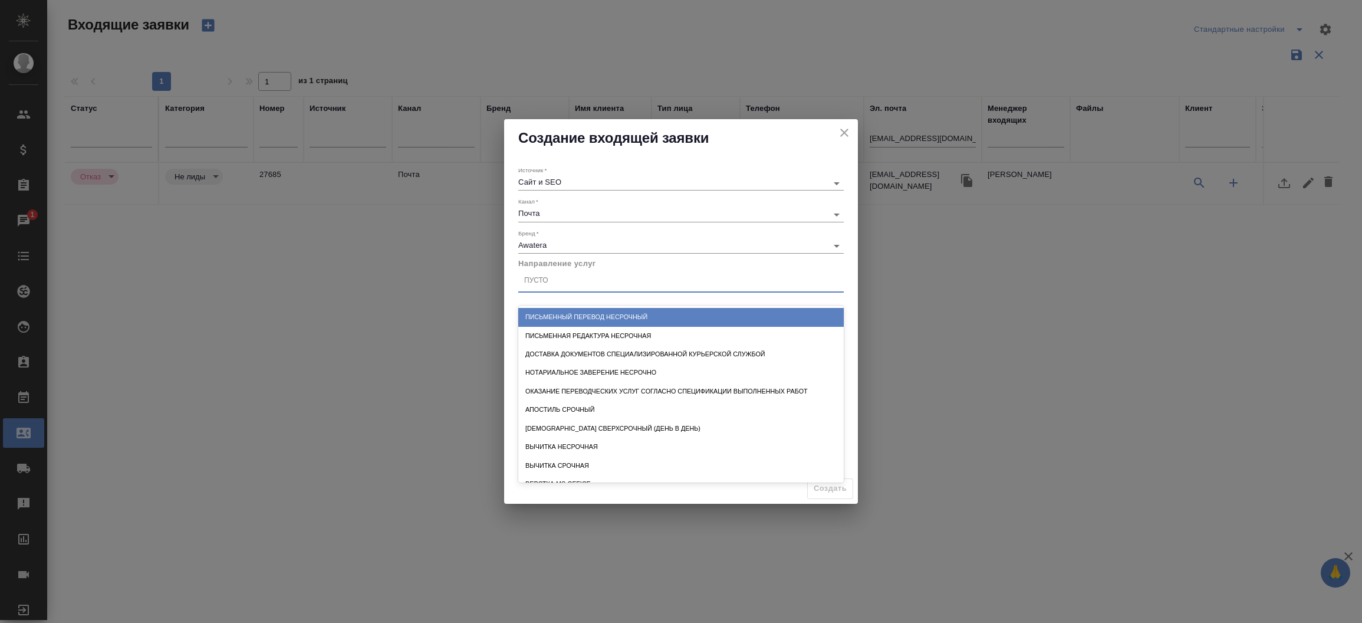
click at [572, 281] on div "Пусто" at bounding box center [681, 280] width 326 height 17
type input "пись"
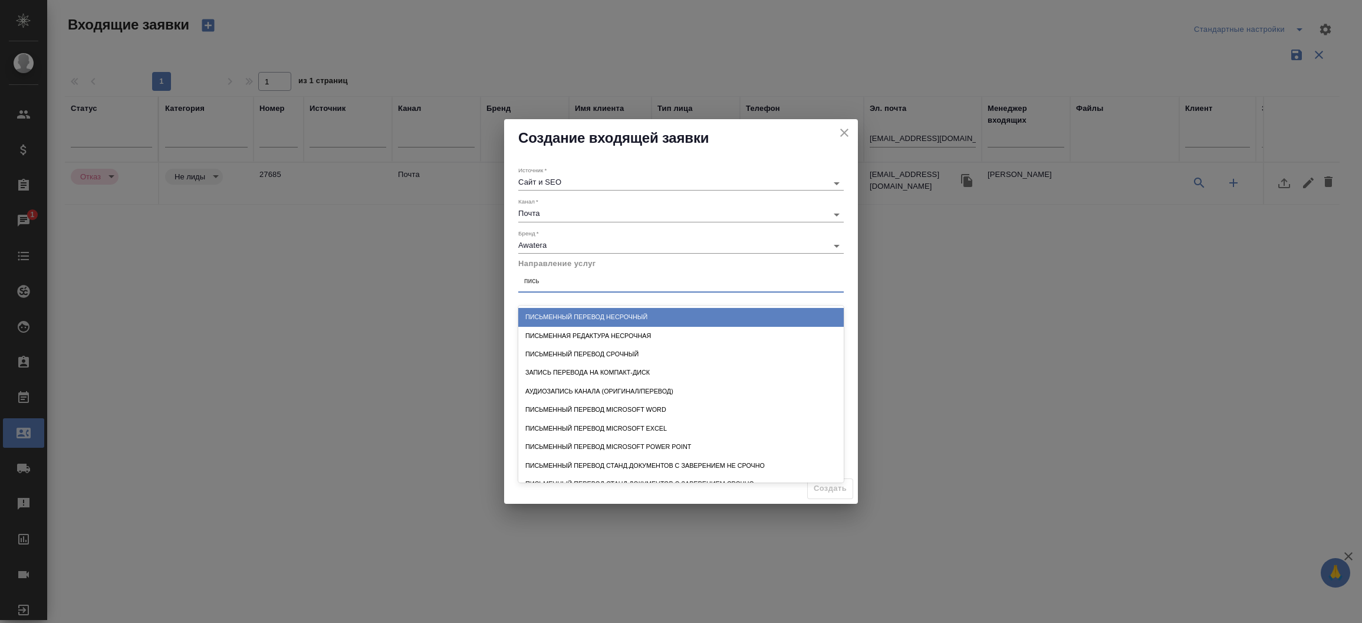
click at [592, 313] on div "Письменный перевод несрочный" at bounding box center [681, 317] width 326 height 18
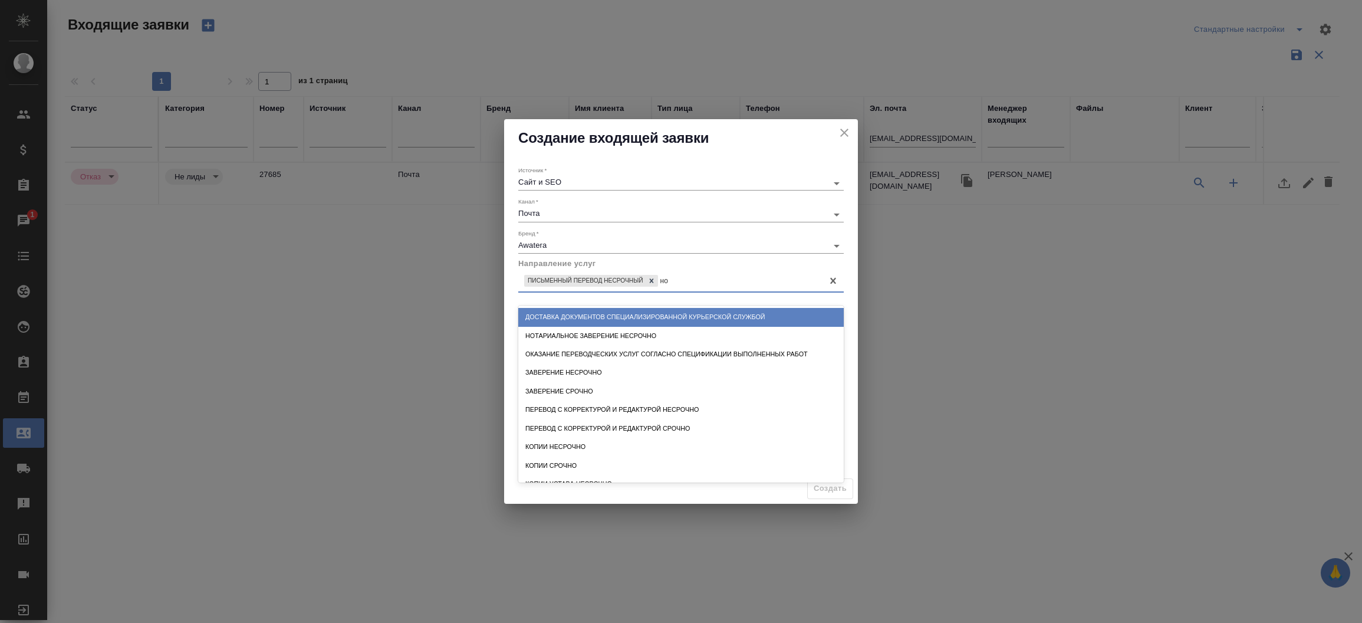
type input "нот"
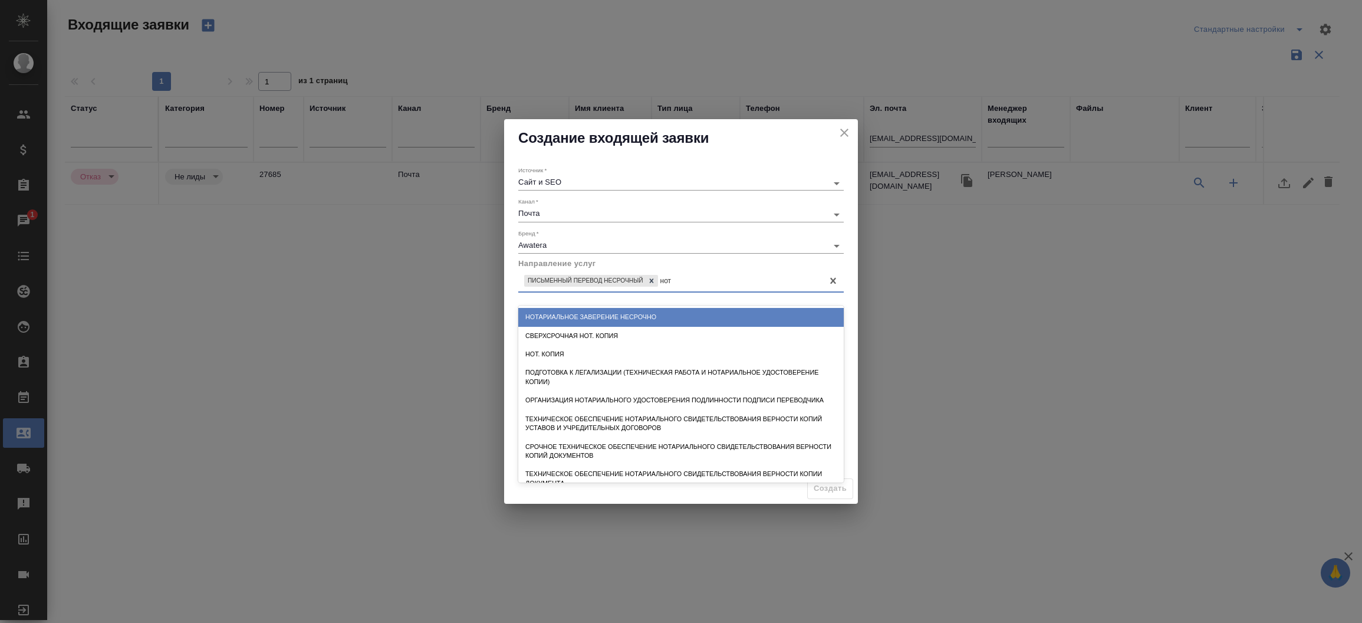
click at [592, 313] on div "Нотариальное заверение несрочно" at bounding box center [681, 317] width 326 height 18
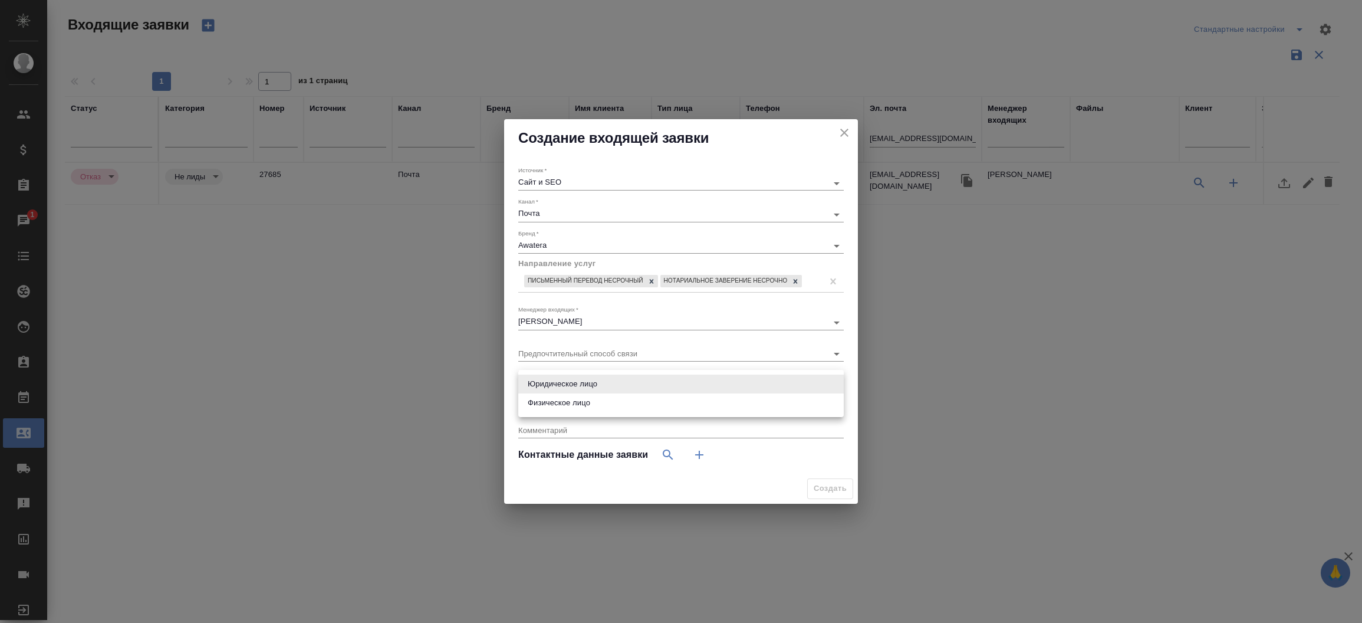
click at [569, 382] on body "🙏 .cls-1 fill:#fff; AWATERA Прутько Ирина i.prutko Клиенты Спецификации Заказы …" at bounding box center [681, 311] width 1362 height 623
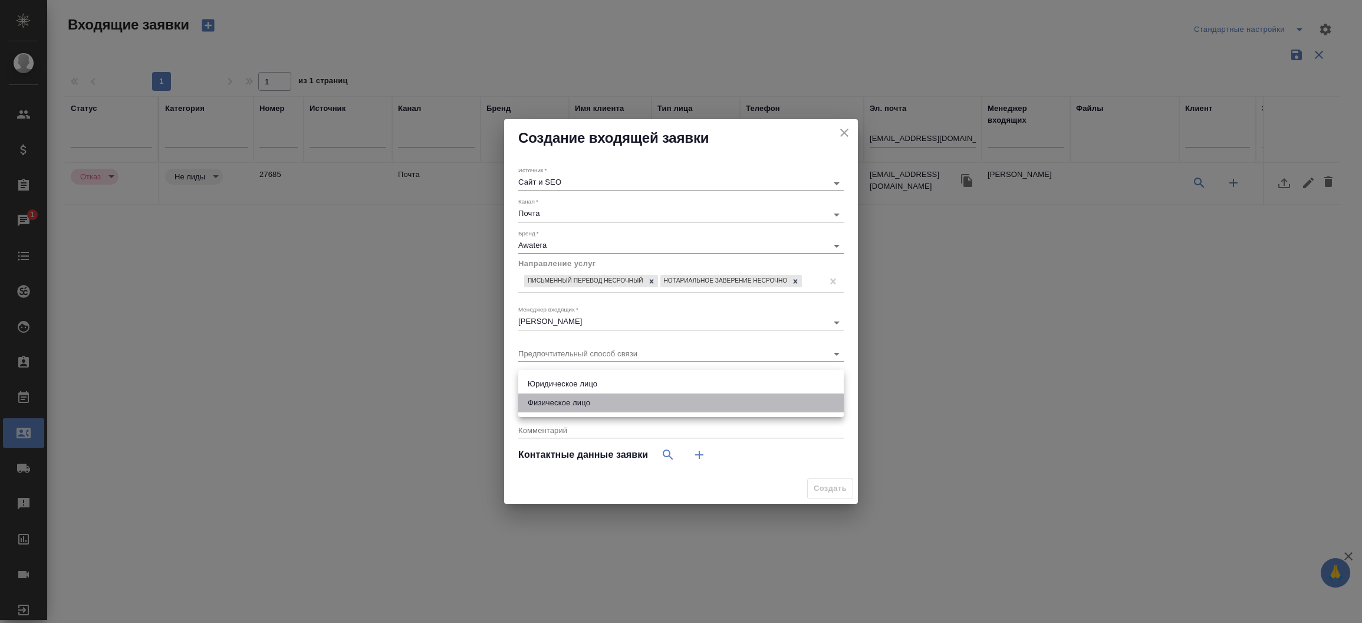
click at [566, 401] on li "Физическое лицо" at bounding box center [681, 402] width 326 height 19
type input "private"
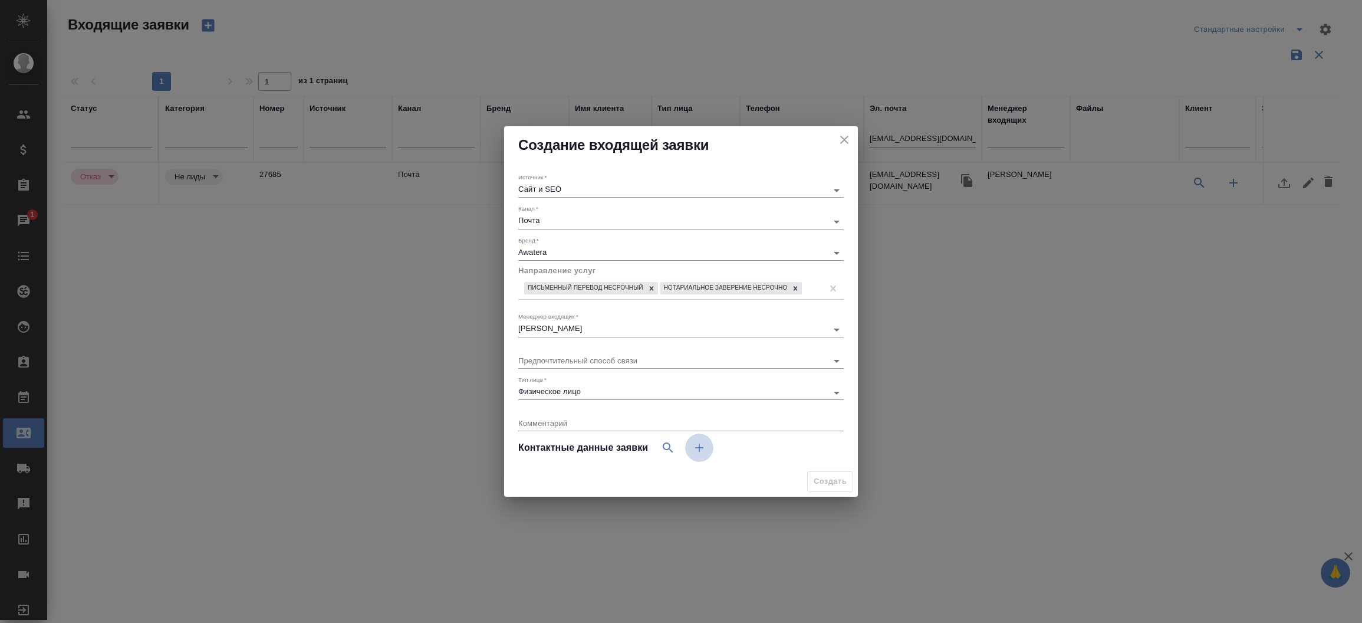
click at [704, 441] on icon "button" at bounding box center [699, 448] width 14 height 14
select select "RU"
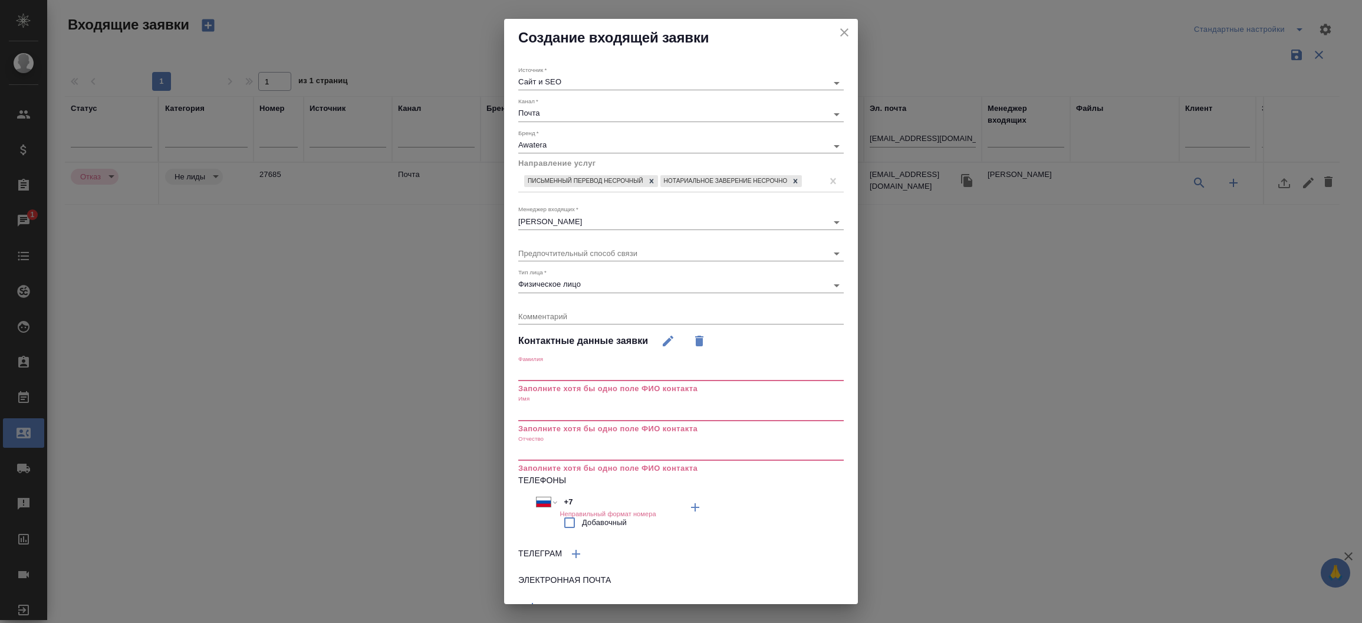
scroll to position [66, 0]
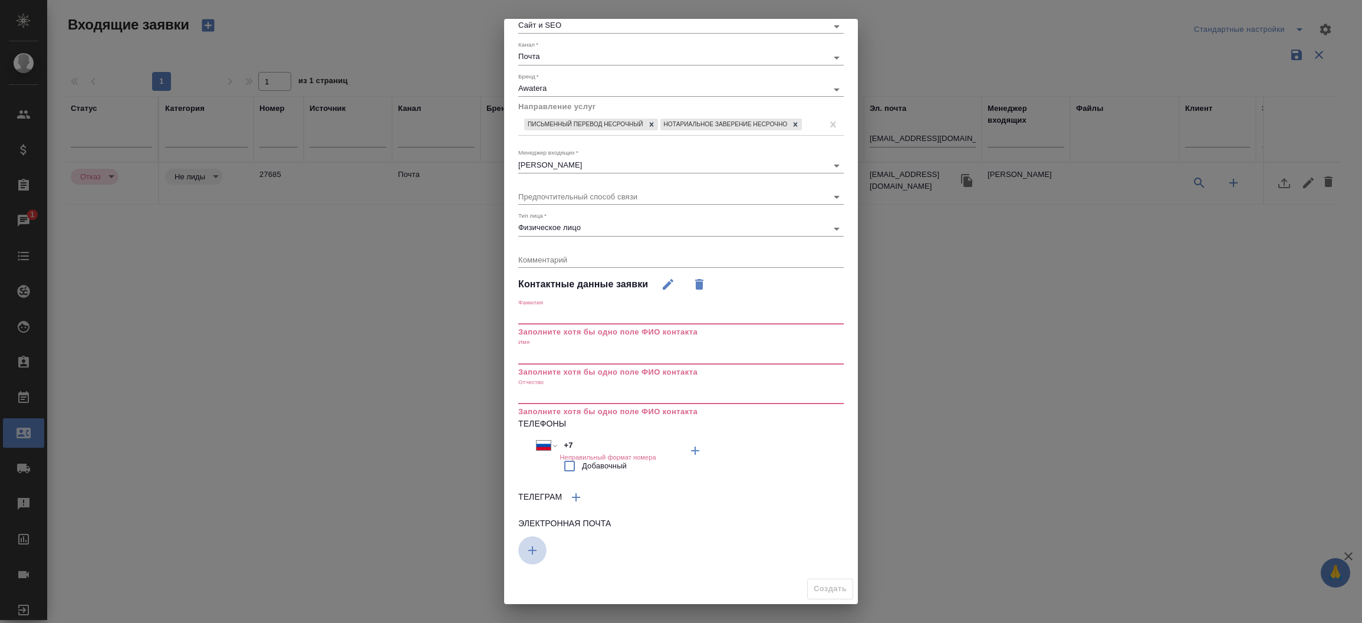
click at [539, 556] on icon "button" at bounding box center [533, 550] width 14 height 14
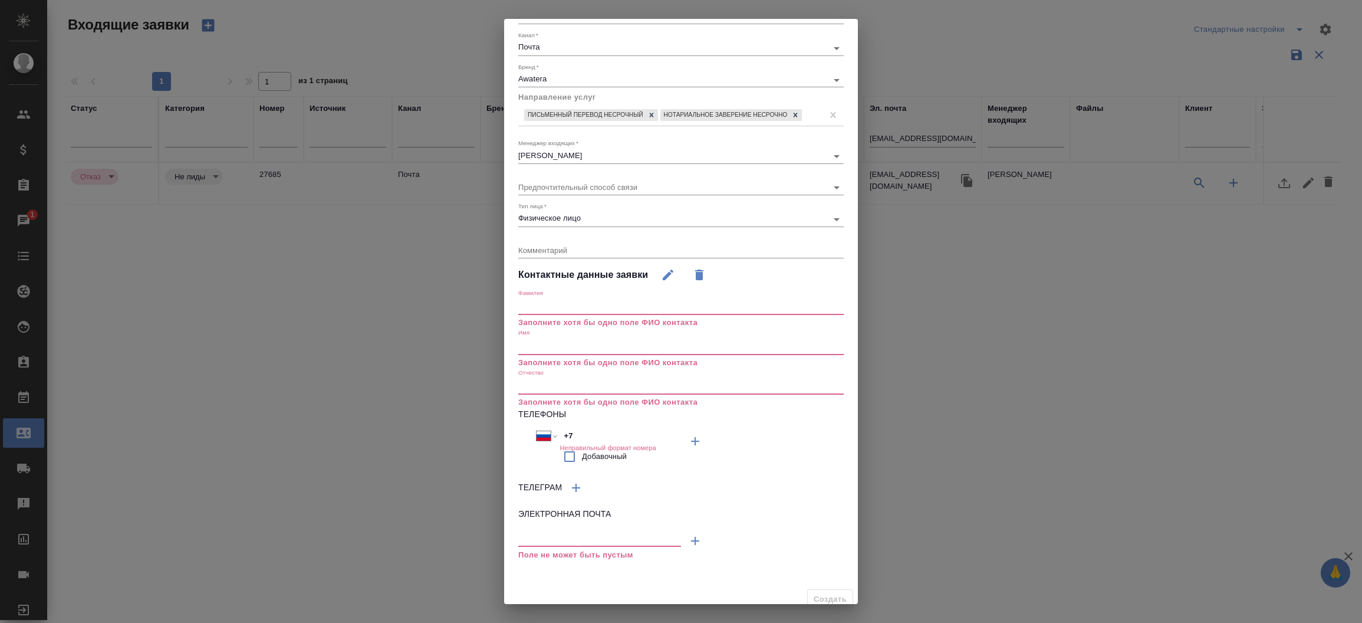
scroll to position [61, 0]
click at [543, 551] on input "text" at bounding box center [599, 543] width 163 height 15
paste input "[EMAIL_ADDRESS][DOMAIN_NAME]"
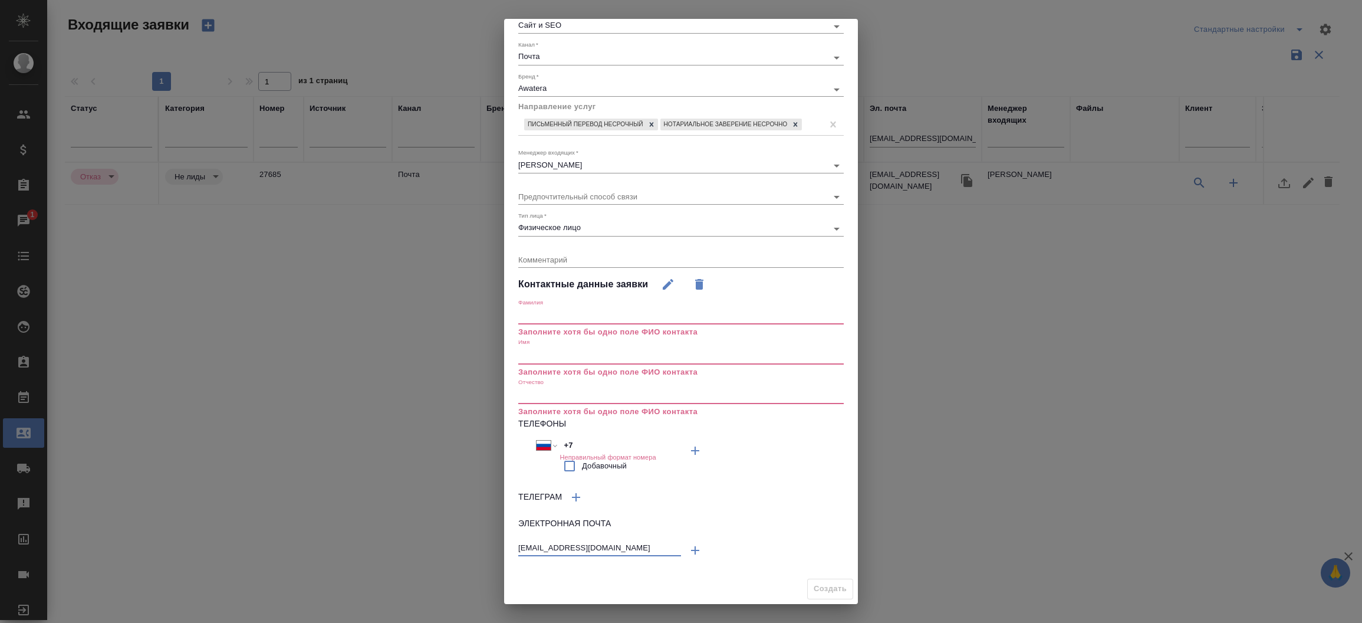
type input "[EMAIL_ADDRESS][DOMAIN_NAME]"
click at [548, 364] on input "text" at bounding box center [681, 355] width 326 height 17
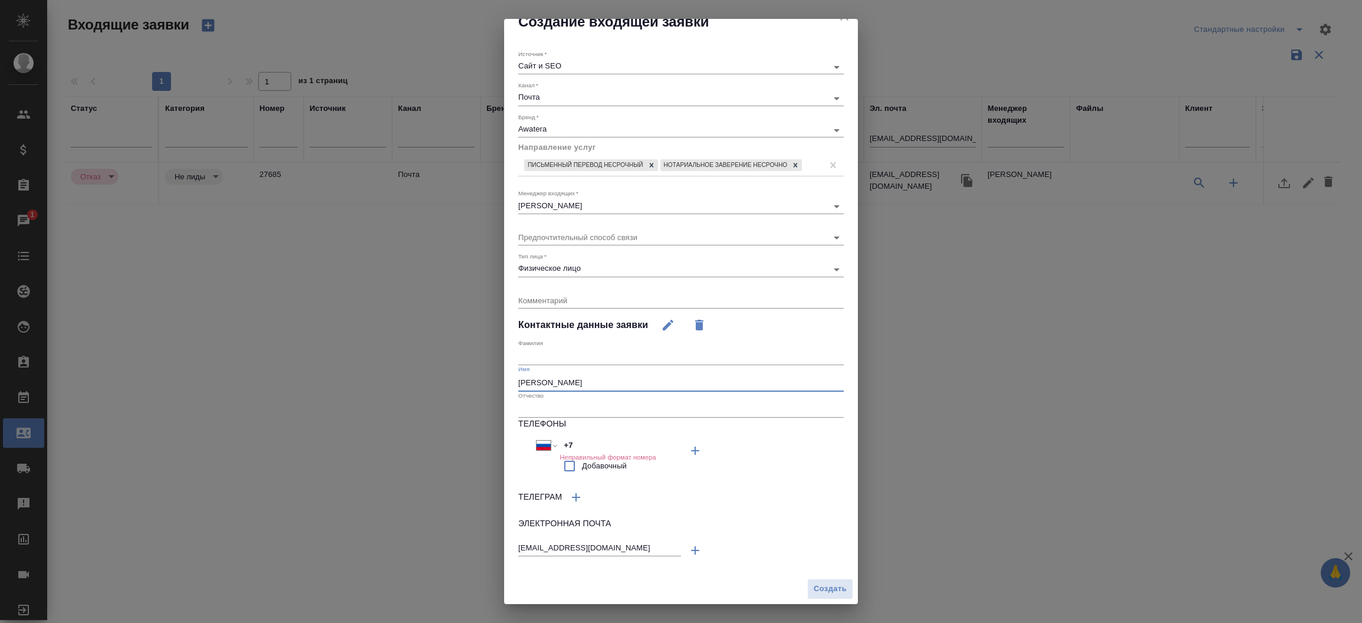
scroll to position [25, 0]
type input "[PERSON_NAME]"
click at [809, 582] on button "Создать" at bounding box center [830, 589] width 46 height 21
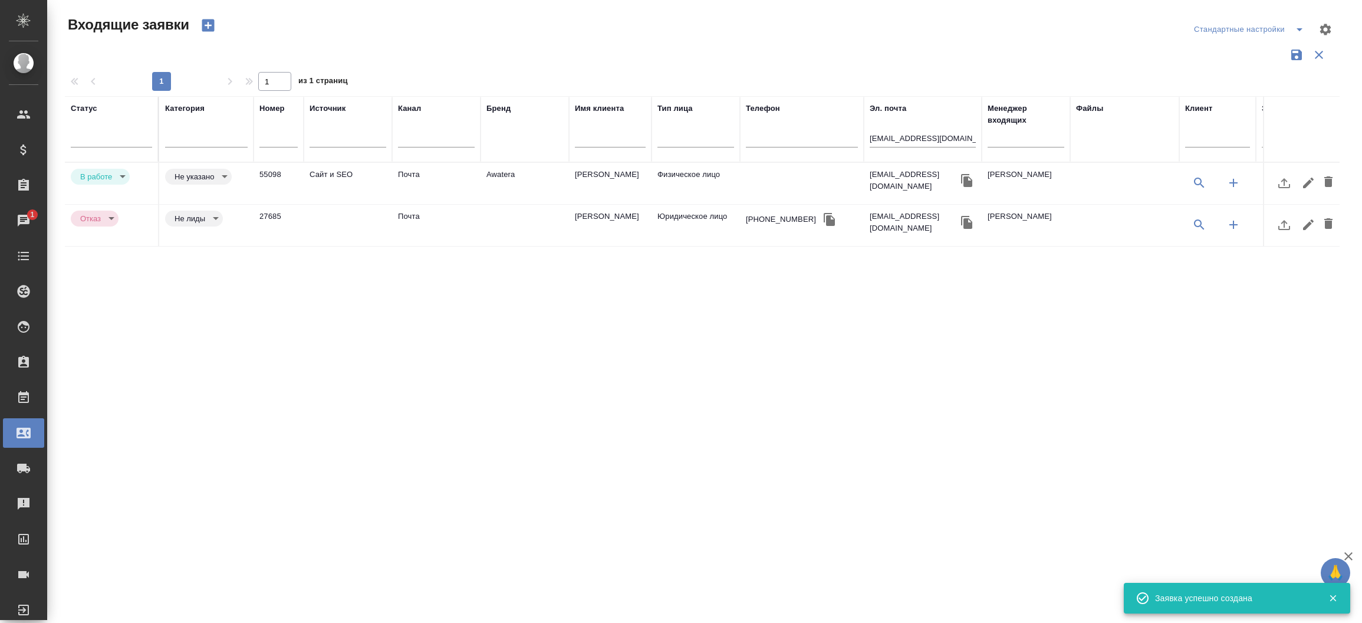
click at [518, 177] on td "Awatera" at bounding box center [525, 183] width 88 height 41
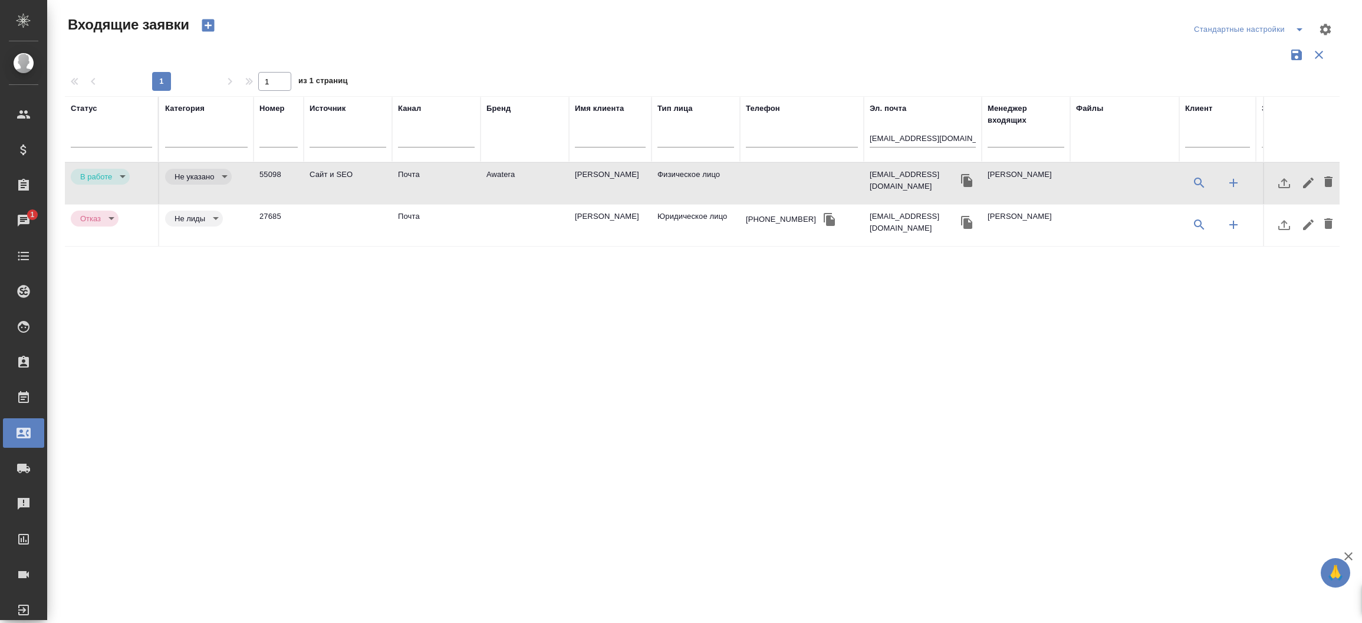
click at [518, 177] on td "Awatera" at bounding box center [525, 183] width 88 height 41
click at [960, 179] on icon "button" at bounding box center [967, 180] width 14 height 14
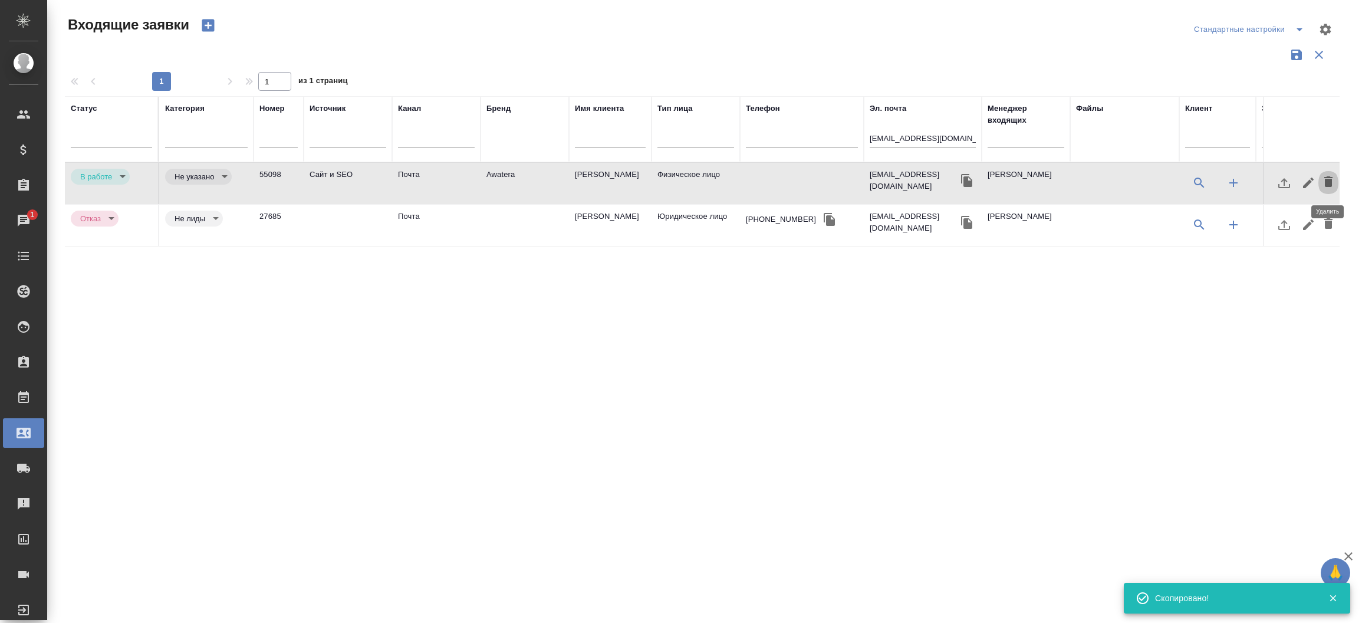
click at [1332, 180] on icon "button" at bounding box center [1329, 182] width 14 height 14
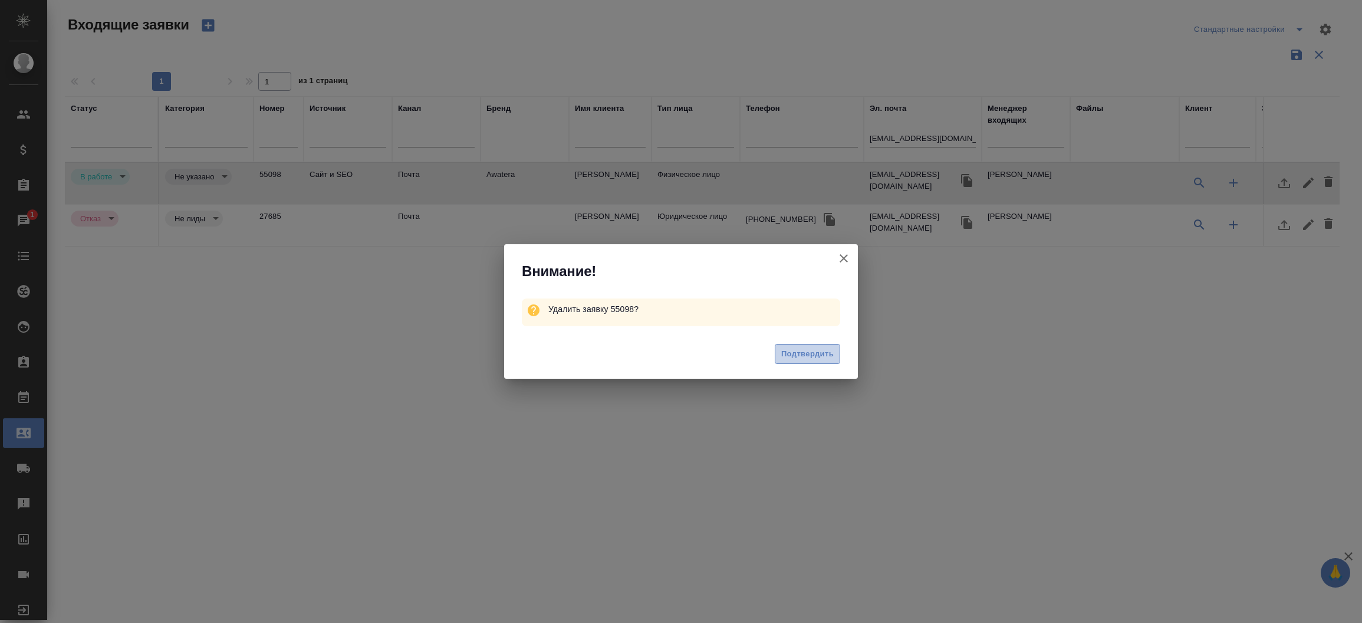
click at [813, 360] on button "Подтвердить" at bounding box center [807, 354] width 65 height 21
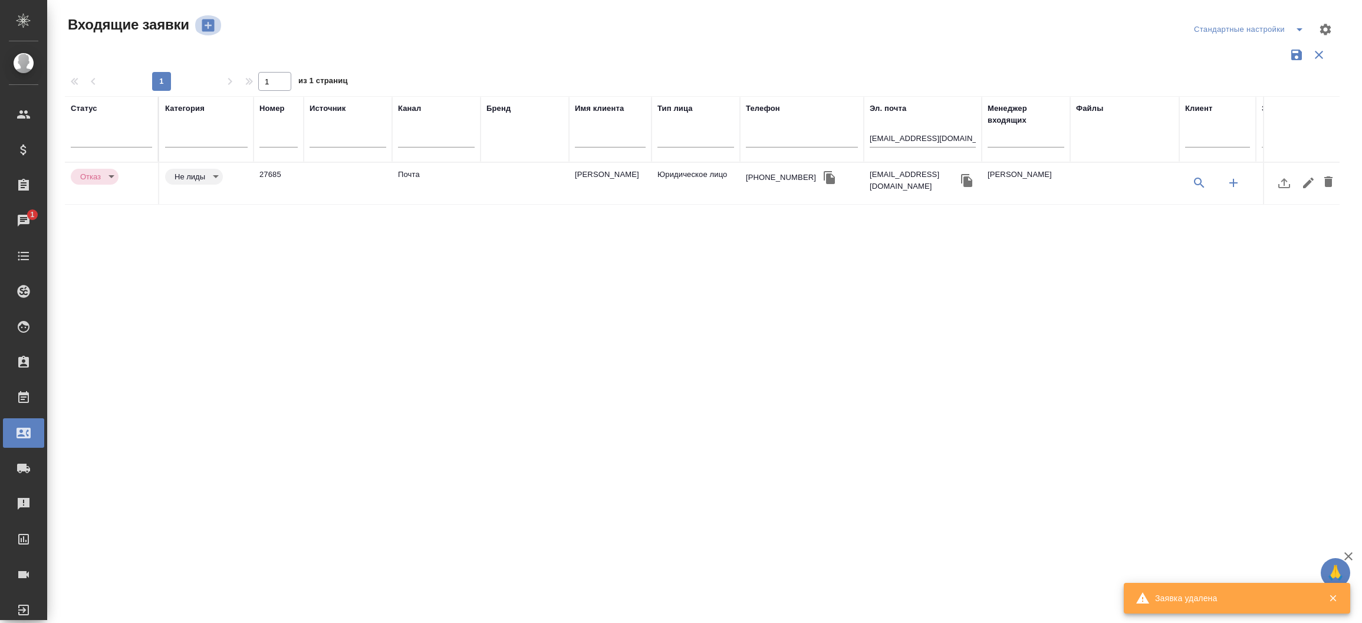
click at [211, 27] on icon "button" at bounding box center [208, 25] width 12 height 12
select select "RU"
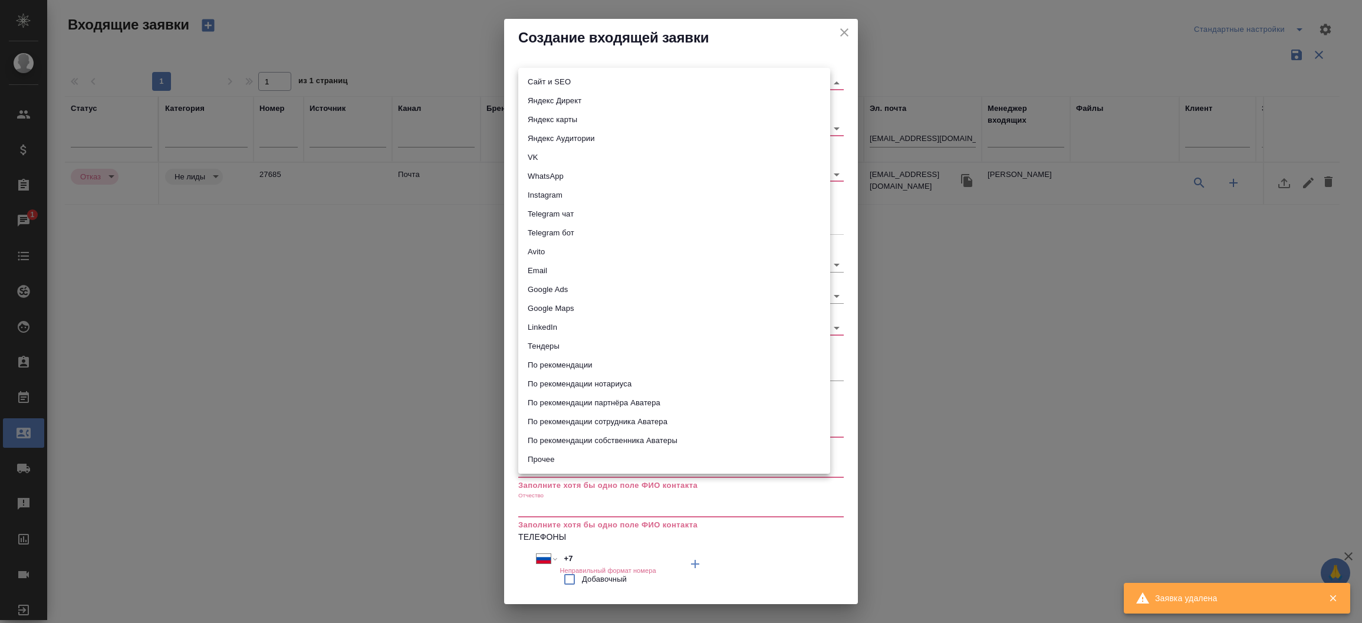
click at [583, 77] on body "🙏 .cls-1 fill:#fff; AWATERA Прутько Ирина i.prutko Клиенты Спецификации Заказы …" at bounding box center [681, 311] width 1362 height 623
click at [583, 77] on li "Сайт и SEO" at bounding box center [674, 82] width 312 height 19
type input "seo"
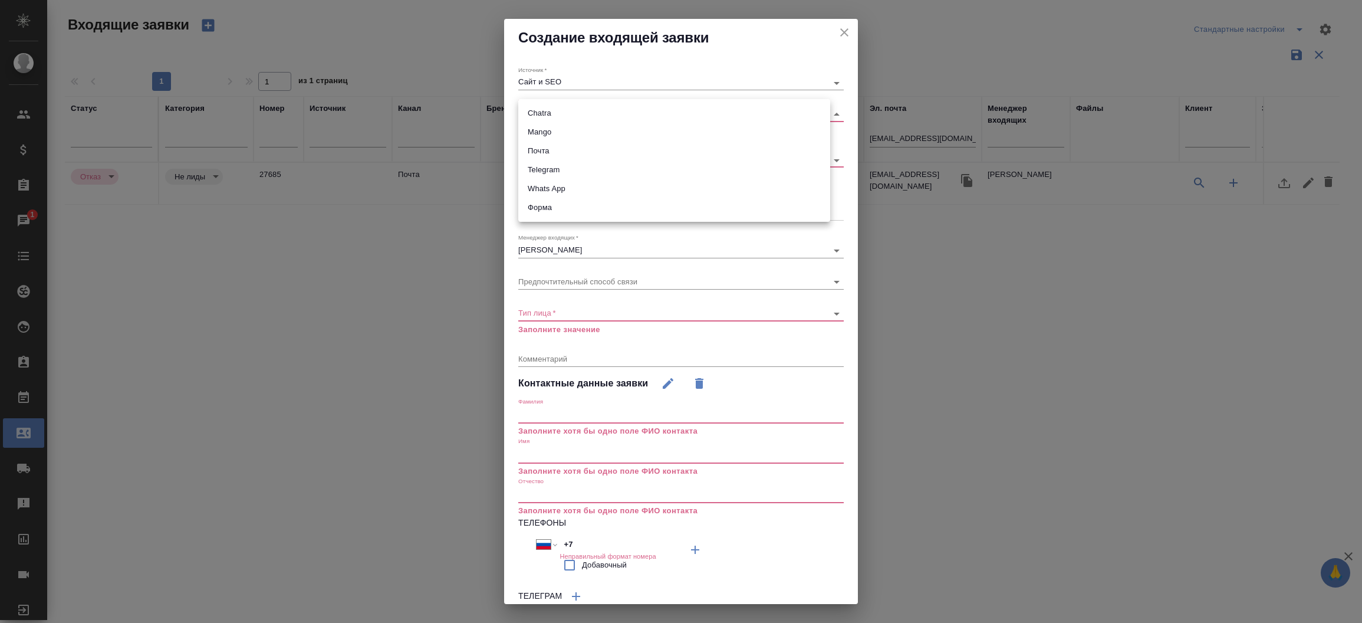
click at [575, 114] on body "🙏 .cls-1 fill:#fff; AWATERA Прутько Ирина i.prutko Клиенты Спецификации Заказы …" at bounding box center [681, 311] width 1362 height 623
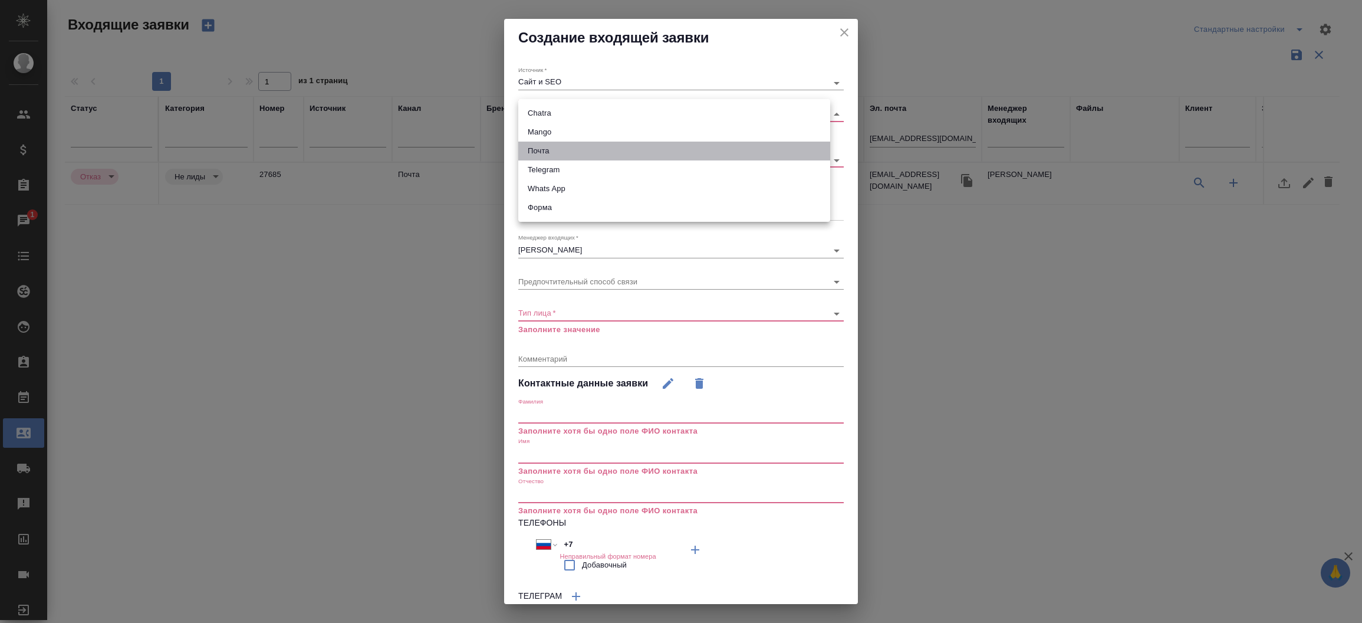
click at [560, 148] on li "Почта" at bounding box center [674, 151] width 312 height 19
type input "640a088c6aae0874b0a8d791"
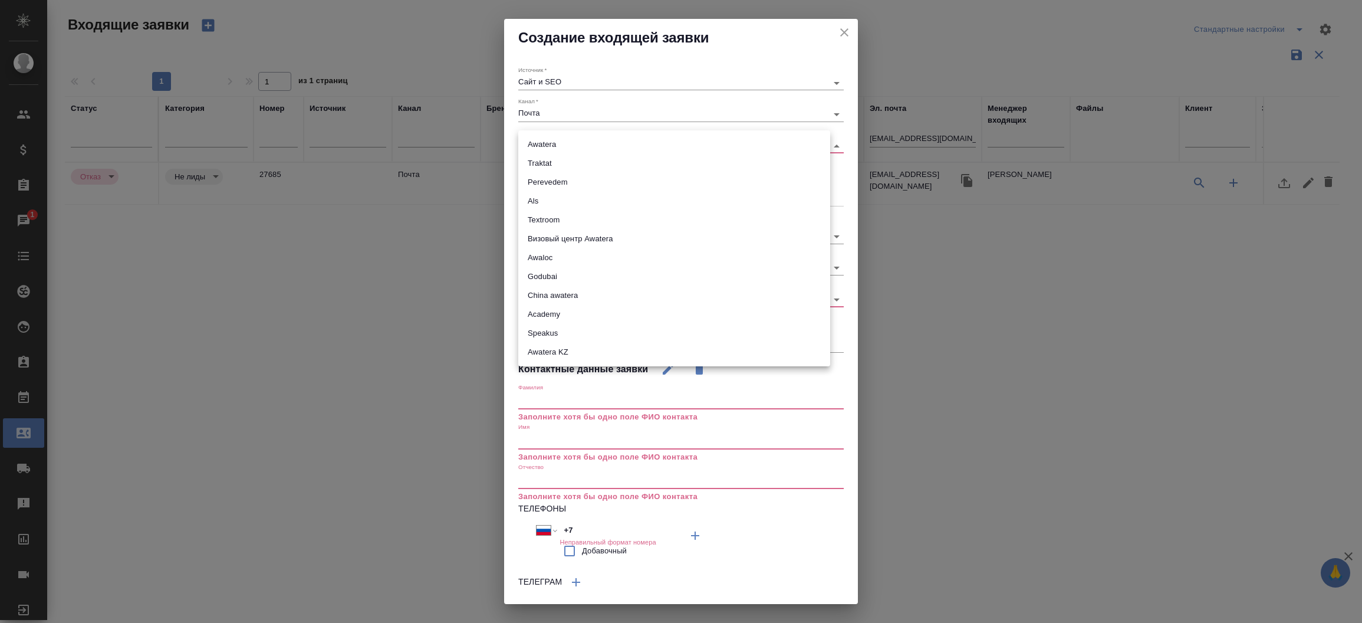
click at [561, 149] on body "🙏 .cls-1 fill:#fff; AWATERA Прутько Ирина i.prutko Клиенты Спецификации Заказы …" at bounding box center [681, 311] width 1362 height 623
click at [561, 149] on li "Awatera" at bounding box center [674, 144] width 312 height 19
type input "awatera"
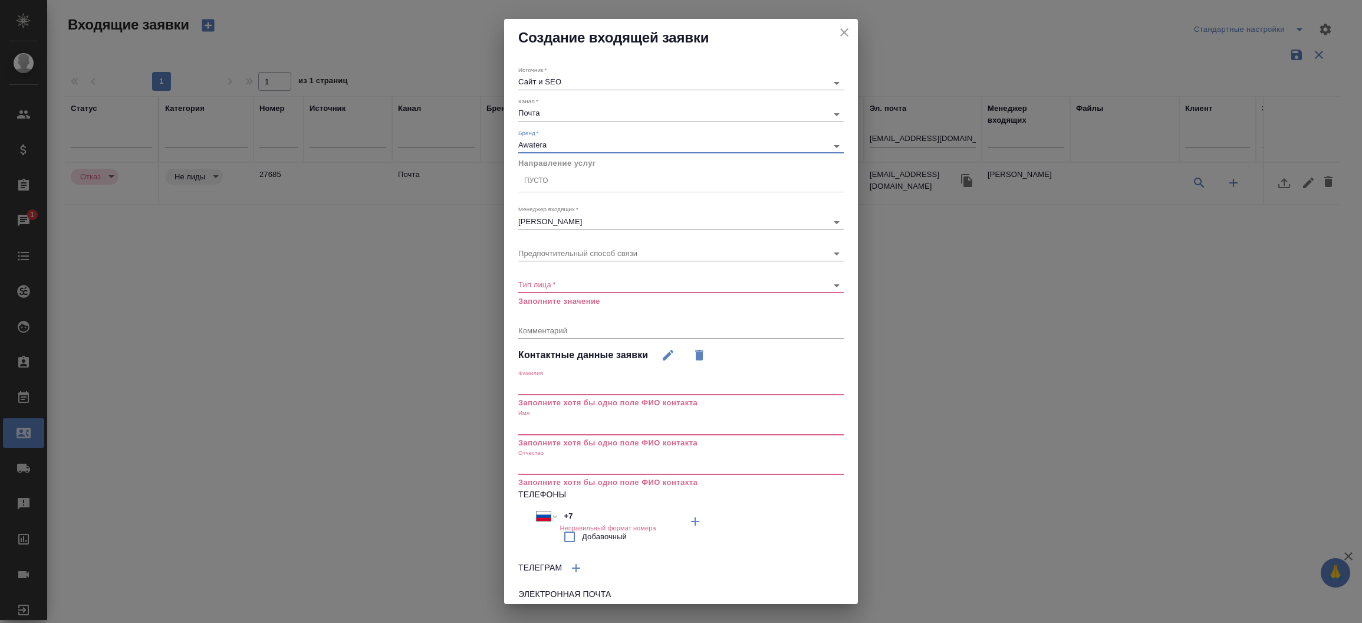
click at [546, 287] on body "🙏 .cls-1 fill:#fff; AWATERA Прутько Ирина i.prutko Клиенты Спецификации Заказы …" at bounding box center [681, 311] width 1362 height 623
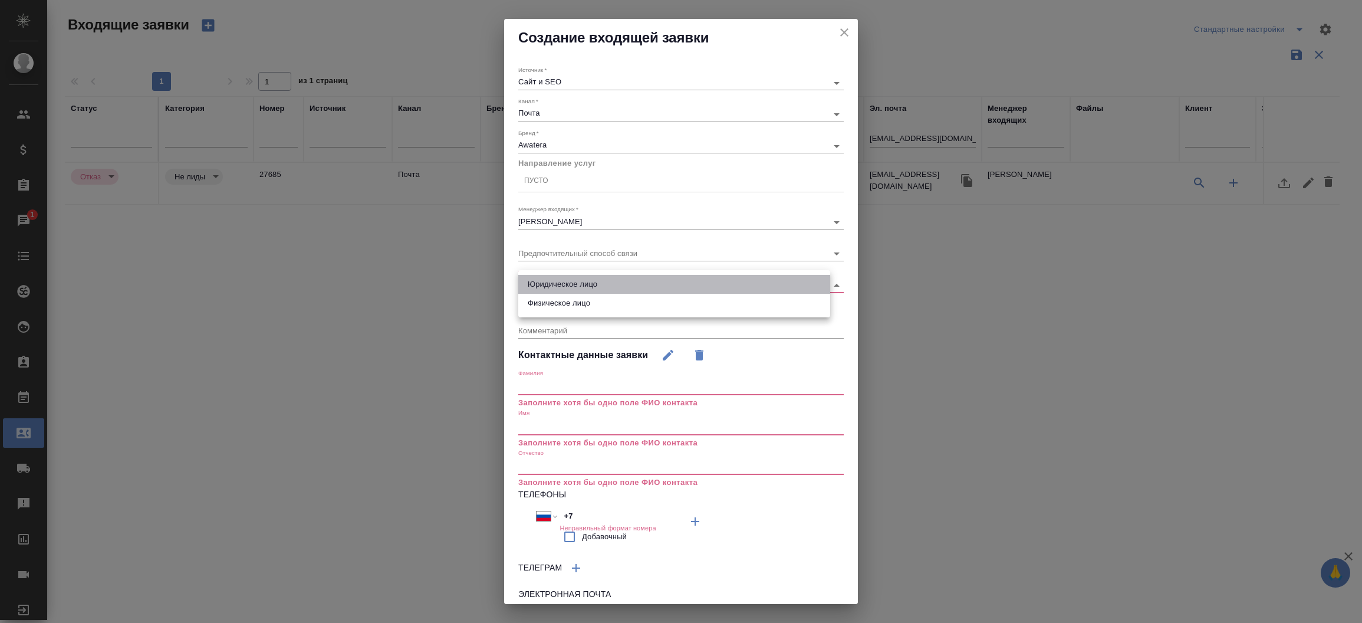
click at [546, 292] on li "Юридическое лицо" at bounding box center [674, 284] width 312 height 19
type input "company"
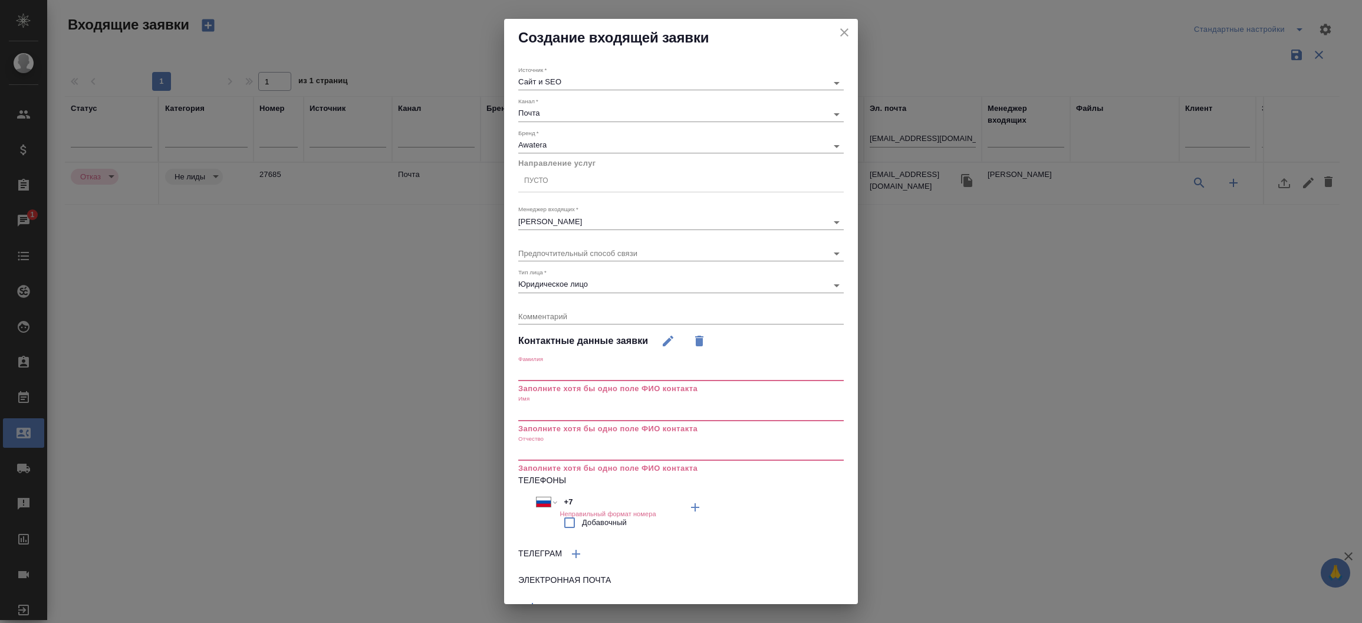
click at [558, 409] on input "text" at bounding box center [681, 412] width 326 height 17
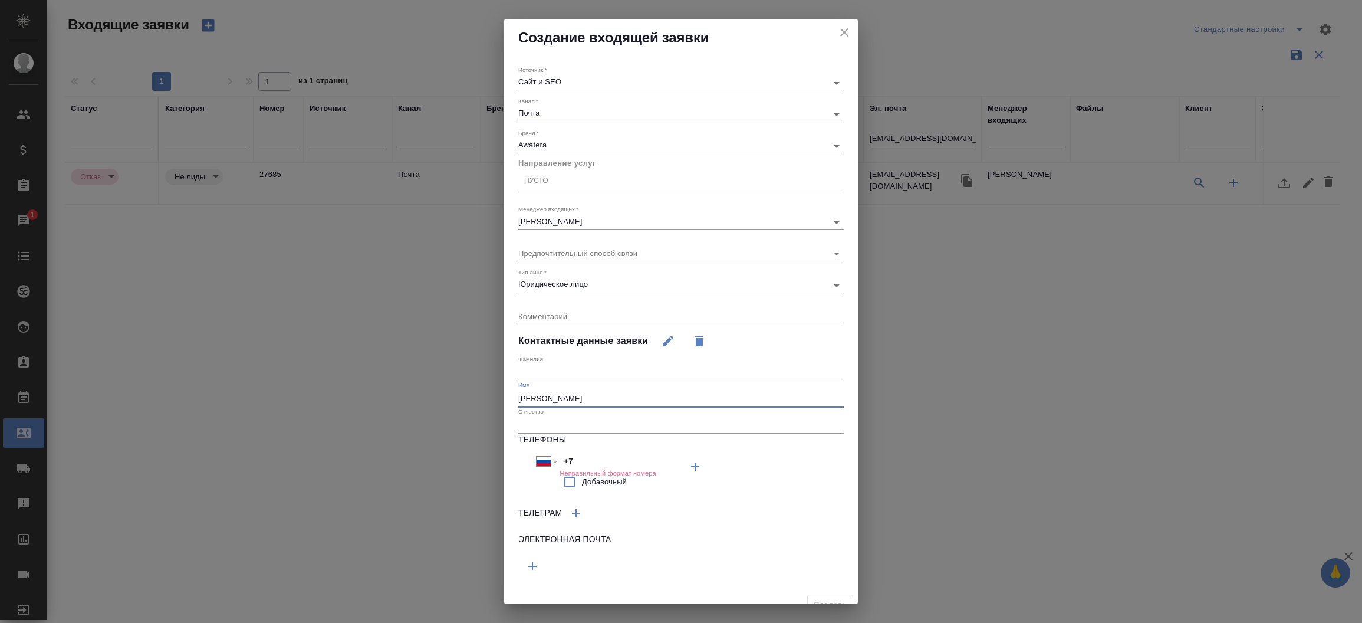
type input "[PERSON_NAME]"
click at [540, 567] on button "button" at bounding box center [532, 566] width 28 height 28
click at [541, 566] on input "text" at bounding box center [599, 564] width 163 height 15
paste input "reg2@miptest.ru"
type input "reg2@miptest.ru"
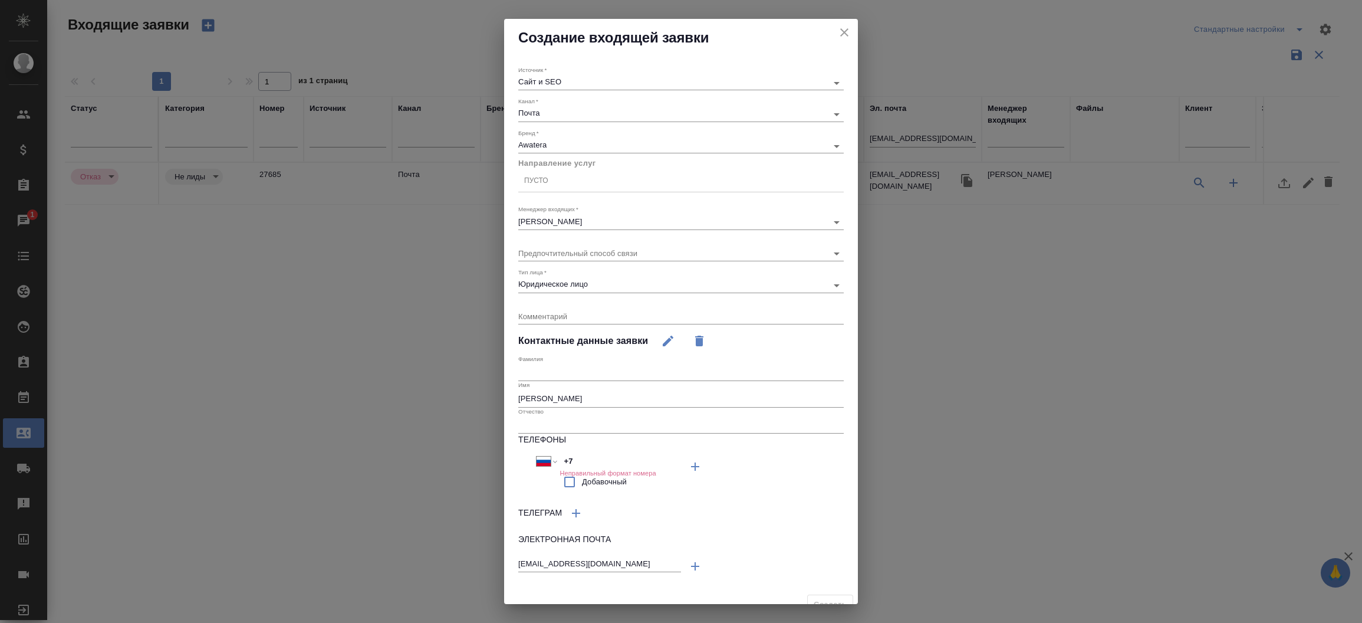
scroll to position [15, 0]
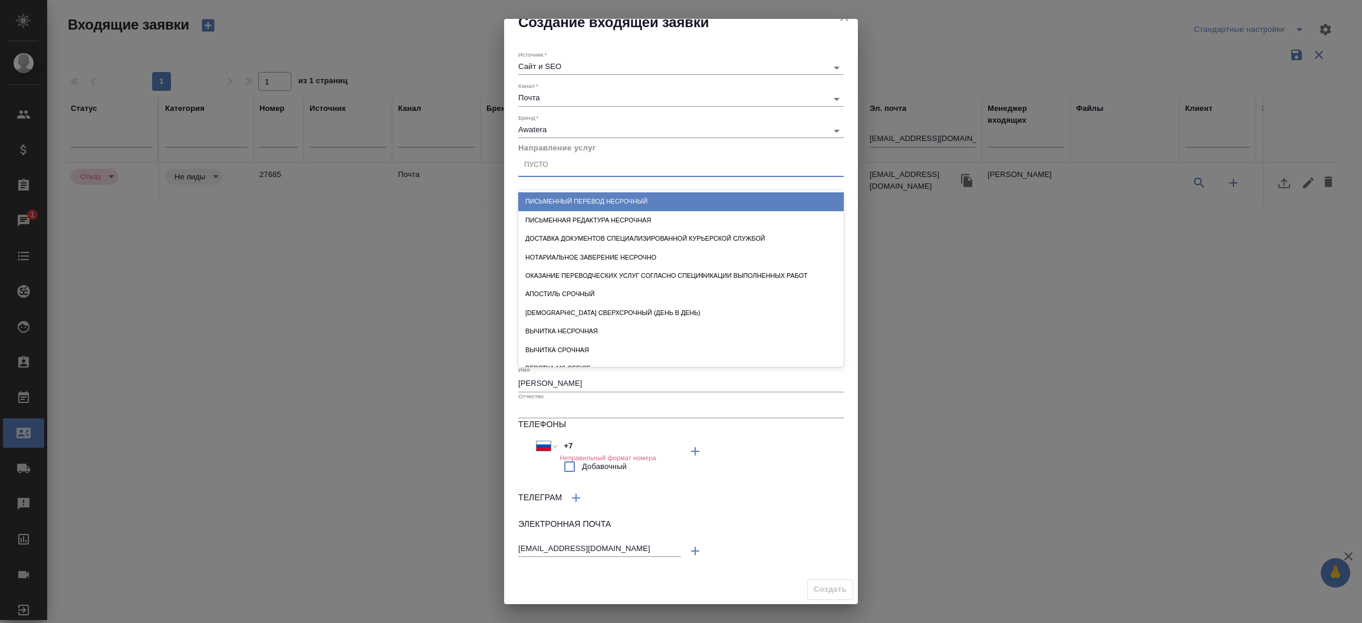
click at [571, 162] on div "Пусто" at bounding box center [681, 165] width 326 height 17
type input "пись"
click at [578, 196] on div "Письменный перевод несрочный" at bounding box center [681, 201] width 326 height 18
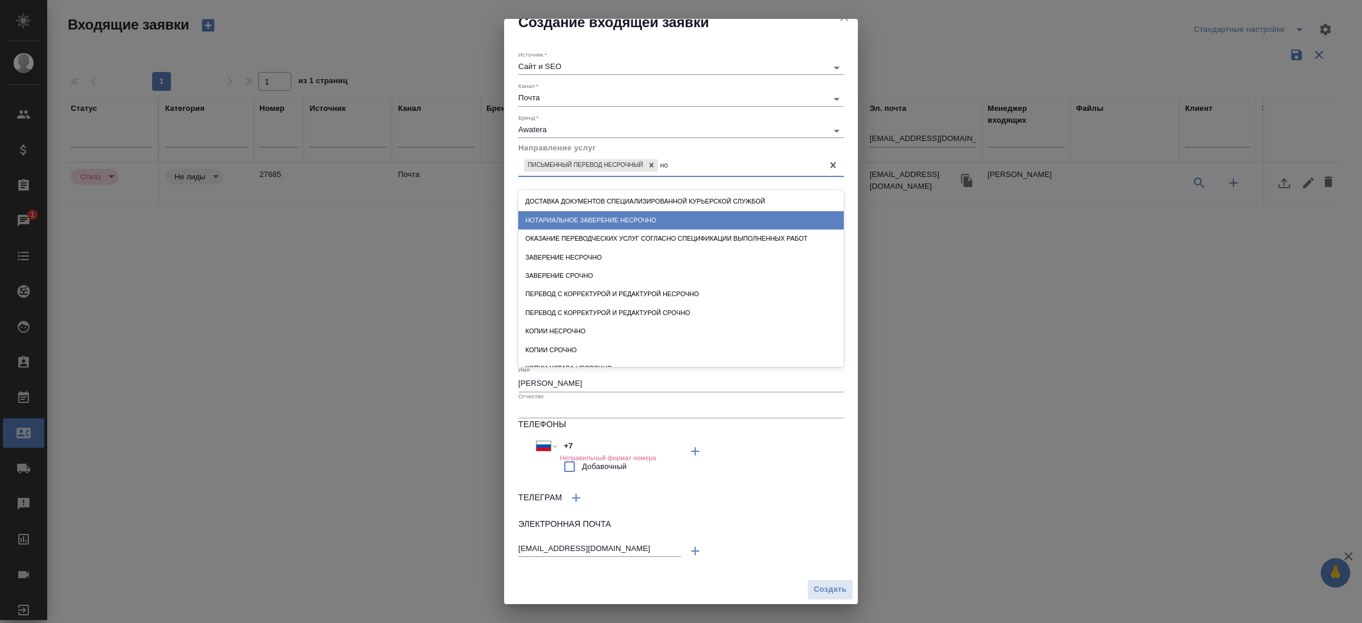
type input "н"
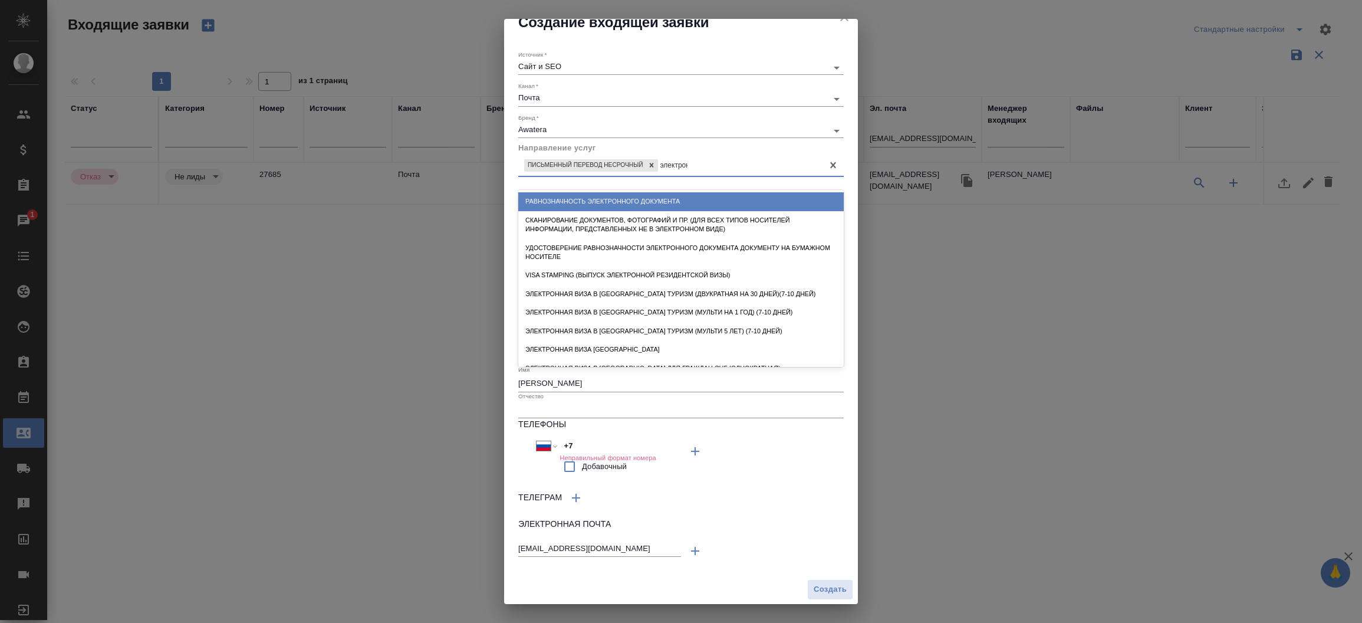
type input "электронн"
click at [578, 196] on div "Равнозначность электронного документа" at bounding box center [681, 201] width 326 height 18
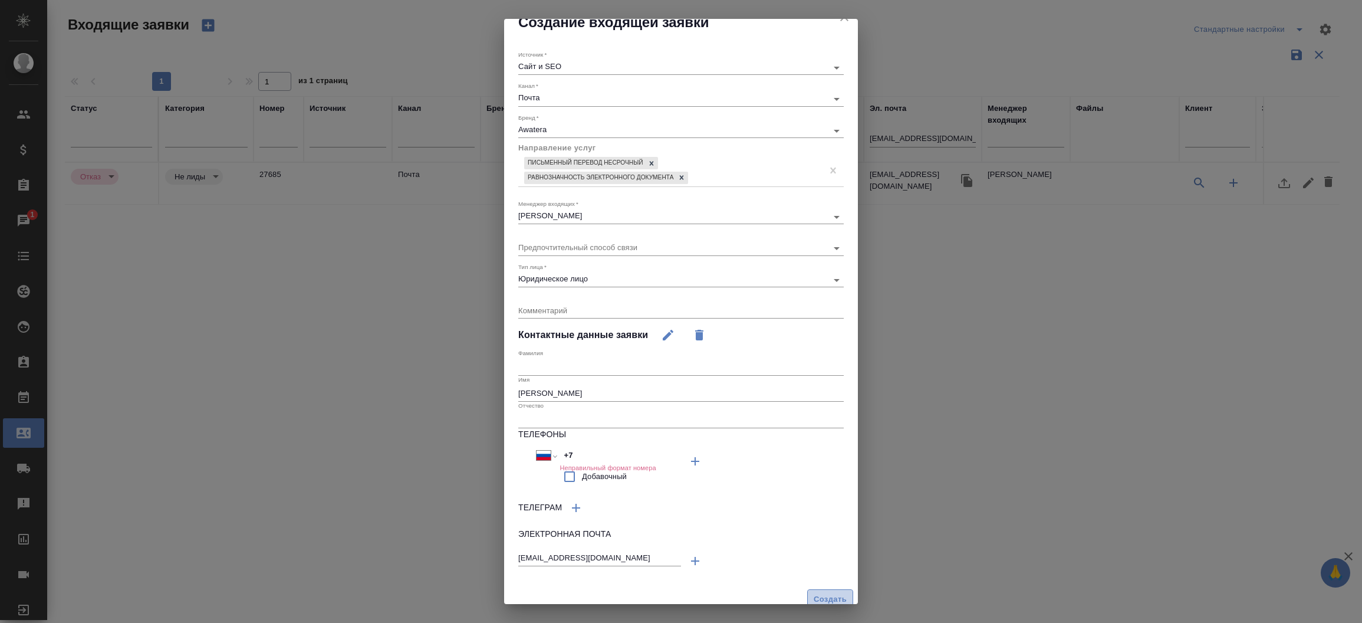
click at [823, 600] on span "Создать" at bounding box center [830, 600] width 33 height 14
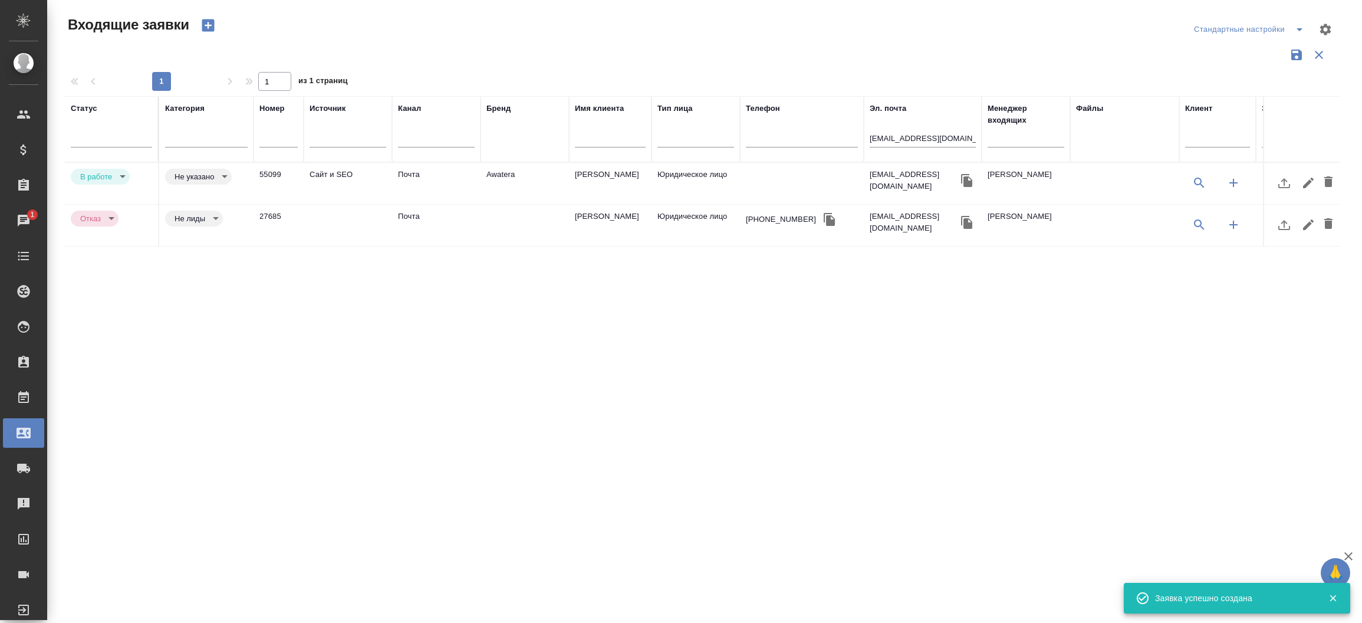
click at [434, 166] on td "Почта" at bounding box center [436, 183] width 88 height 41
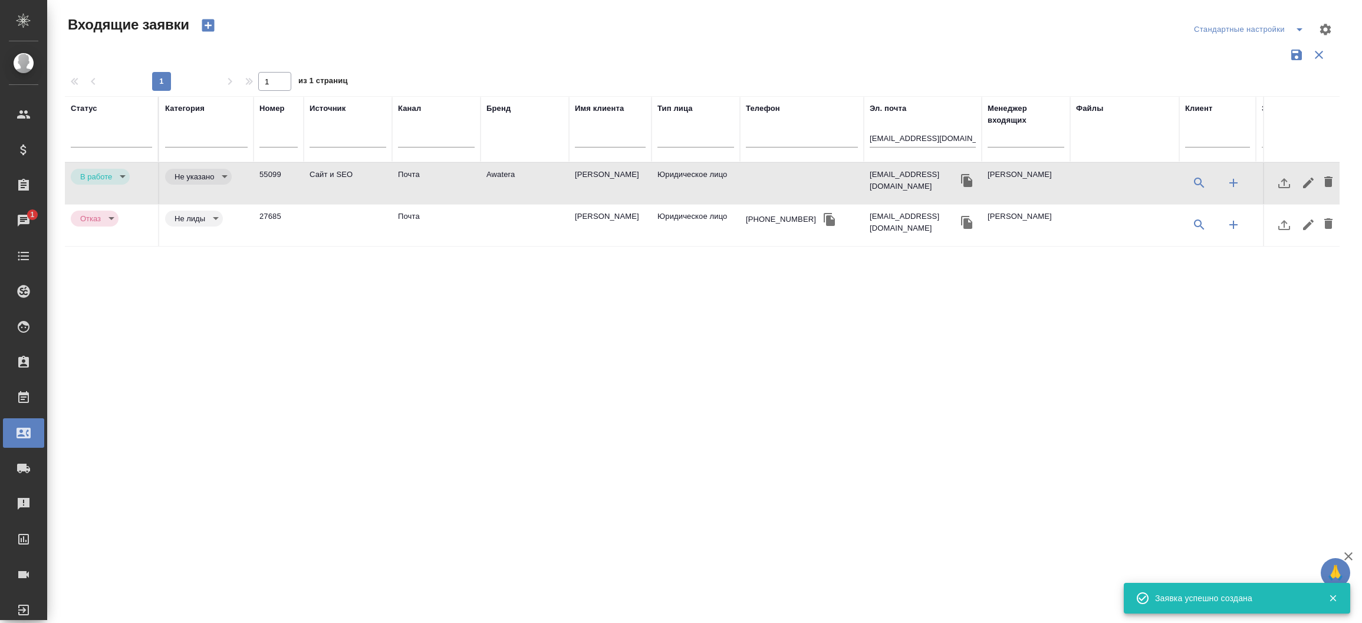
click at [434, 166] on td "Почта" at bounding box center [436, 183] width 88 height 41
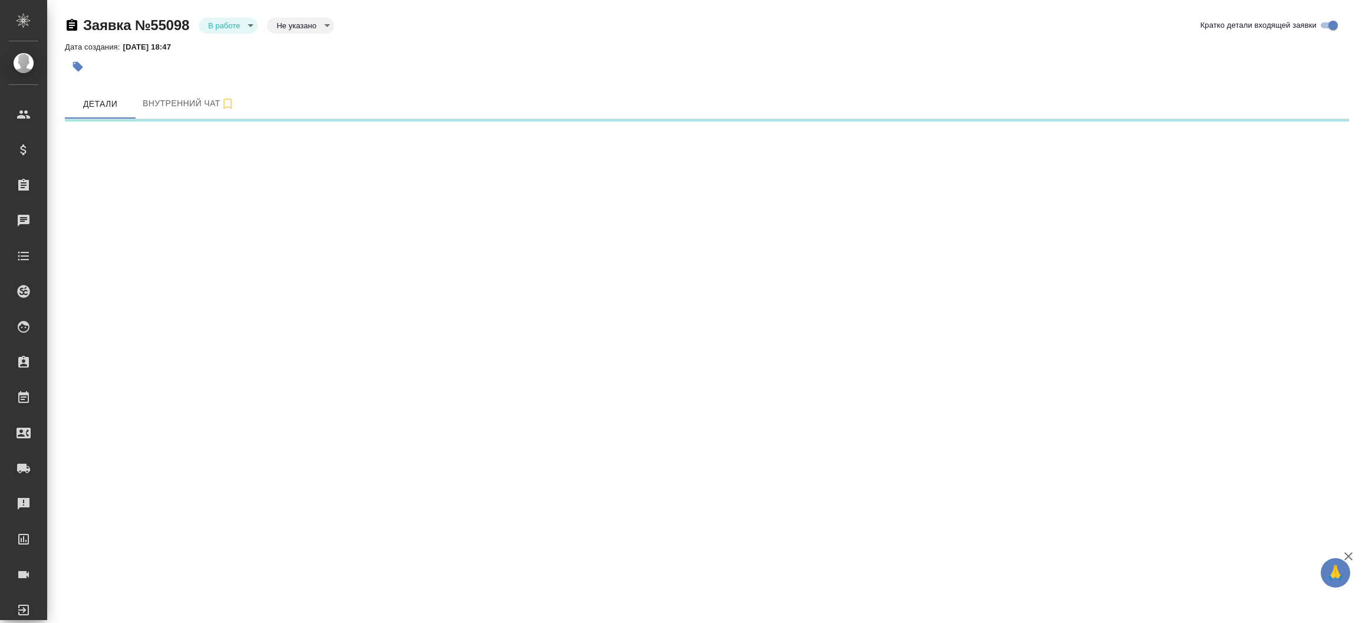
select select "RU"
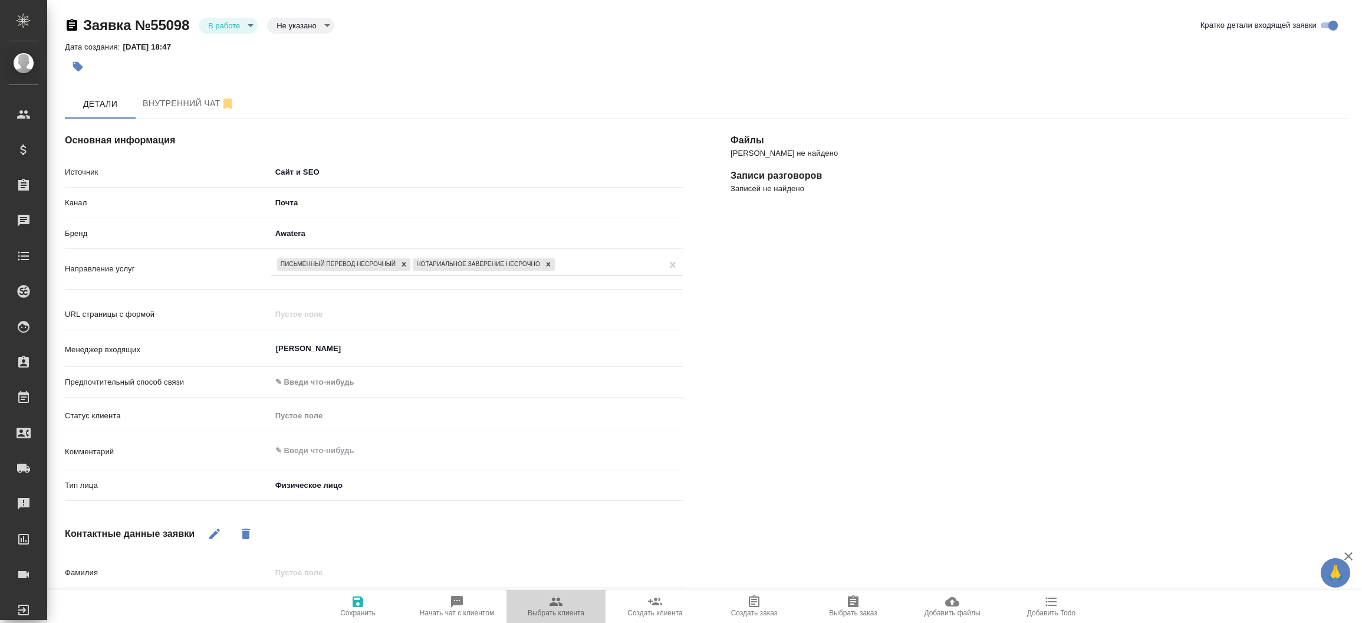
click at [557, 596] on icon "button" at bounding box center [556, 602] width 14 height 14
type textarea "x"
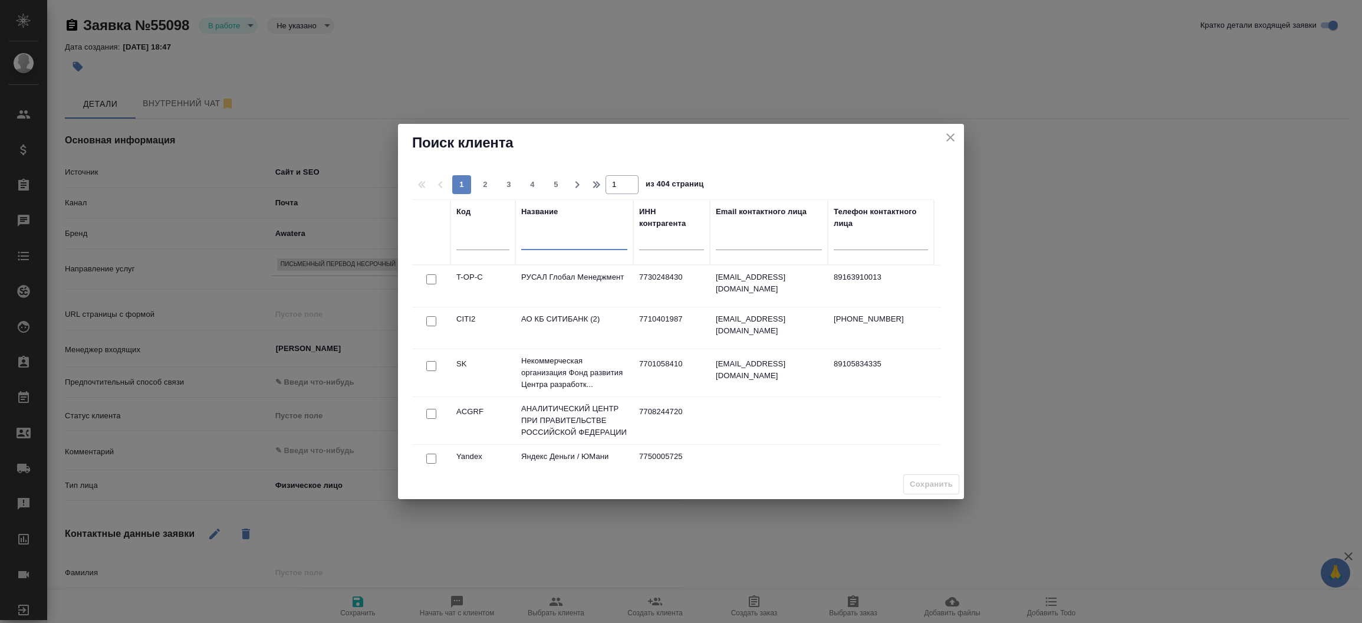
click at [521, 242] on input "text" at bounding box center [574, 242] width 106 height 15
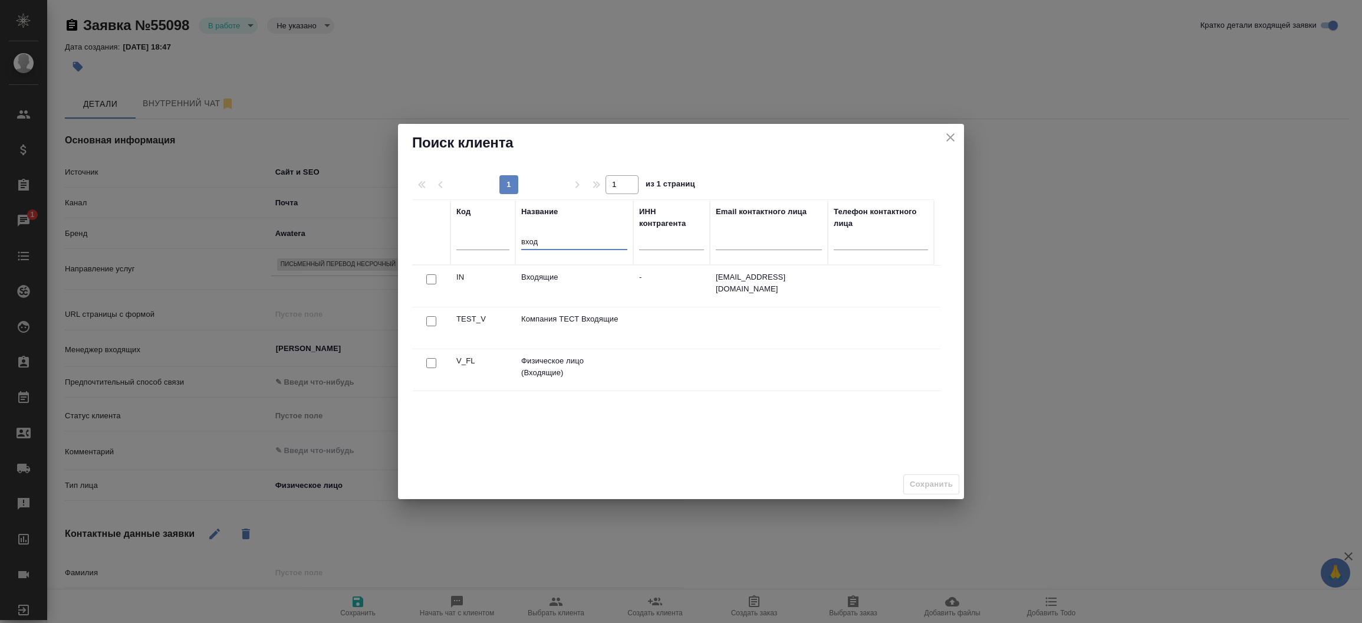
type input "вход"
click at [434, 366] on input "checkbox" at bounding box center [431, 363] width 10 height 10
checkbox input "true"
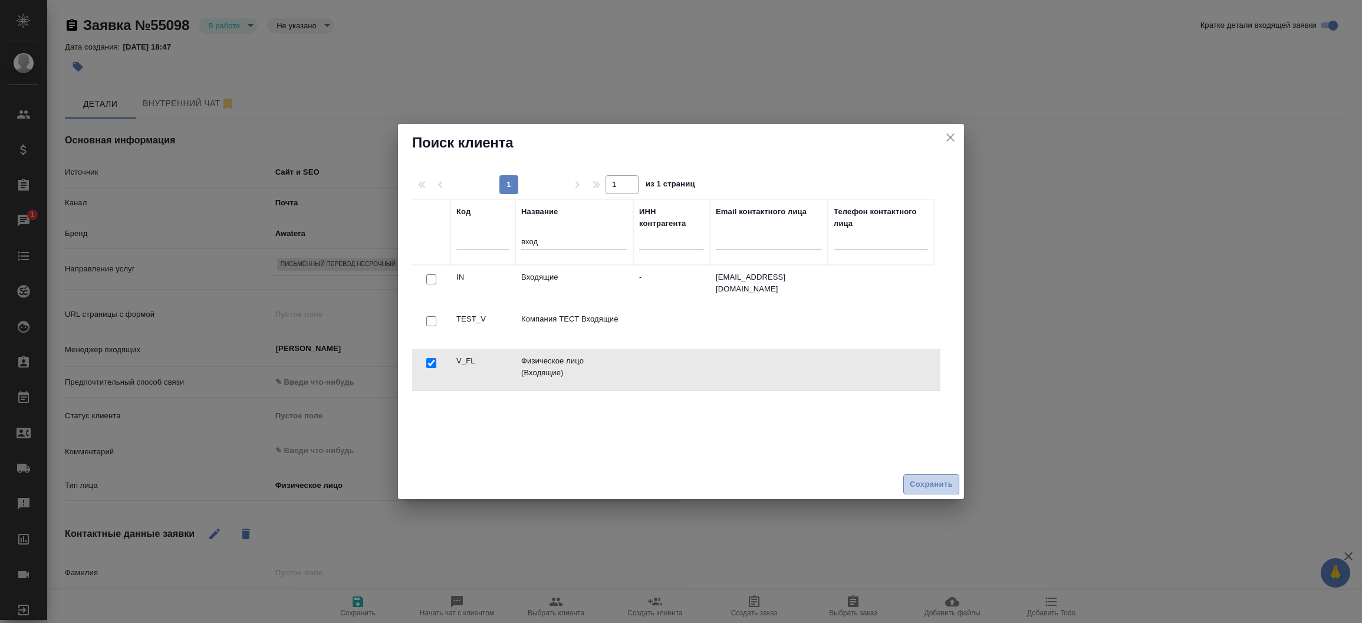
click at [929, 484] on span "Сохранить" at bounding box center [931, 485] width 43 height 14
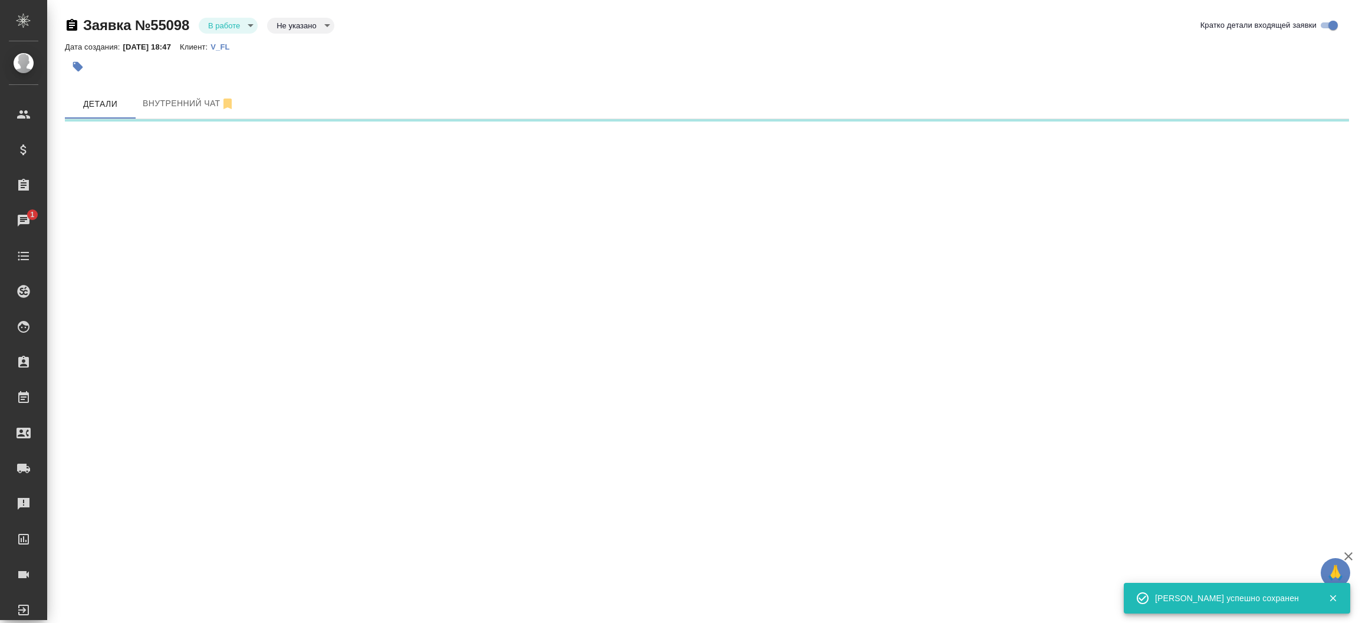
select select "RU"
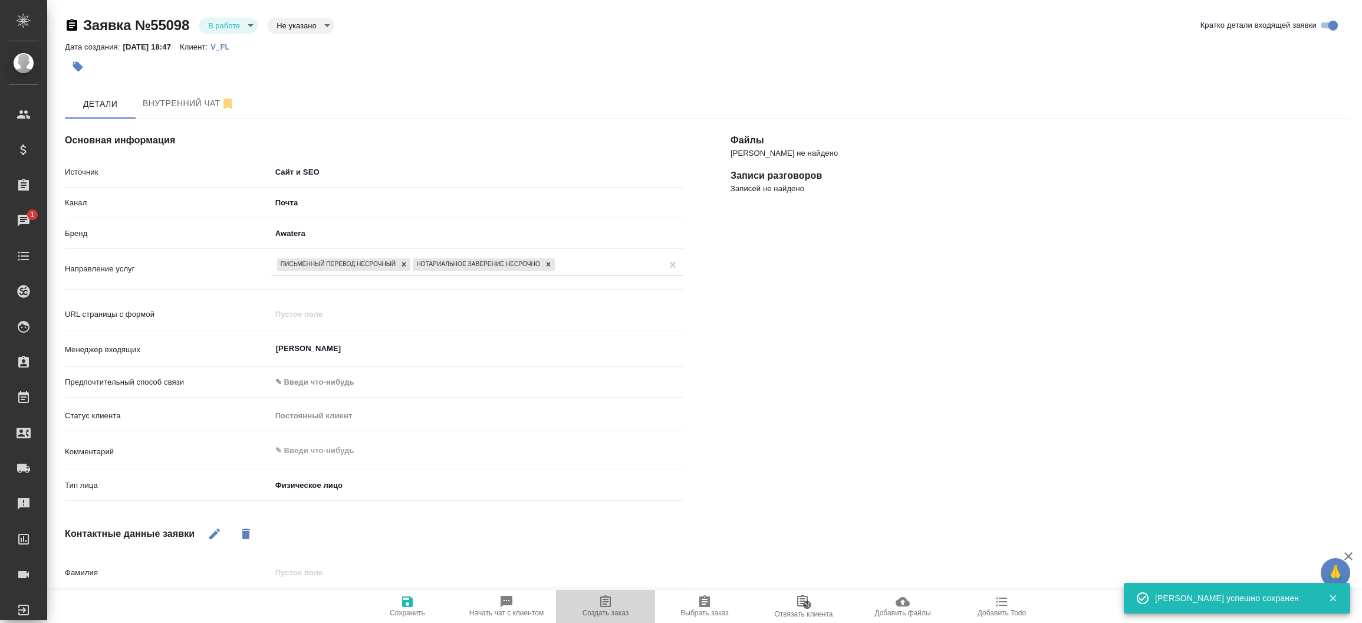
click at [608, 604] on icon "button" at bounding box center [606, 602] width 14 height 14
type textarea "x"
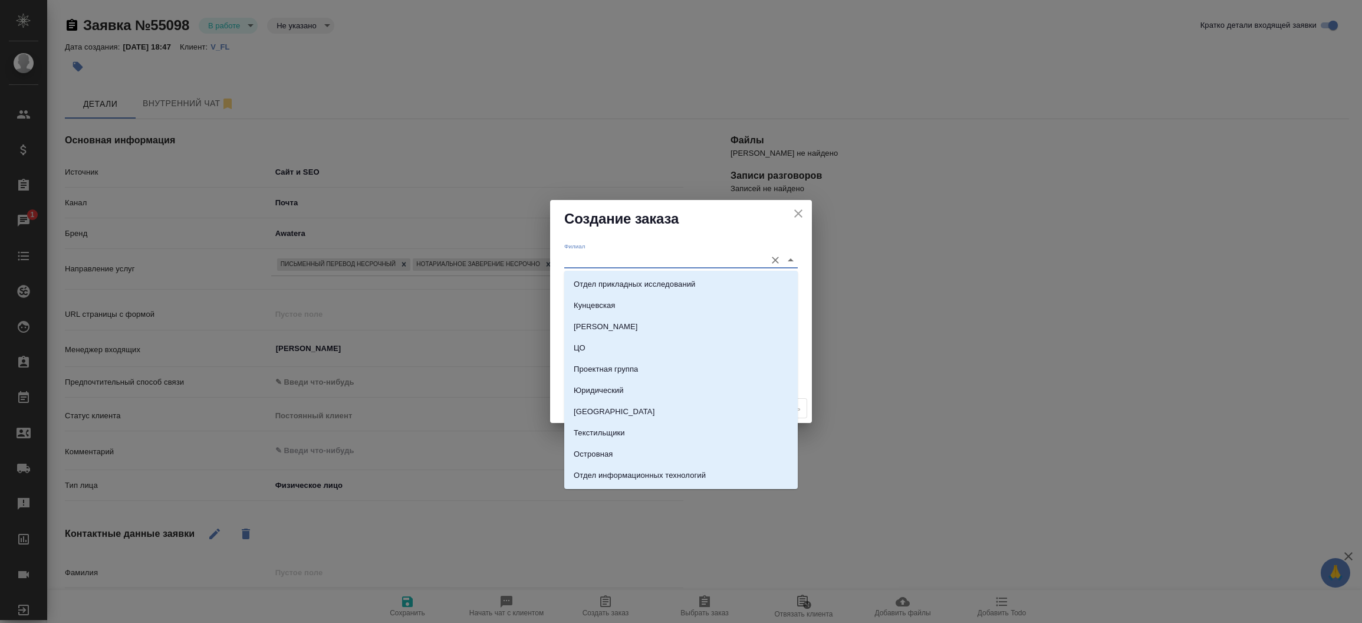
click at [590, 256] on input "Филиал" at bounding box center [662, 260] width 196 height 16
click at [590, 242] on div "Филиал" at bounding box center [681, 255] width 234 height 26
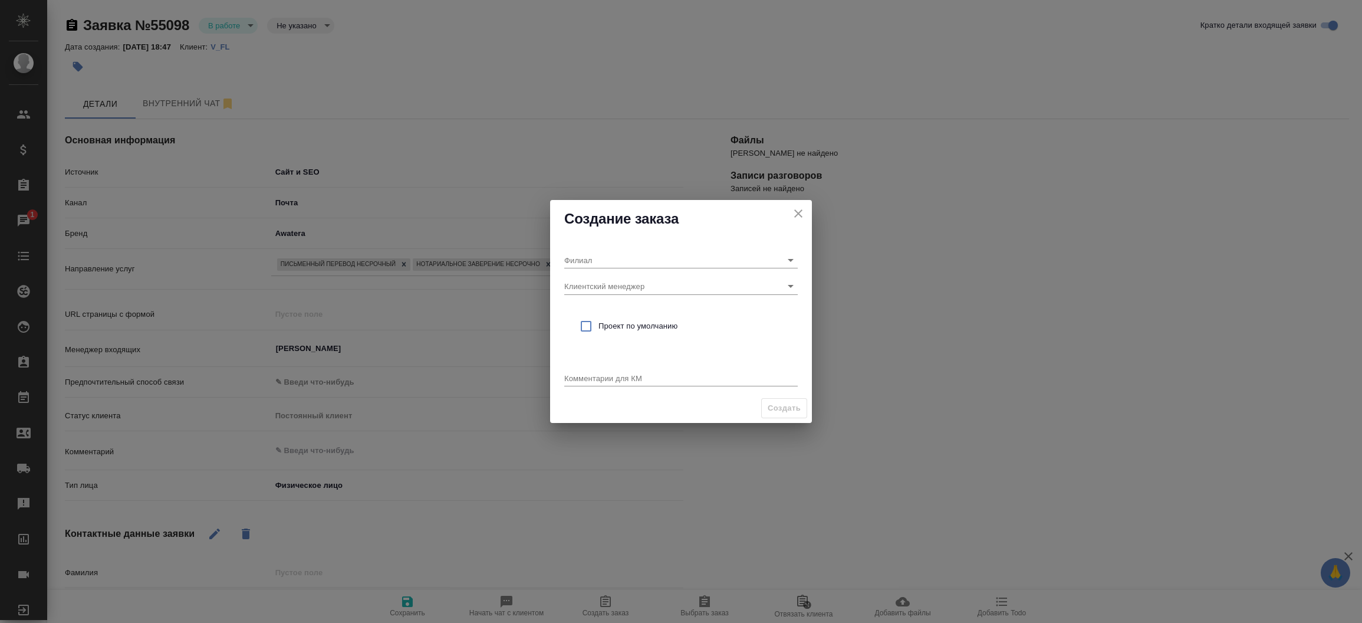
click at [557, 287] on div "[PERSON_NAME] менеджер Проект по умолчанию Комментарии для КМ x" at bounding box center [681, 316] width 262 height 156
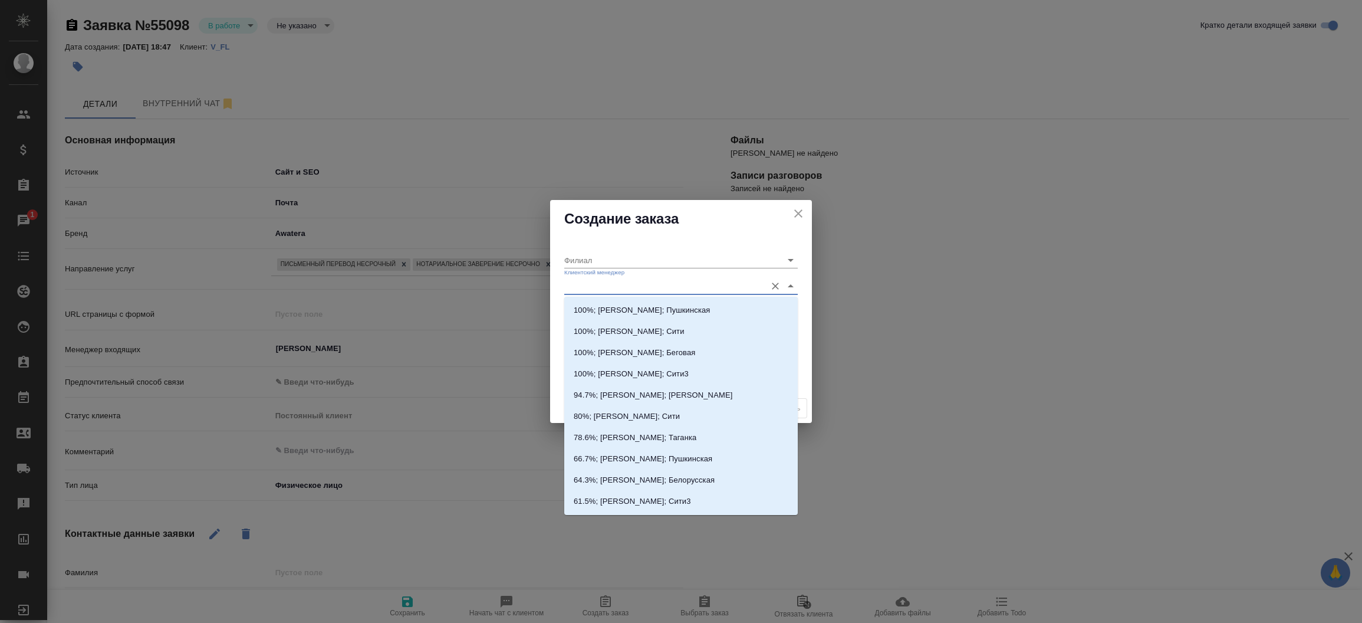
click at [566, 287] on input "Клиентский менеджер" at bounding box center [662, 286] width 196 height 16
type input "тиму"
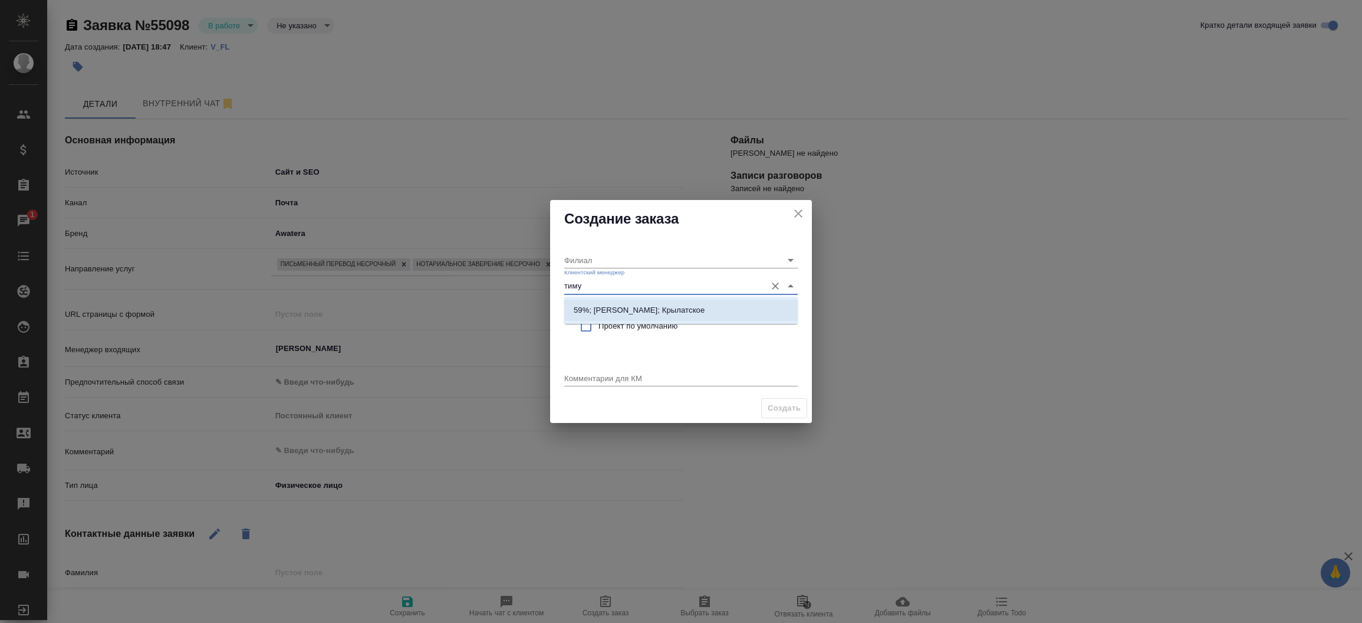
click at [586, 314] on p "59%; [PERSON_NAME]; Крылатское" at bounding box center [639, 310] width 131 height 12
type input "Крылатское"
type input "59%; [PERSON_NAME]; Крылатское"
click at [585, 324] on input "checkbox" at bounding box center [586, 326] width 25 height 25
checkbox input "true"
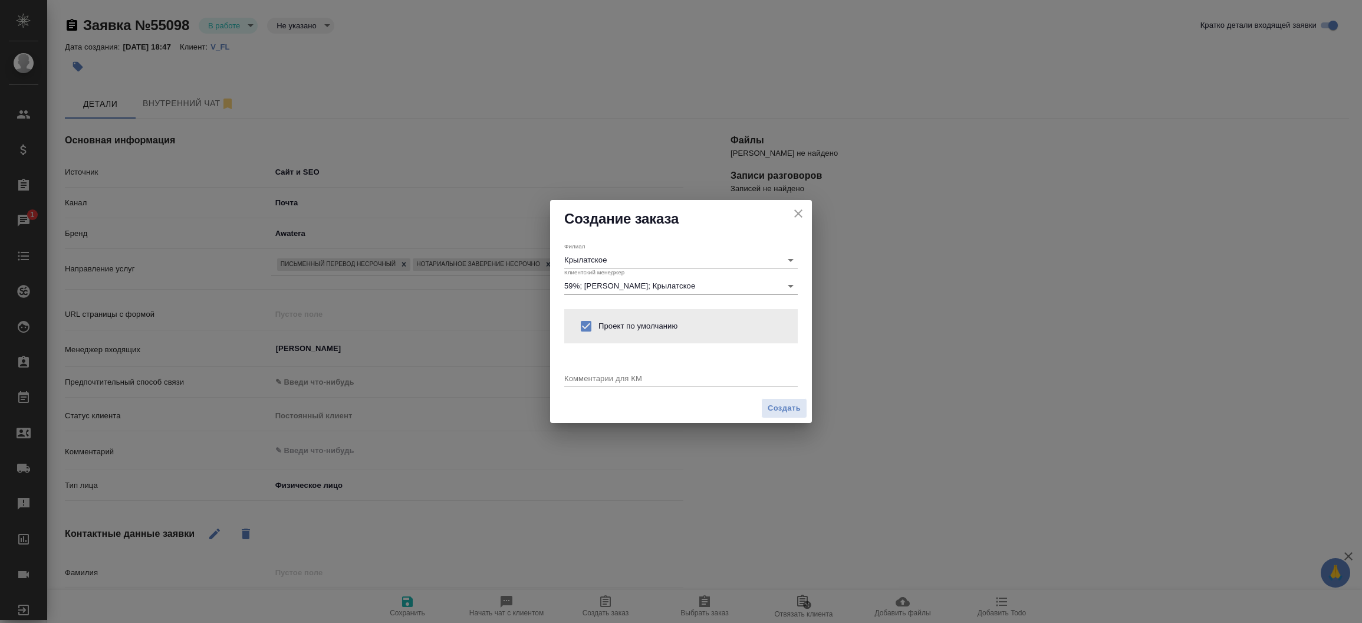
click at [585, 384] on div "x" at bounding box center [681, 379] width 234 height 15
type textarea "от КВ:"
type textarea "x"
paste textarea "Нужен перевод + заверение SIG нотариуса (оригинал в [GEOGRAPHIC_DATA], у меня т…"
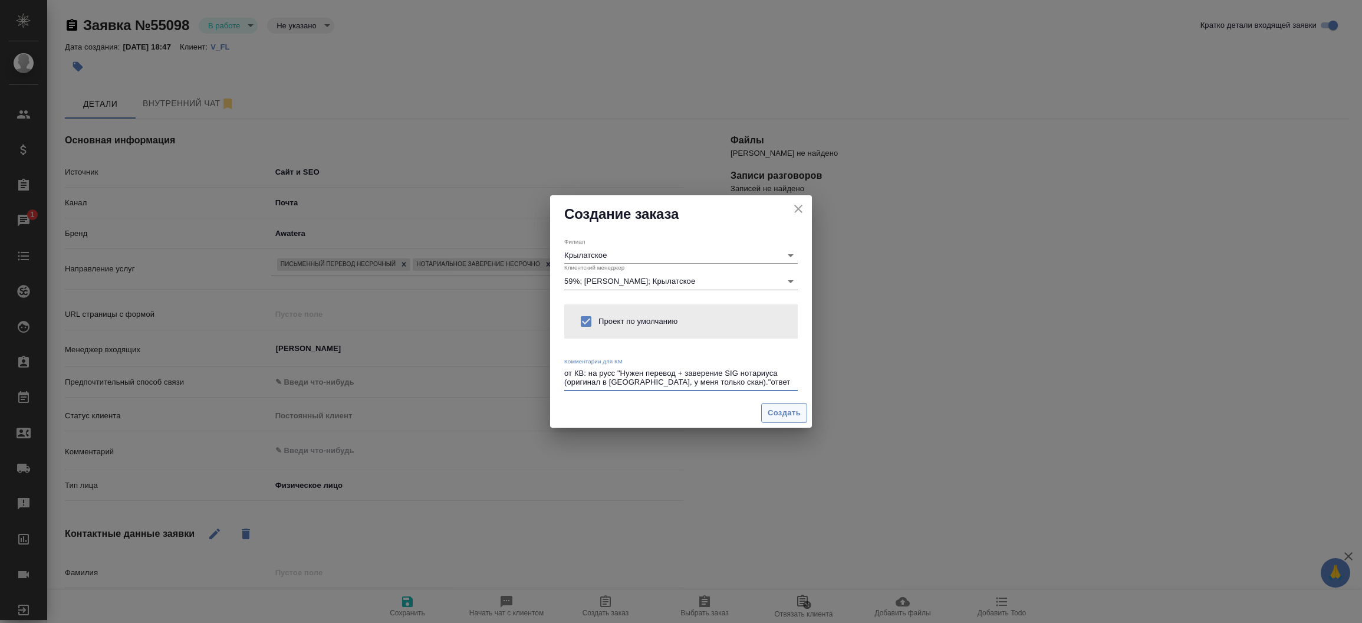
type textarea "от КВ: на русс "Нужен перевод + заверение SIG нотариуса (оригинал в [GEOGRAPHIC…"
click at [780, 417] on span "Создать" at bounding box center [784, 413] width 33 height 14
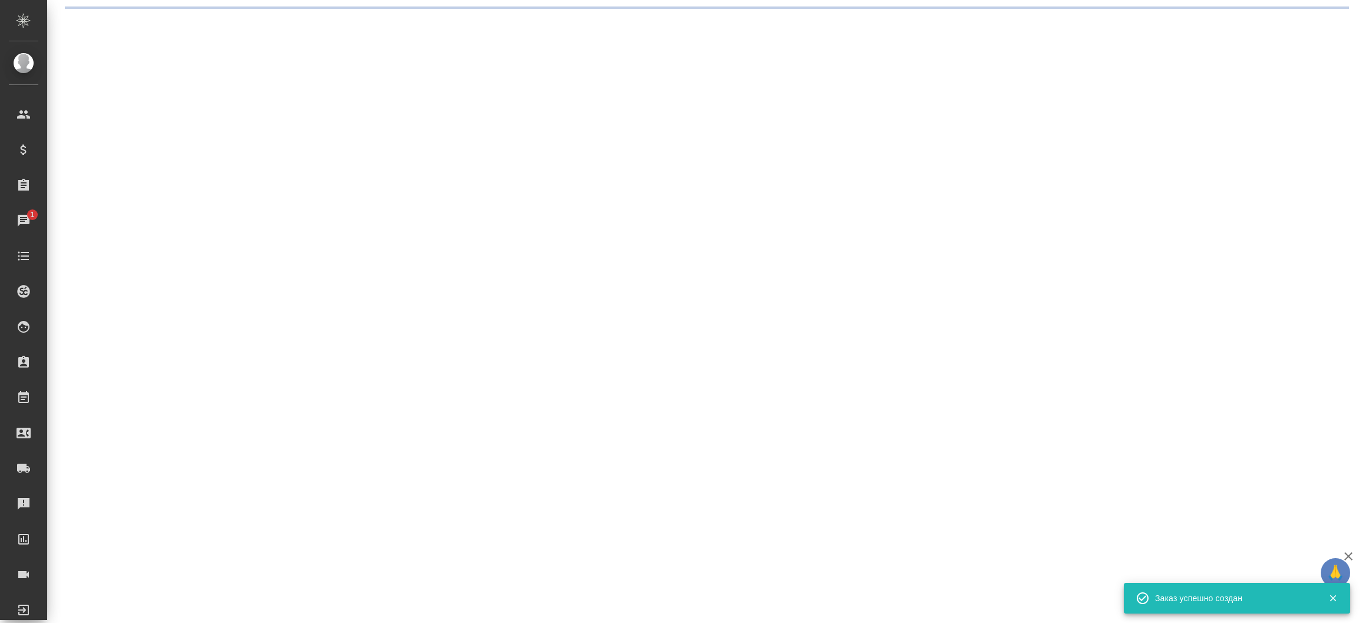
select select "RU"
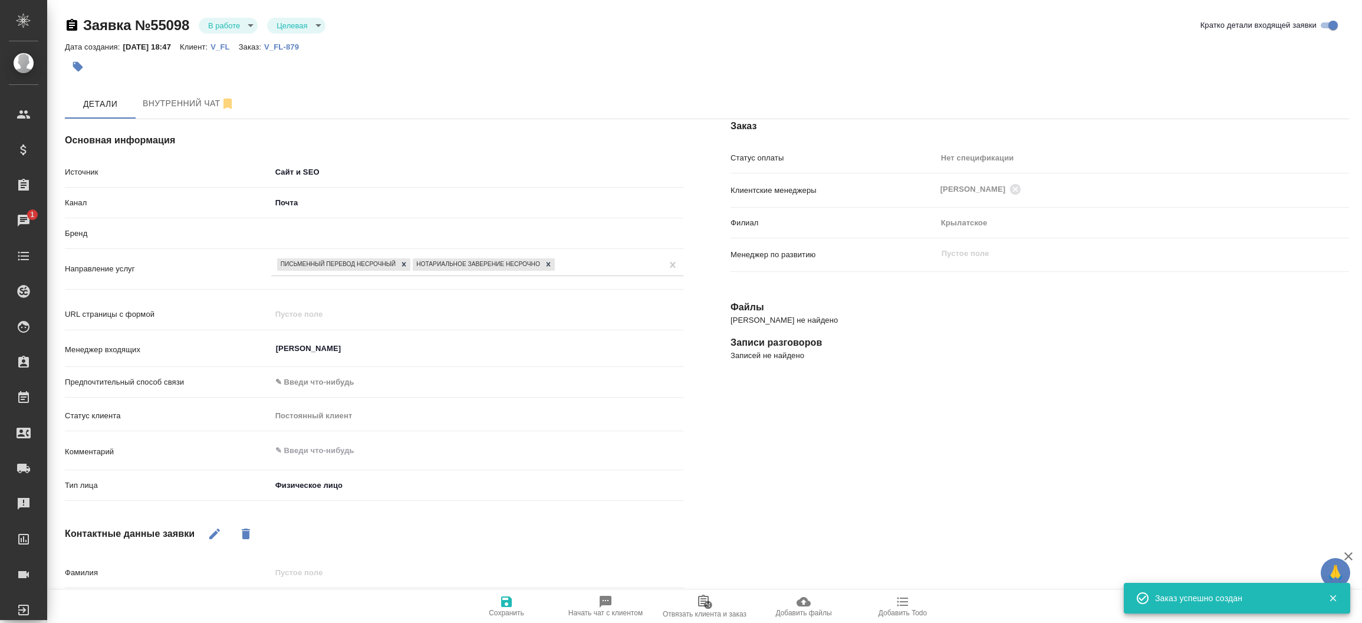
type textarea "x"
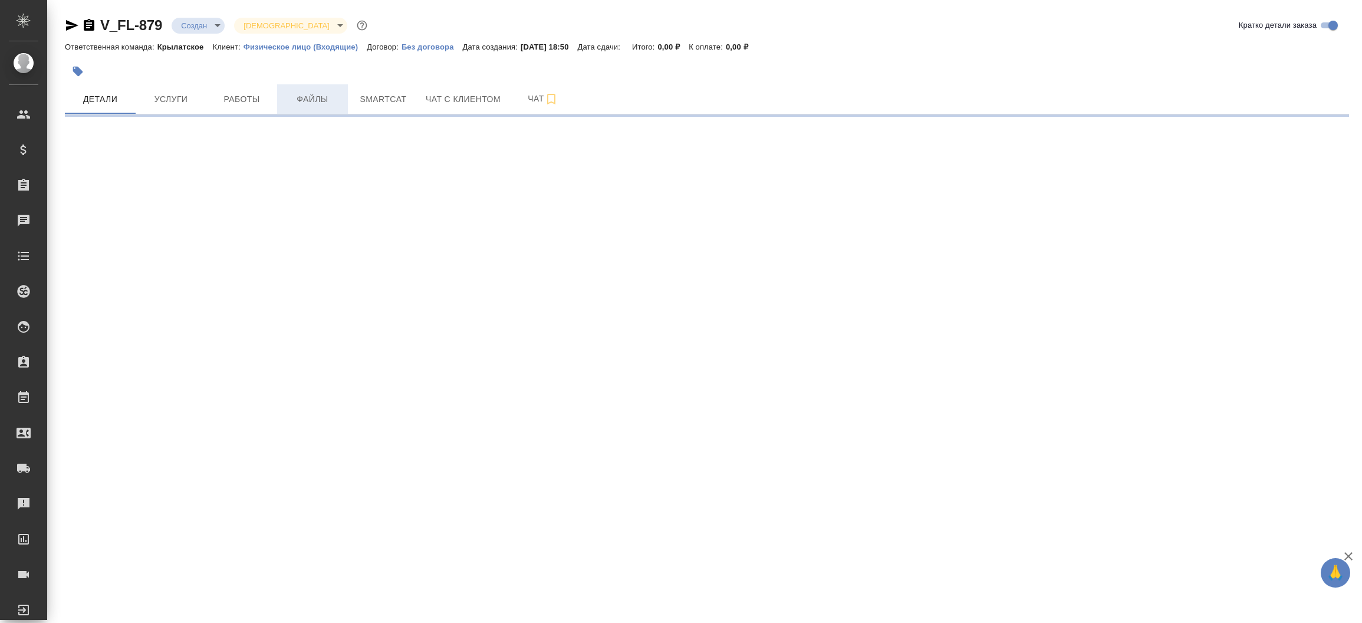
select select "RU"
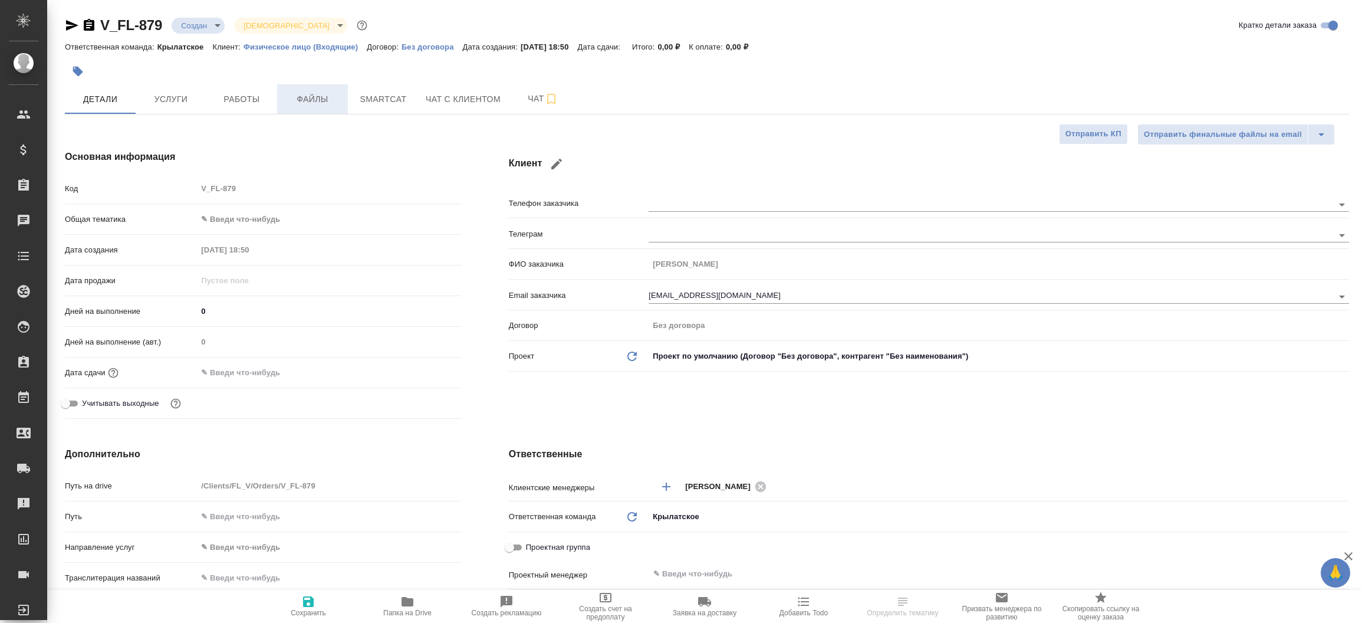
type textarea "x"
click at [306, 109] on button "Файлы" at bounding box center [312, 98] width 71 height 29
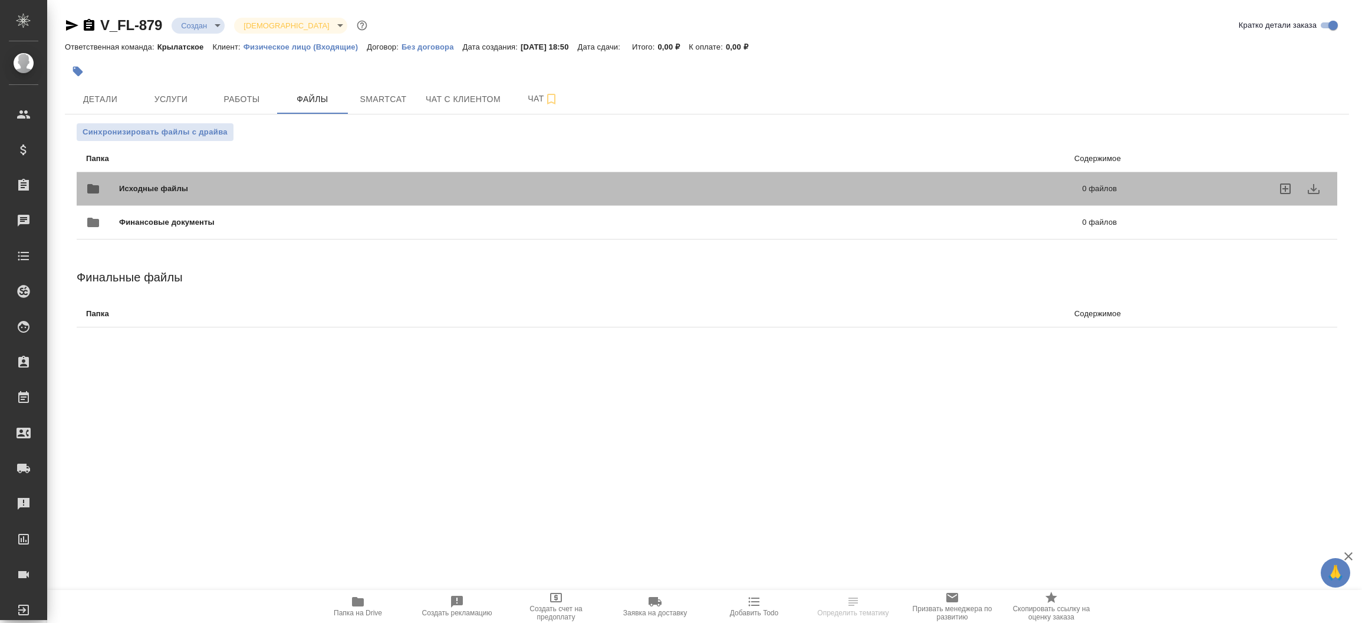
click at [220, 180] on div "Исходные файлы 0 файлов" at bounding box center [601, 189] width 1031 height 28
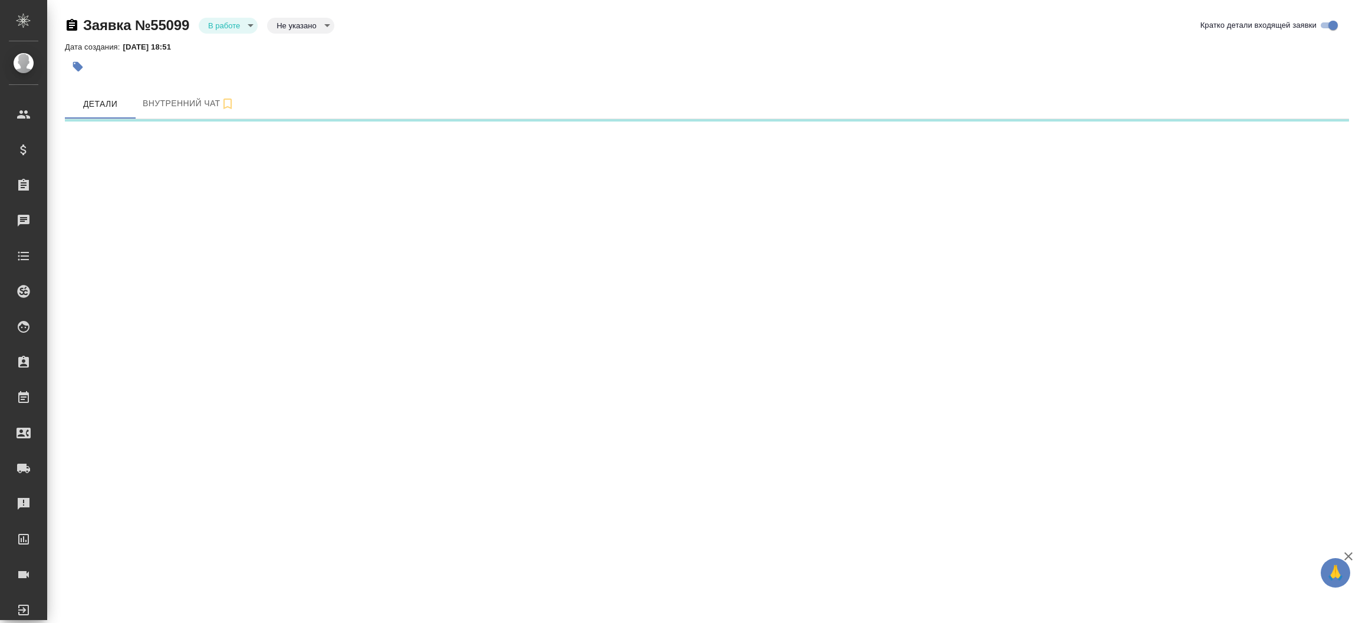
select select "RU"
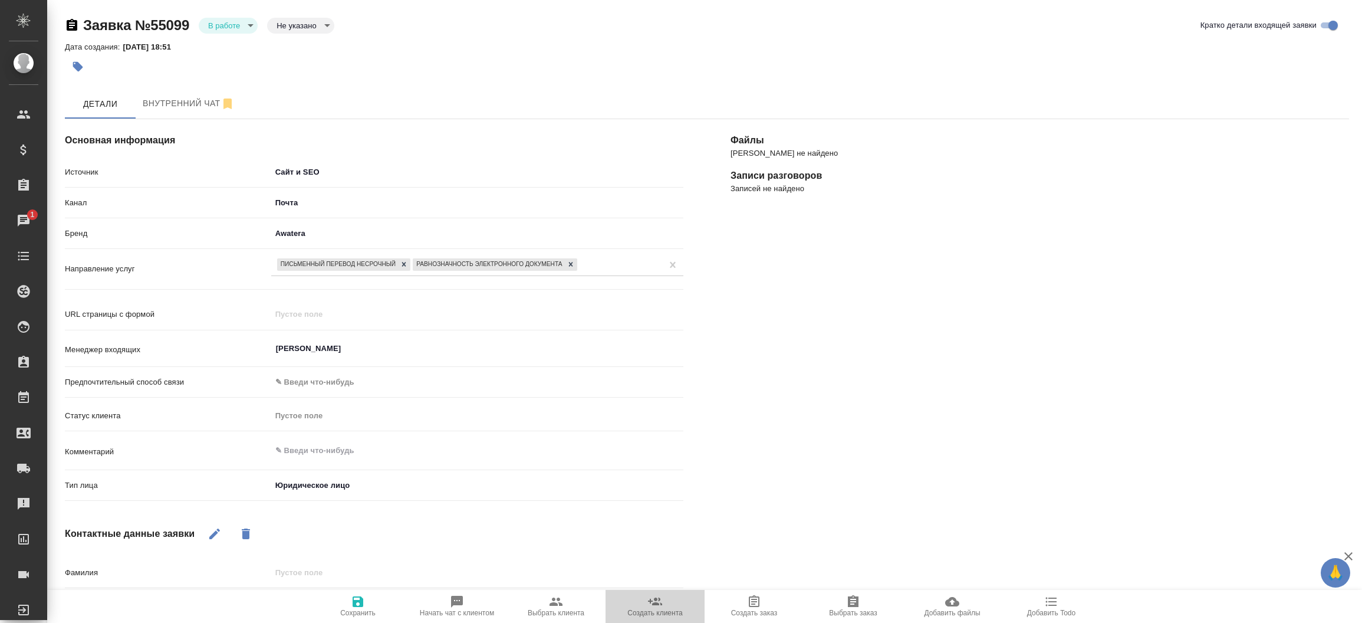
click at [636, 606] on span "Создать клиента" at bounding box center [655, 606] width 85 height 22
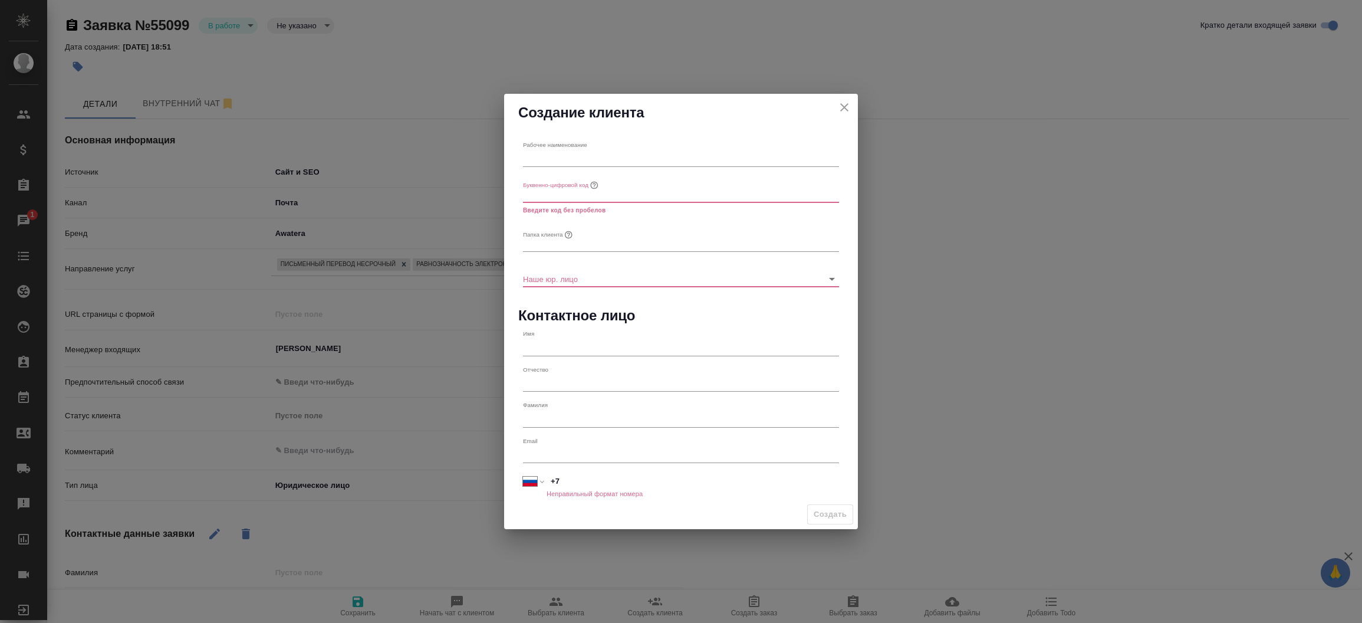
type textarea "x"
click at [537, 193] on input "text" at bounding box center [681, 194] width 316 height 17
paste input "[EMAIL_ADDRESS][DOMAIN_NAME]"
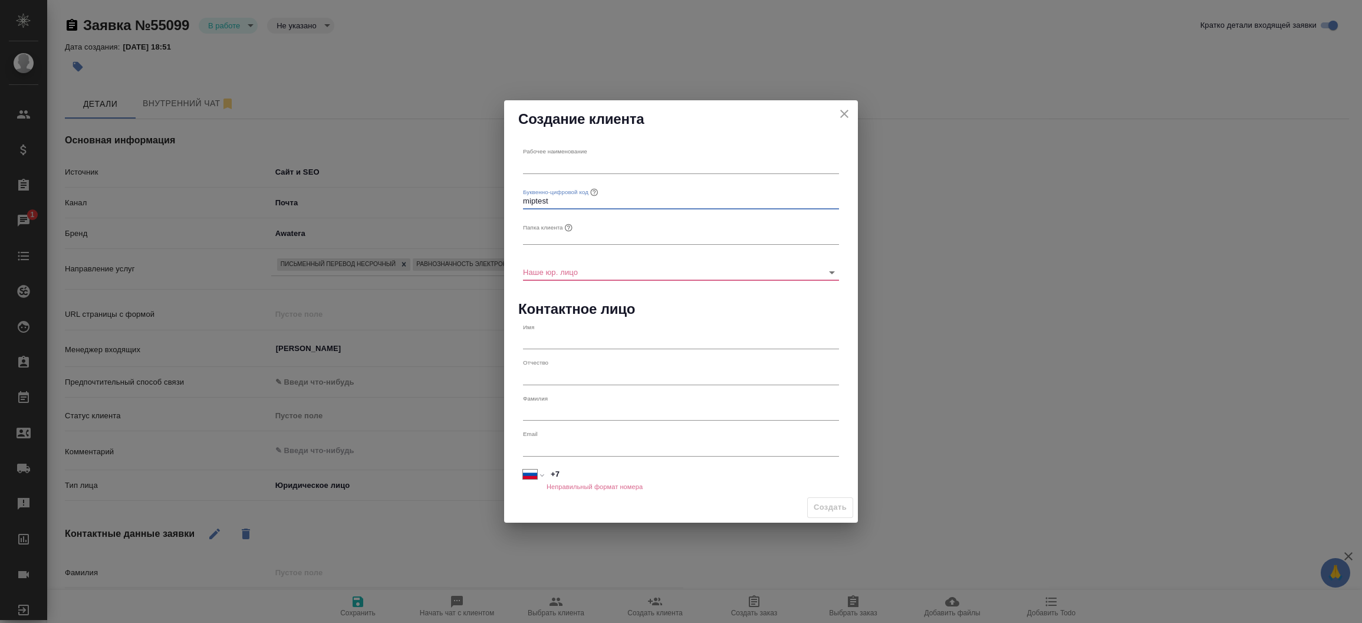
type input "miptest"
type textarea "x"
click at [608, 162] on input "text" at bounding box center [681, 165] width 316 height 17
paste input "The group of Companies "MIP""
type input "The group of Companies "MIP""
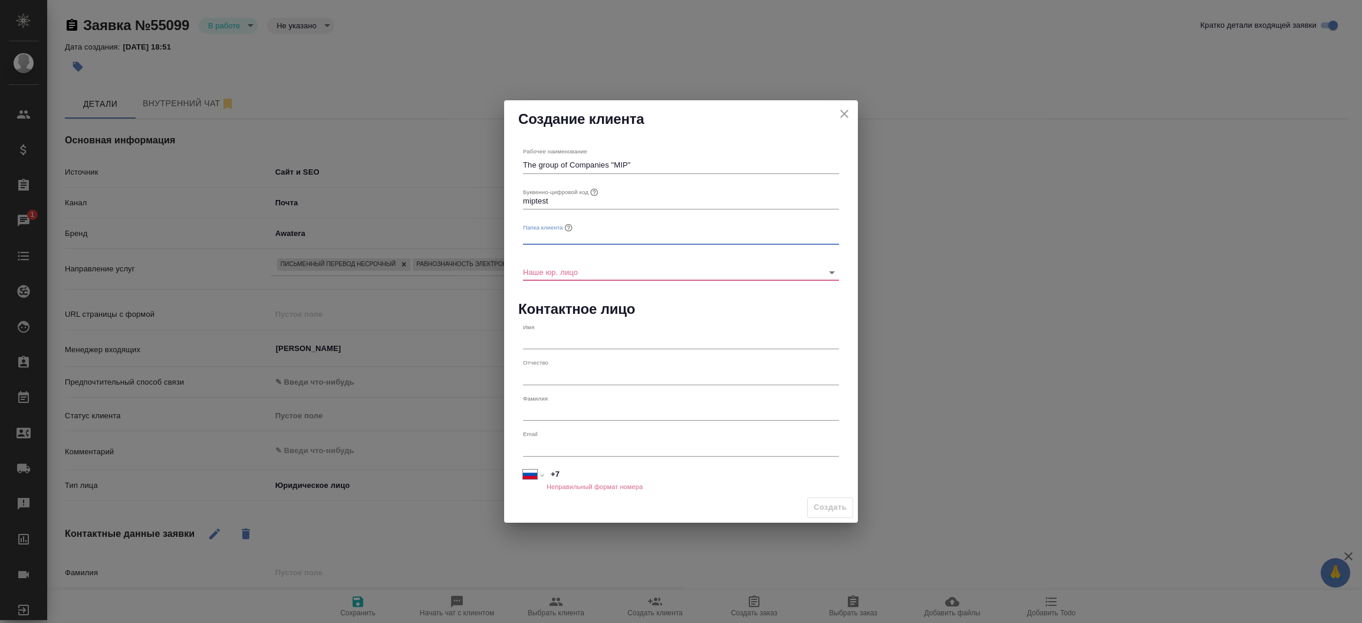
click at [585, 235] on input "text" at bounding box center [681, 236] width 316 height 17
paste input "The group of Companies "MIP""
type input "The group of Companies "MIP""
click at [585, 278] on div "Наше юр. лицо" at bounding box center [681, 266] width 326 height 35
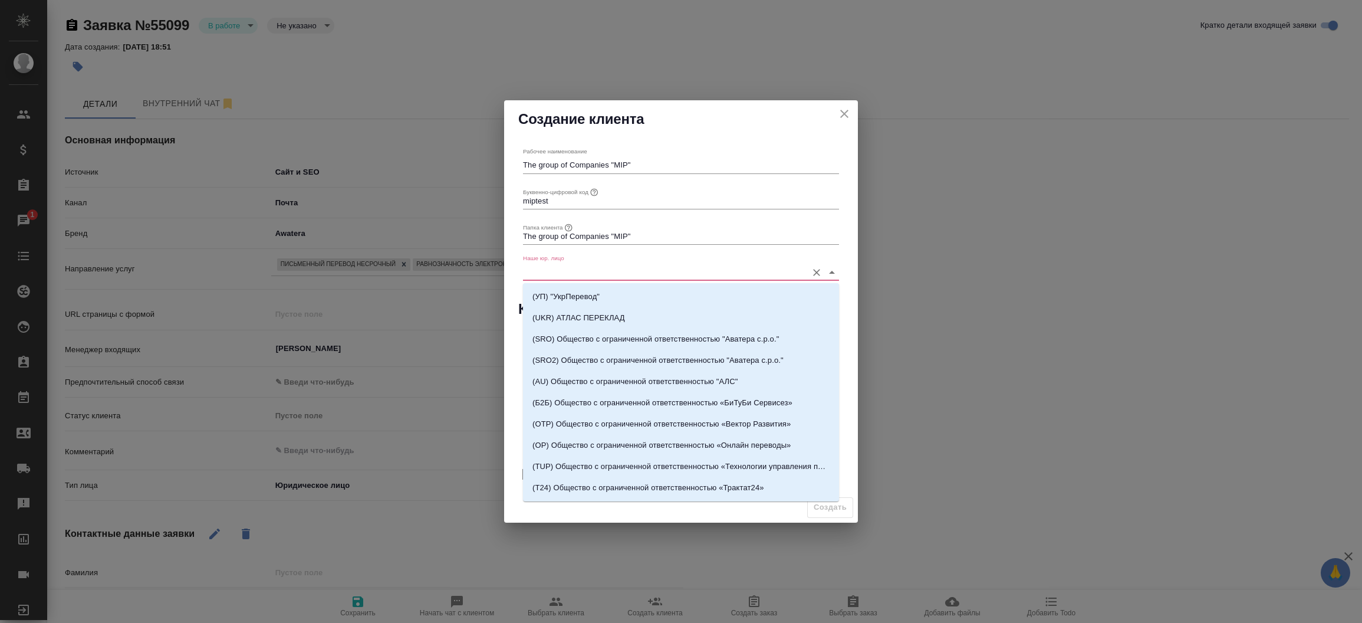
click at [585, 278] on input "Наше юр. лицо" at bounding box center [662, 272] width 278 height 16
type input "и"
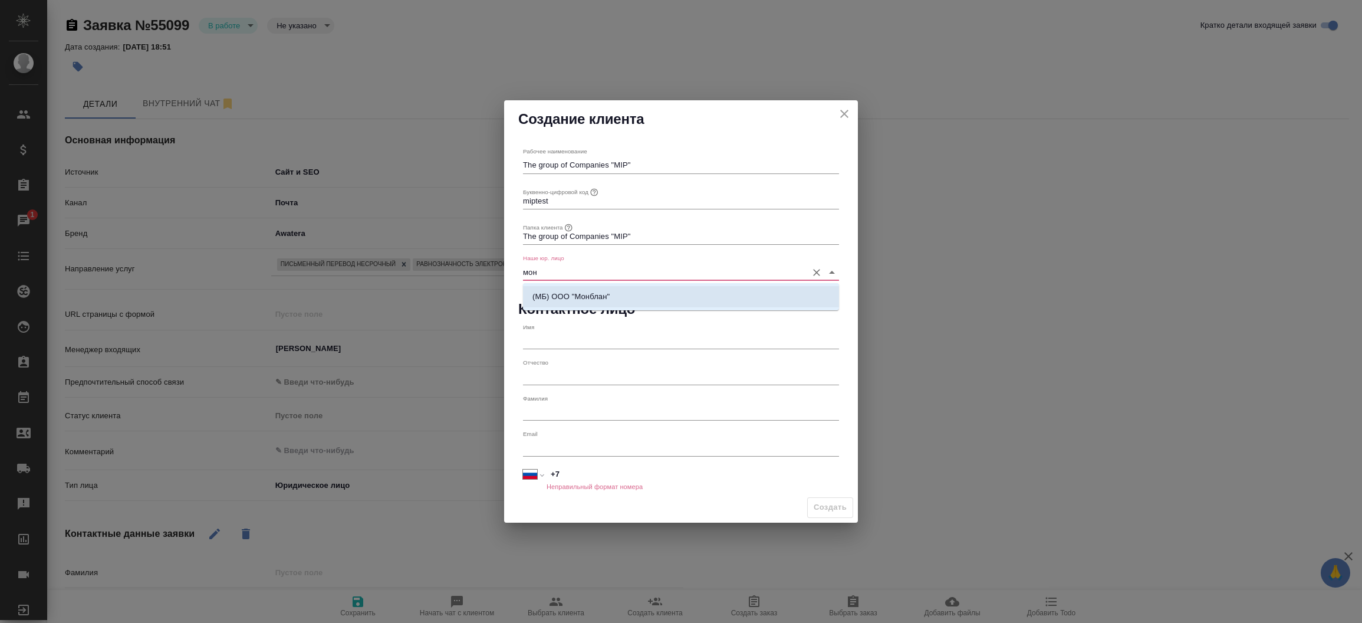
click at [586, 295] on p "(МБ) ООО "Монблан"" at bounding box center [571, 297] width 77 height 12
type input "(МБ) ООО "Монблан""
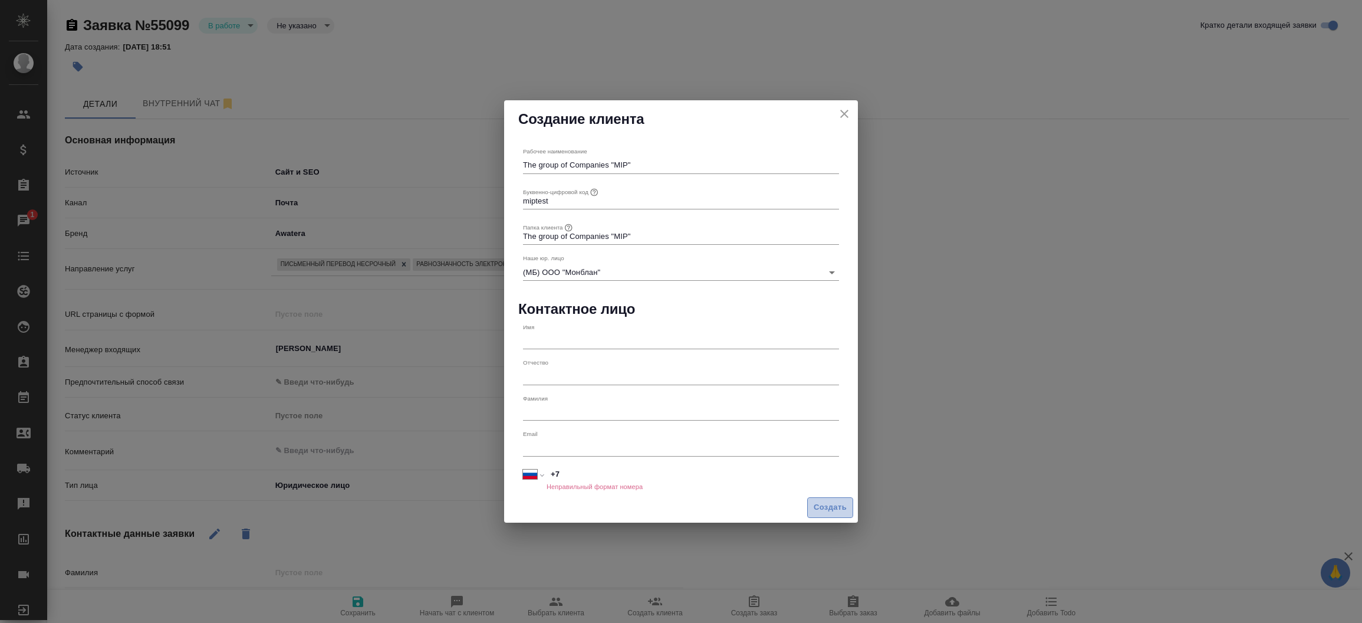
click at [823, 508] on span "Создать" at bounding box center [830, 508] width 33 height 14
type textarea "x"
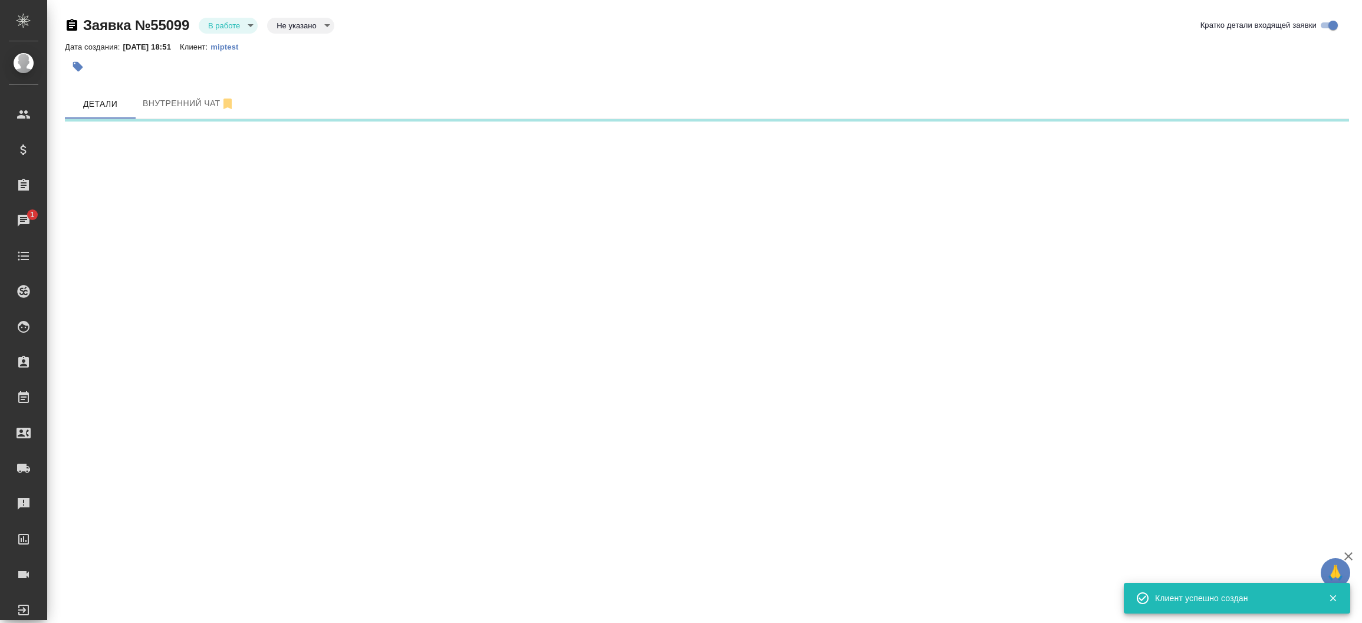
select select "RU"
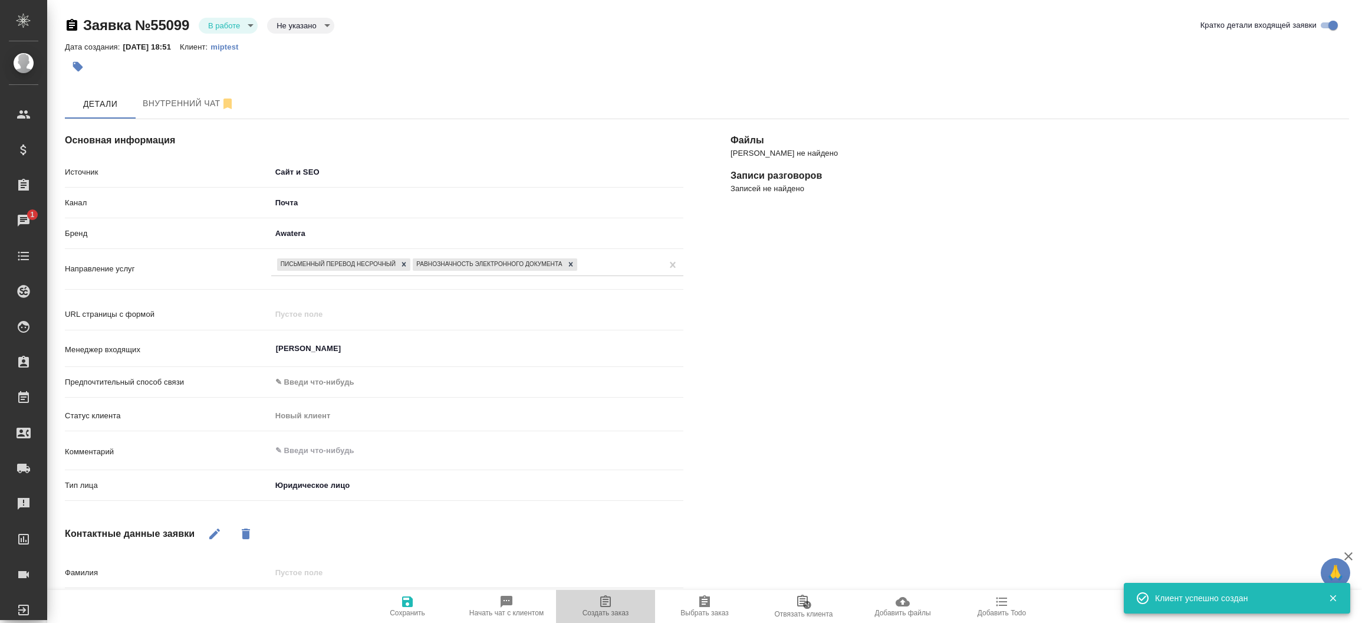
click at [632, 600] on span "Создать заказ" at bounding box center [605, 606] width 85 height 22
type textarea "x"
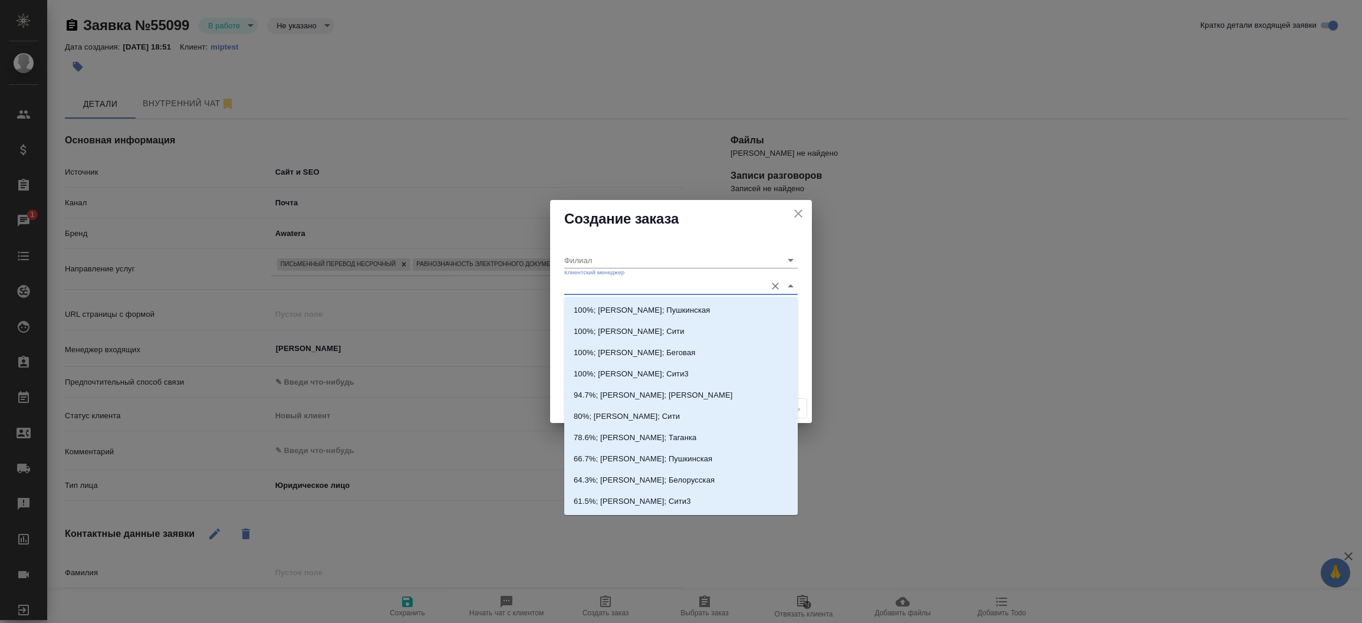
click at [577, 293] on input "Клиентский менеджер" at bounding box center [662, 286] width 196 height 16
type input "тим"
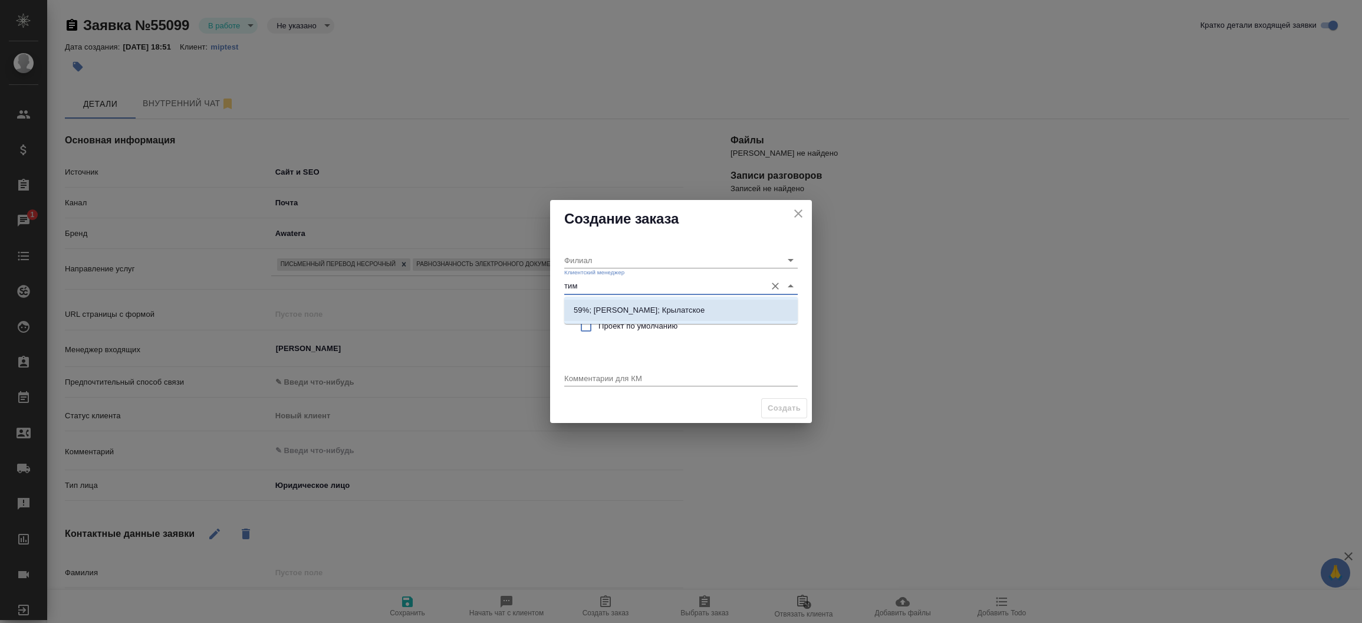
click at [582, 310] on p "59%; Касымов Тимур; Крылатское" at bounding box center [639, 310] width 131 height 12
type input "Крылатское"
type input "59%; Касымов Тимур; Крылатское"
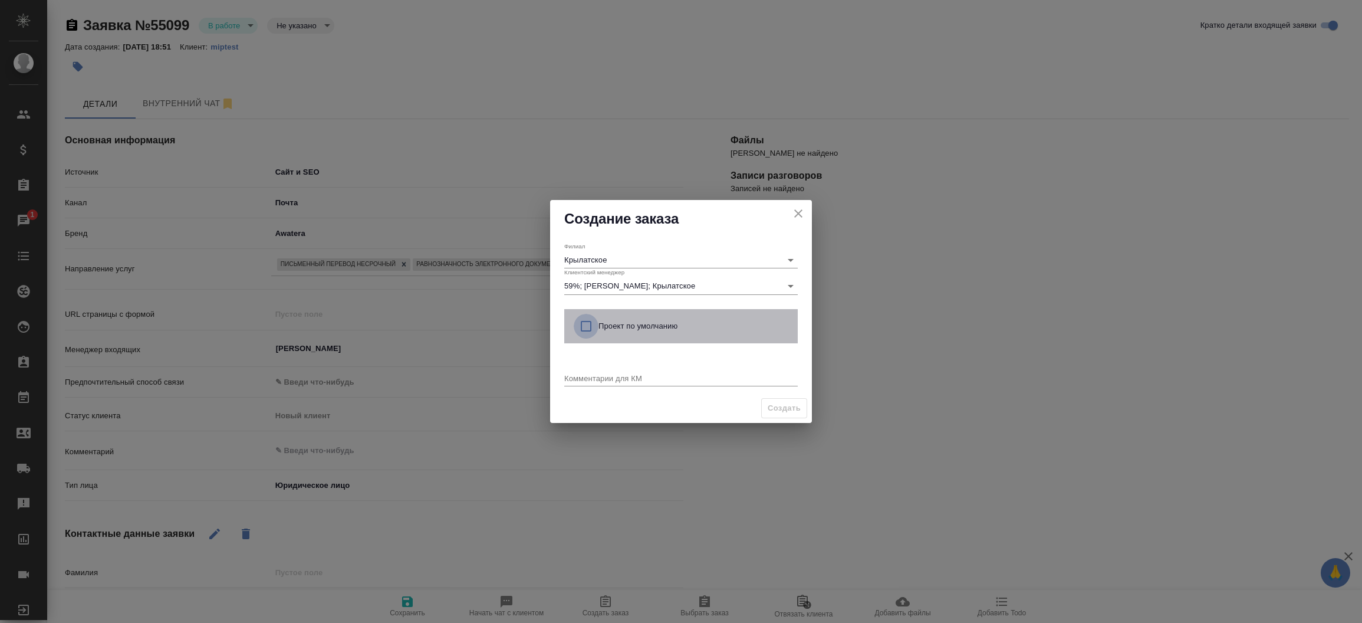
click at [588, 334] on input "checkbox" at bounding box center [586, 326] width 25 height 25
checkbox input "true"
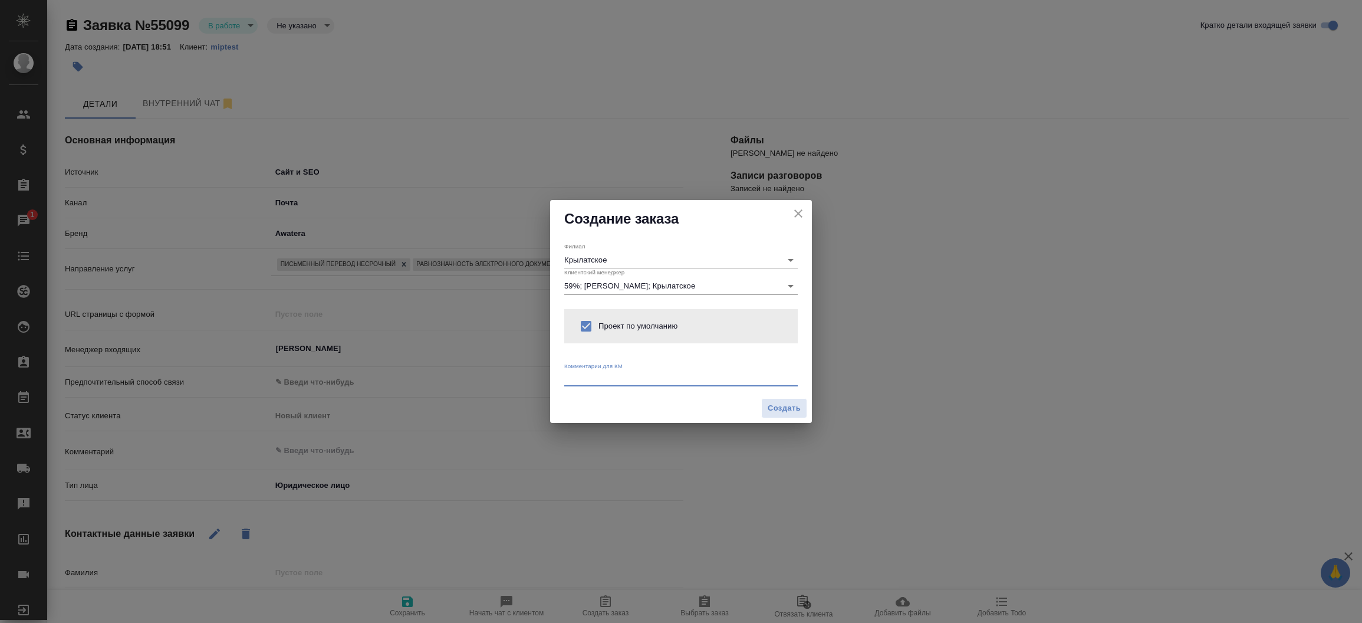
click at [588, 381] on textarea at bounding box center [681, 377] width 234 height 9
type textarea "от КВ: на русс ""
type textarea "x"
paste textarea "Нужен перевод + заверение SIG нотариуса (оригинал в Корее, у меня только скан)."
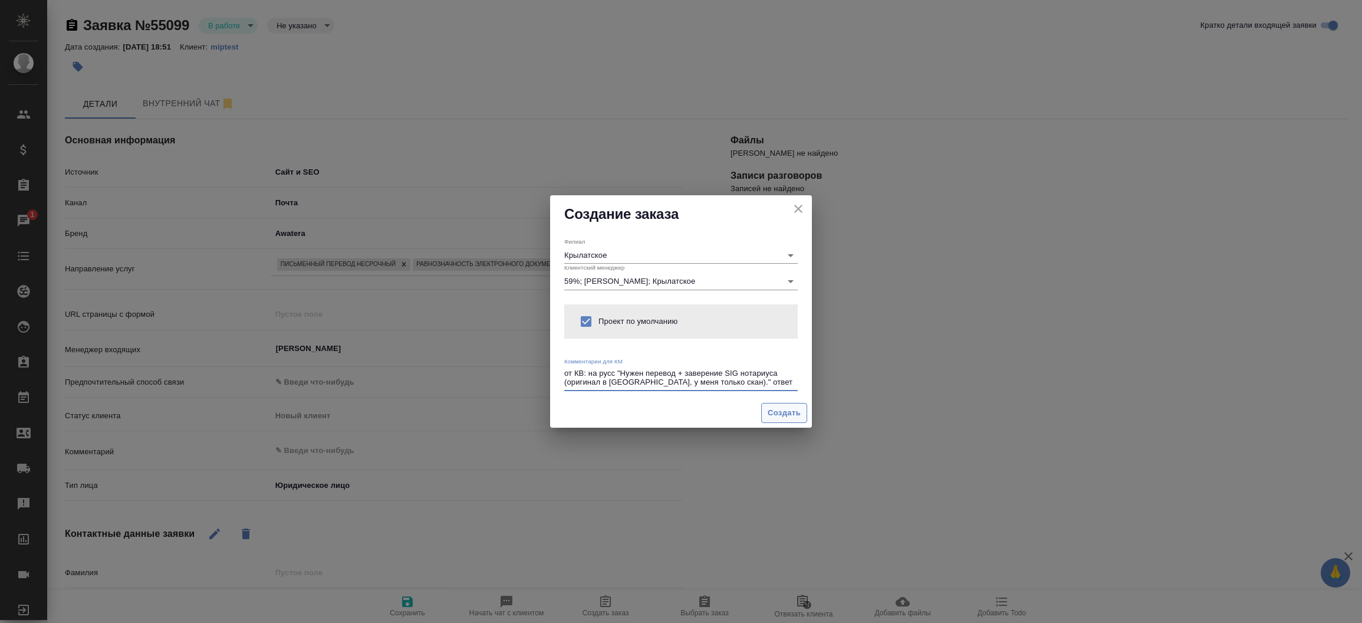
type textarea "от КВ: на русс "Нужен перевод + заверение SIG нотариуса (оригинал в [GEOGRAPHIC…"
click at [791, 413] on span "Создать" at bounding box center [784, 413] width 33 height 14
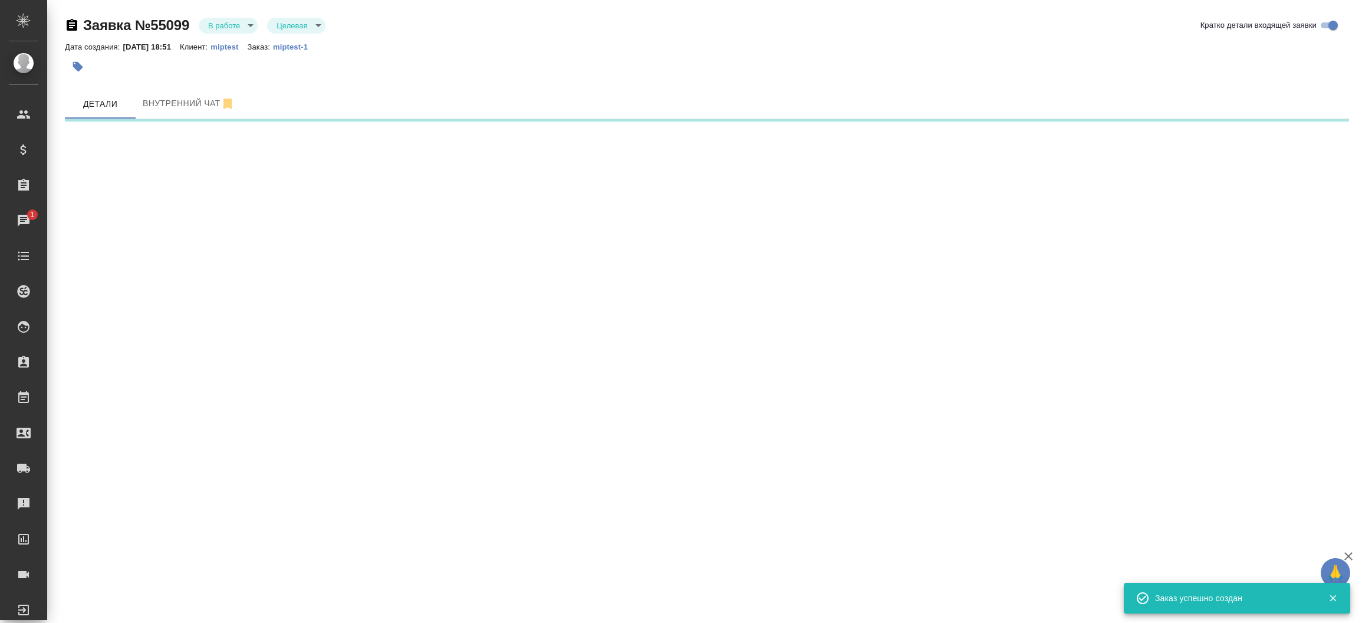
select select "RU"
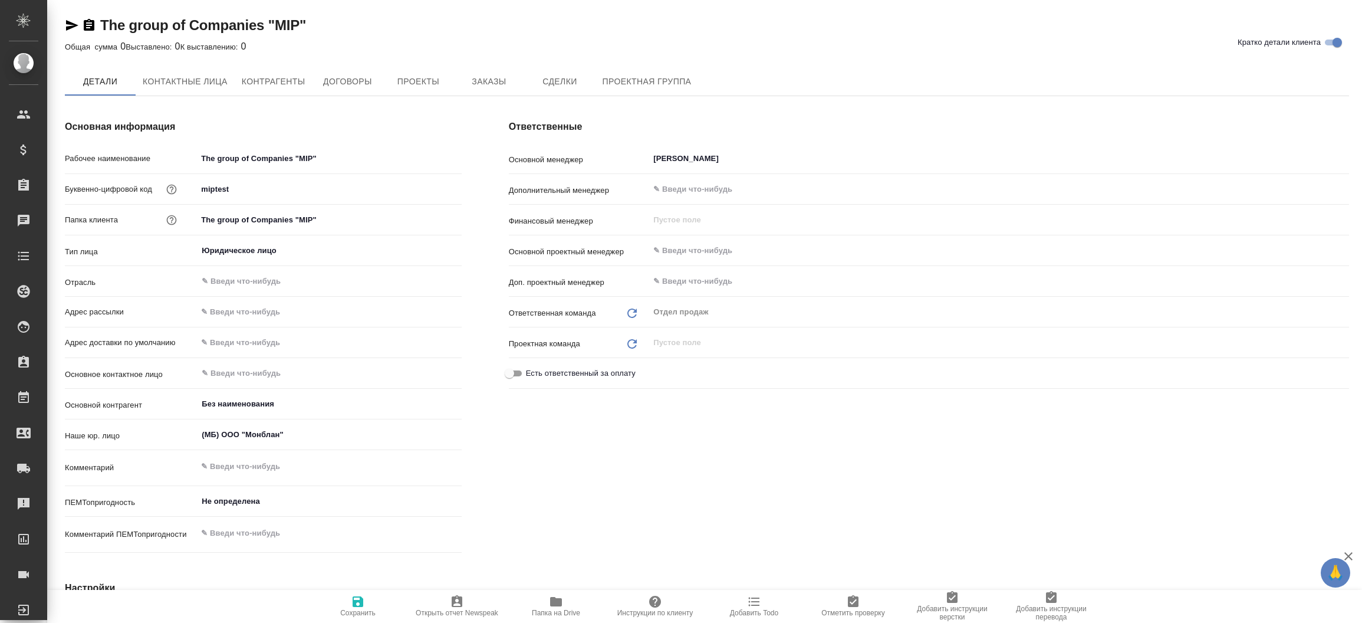
type textarea "x"
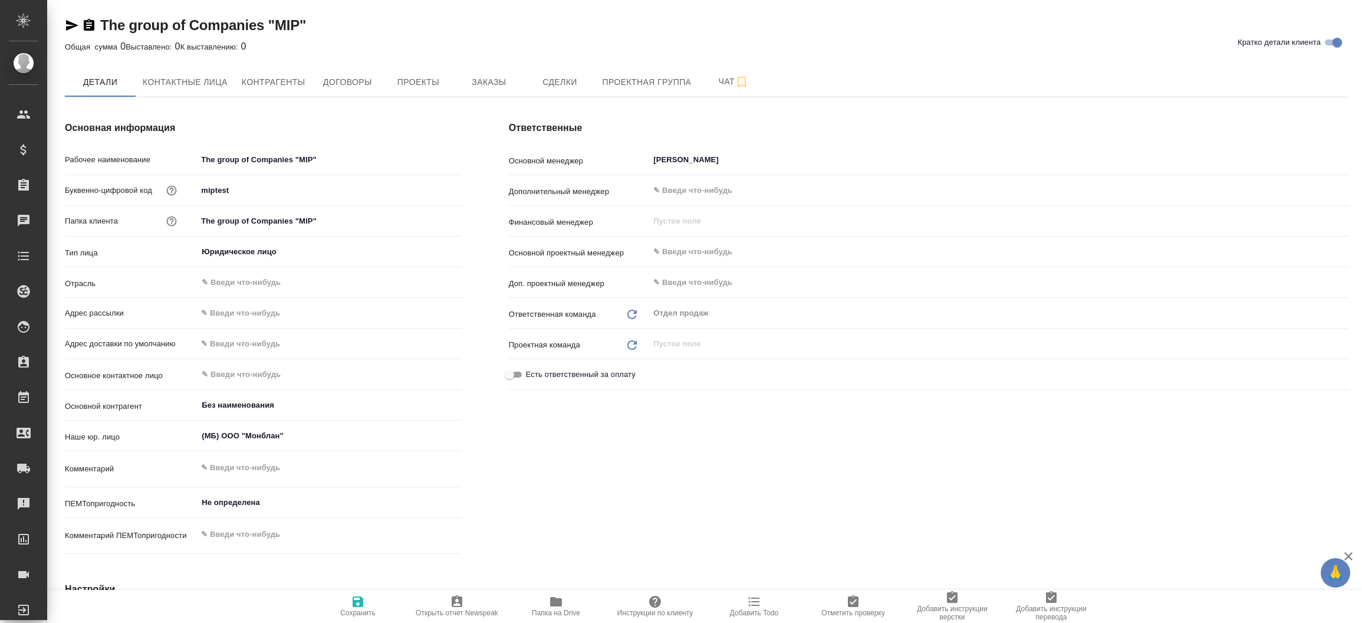
type textarea "x"
click at [419, 81] on span "Проекты" at bounding box center [418, 82] width 57 height 15
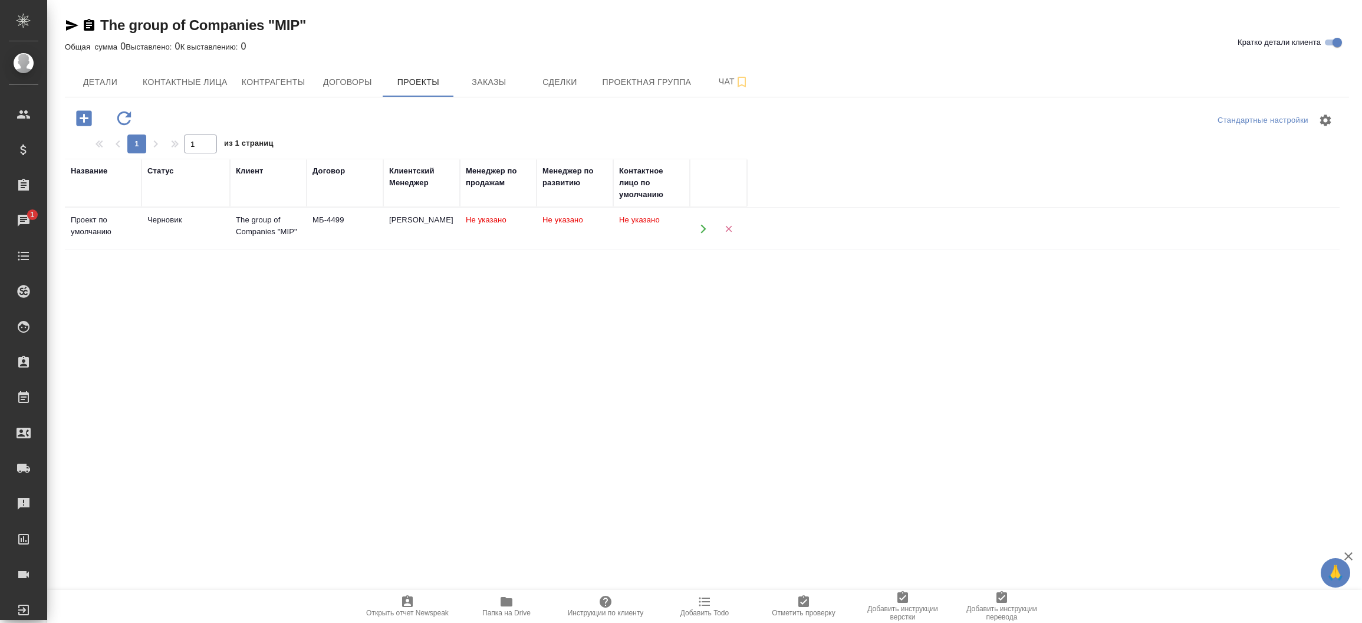
click at [685, 238] on td "Не указано" at bounding box center [651, 228] width 77 height 41
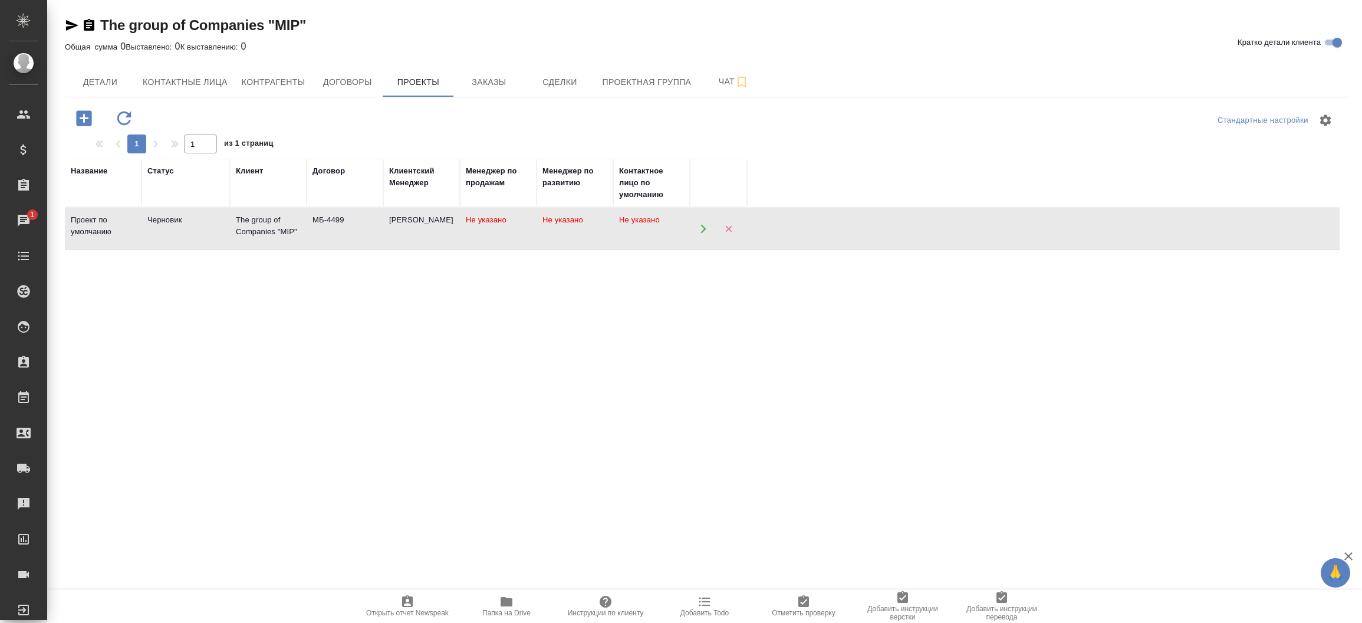
click at [685, 238] on td "Не указано" at bounding box center [651, 228] width 77 height 41
click at [71, 26] on icon "button" at bounding box center [72, 25] width 12 height 11
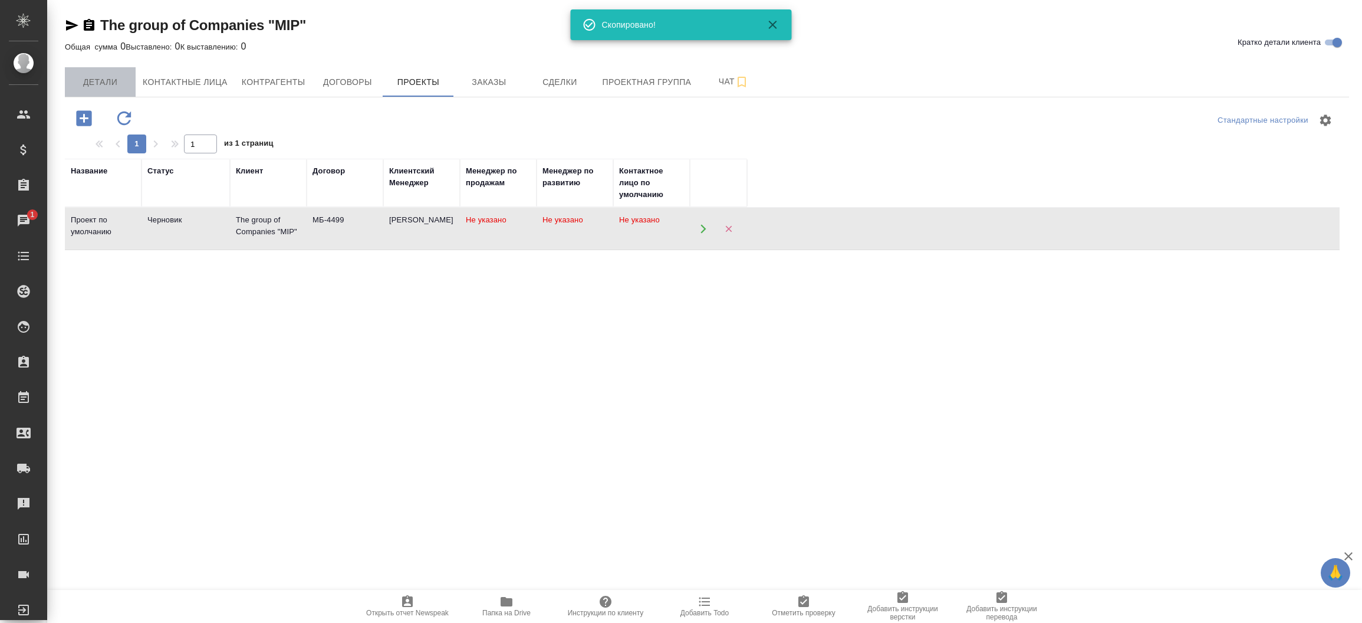
click at [88, 75] on span "Детали" at bounding box center [100, 82] width 57 height 15
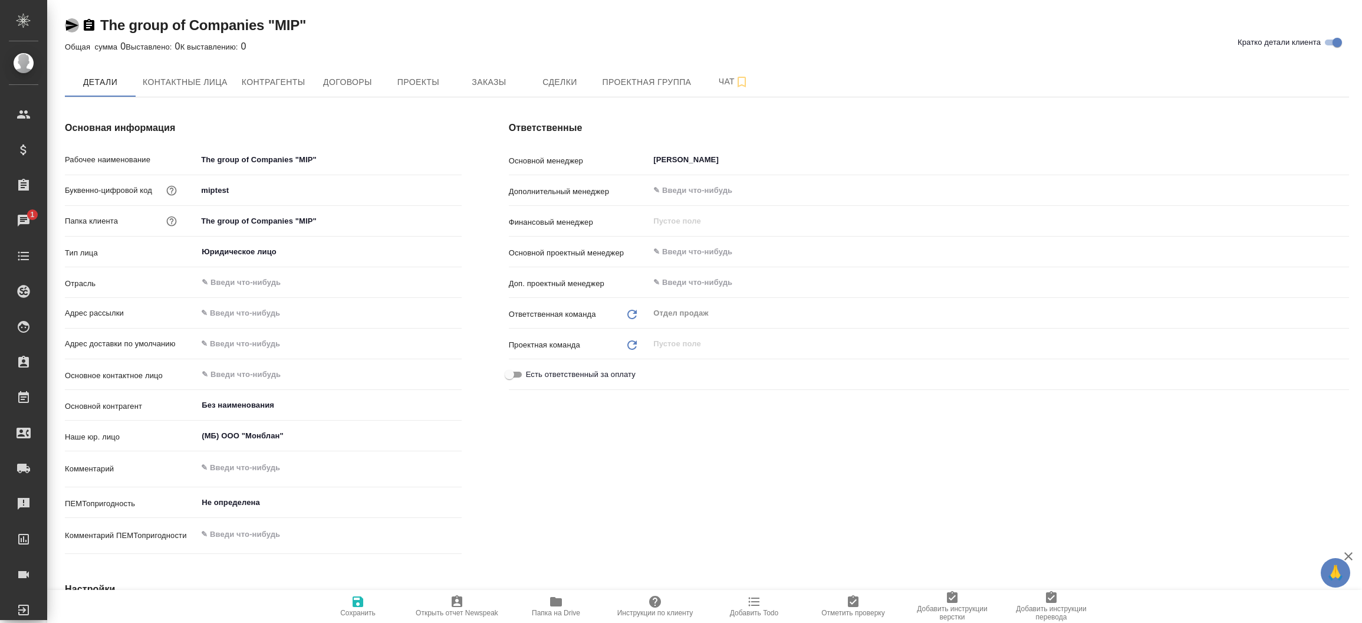
click at [67, 24] on icon "button" at bounding box center [72, 25] width 14 height 14
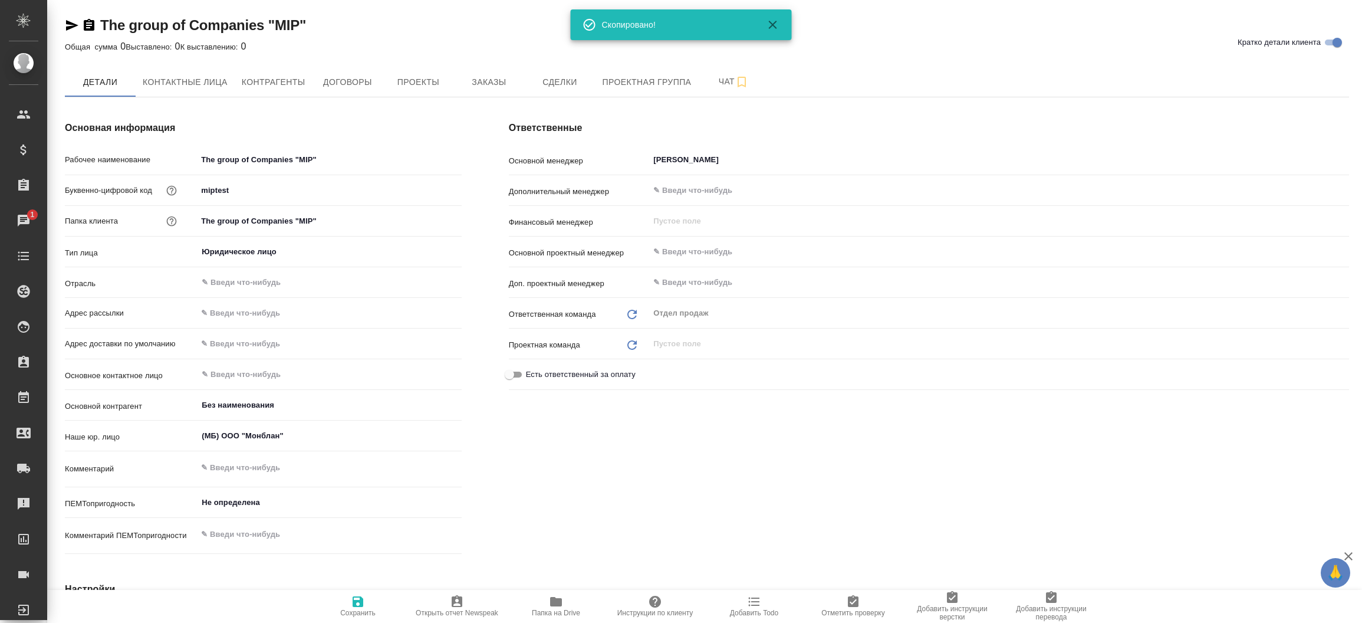
type textarea "x"
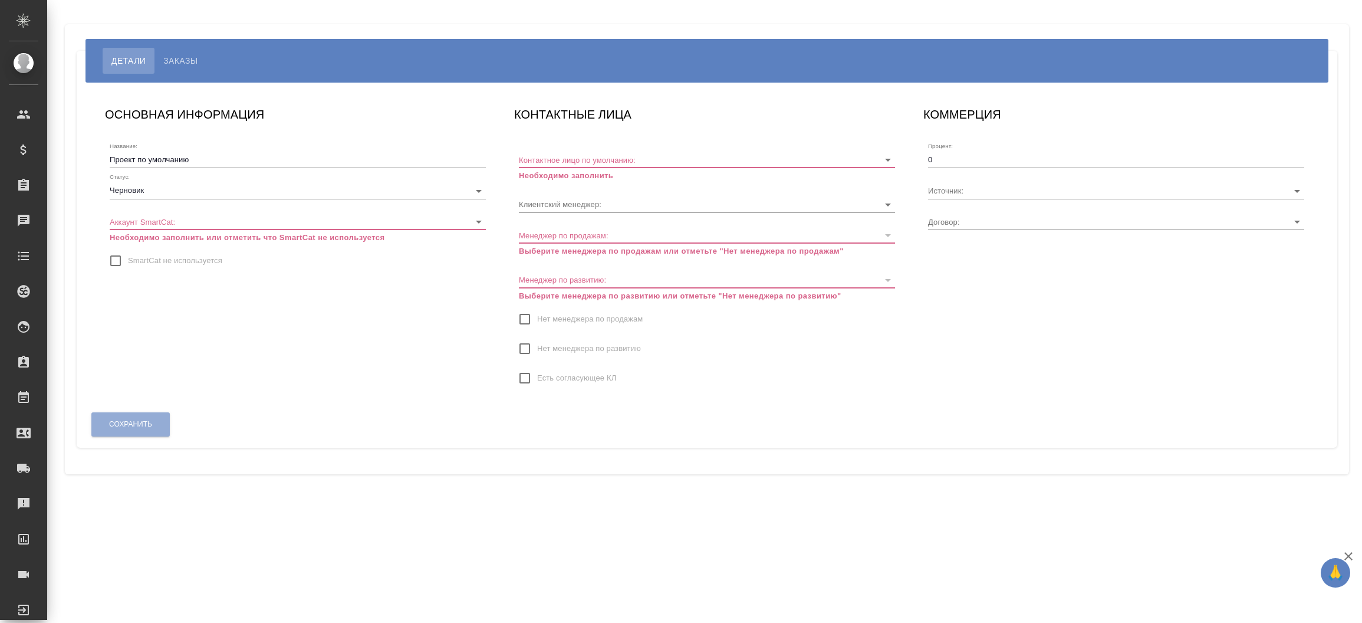
type input "МБ-4499"
type input "[PERSON_NAME]"
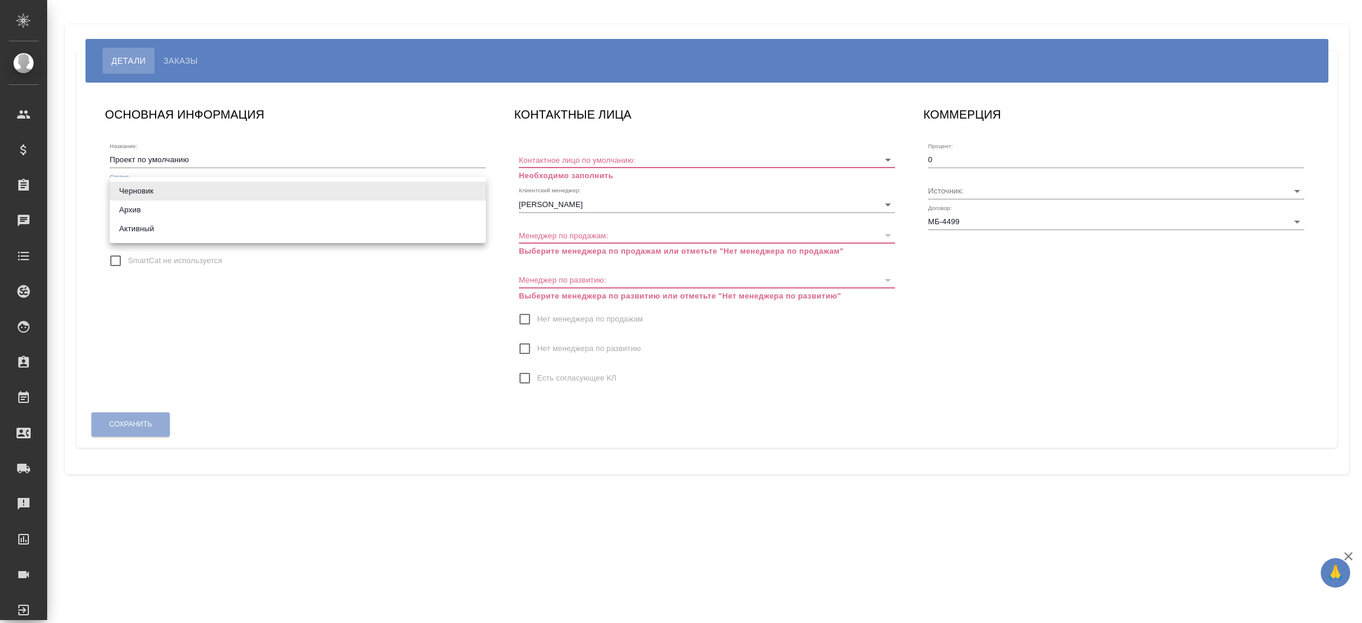
click at [195, 188] on body "🙏 .cls-1 fill:#fff; AWATERA [PERSON_NAME]prutko Клиенты Спецификации Заказы Чат…" at bounding box center [681, 311] width 1362 height 623
click at [186, 225] on li "Активный" at bounding box center [298, 228] width 376 height 19
type input "active"
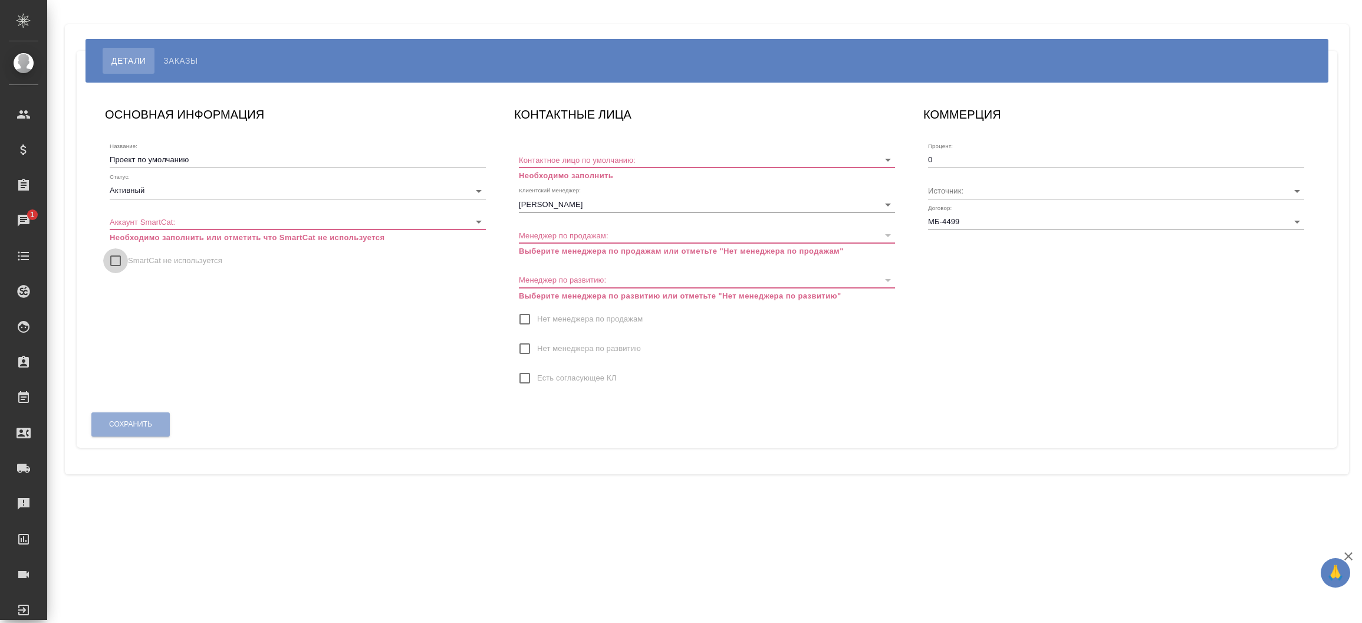
click at [114, 261] on input "SmartCat не используется" at bounding box center [115, 260] width 25 height 25
checkbox input "true"
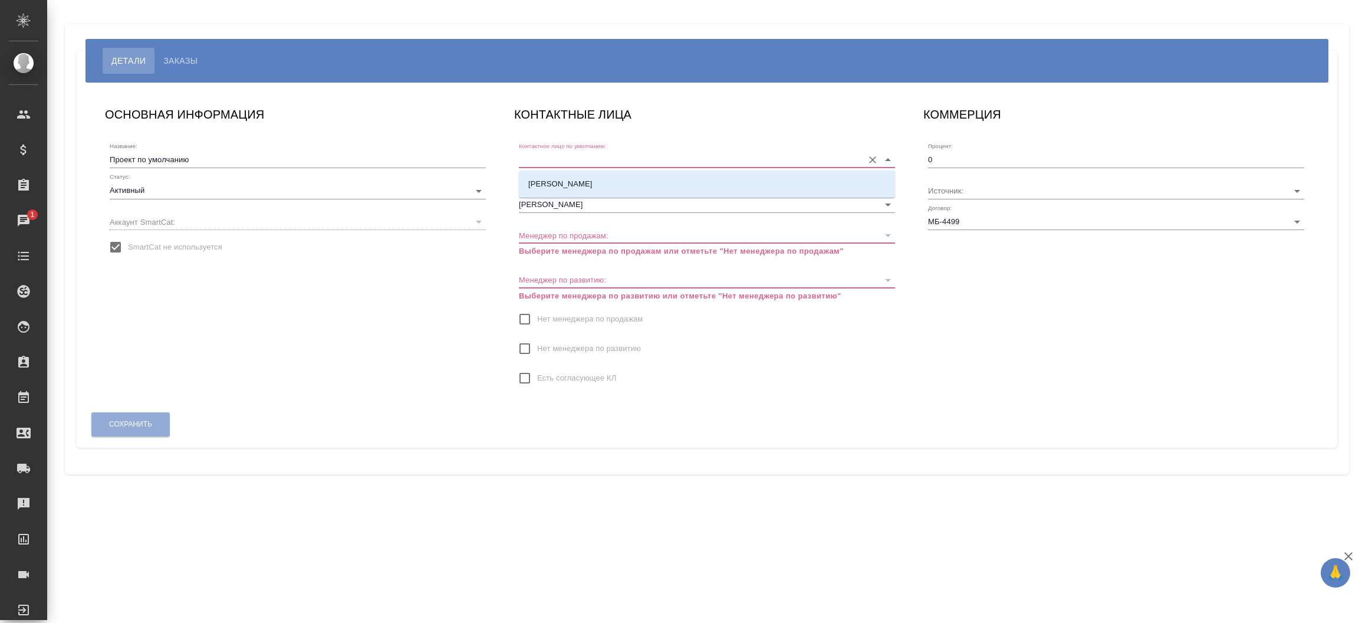
click at [528, 157] on input "Контактное лицо по умолчанию:" at bounding box center [688, 160] width 339 height 16
click at [553, 186] on p "[PERSON_NAME]" at bounding box center [560, 184] width 64 height 12
type input "[PERSON_NAME]"
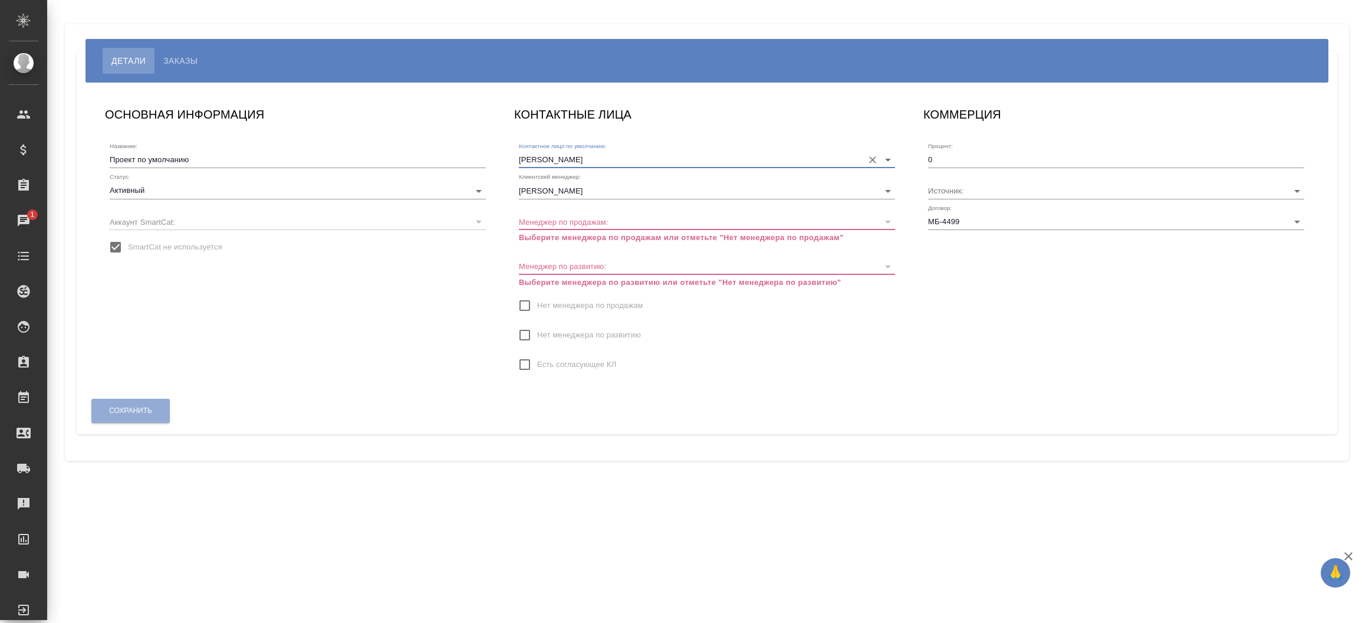
click at [526, 304] on input "Нет менеджера по продажам" at bounding box center [525, 305] width 25 height 25
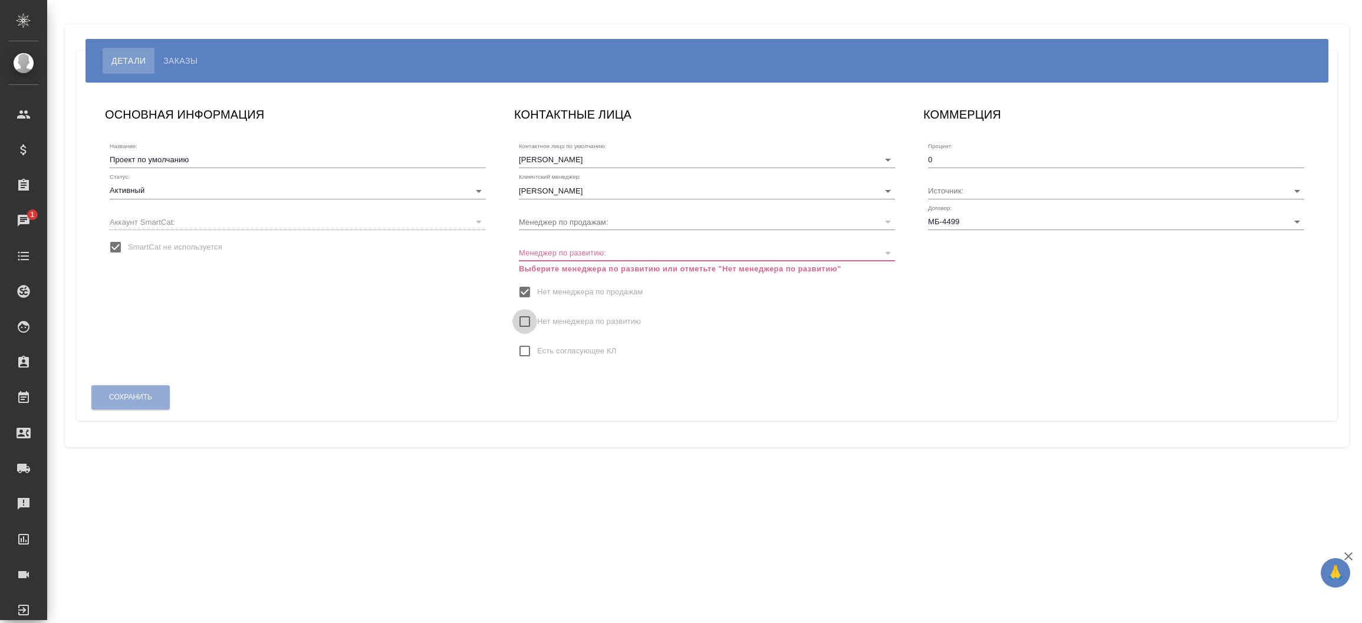
click at [523, 316] on input "Нет менеджера по развитию" at bounding box center [525, 321] width 25 height 25
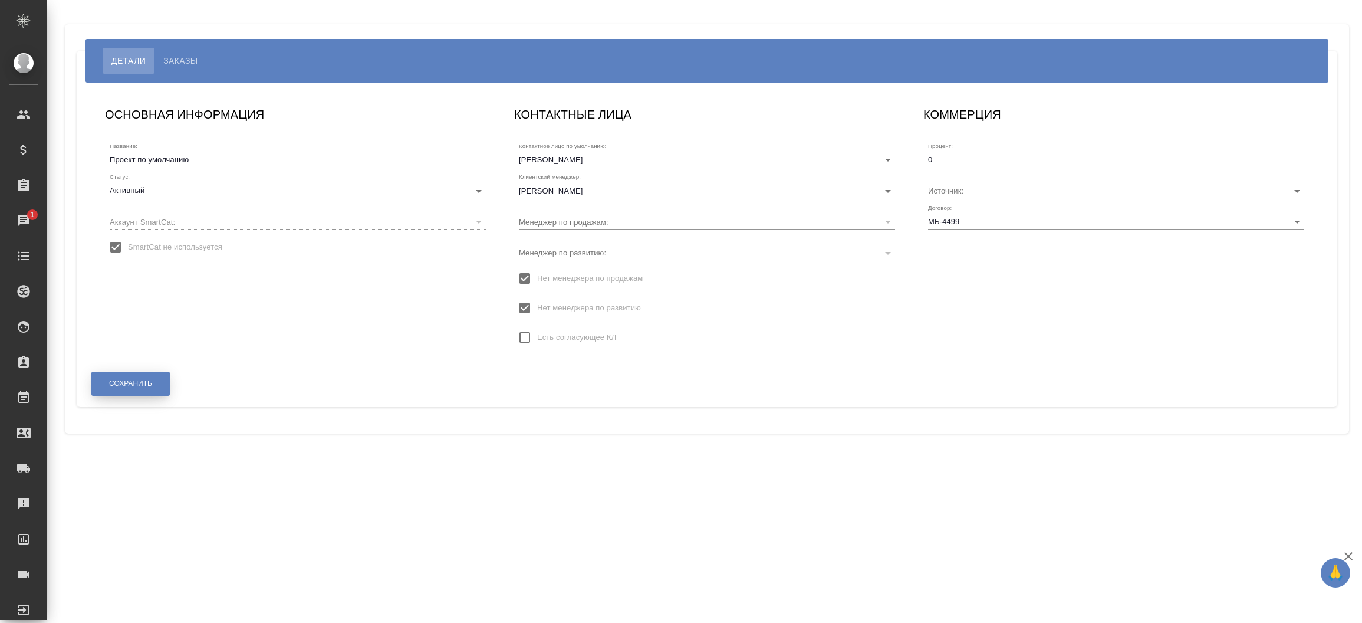
click at [139, 379] on span "Сохранить" at bounding box center [130, 384] width 43 height 10
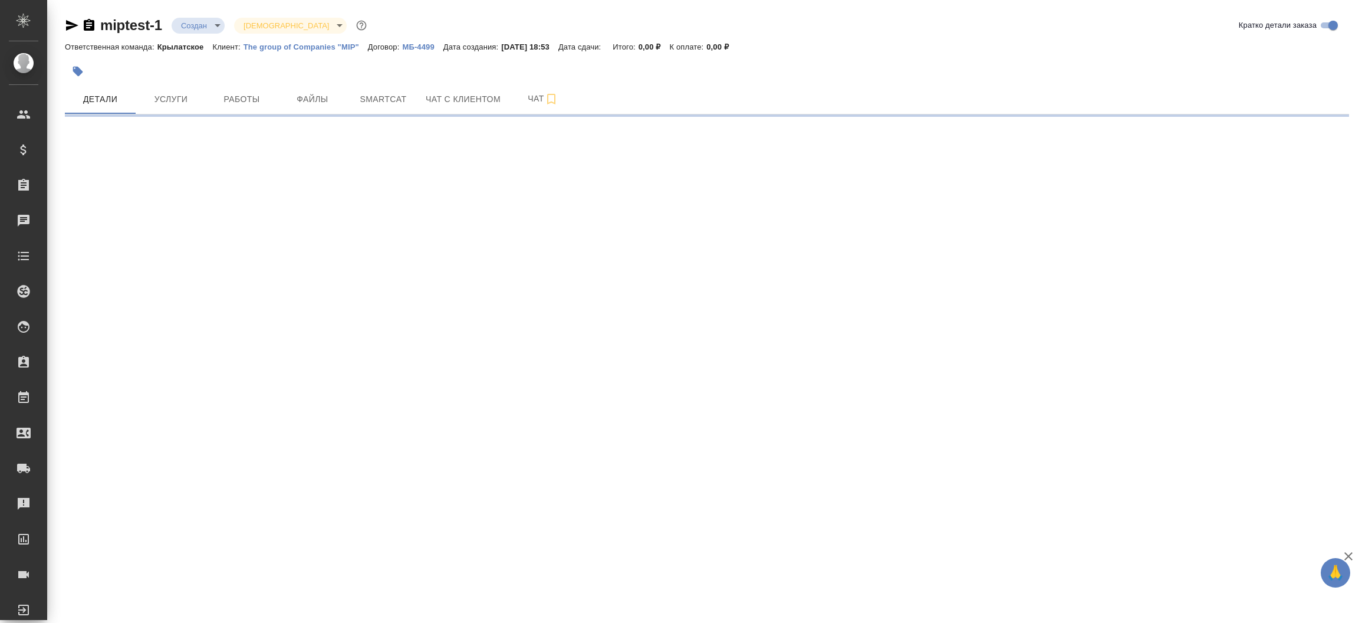
select select "RU"
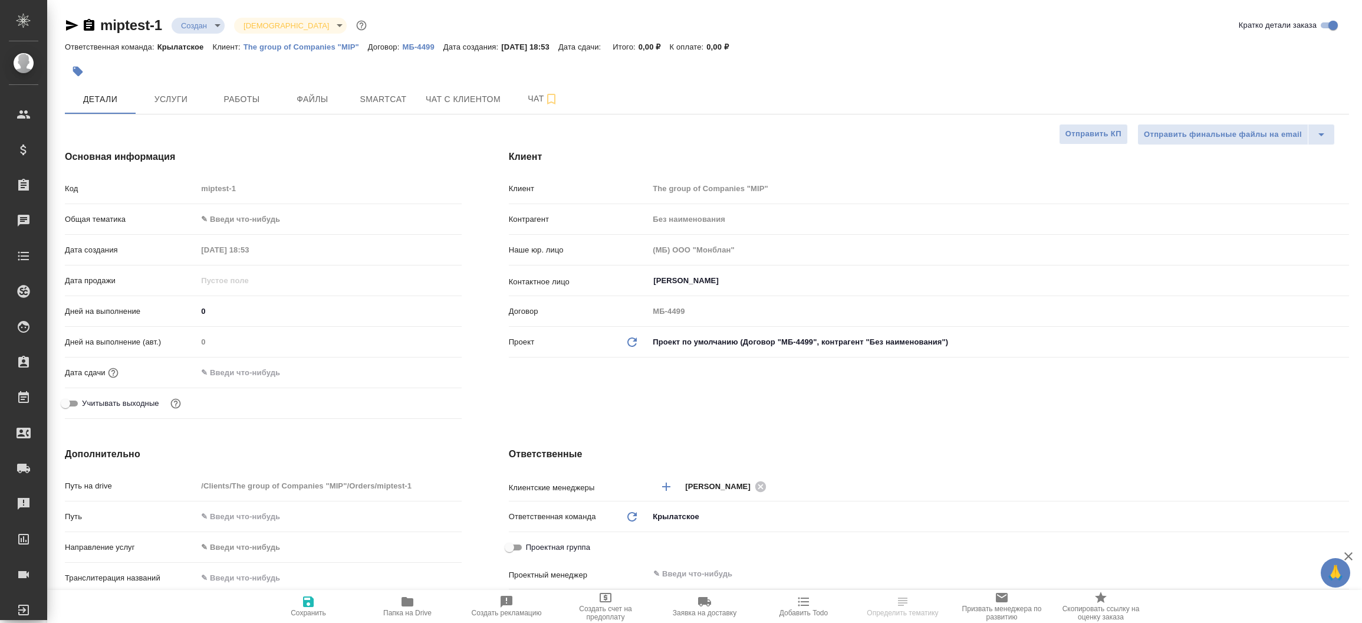
type textarea "x"
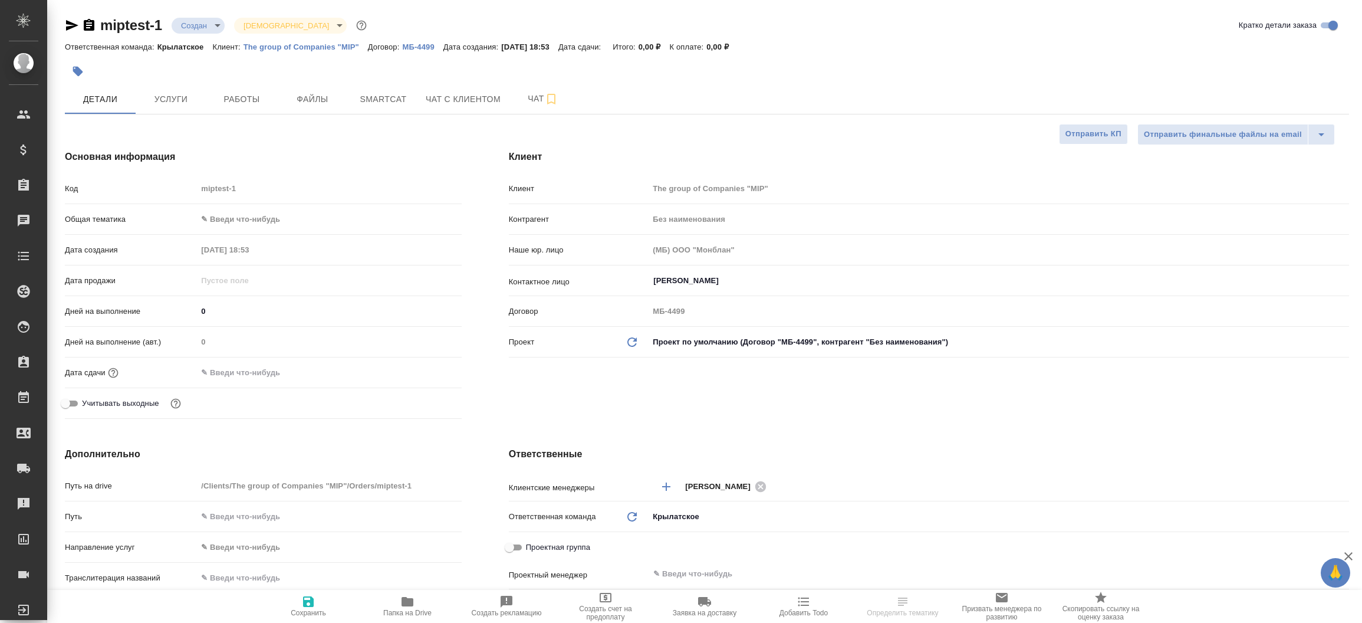
type textarea "x"
click at [317, 109] on button "Файлы" at bounding box center [312, 98] width 71 height 29
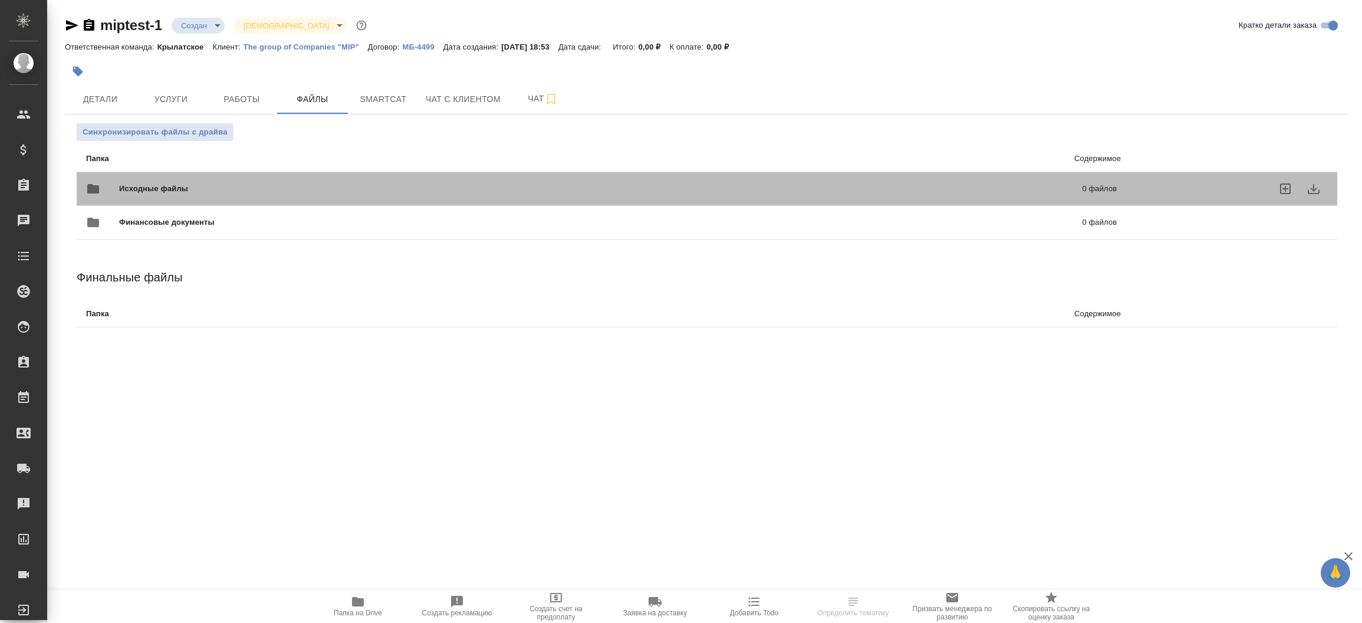
click at [243, 185] on span "Исходные файлы" at bounding box center [377, 189] width 516 height 12
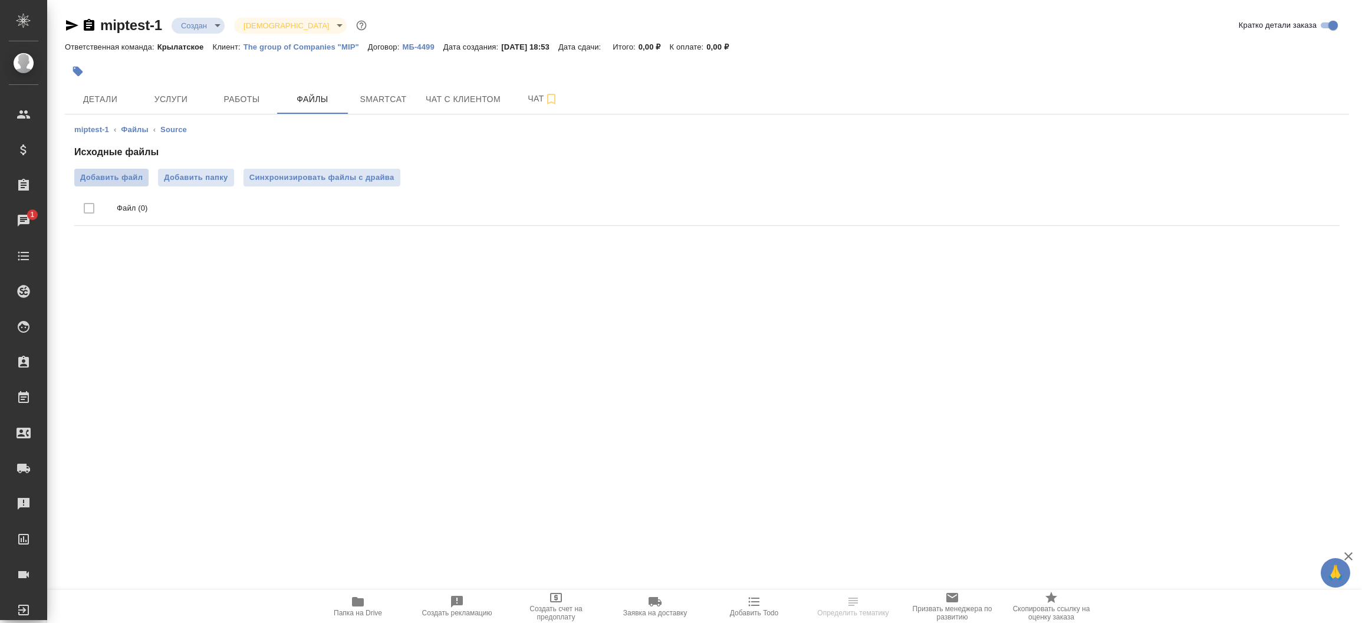
click at [123, 172] on span "Добавить файл" at bounding box center [111, 178] width 63 height 12
click at [0, 0] on input "Добавить файл" at bounding box center [0, 0] width 0 height 0
click at [112, 106] on button "Детали" at bounding box center [100, 98] width 71 height 29
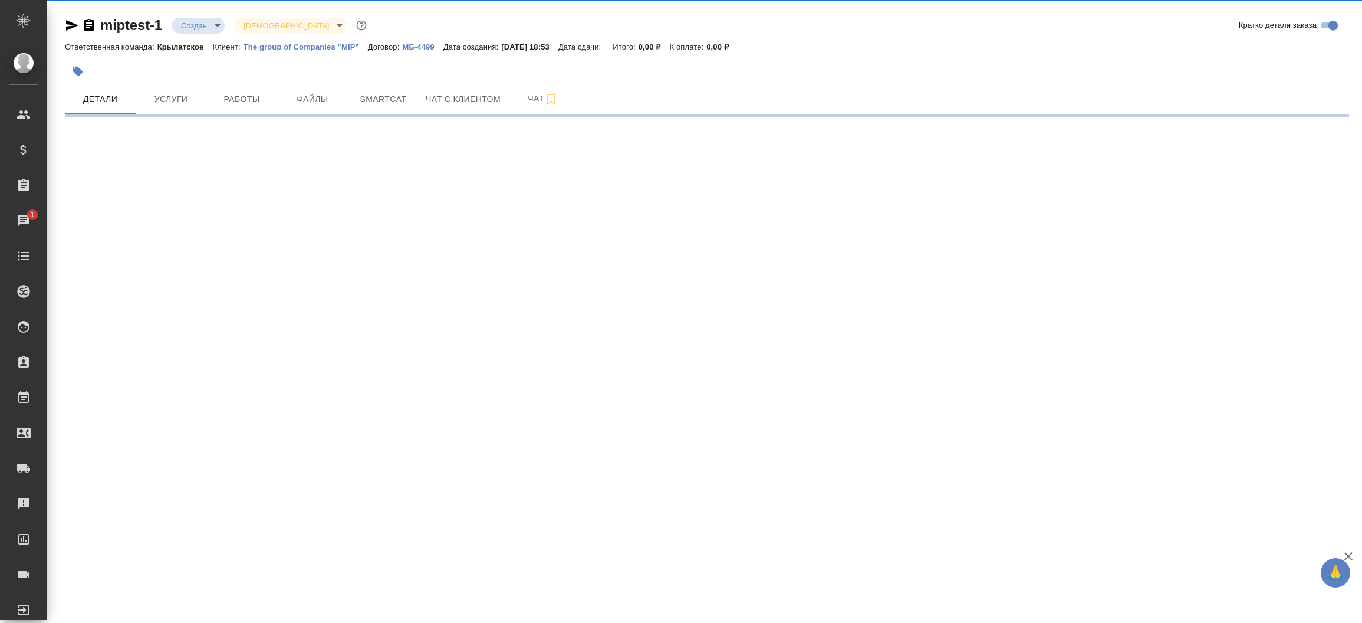
select select "RU"
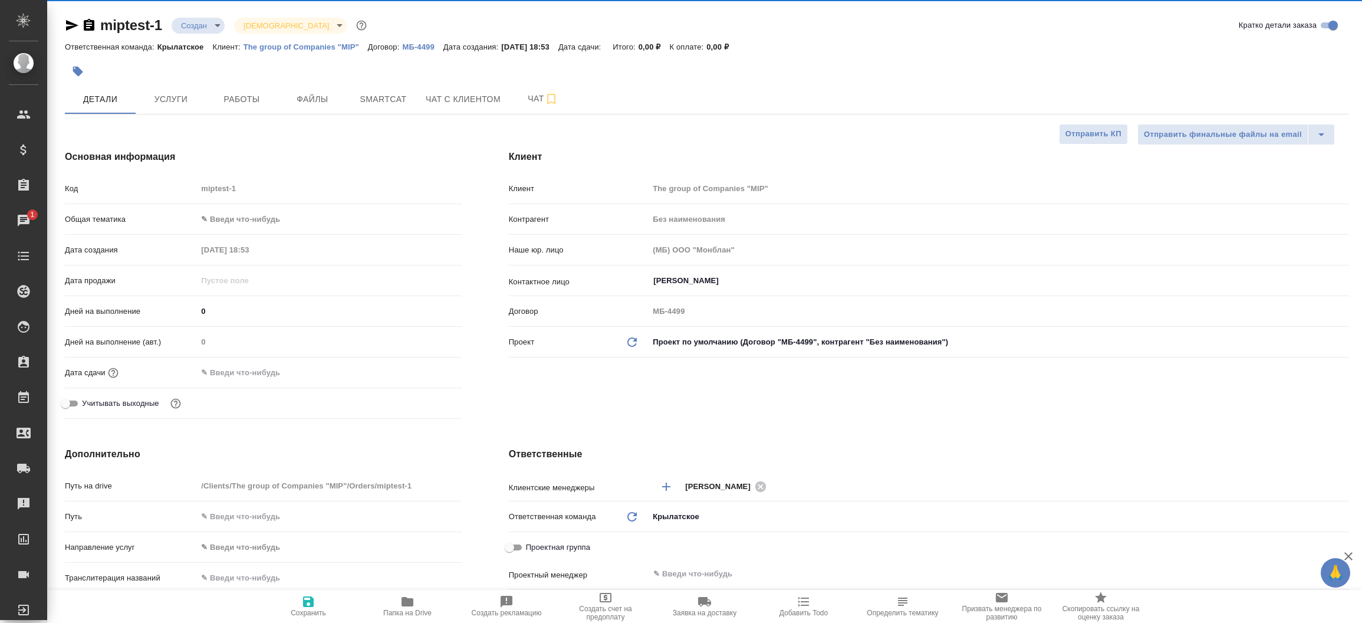
type textarea "x"
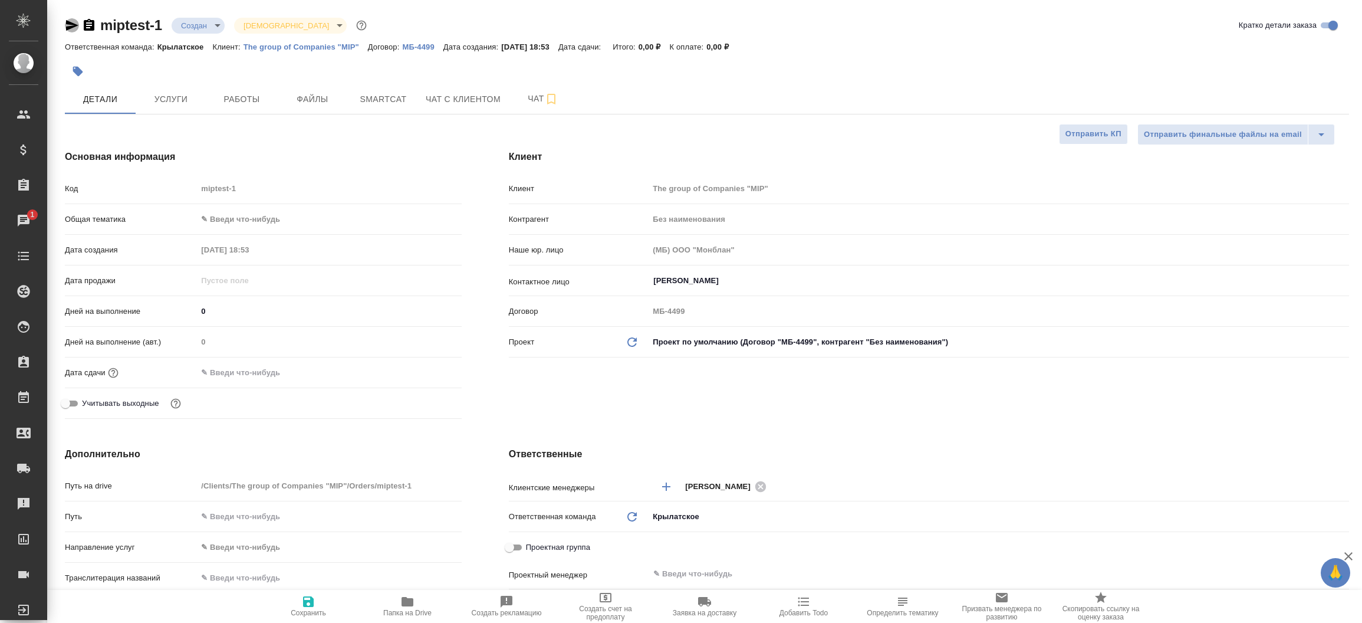
click at [70, 32] on icon "button" at bounding box center [72, 25] width 14 height 14
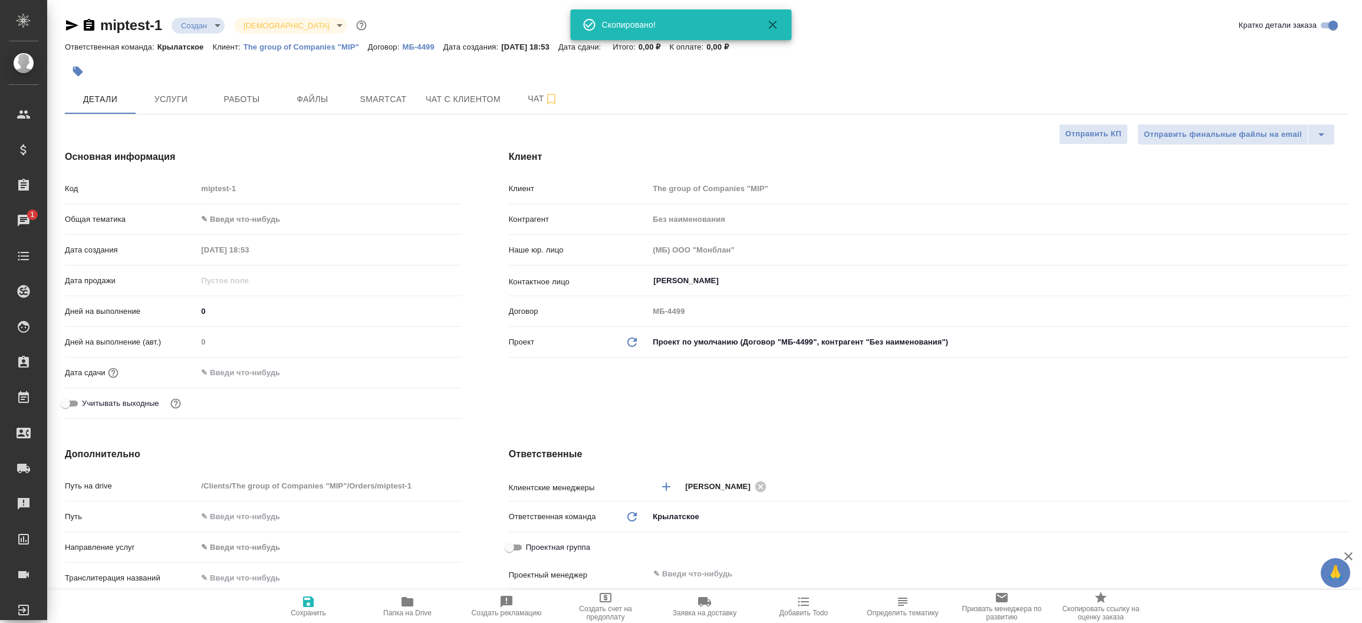
type textarea "x"
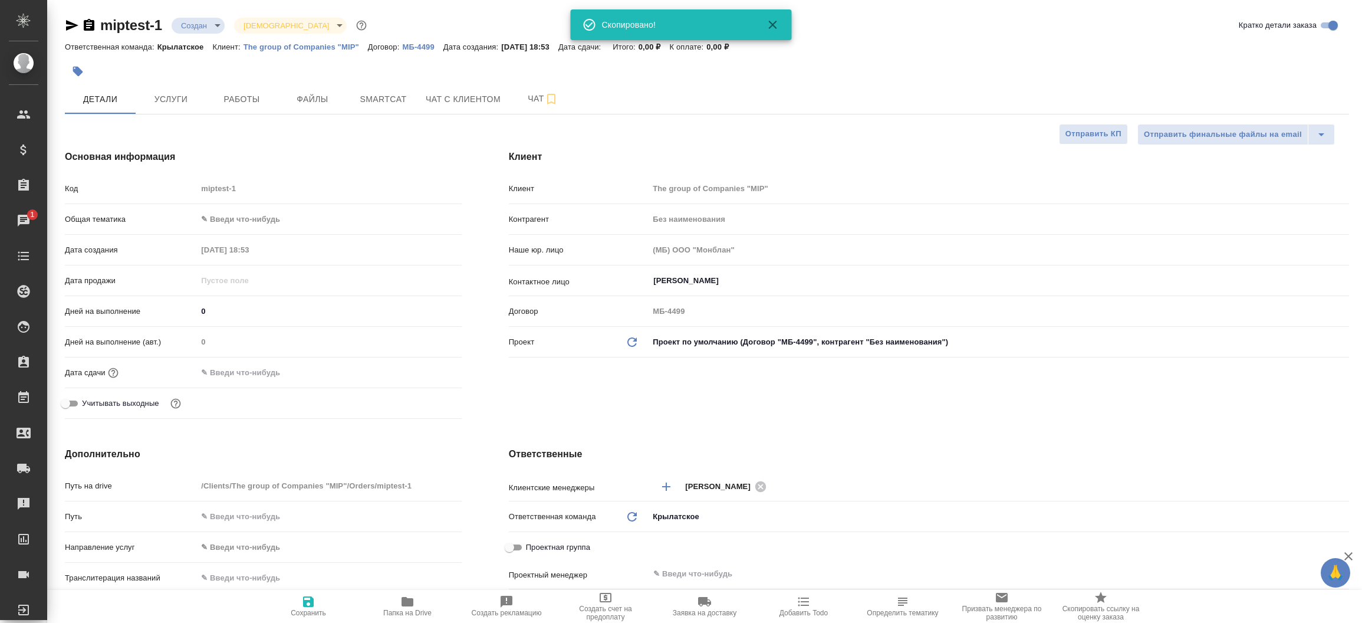
type textarea "x"
